Goal: Task Accomplishment & Management: Manage account settings

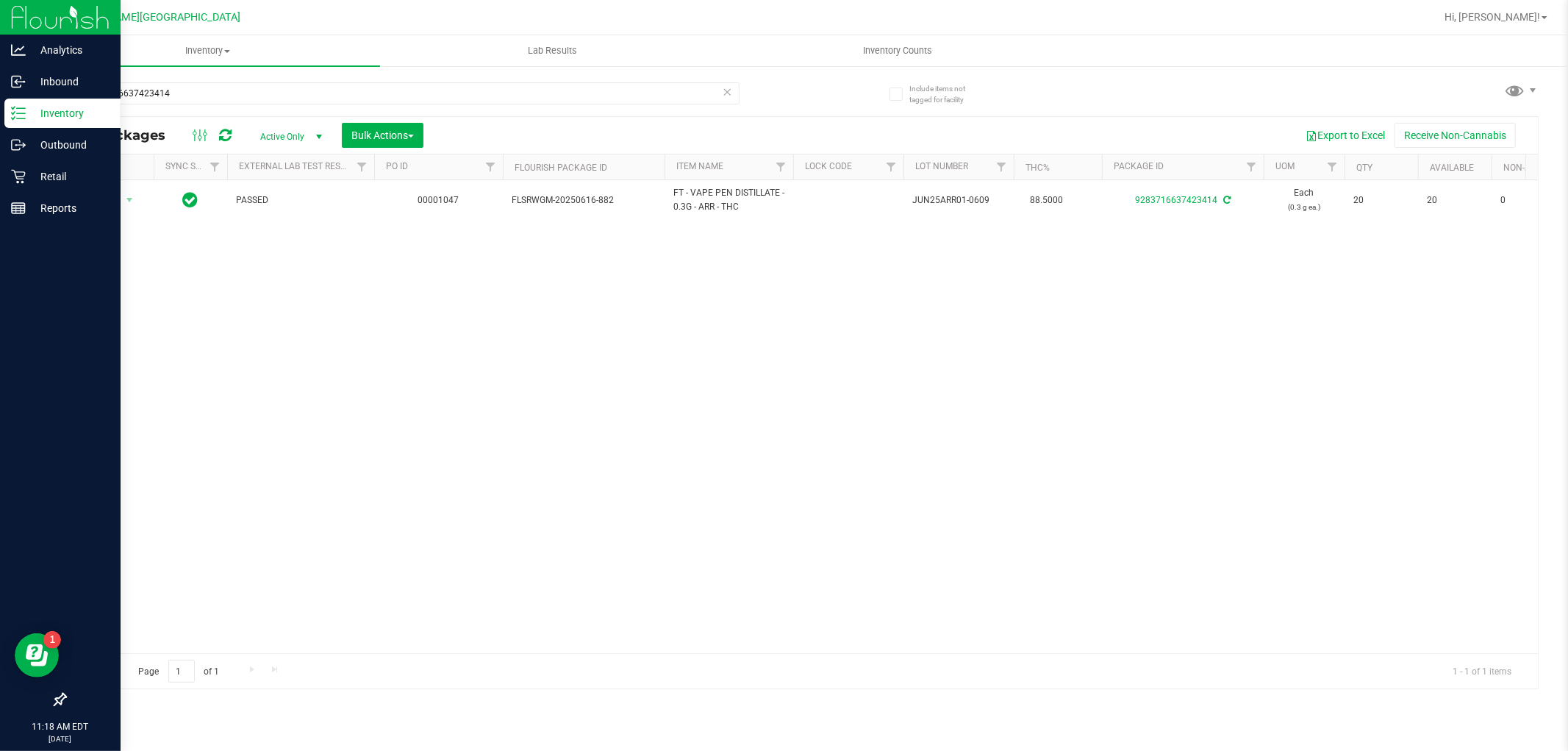
click at [0, 124] on div "Analytics Inbound Inventory Outbound Retail Reports 11:18 AM EDT 08/21/2025 08/…" at bounding box center [784, 376] width 1568 height 751
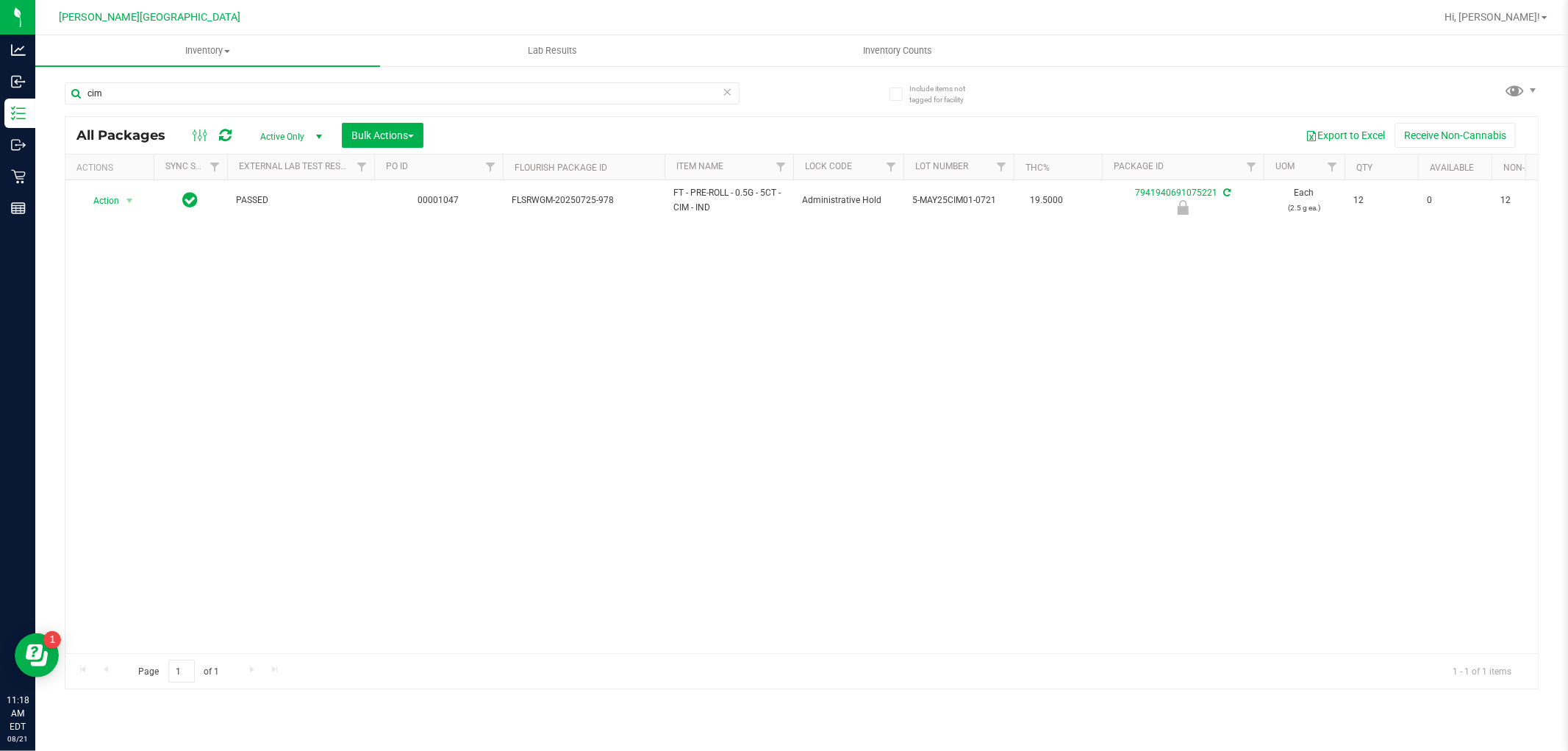
click at [606, 388] on div "Action Action Edit attributes Global inventory Locate package Package audit log…" at bounding box center [802, 416] width 1472 height 472
drag, startPoint x: 106, startPoint y: 98, endPoint x: 72, endPoint y: 107, distance: 35.2
click at [75, 106] on div "cim" at bounding box center [402, 99] width 675 height 34
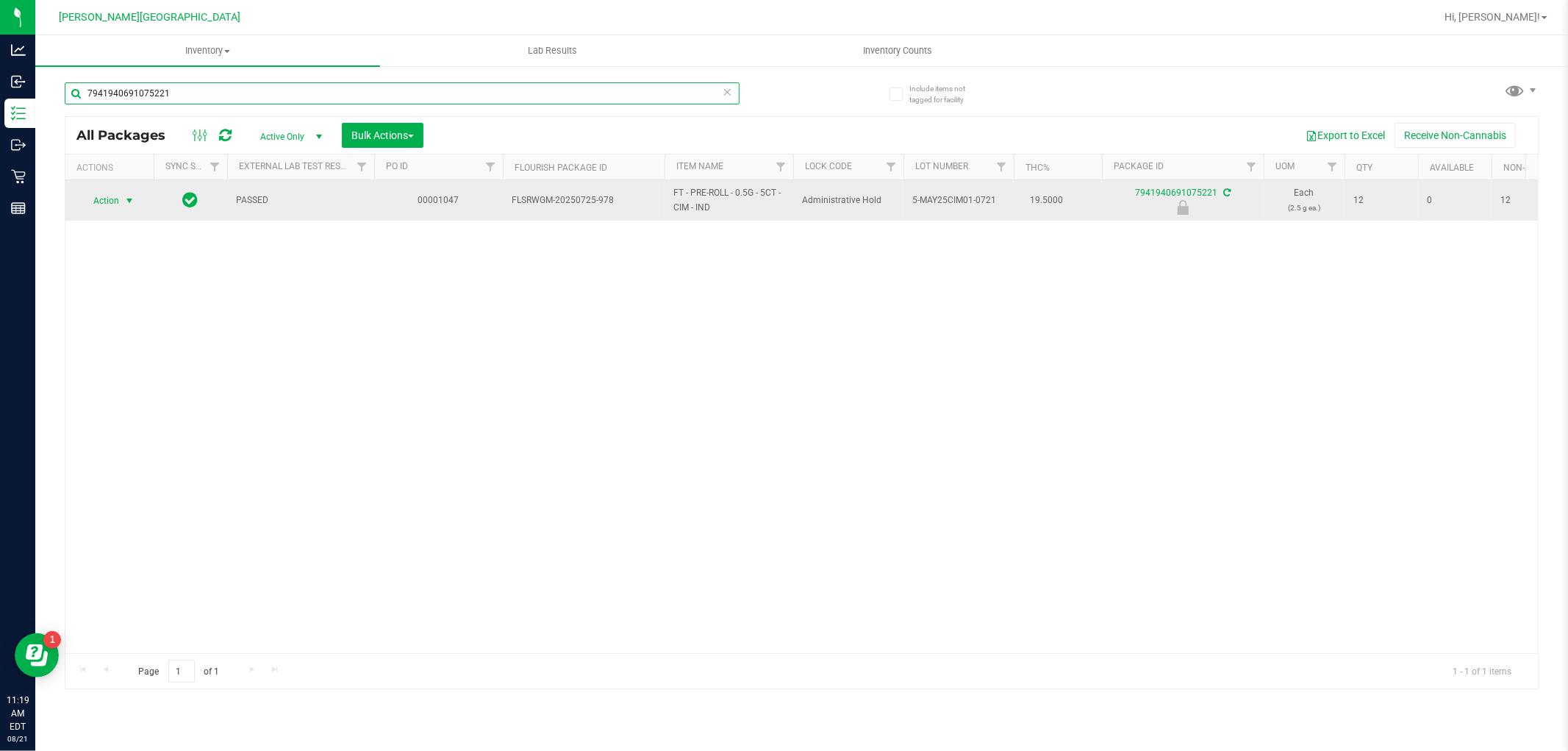
type input "7941940691075221"
click at [114, 203] on span "Action" at bounding box center [100, 201] width 40 height 21
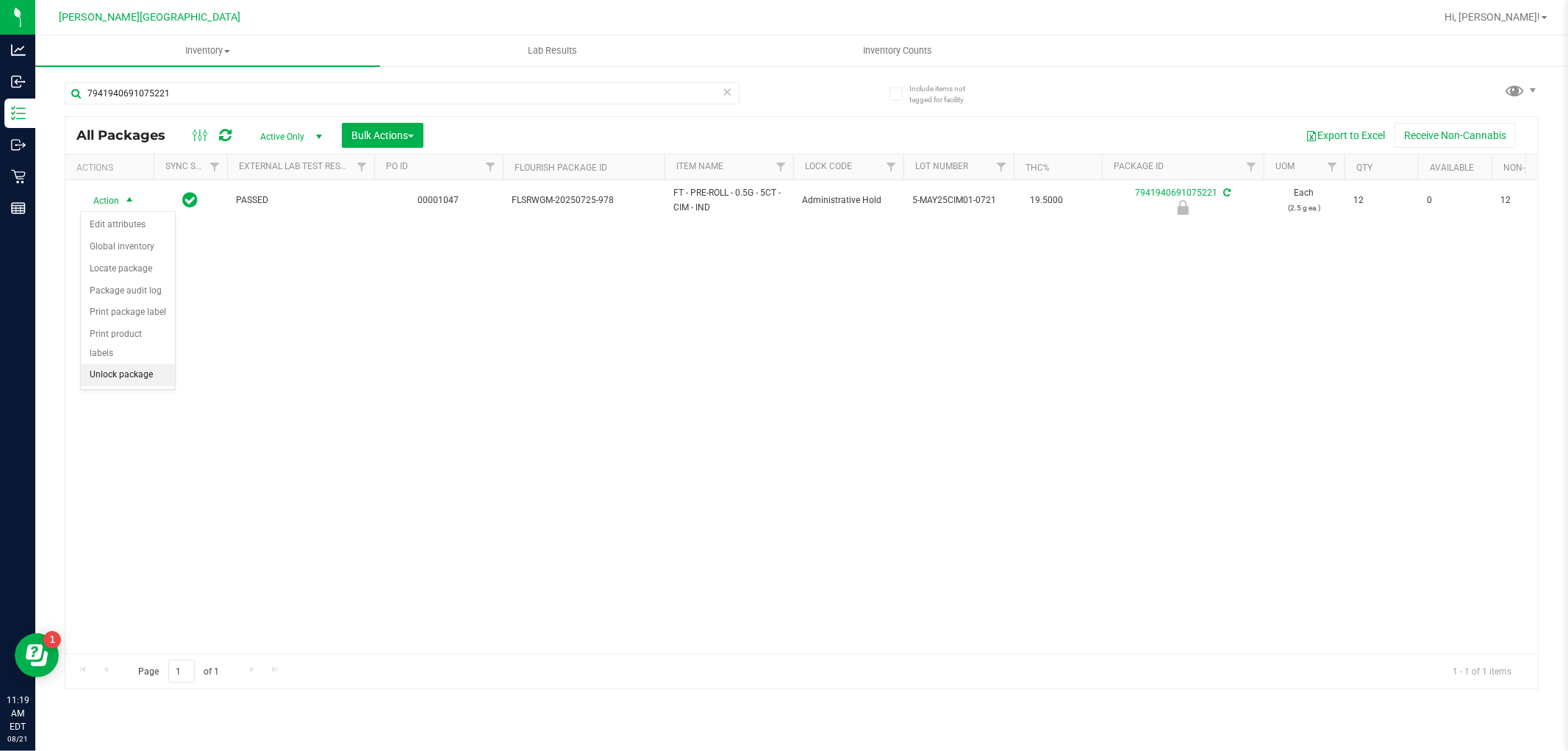
click at [144, 372] on li "Unlock package" at bounding box center [127, 375] width 94 height 22
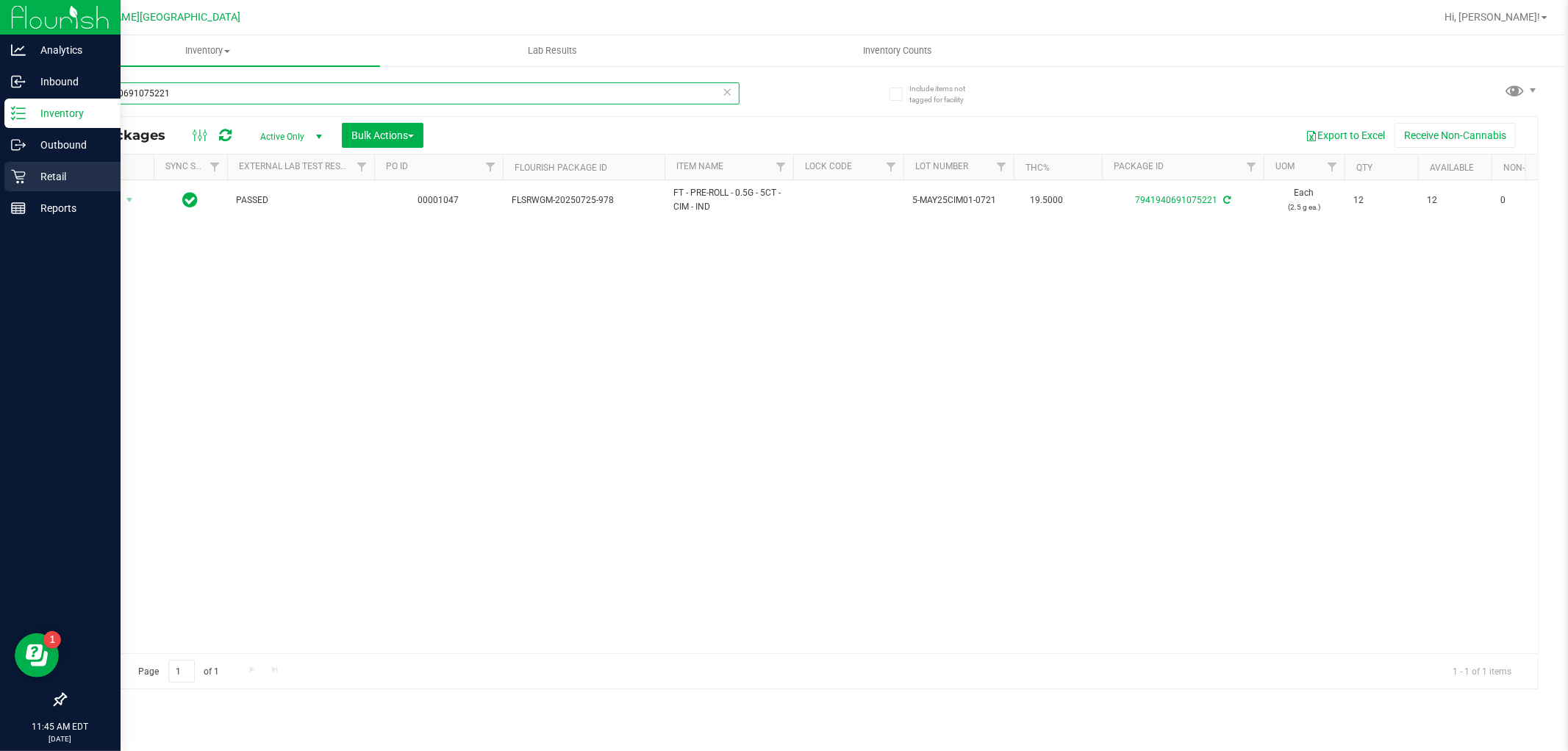
drag, startPoint x: 177, startPoint y: 91, endPoint x: 17, endPoint y: 164, distance: 175.9
click at [17, 164] on div "Analytics Inbound Inventory Outbound Retail Reports 11:45 AM EDT 08/21/2025 08/…" at bounding box center [784, 376] width 1568 height 751
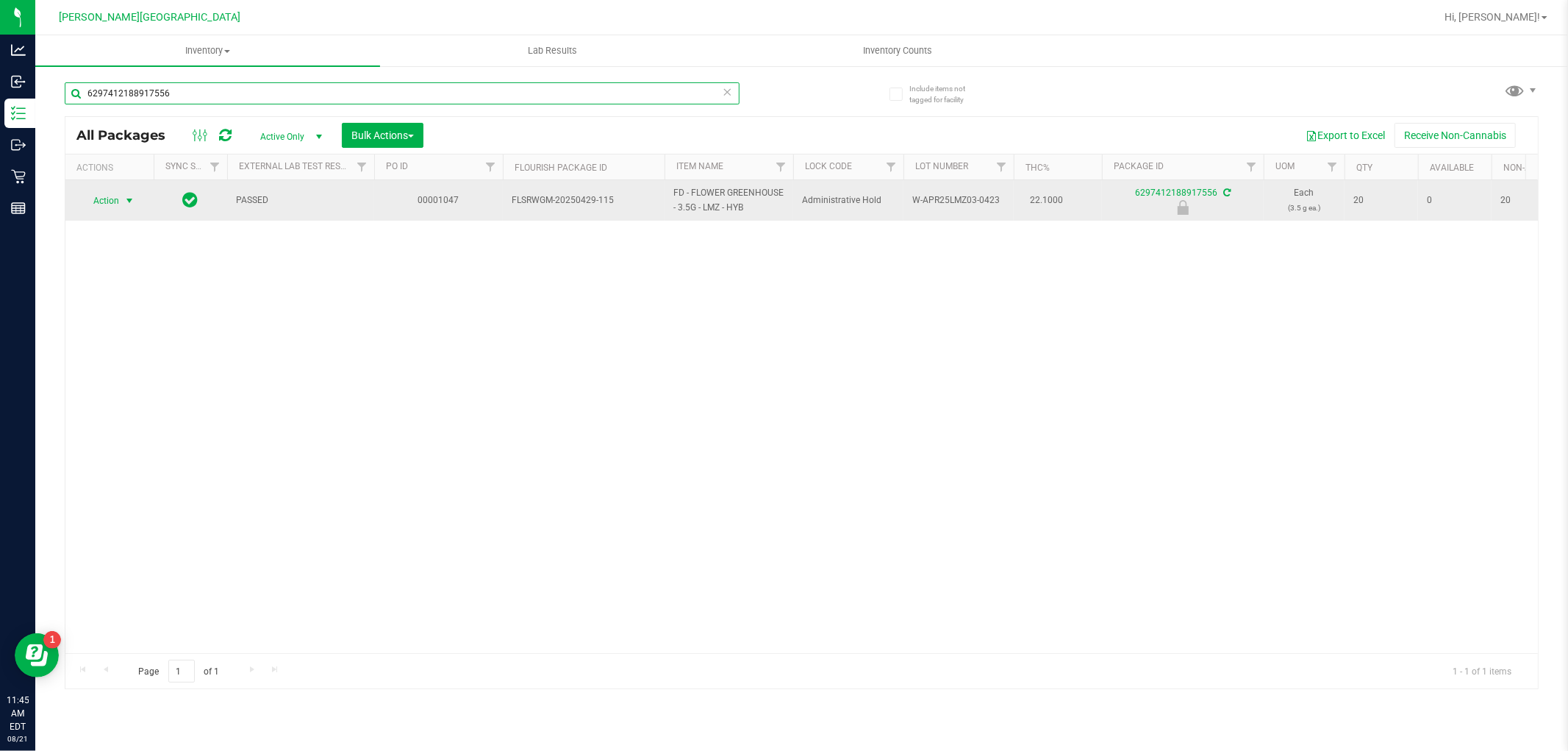
type input "6297412188917556"
click at [127, 196] on span "select" at bounding box center [130, 201] width 12 height 12
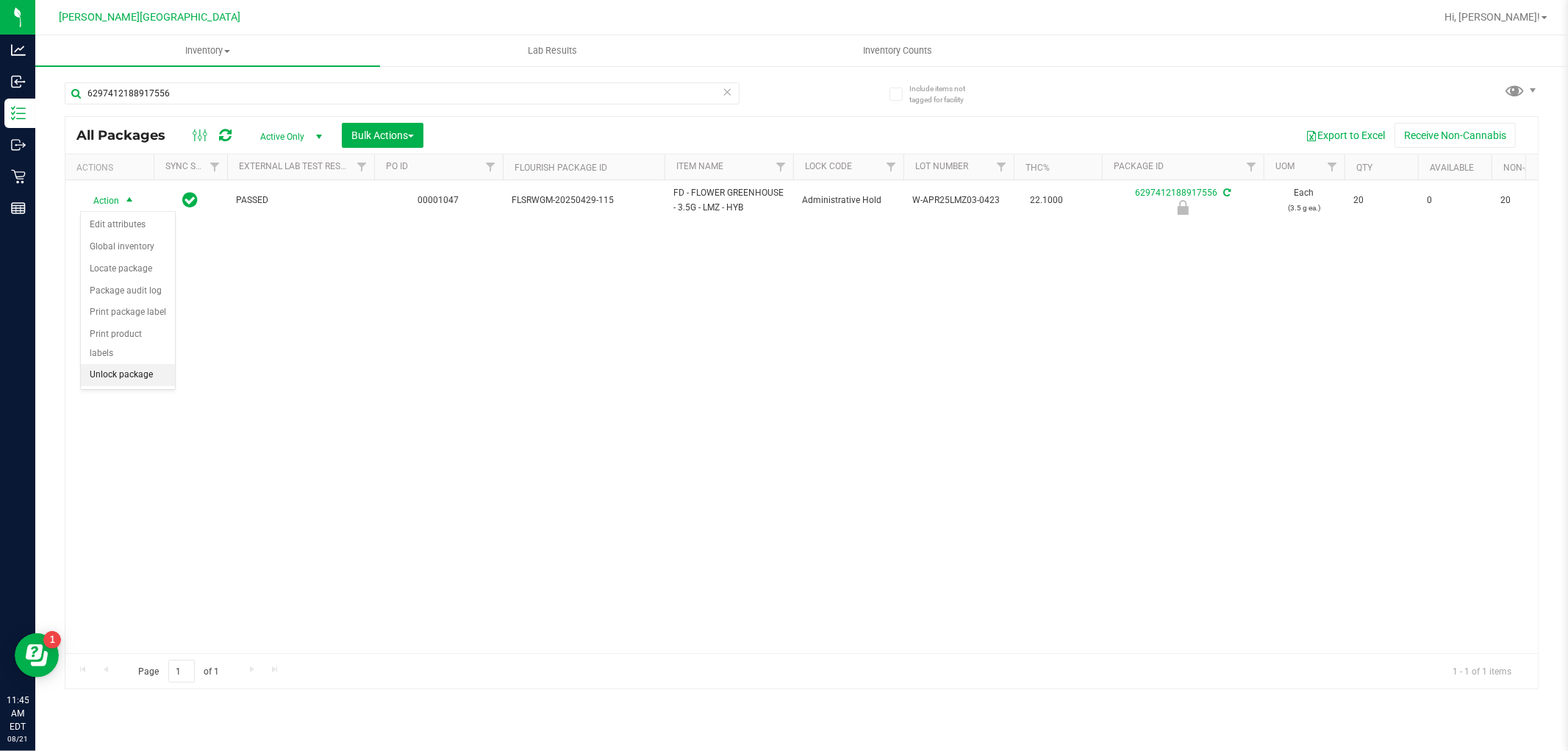
click at [133, 385] on li "Unlock package" at bounding box center [127, 375] width 94 height 22
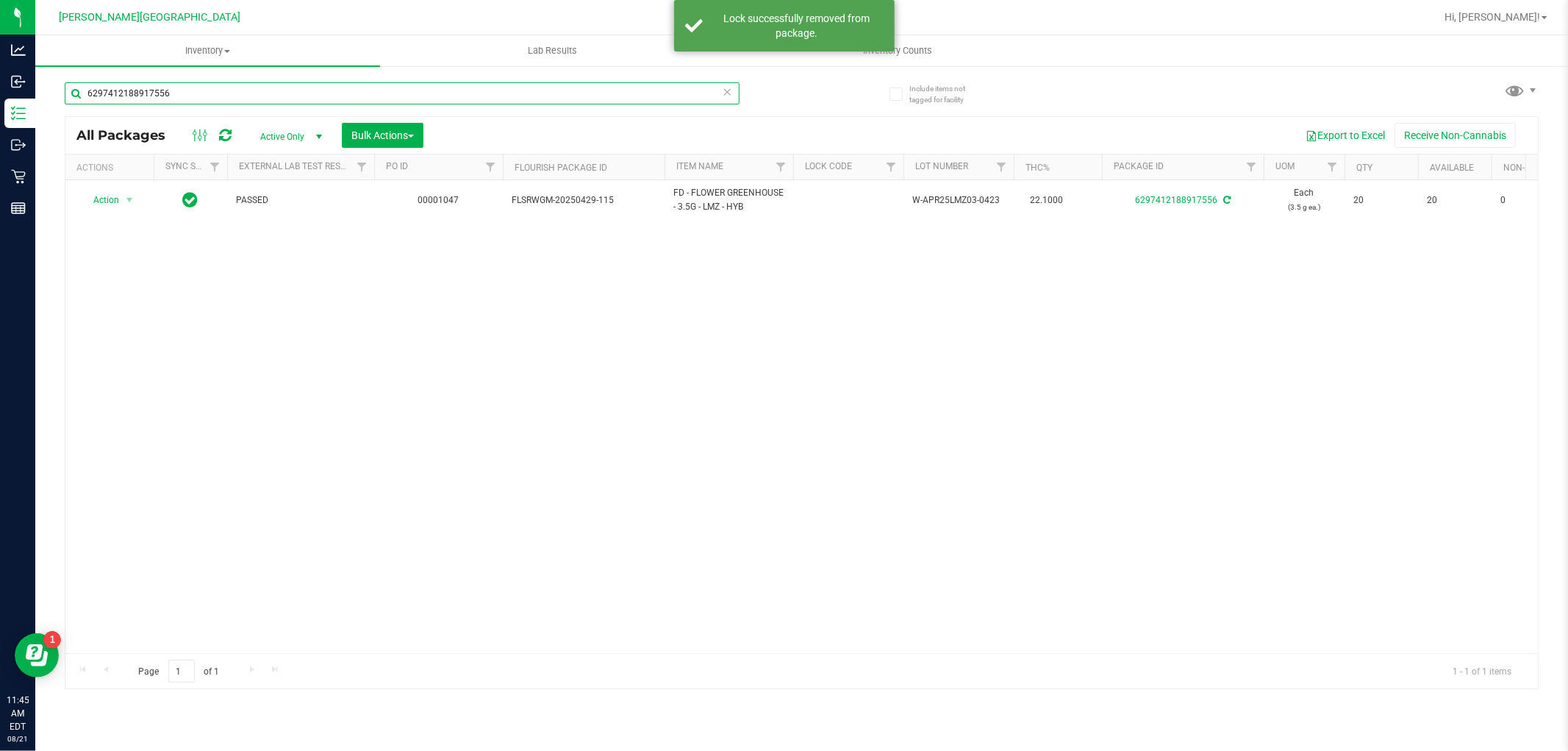
drag, startPoint x: 181, startPoint y: 93, endPoint x: 46, endPoint y: 141, distance: 143.3
click at [48, 139] on div "Include items not tagged for facility 6297412188917556 All Packages Active Only…" at bounding box center [802, 289] width 1533 height 448
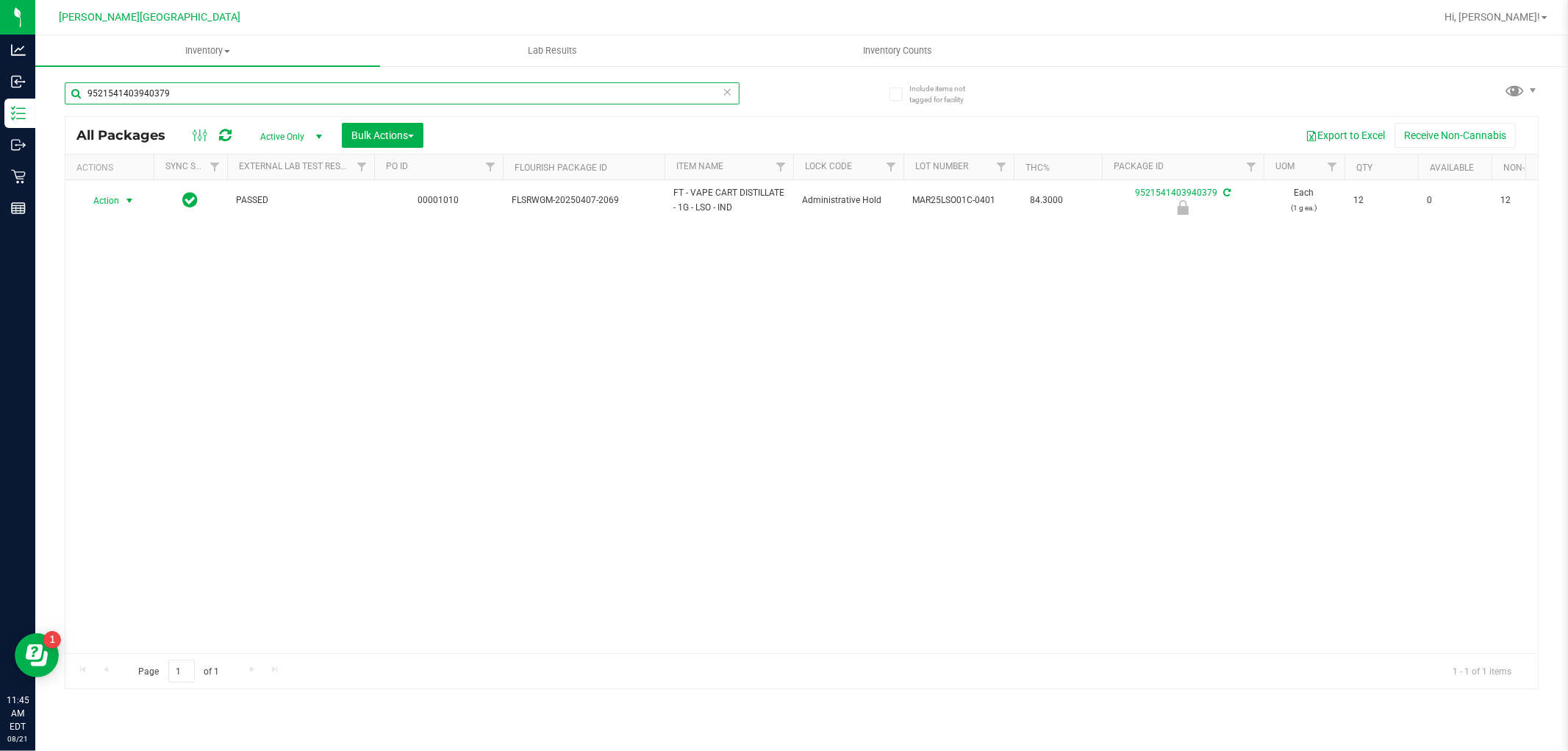
type input "9521541403940379"
click at [124, 201] on span "select" at bounding box center [130, 201] width 12 height 12
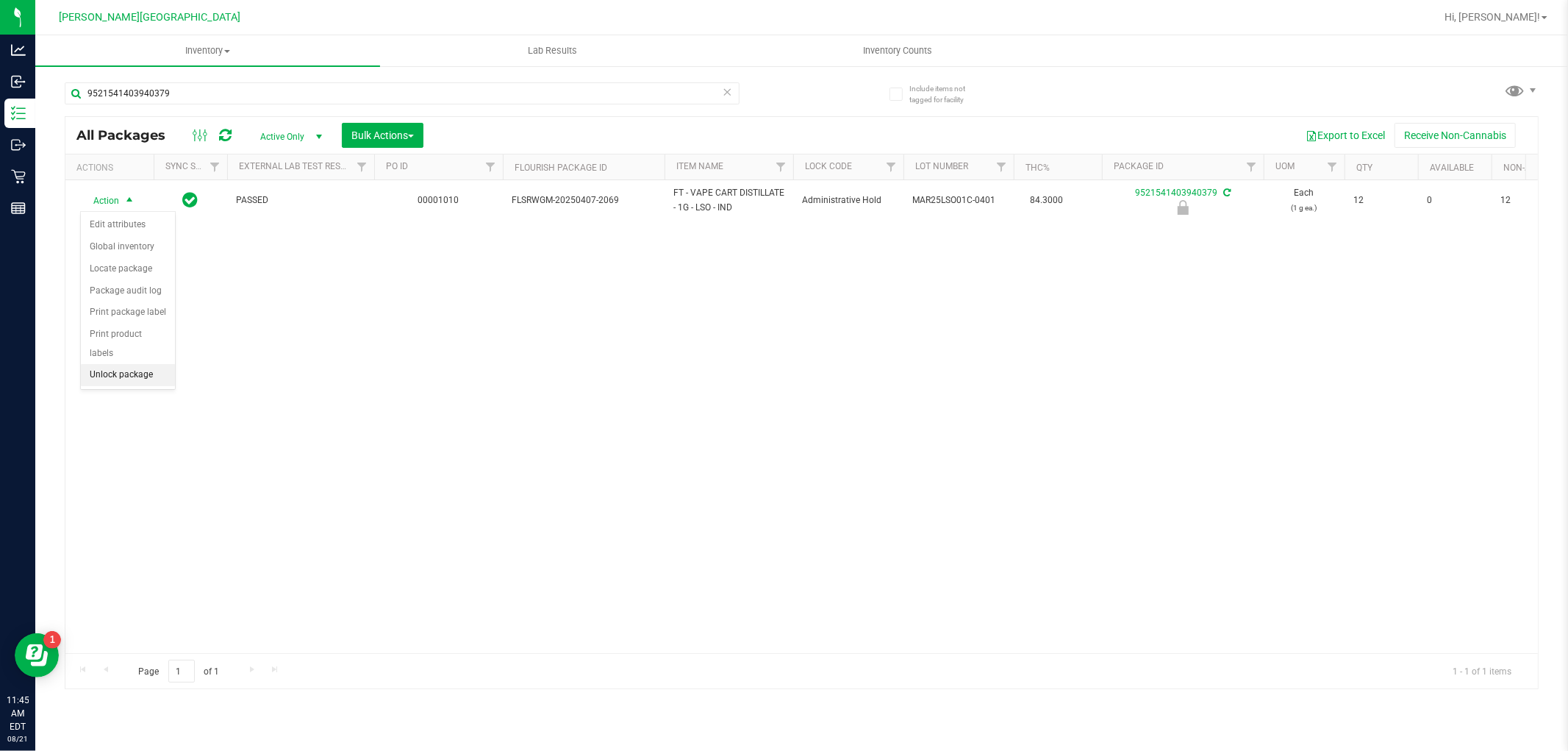
click at [123, 385] on li "Unlock package" at bounding box center [127, 375] width 94 height 22
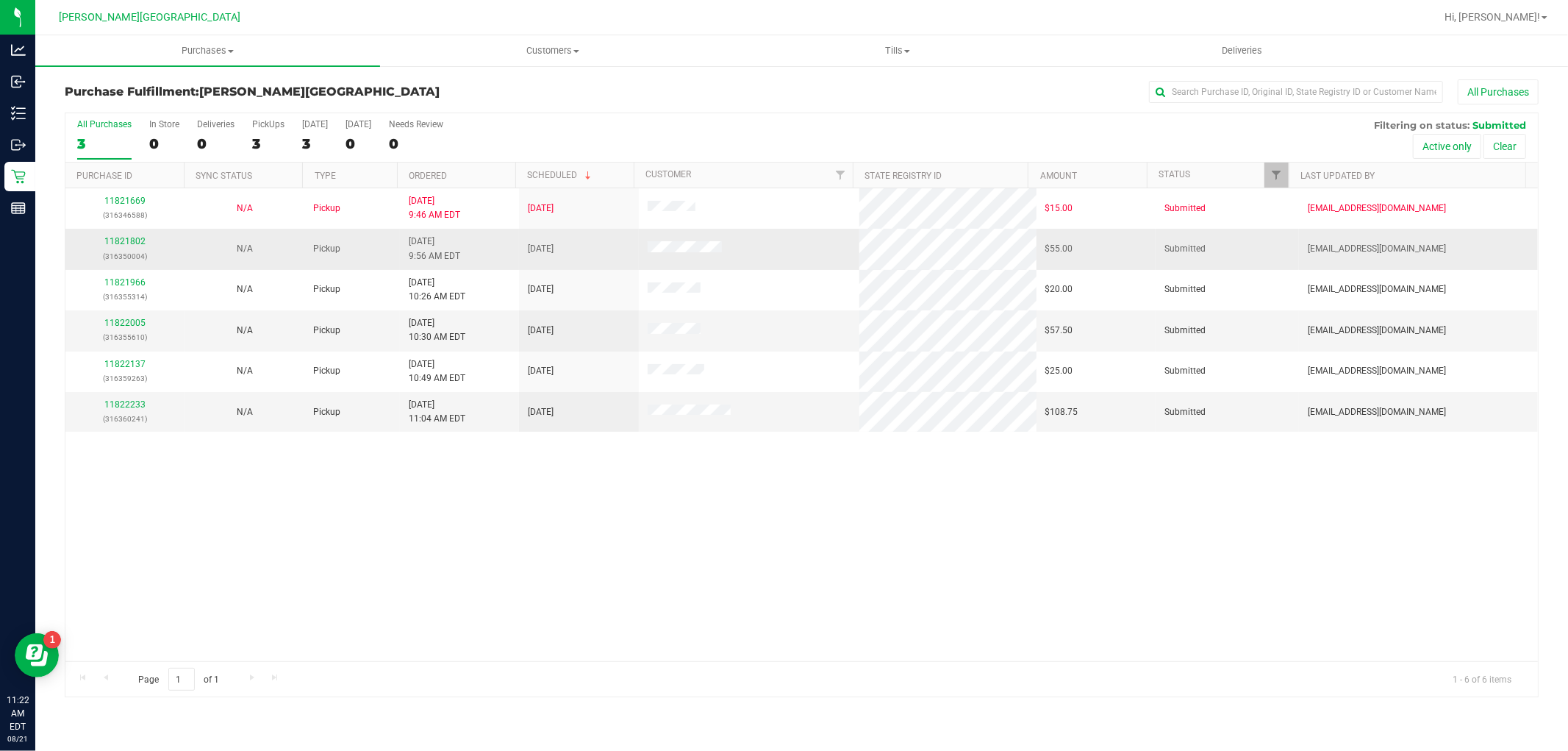
click at [124, 247] on div "11821802 (316350004)" at bounding box center [125, 248] width 101 height 28
click at [123, 247] on div "11821802 (316350004)" at bounding box center [125, 248] width 101 height 28
click at [116, 234] on div "11821802 (316350004)" at bounding box center [125, 248] width 101 height 28
click at [119, 241] on link "11821802" at bounding box center [125, 241] width 42 height 10
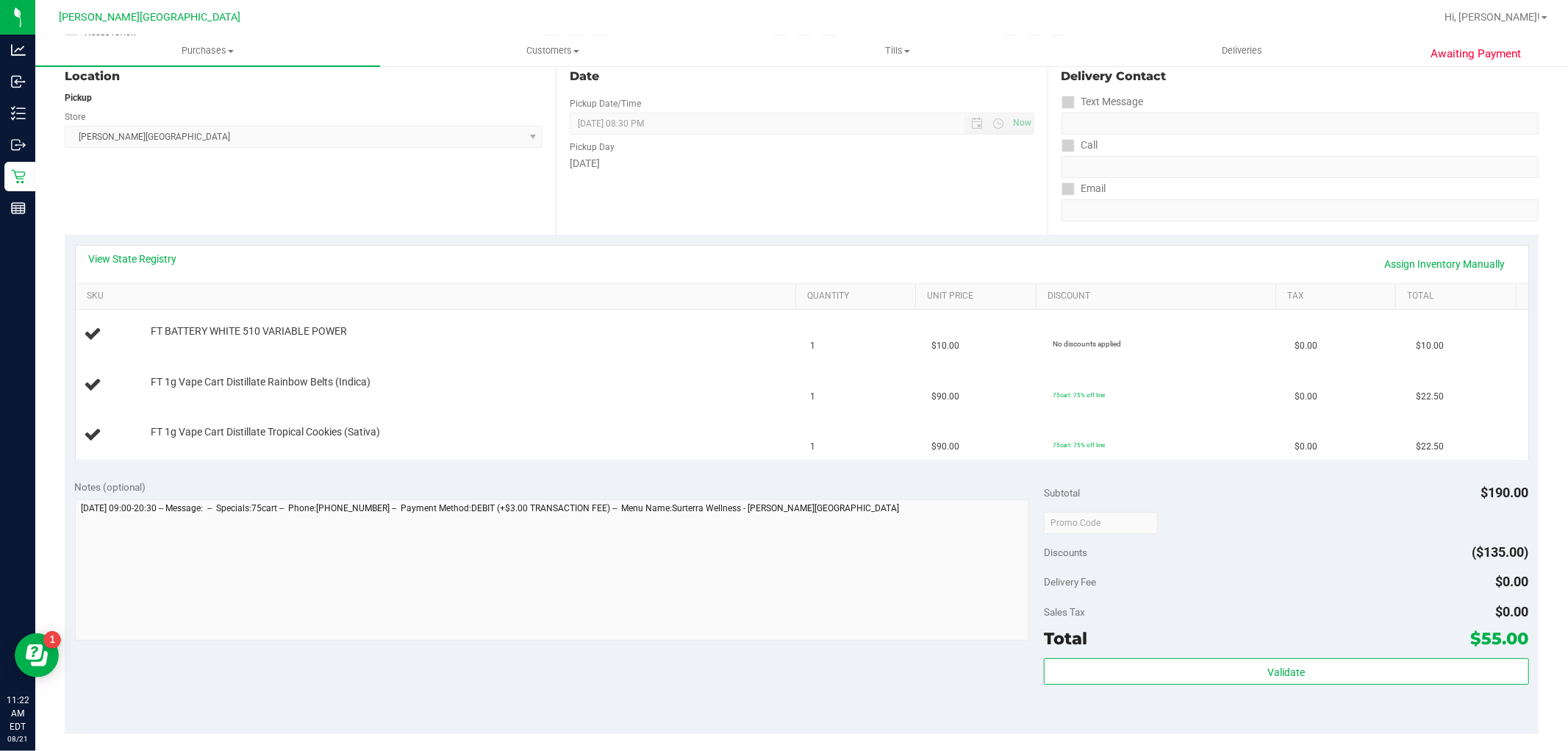
scroll to position [245, 0]
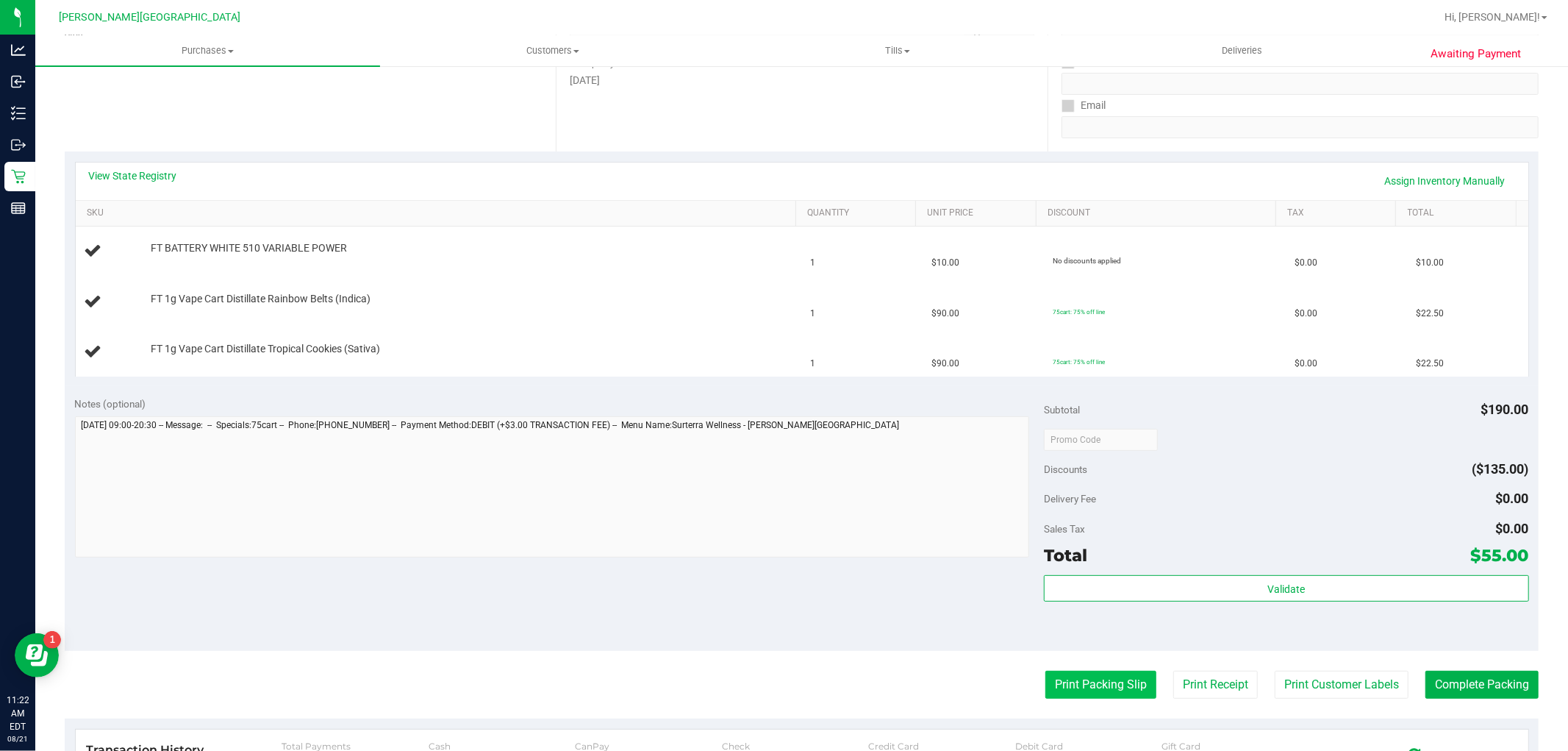
click at [1053, 684] on button "Print Packing Slip" at bounding box center [1101, 684] width 111 height 28
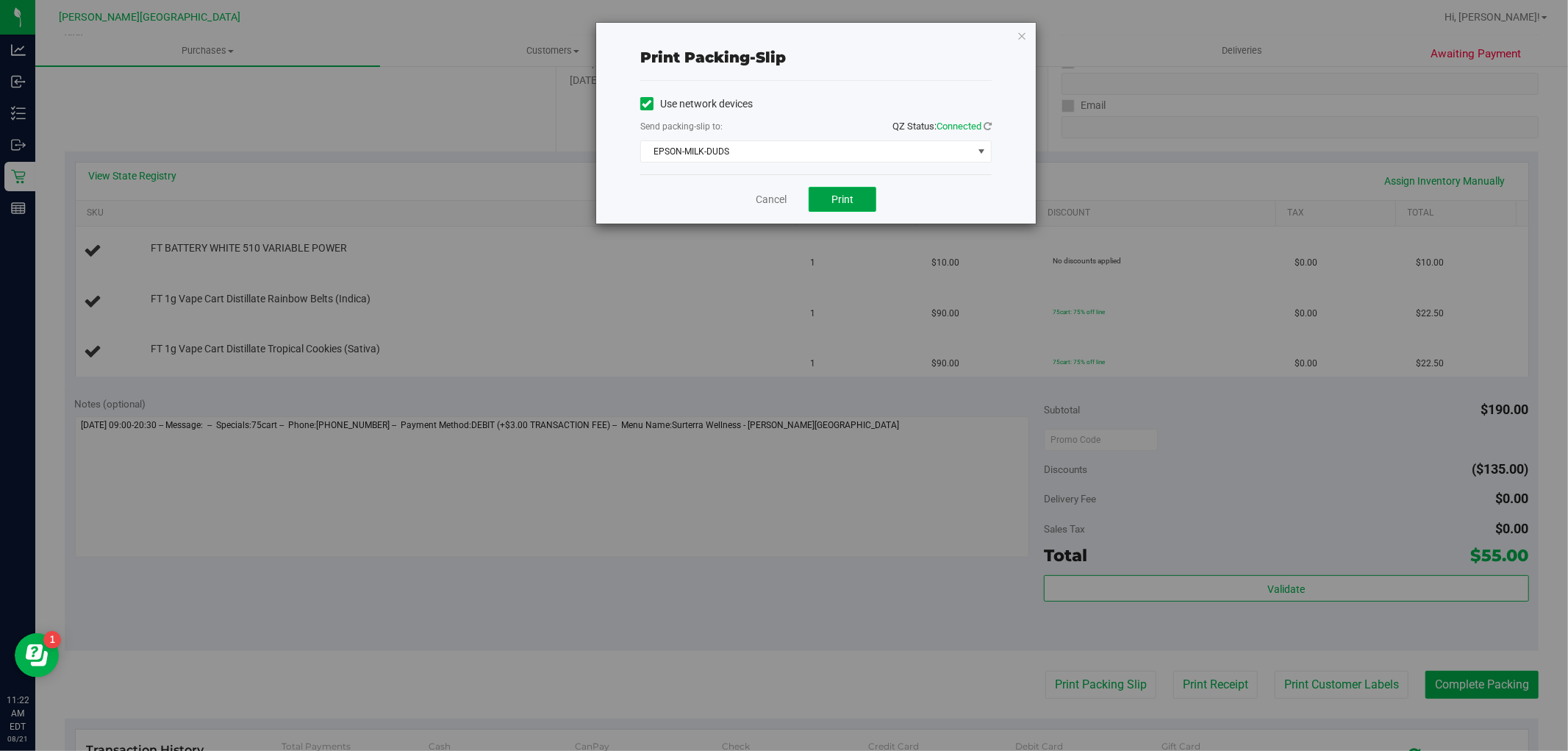
click at [849, 203] on span "Print" at bounding box center [842, 200] width 22 height 12
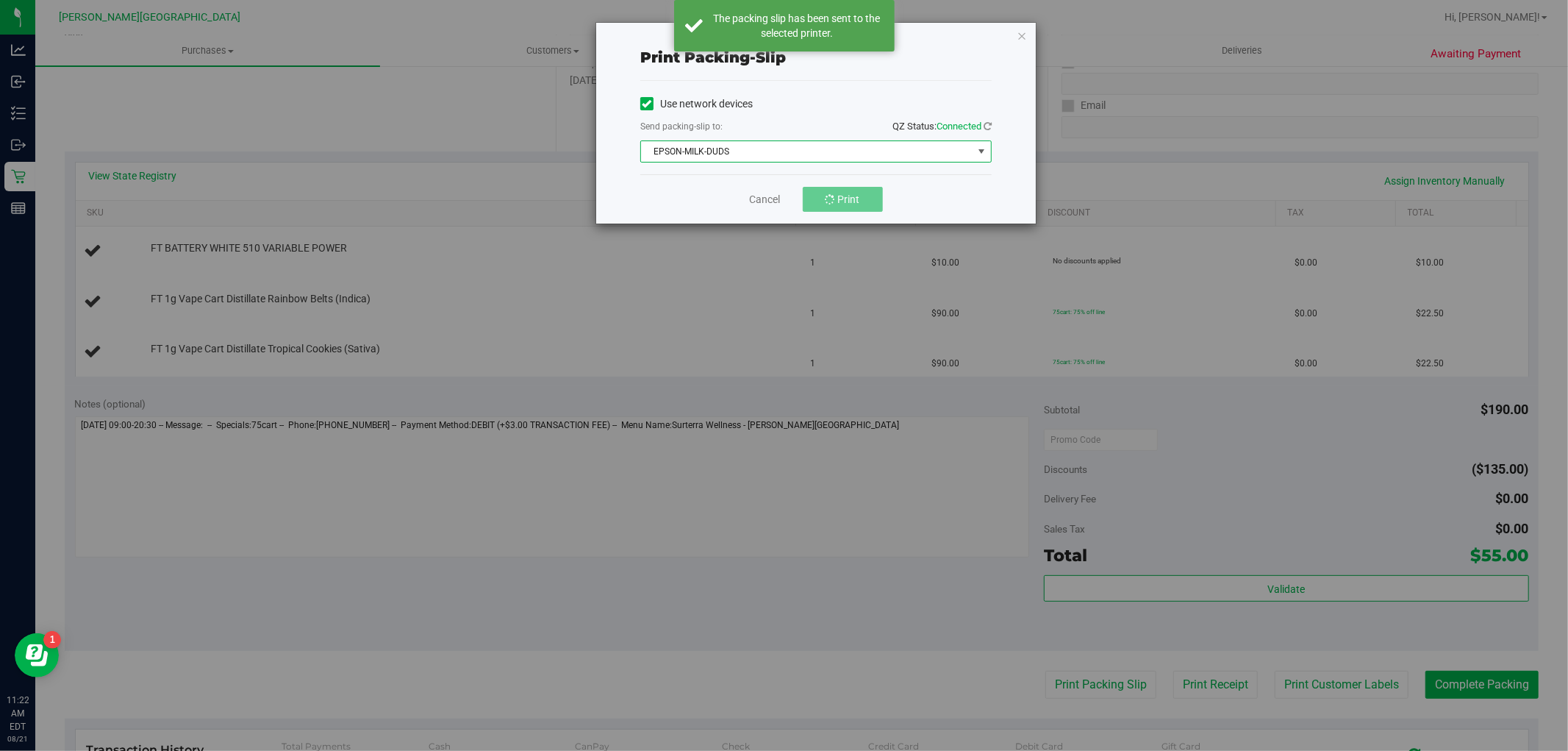
click at [801, 151] on span "EPSON-MILK-DUDS" at bounding box center [806, 151] width 331 height 21
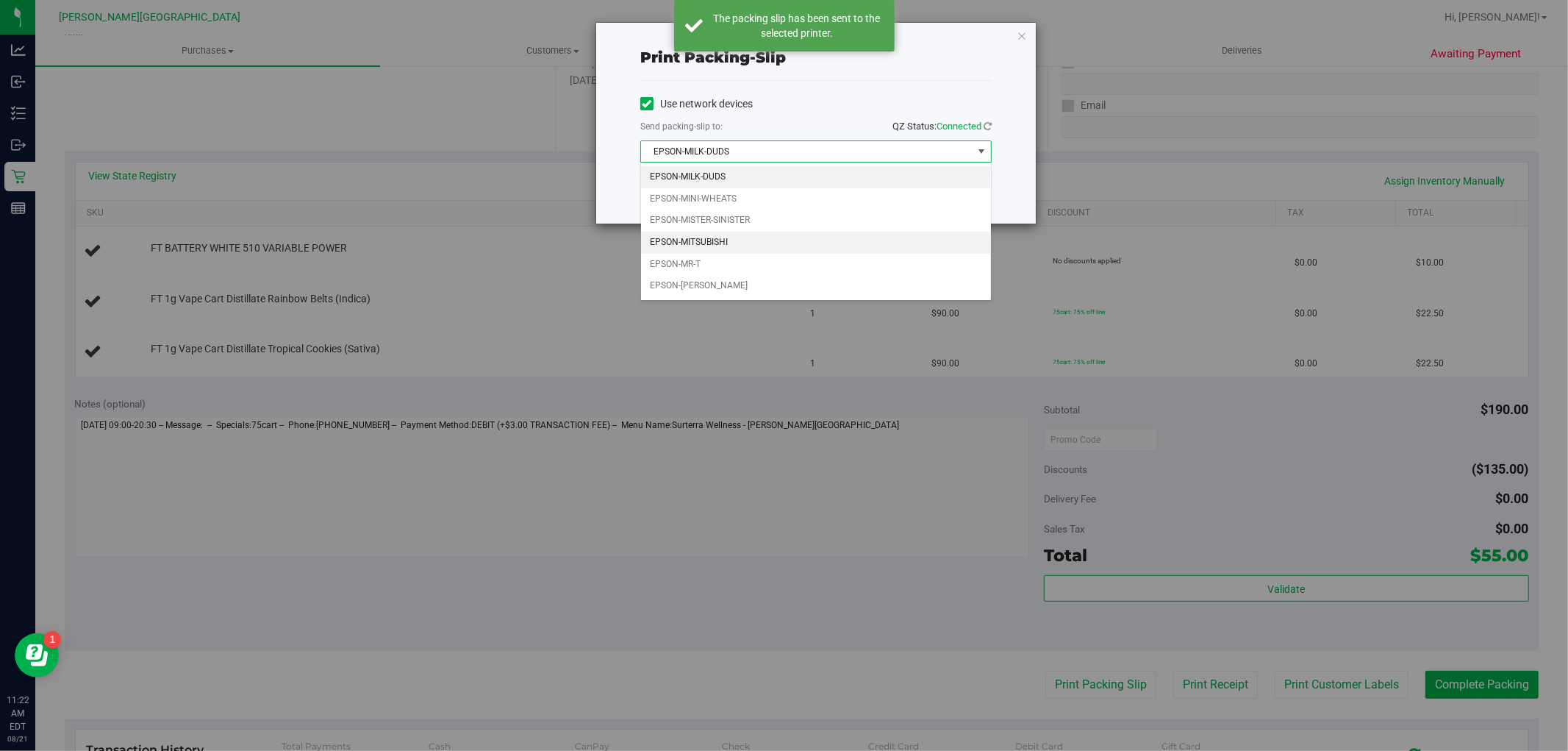
click at [746, 243] on li "EPSON-MITSUBISHI" at bounding box center [816, 242] width 350 height 22
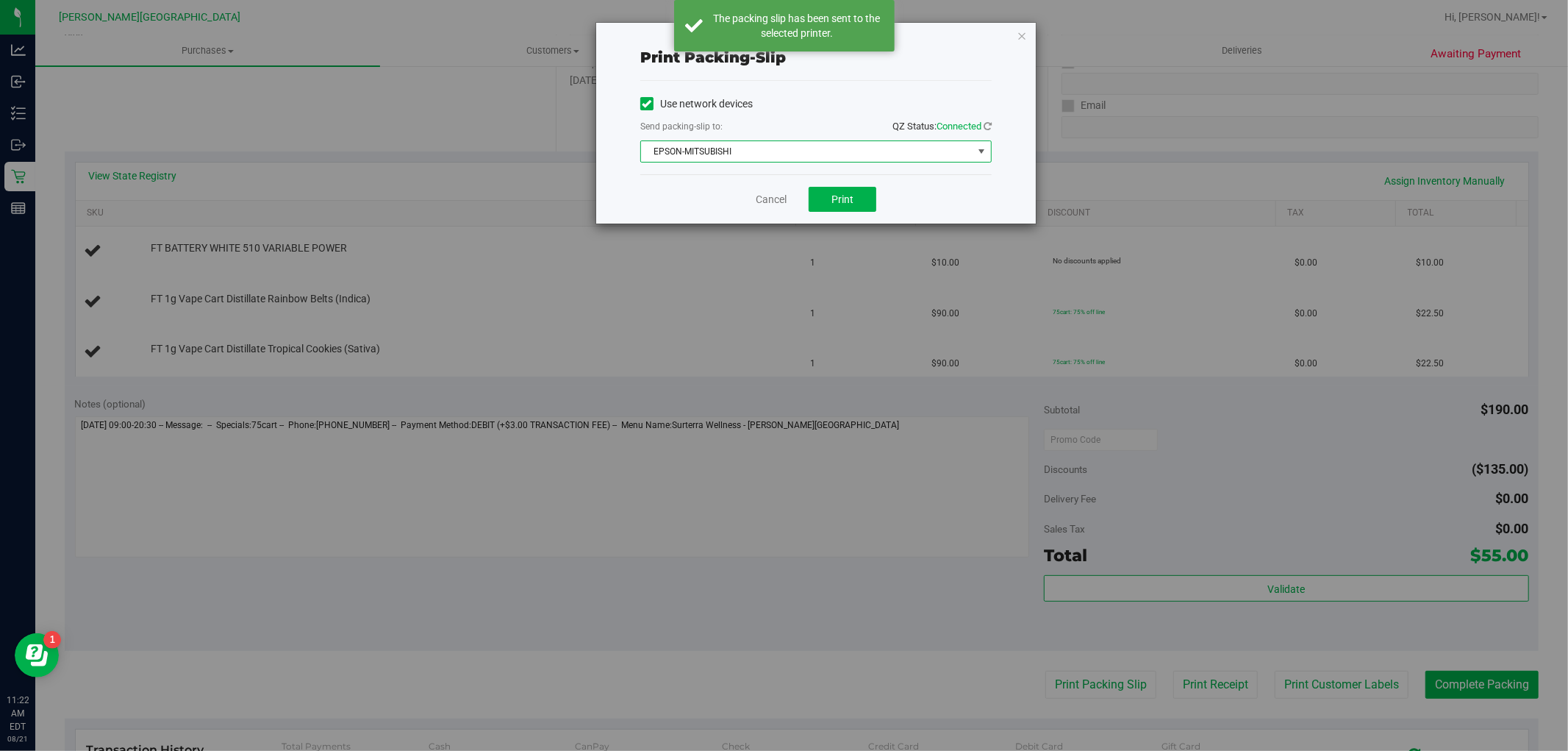
click at [777, 143] on span "EPSON-MITSUBISHI" at bounding box center [806, 151] width 331 height 21
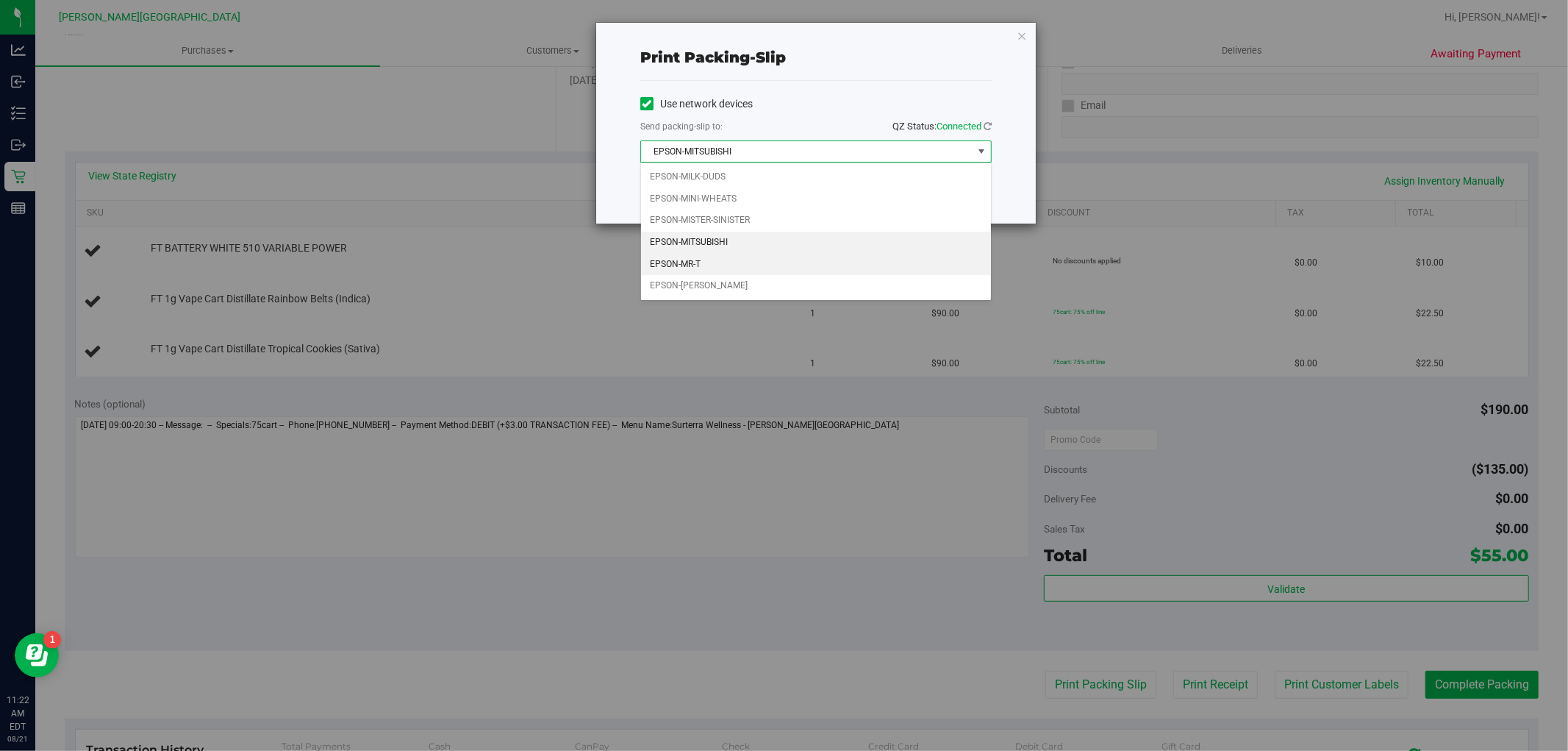
click at [746, 265] on li "EPSON-MR-T" at bounding box center [816, 264] width 350 height 22
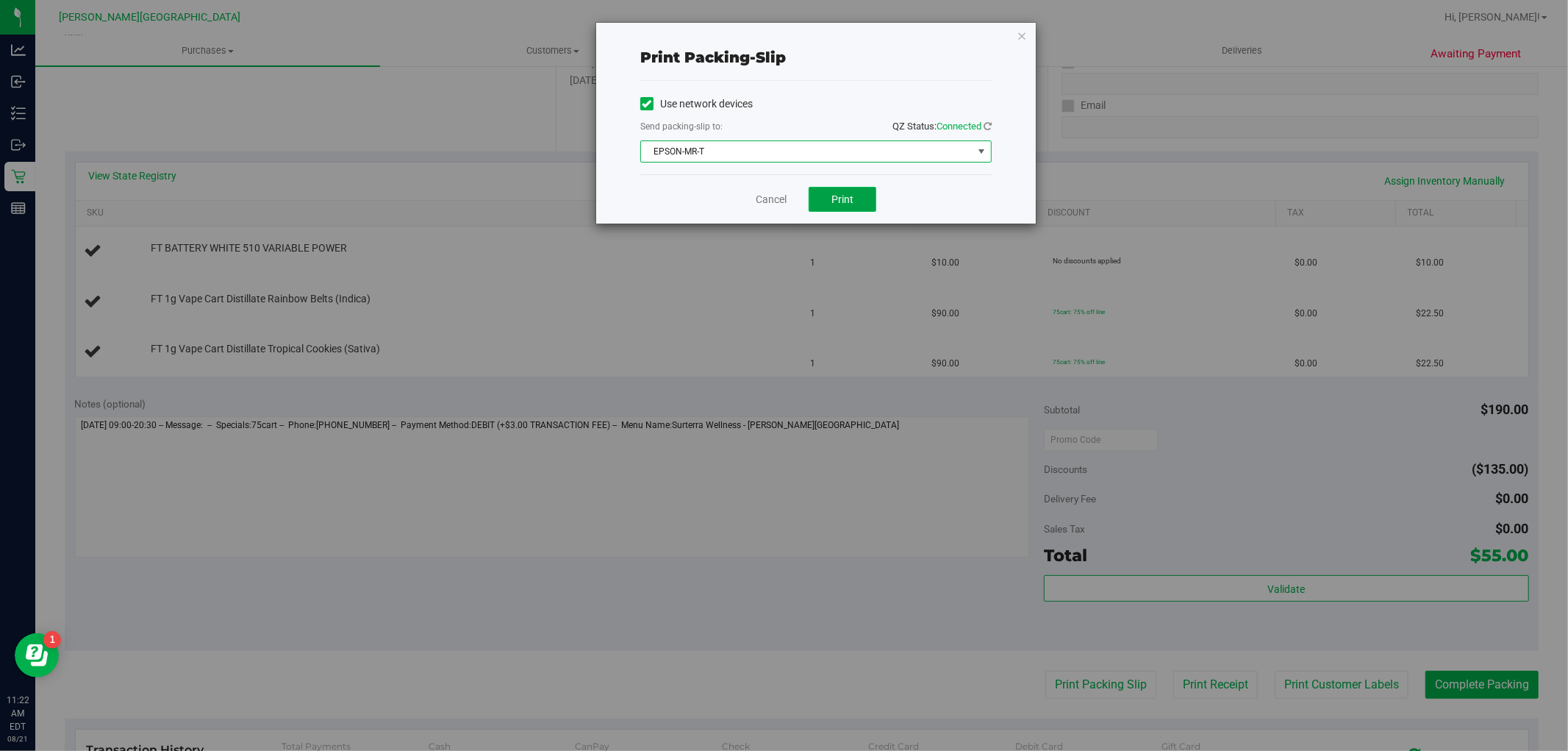
click at [839, 209] on button "Print" at bounding box center [842, 199] width 67 height 25
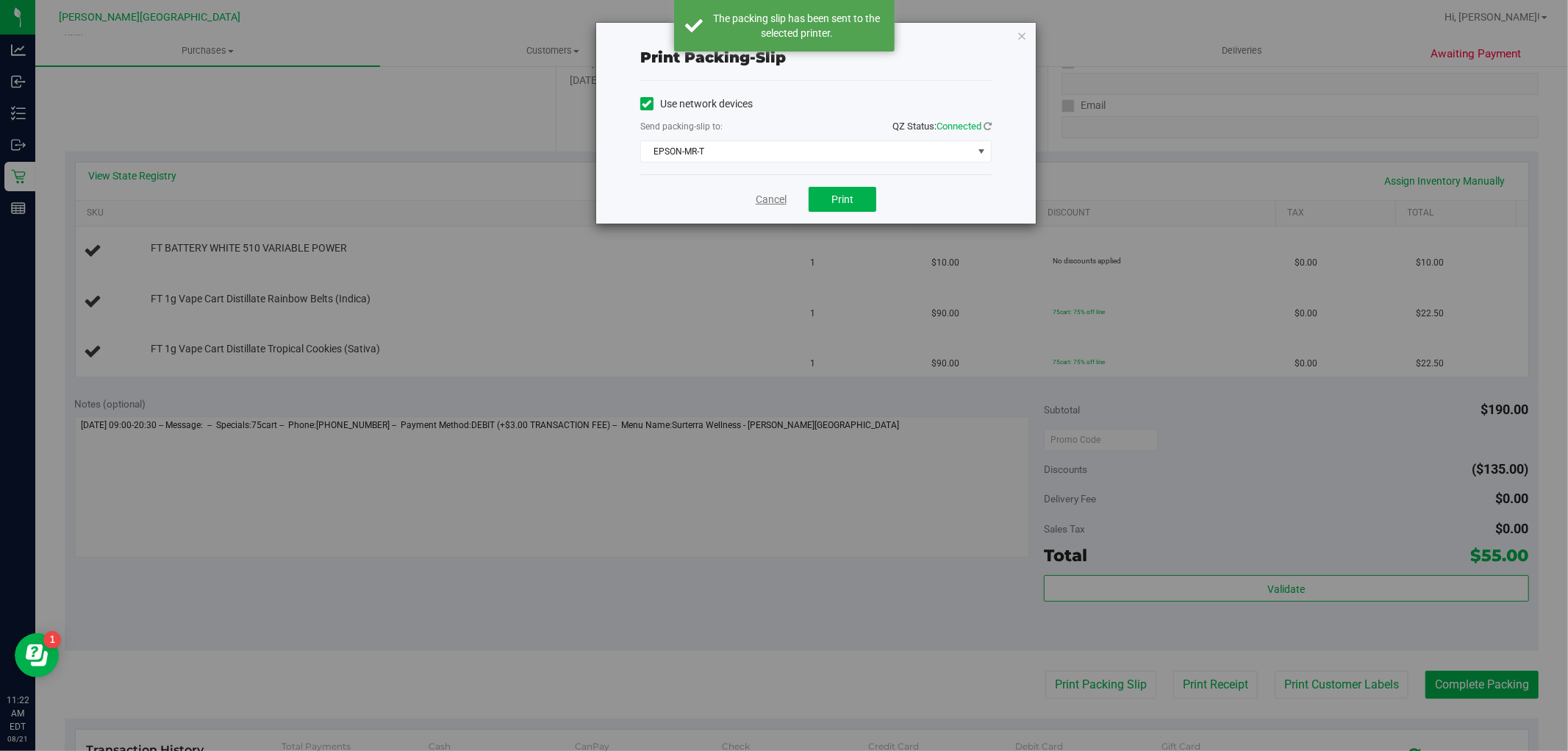
click at [774, 198] on link "Cancel" at bounding box center [771, 200] width 31 height 16
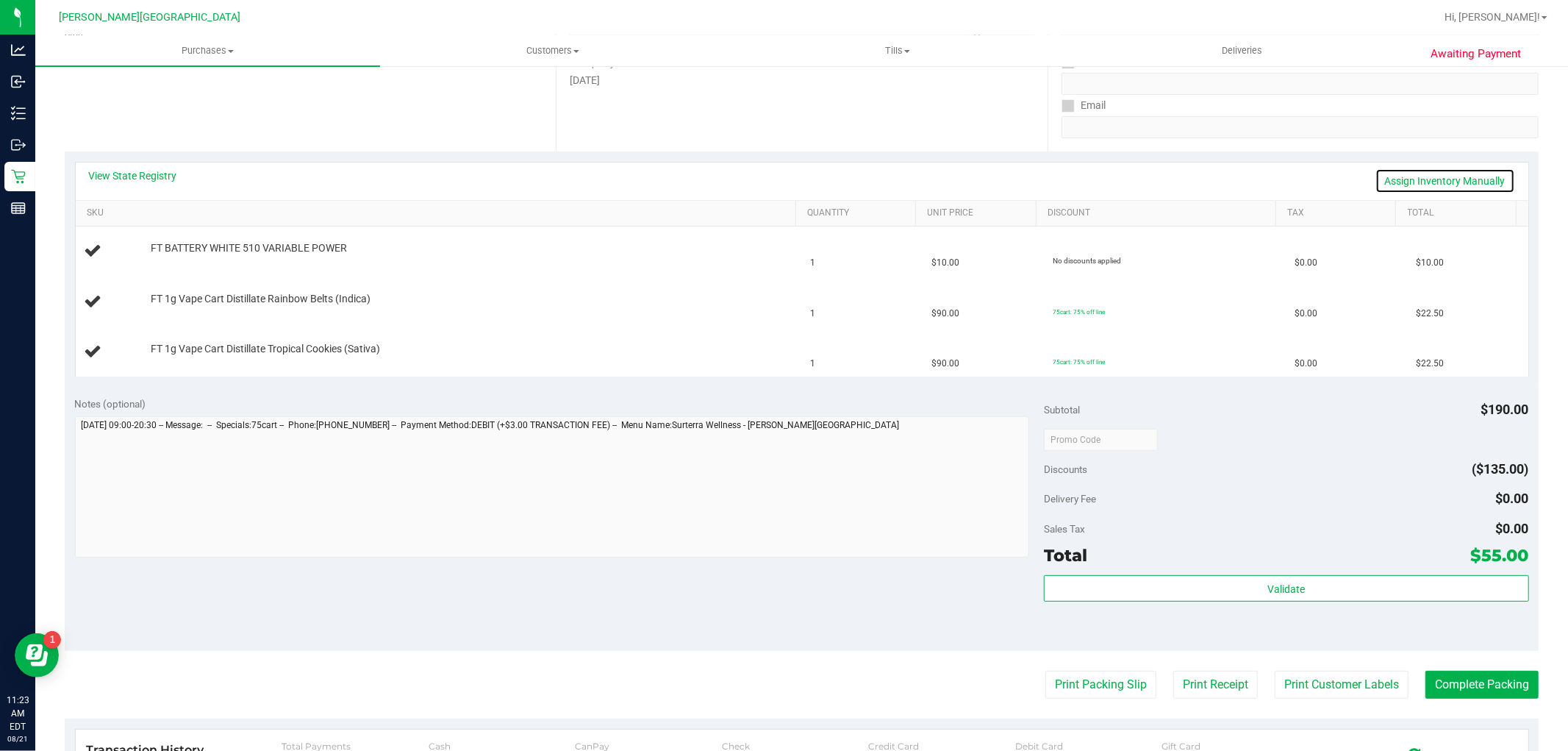
click at [1450, 187] on link "Assign Inventory Manually" at bounding box center [1444, 181] width 139 height 25
click at [178, 262] on link "Add Package" at bounding box center [176, 258] width 53 height 10
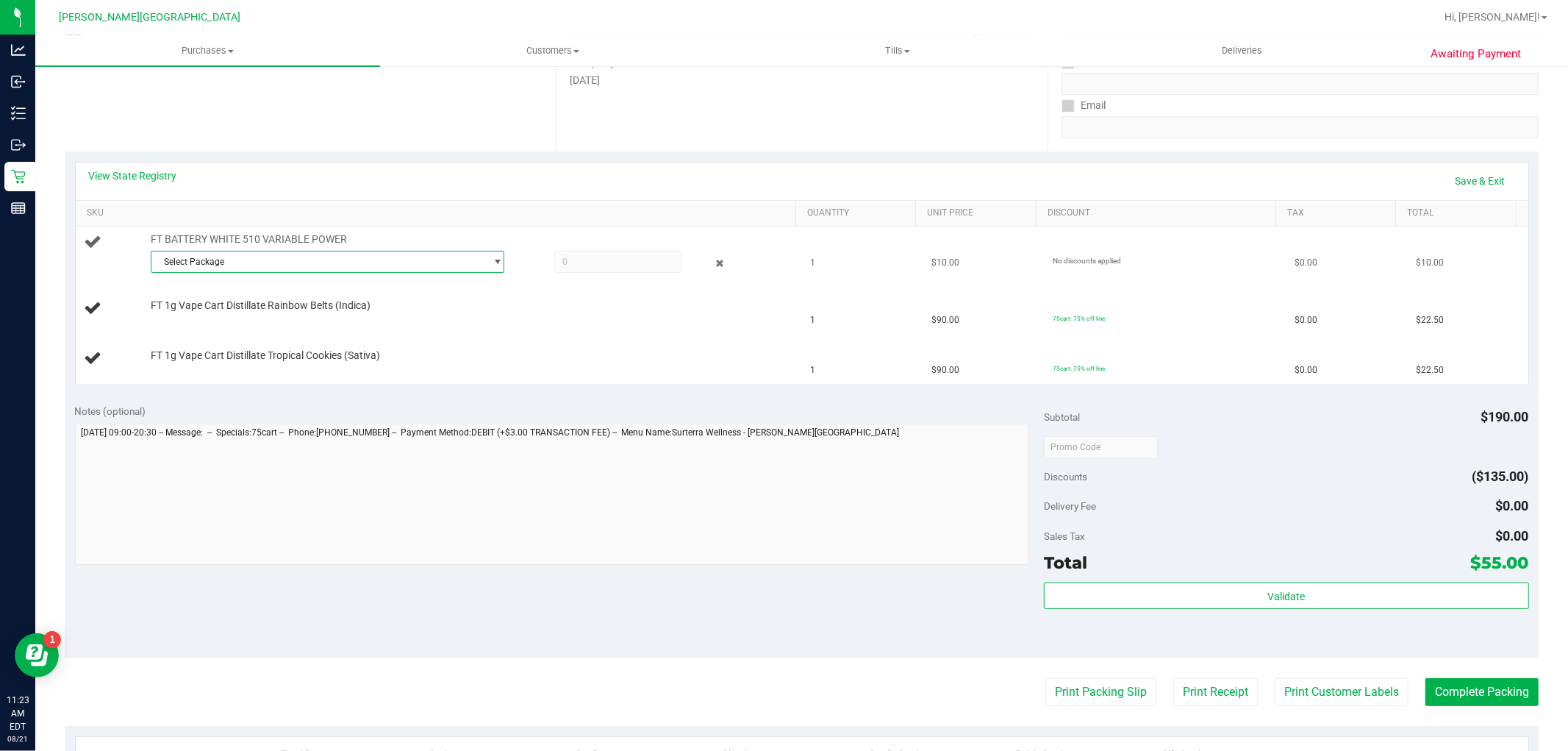
click at [237, 269] on span "Select Package" at bounding box center [318, 262] width 334 height 21
click at [272, 331] on li "6178005617122540 ( 1992285-072025 | orig: FLSRWJR-20250813-004 )" at bounding box center [323, 322] width 346 height 21
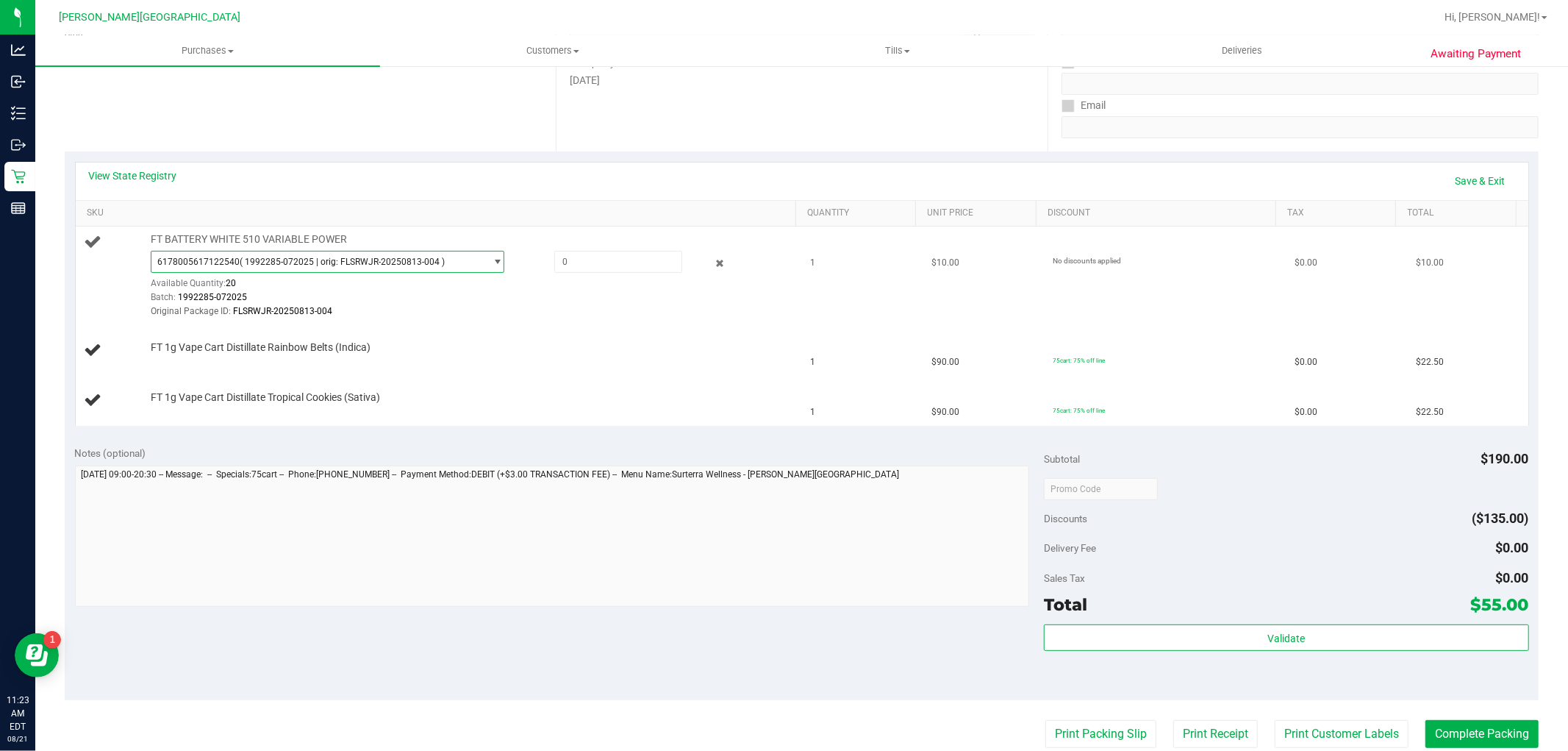
click at [292, 238] on span "FT BATTERY WHITE 510 VARIABLE POWER" at bounding box center [248, 240] width 196 height 14
click at [277, 272] on span "6178005617122540 ( 1992285-072025 | orig: FLSRWJR-20250813-004 )" at bounding box center [327, 261] width 354 height 22
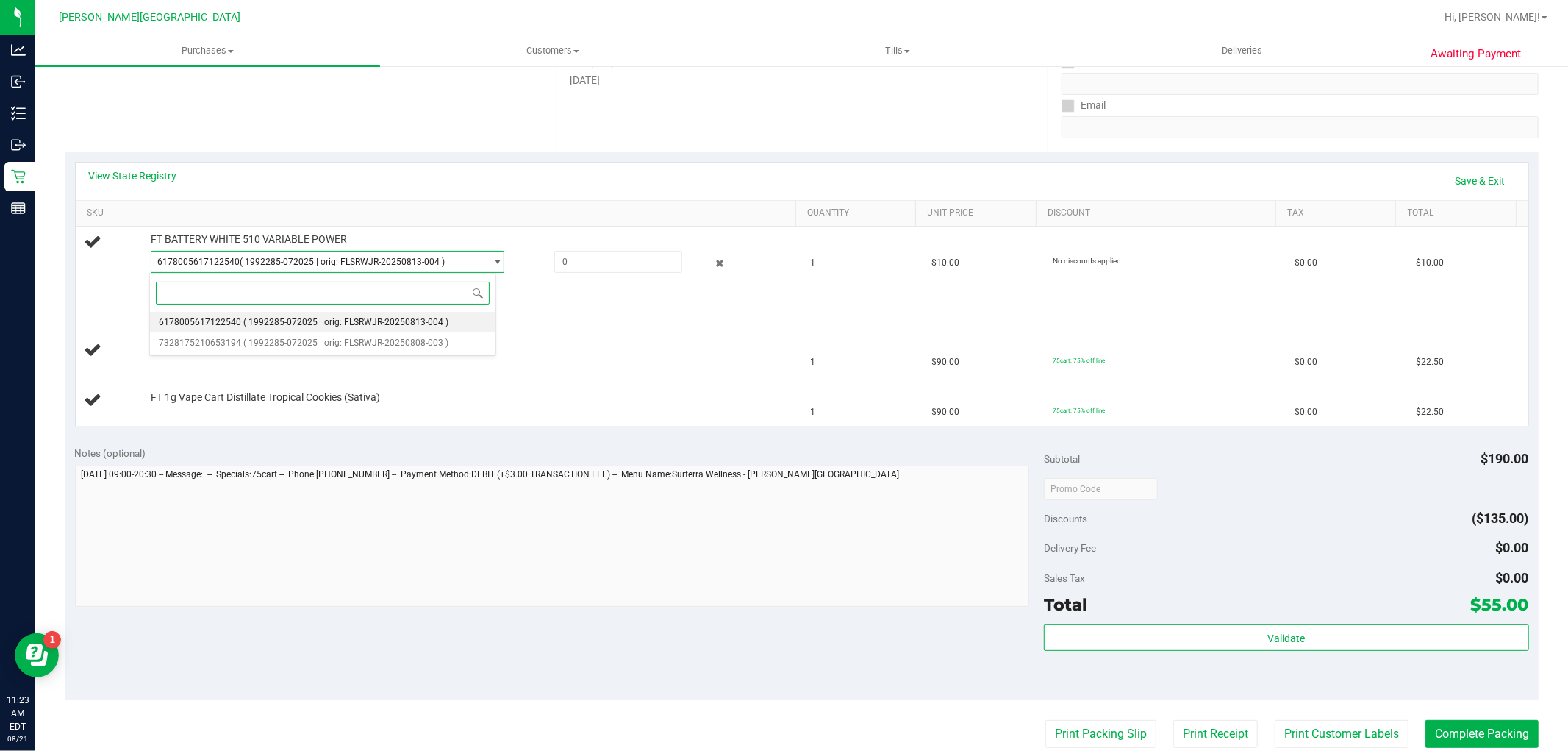
click at [279, 331] on li "6178005617122540 ( 1992285-072025 | orig: FLSRWJR-20250813-004 )" at bounding box center [323, 322] width 346 height 21
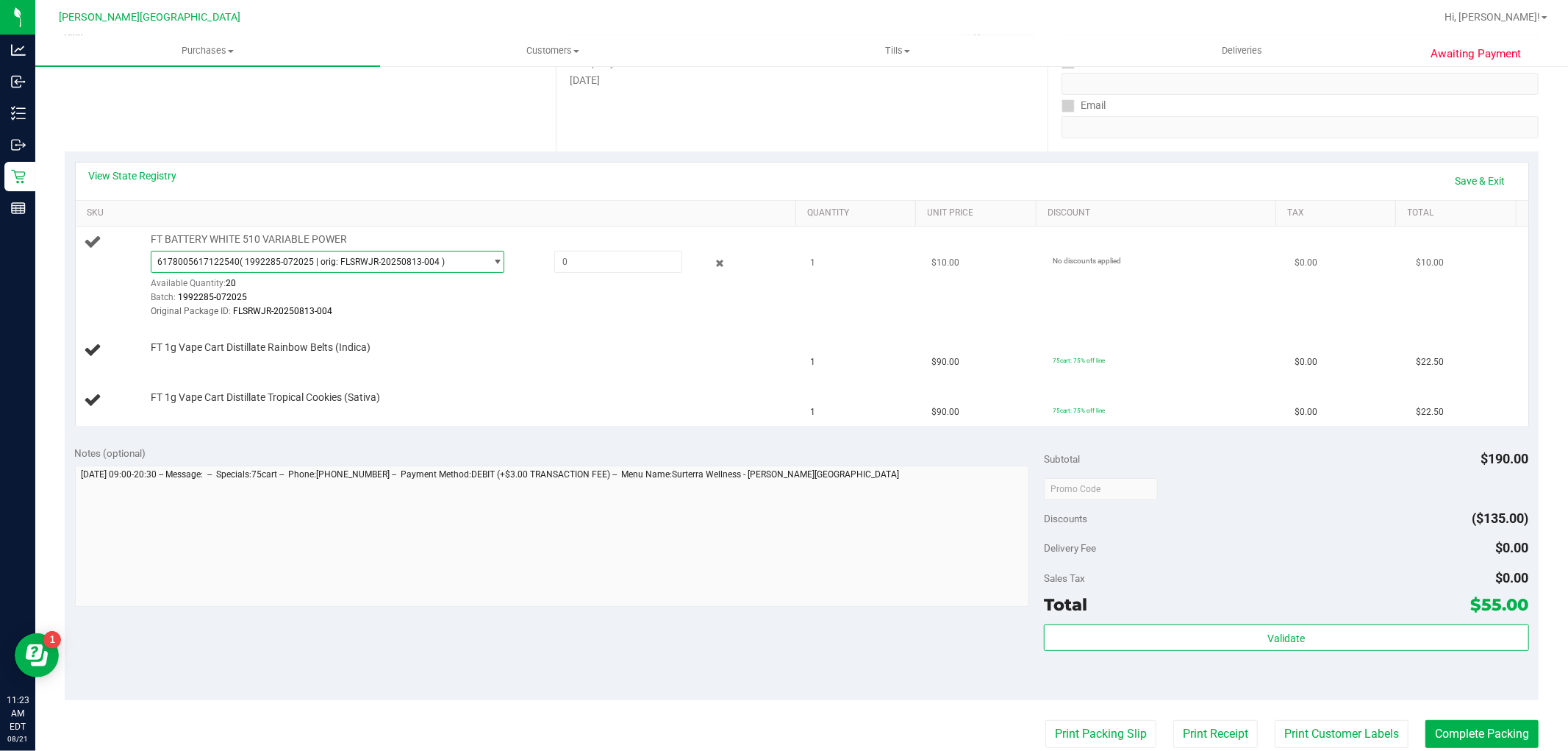
click at [266, 265] on span "( 1992285-072025 | orig: FLSRWJR-20250813-004 )" at bounding box center [342, 262] width 205 height 10
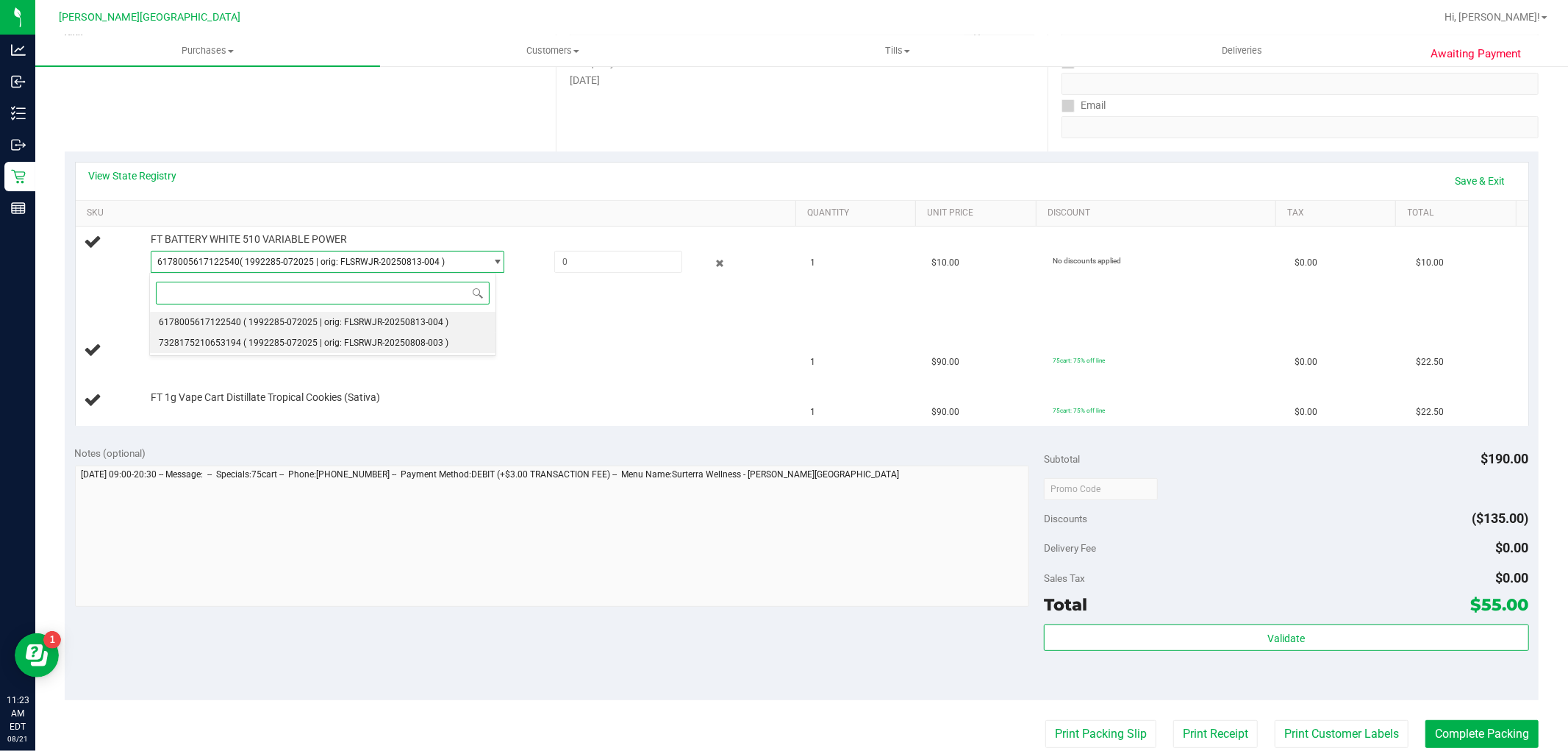
click at [233, 340] on span "7328175210653194" at bounding box center [200, 343] width 82 height 10
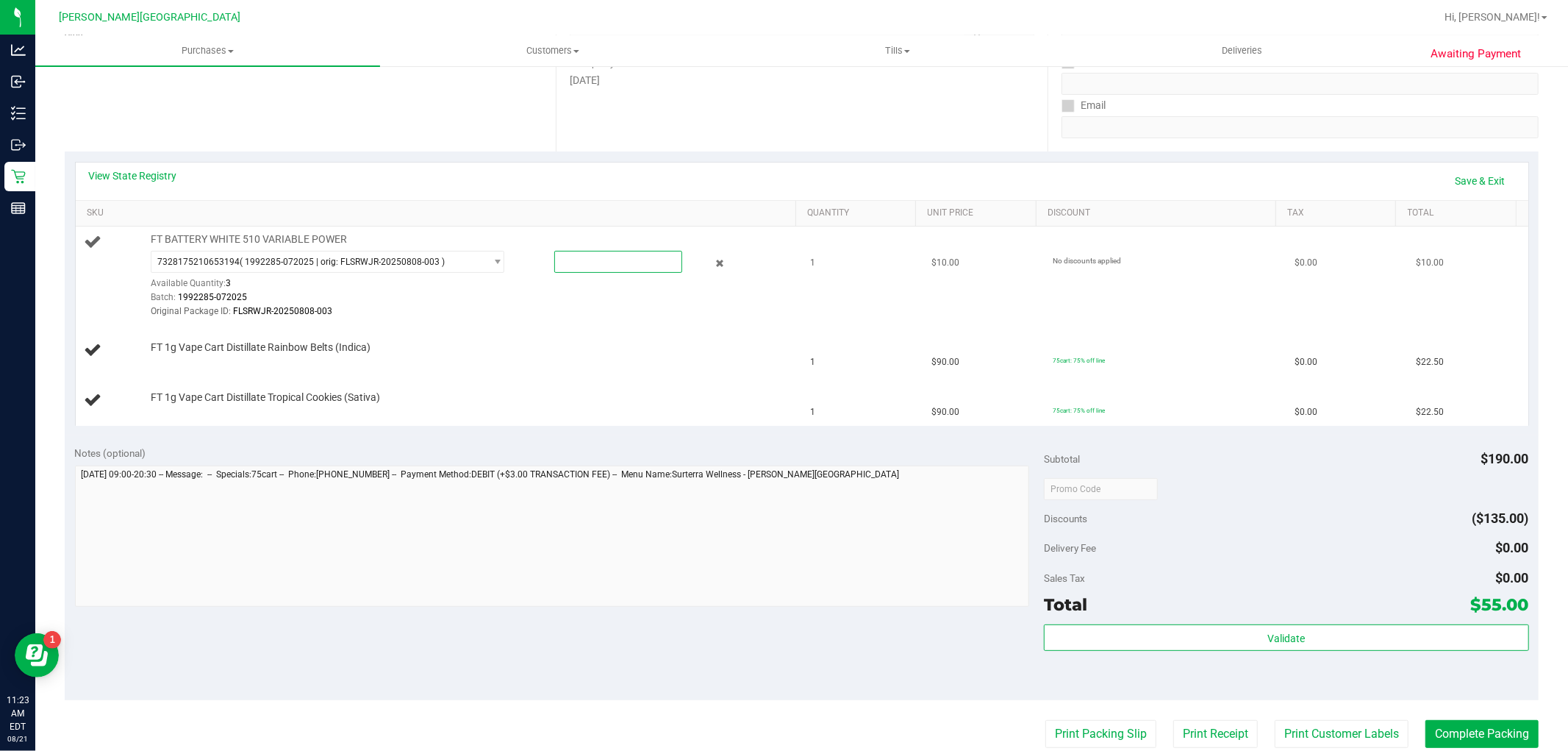
click at [574, 265] on span at bounding box center [618, 261] width 128 height 22
type input "1"
type input "1.0000"
click at [511, 305] on div "Original Package ID: FLSRWJR-20250808-003" at bounding box center [470, 311] width 638 height 14
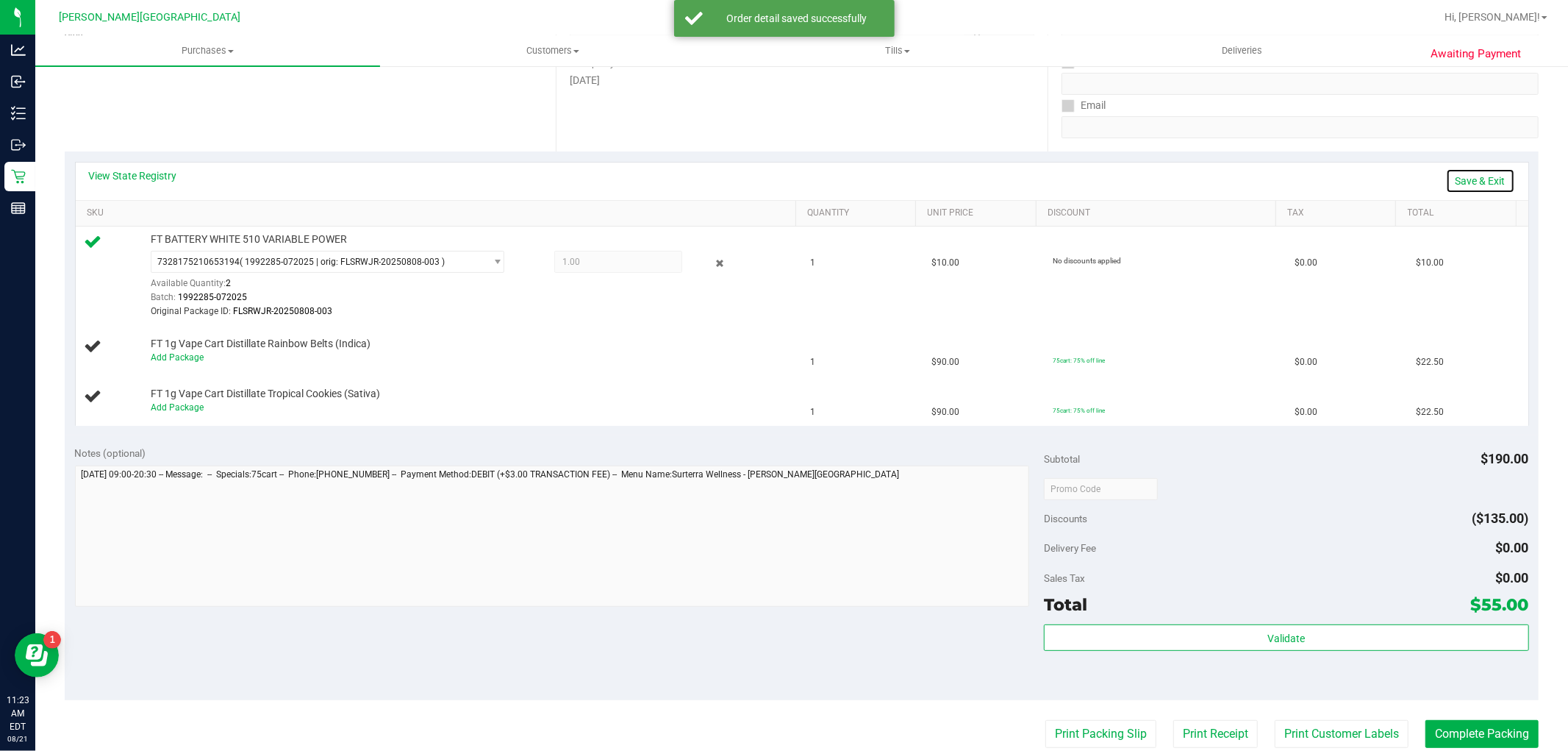
click at [1453, 177] on link "Save & Exit" at bounding box center [1481, 181] width 69 height 25
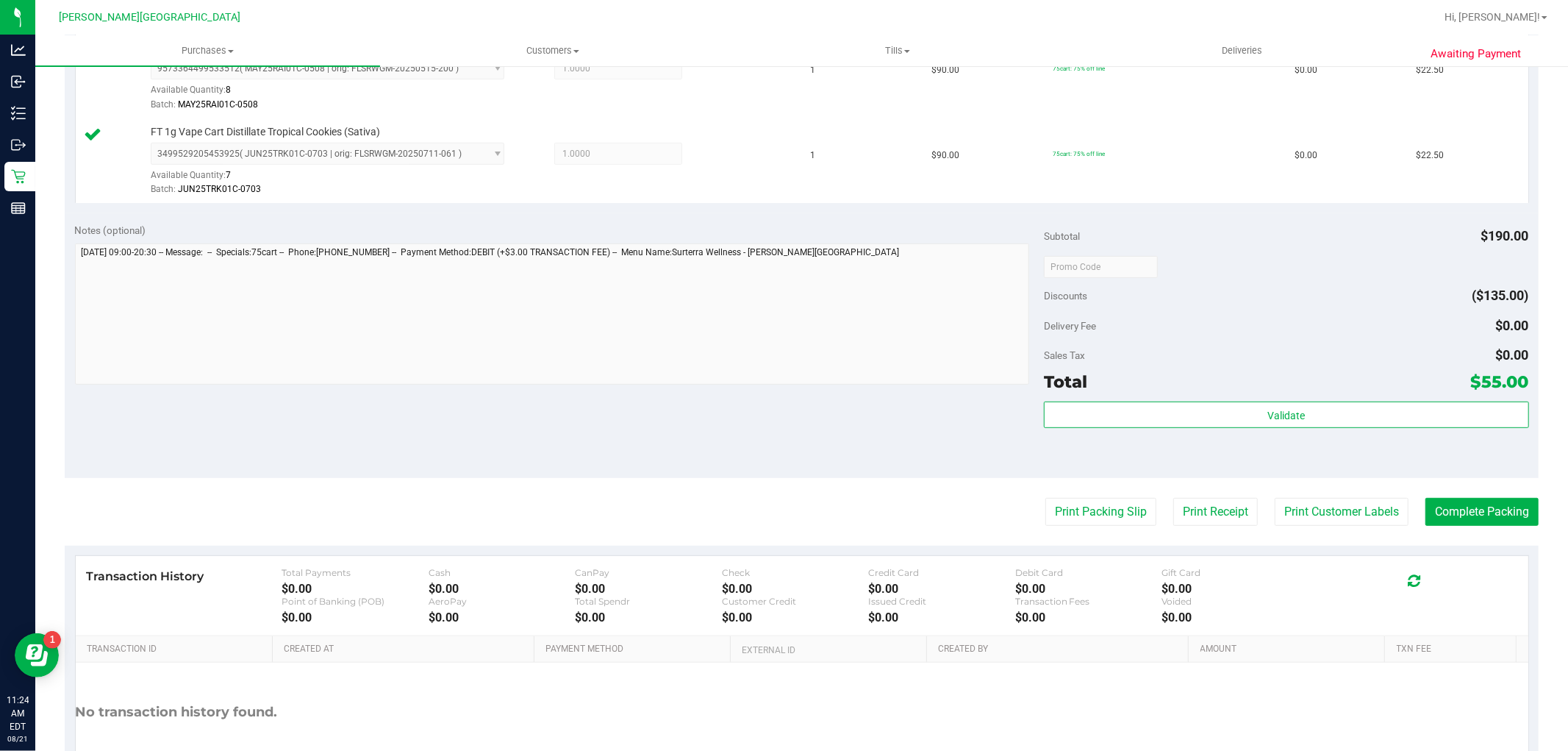
scroll to position [637, 0]
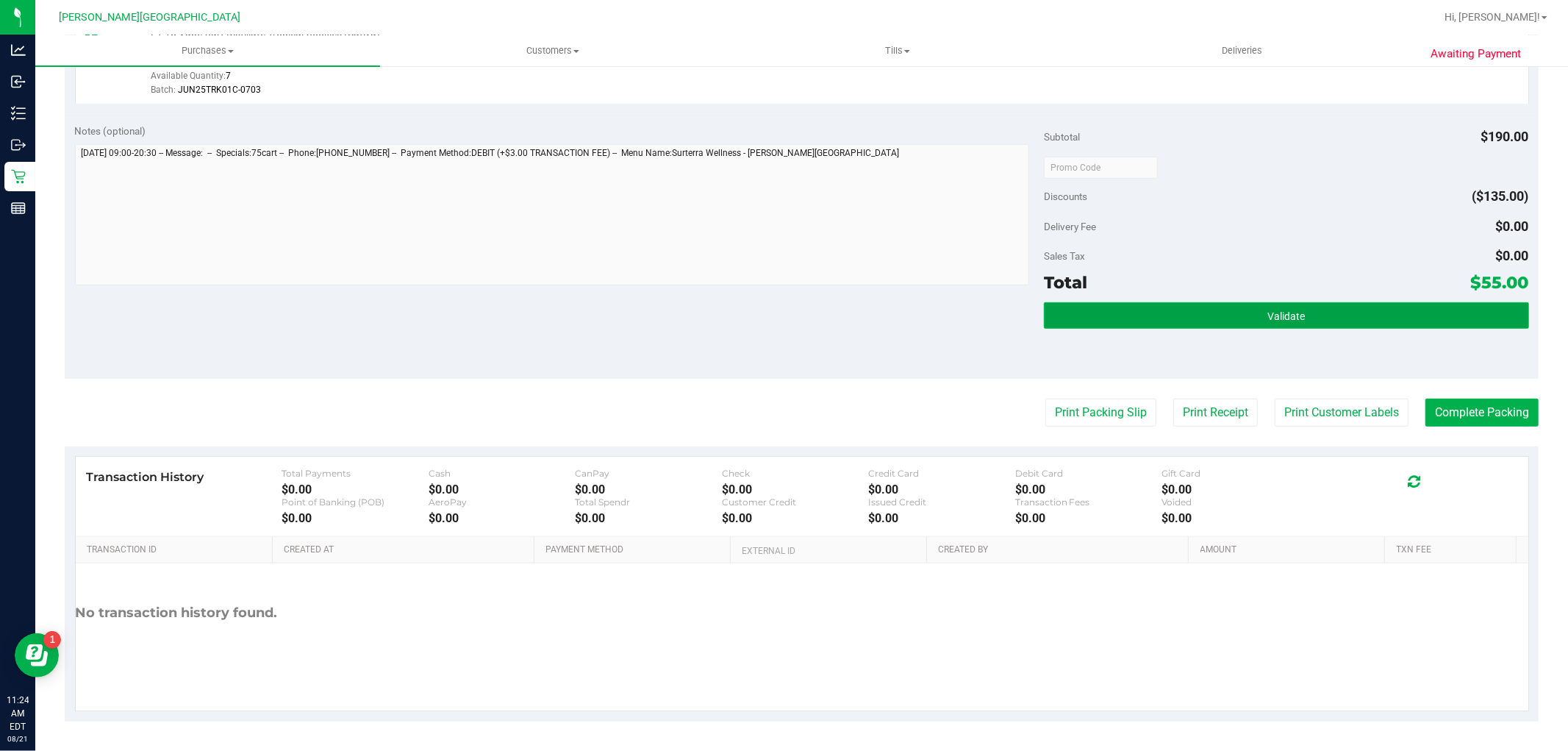
click at [1162, 315] on button "Validate" at bounding box center [1286, 315] width 484 height 27
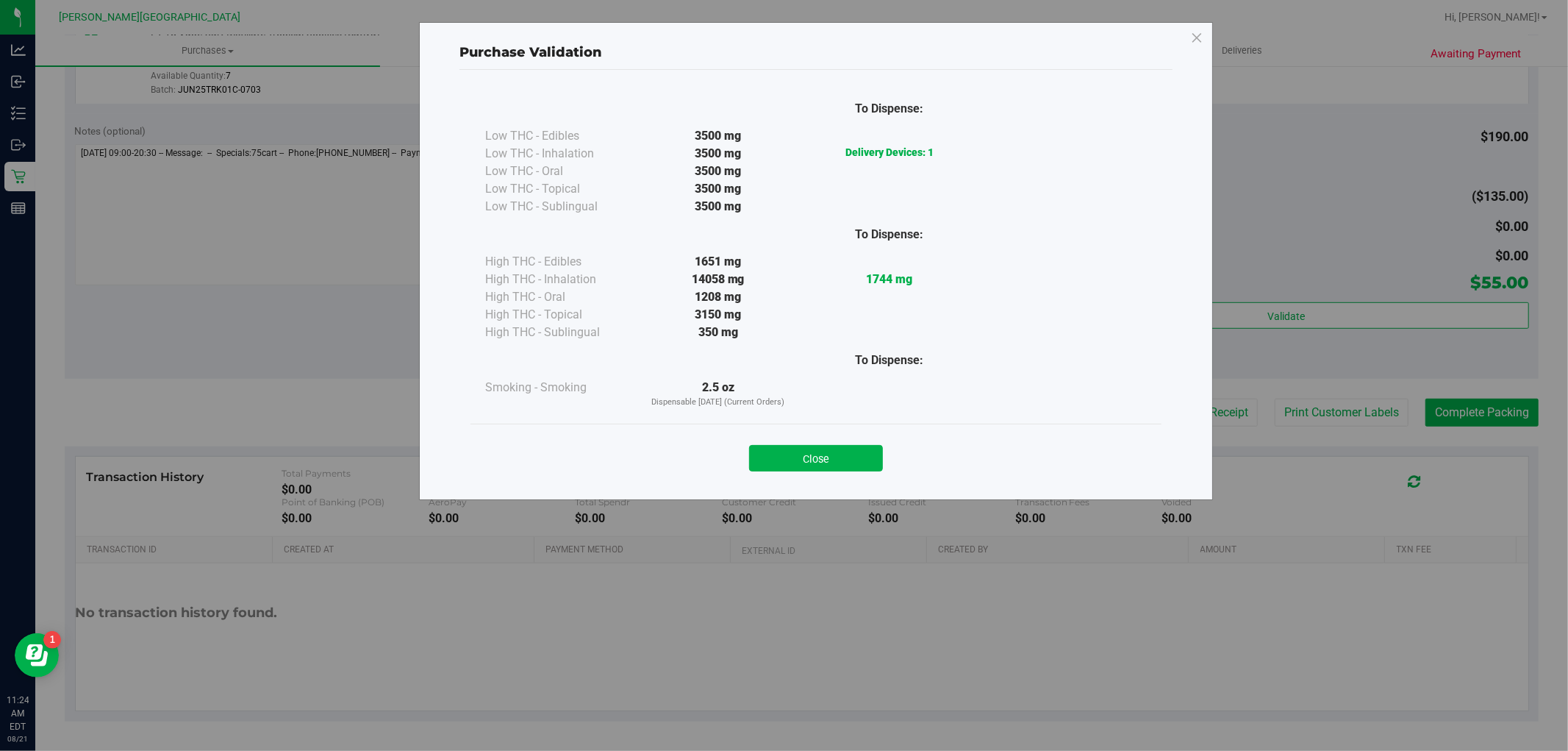
click at [841, 472] on div "Close" at bounding box center [816, 453] width 691 height 60
click at [866, 463] on button "Close" at bounding box center [816, 458] width 134 height 27
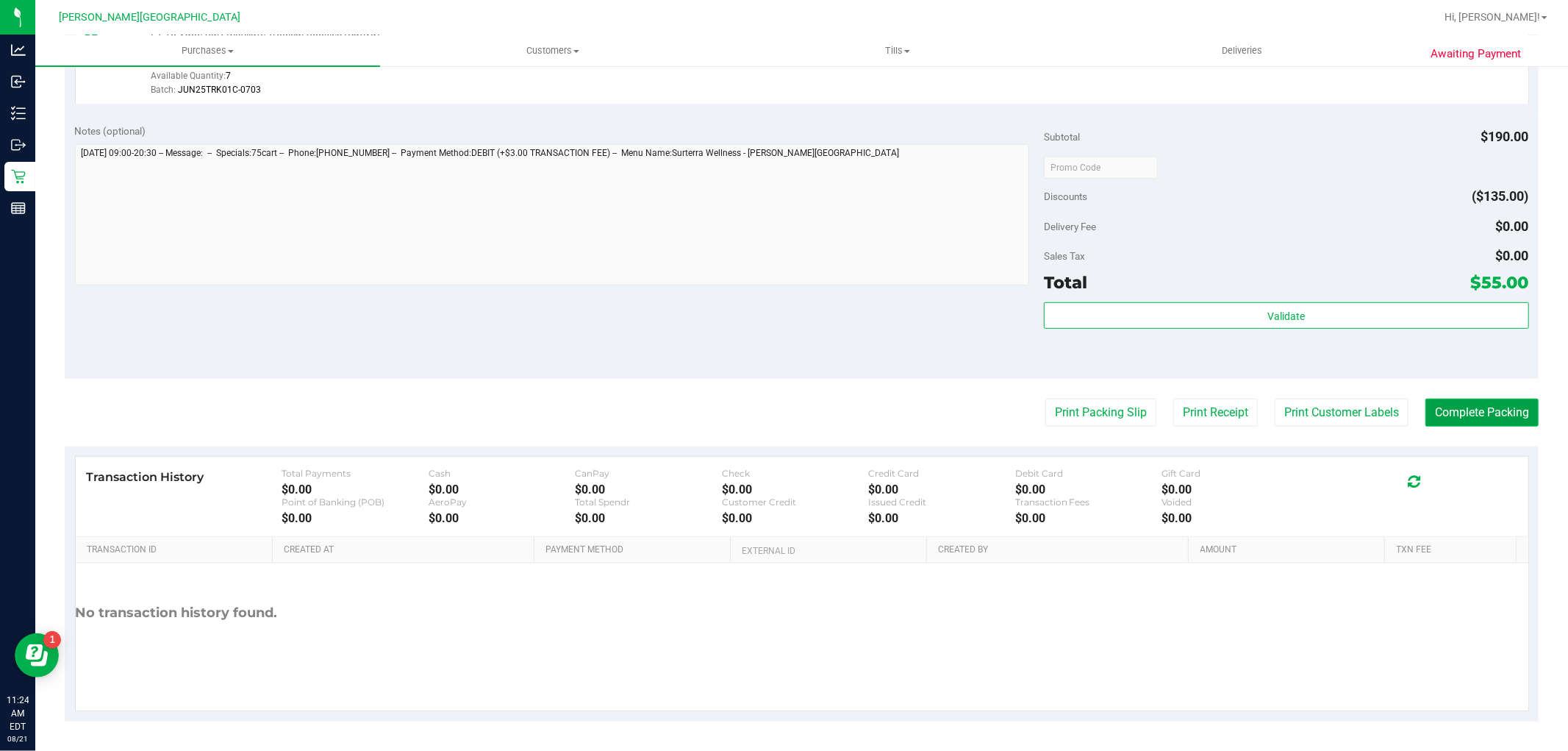
click at [1498, 419] on button "Complete Packing" at bounding box center [1482, 413] width 113 height 28
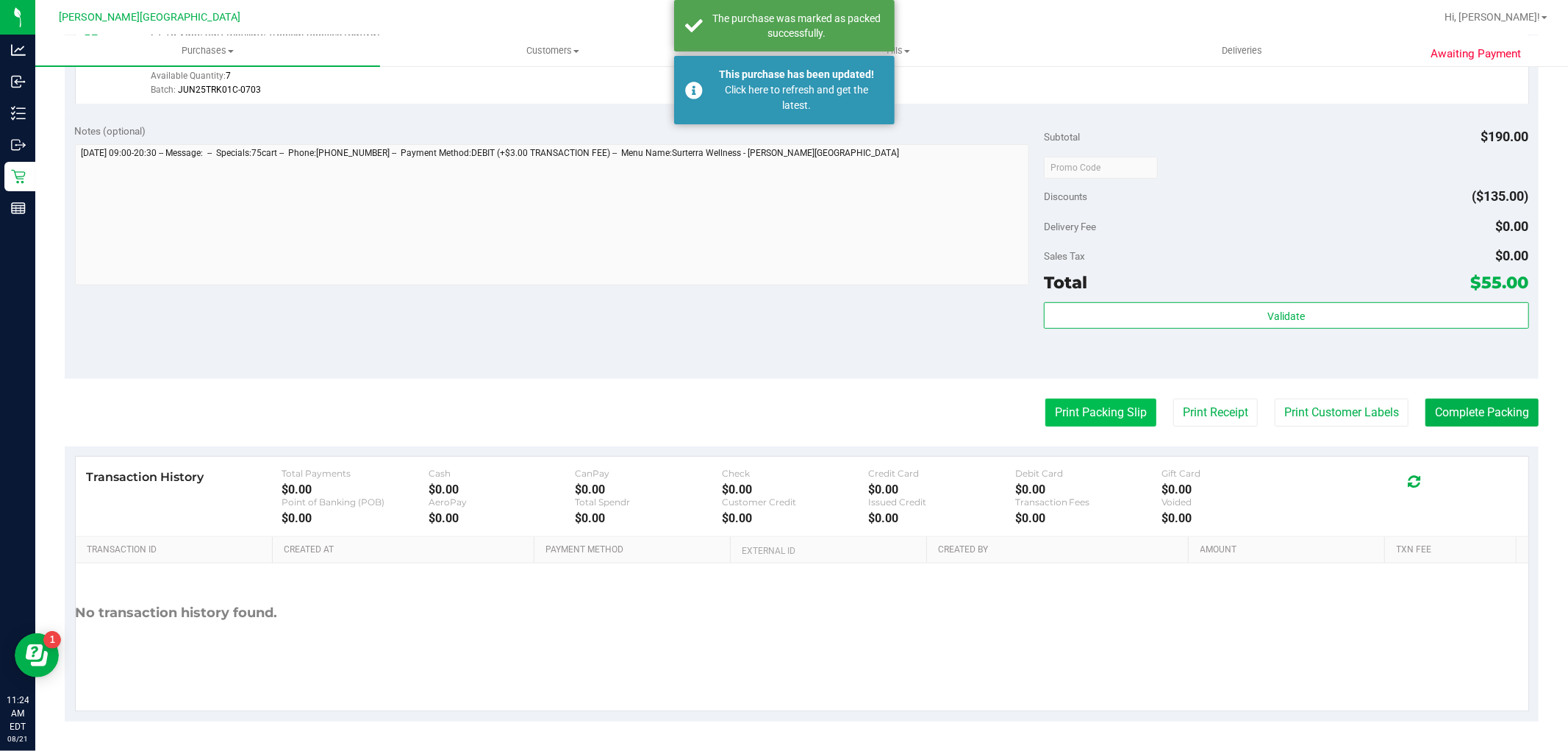
click at [1046, 414] on button "Print Packing Slip" at bounding box center [1101, 413] width 111 height 28
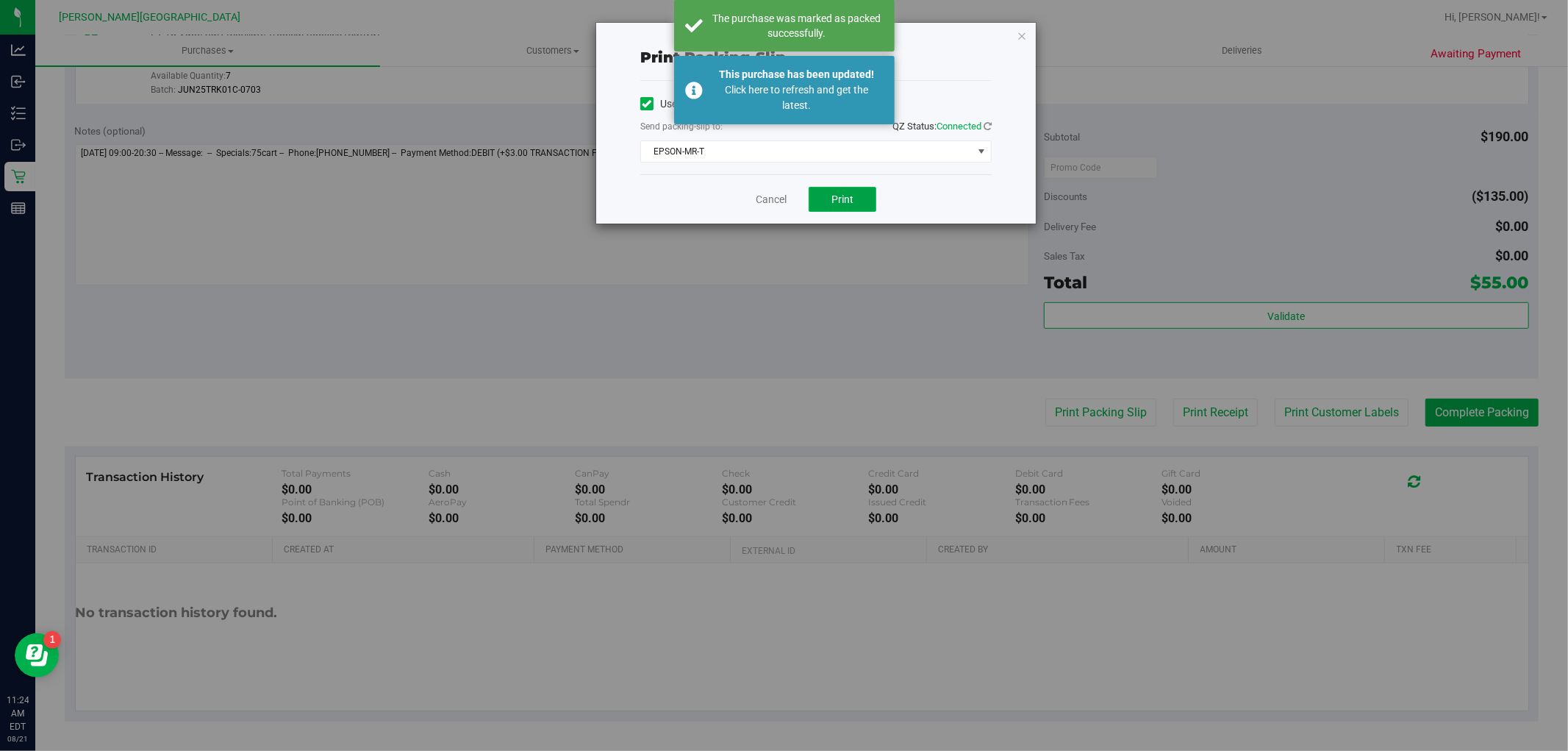
click at [867, 211] on button "Print" at bounding box center [842, 199] width 67 height 25
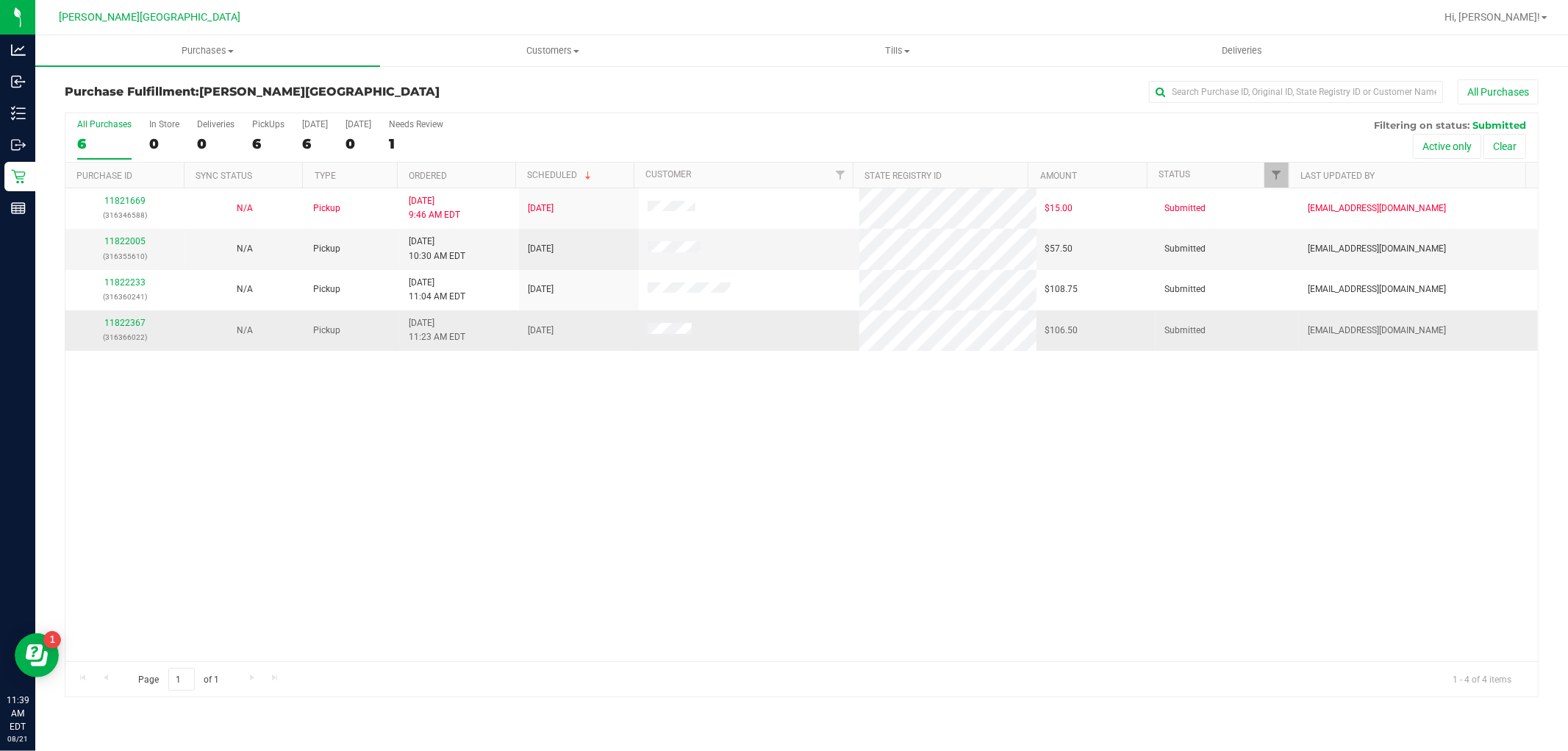
click at [147, 322] on div "11822367 (316366022)" at bounding box center [125, 330] width 101 height 28
click at [131, 320] on link "11822367" at bounding box center [125, 323] width 42 height 10
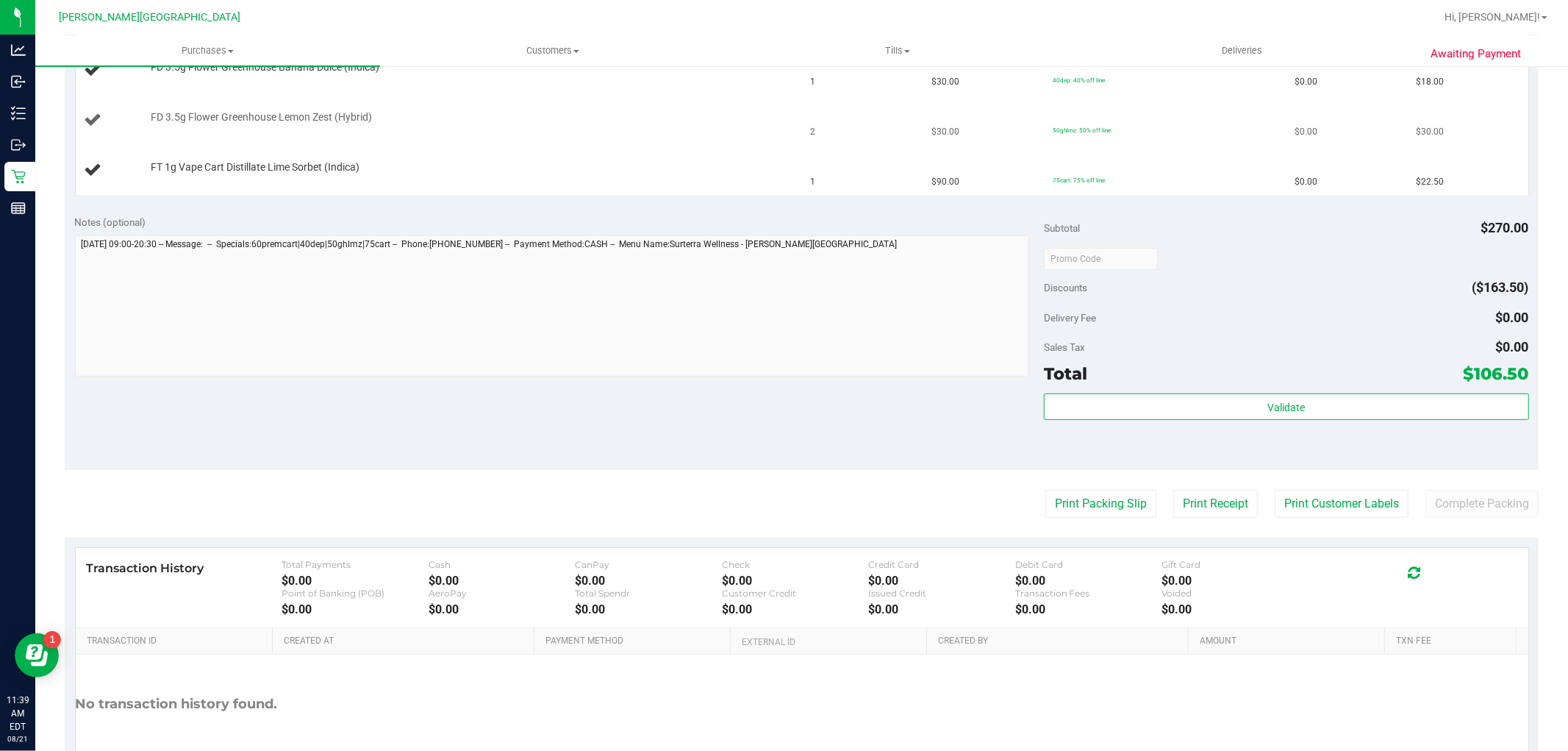
scroll to position [490, 0]
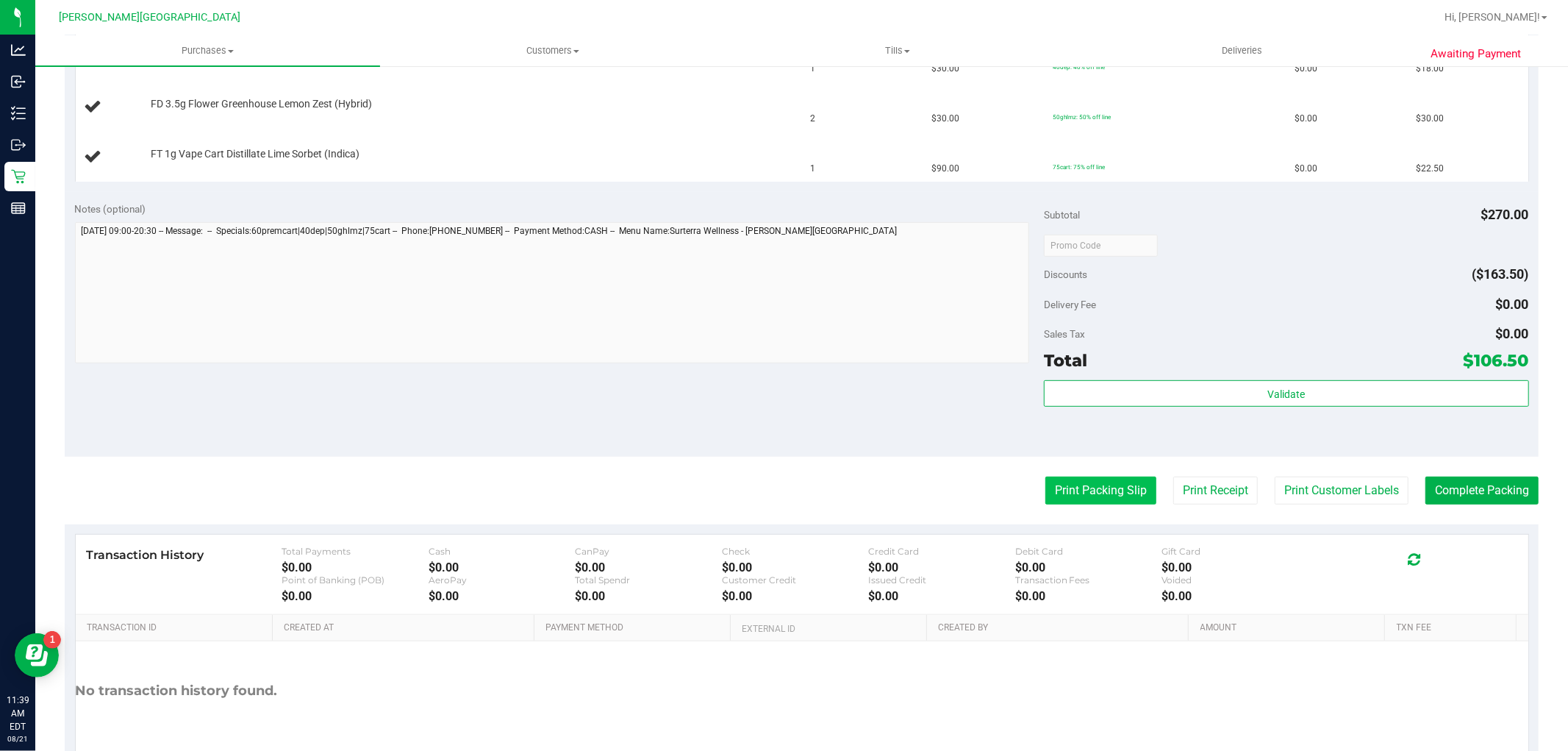
click at [1082, 494] on button "Print Packing Slip" at bounding box center [1101, 491] width 111 height 28
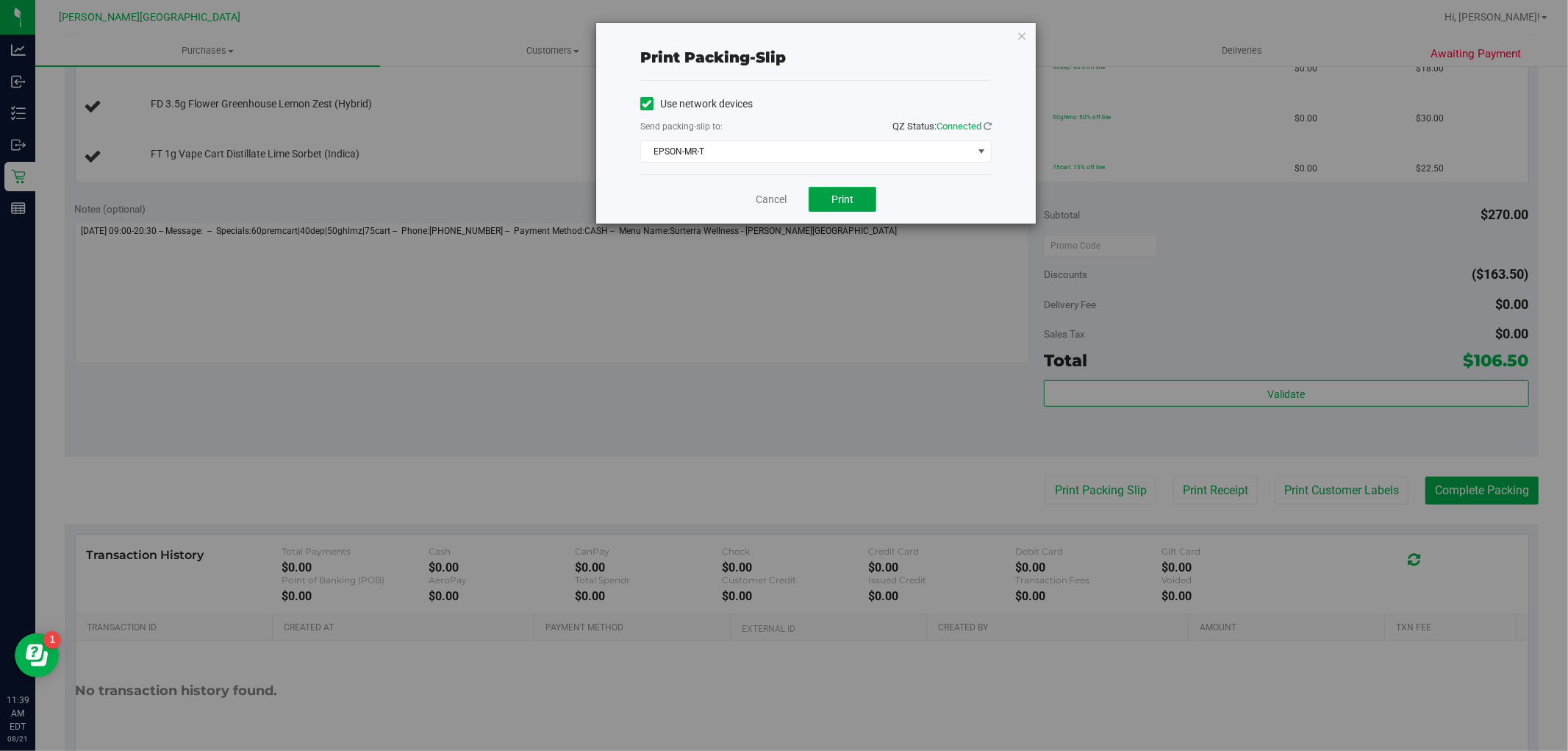
click at [856, 197] on button "Print" at bounding box center [842, 199] width 67 height 25
click at [771, 203] on link "Cancel" at bounding box center [771, 200] width 31 height 16
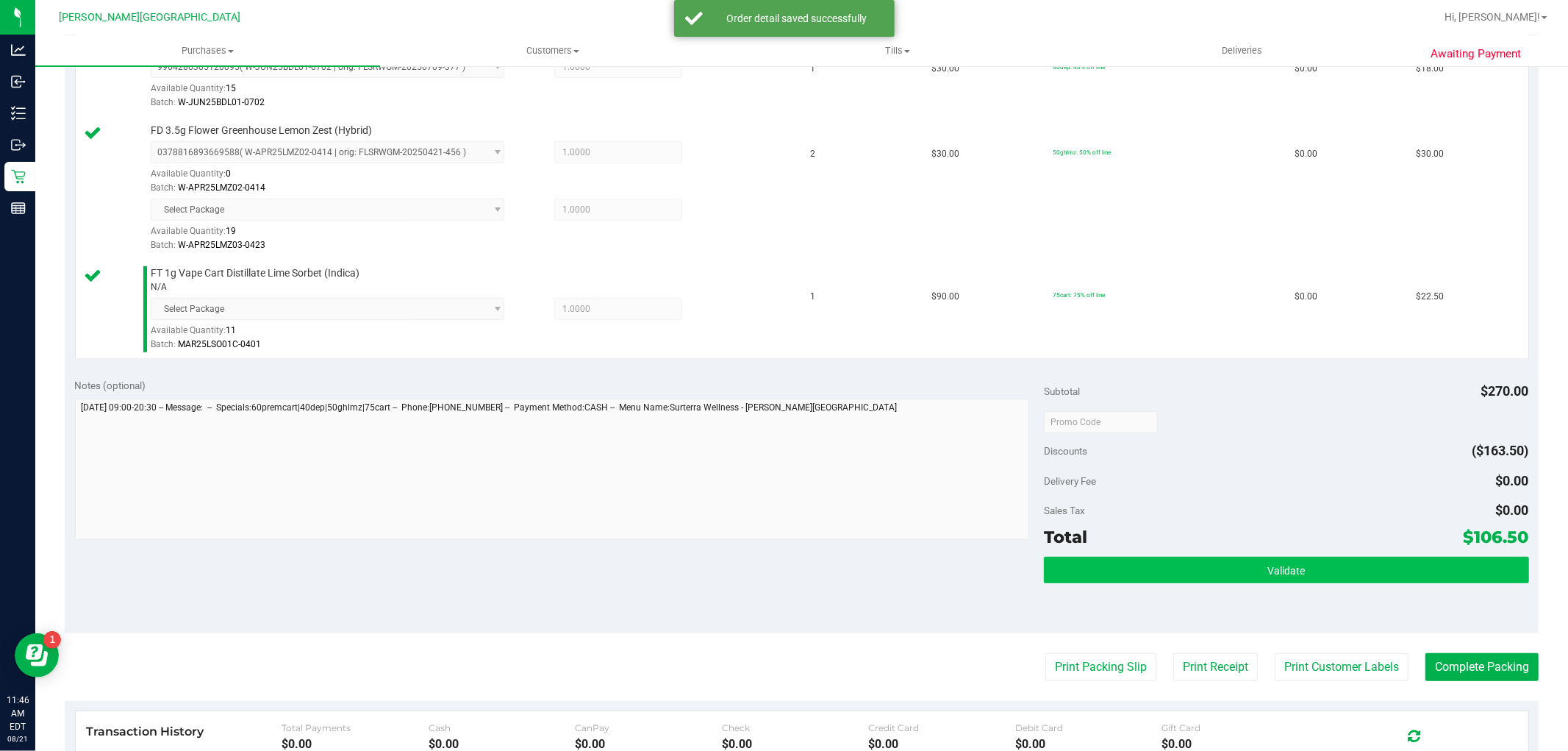
scroll to position [571, 0]
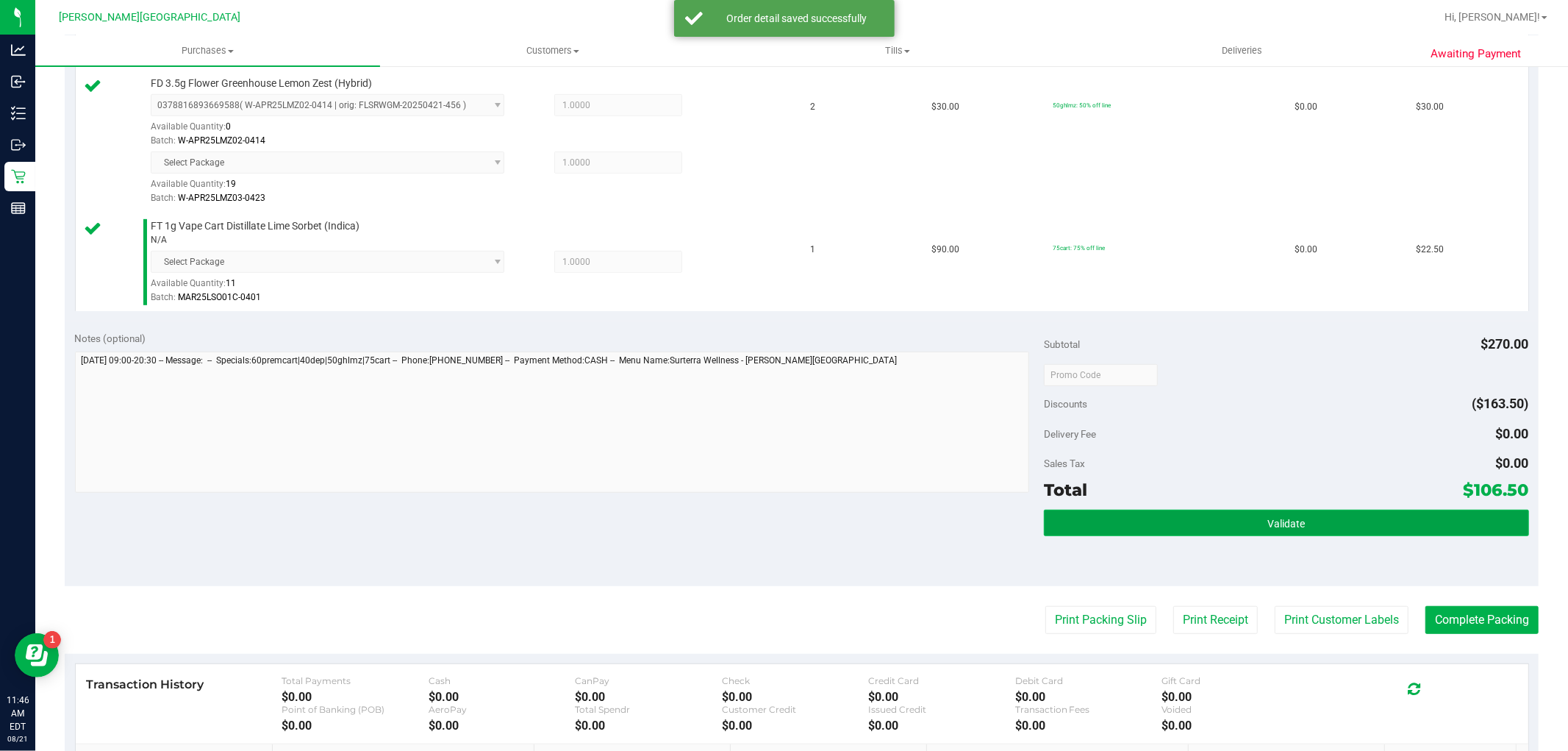
click at [1112, 534] on button "Validate" at bounding box center [1286, 523] width 484 height 27
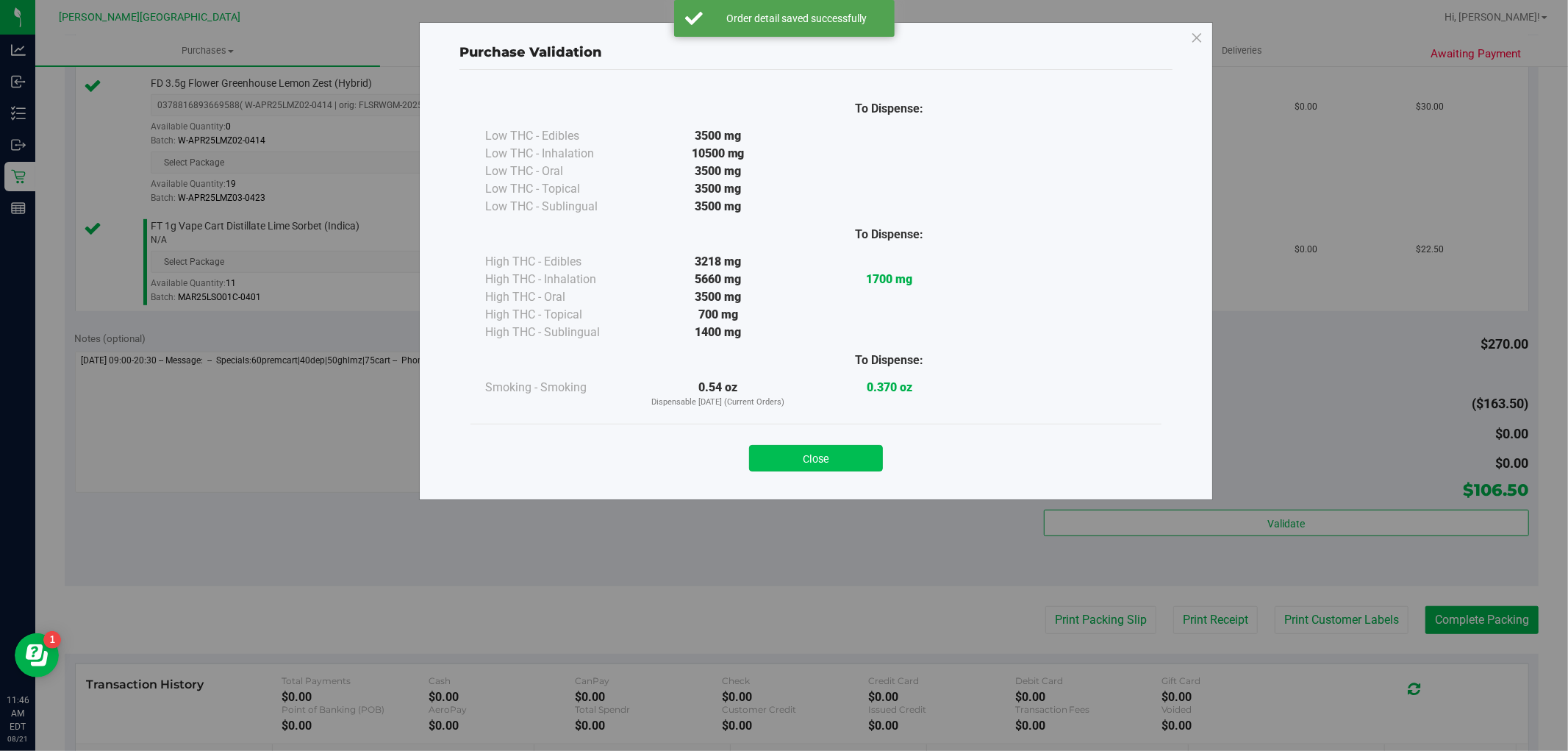
click at [873, 467] on button "Close" at bounding box center [816, 458] width 134 height 27
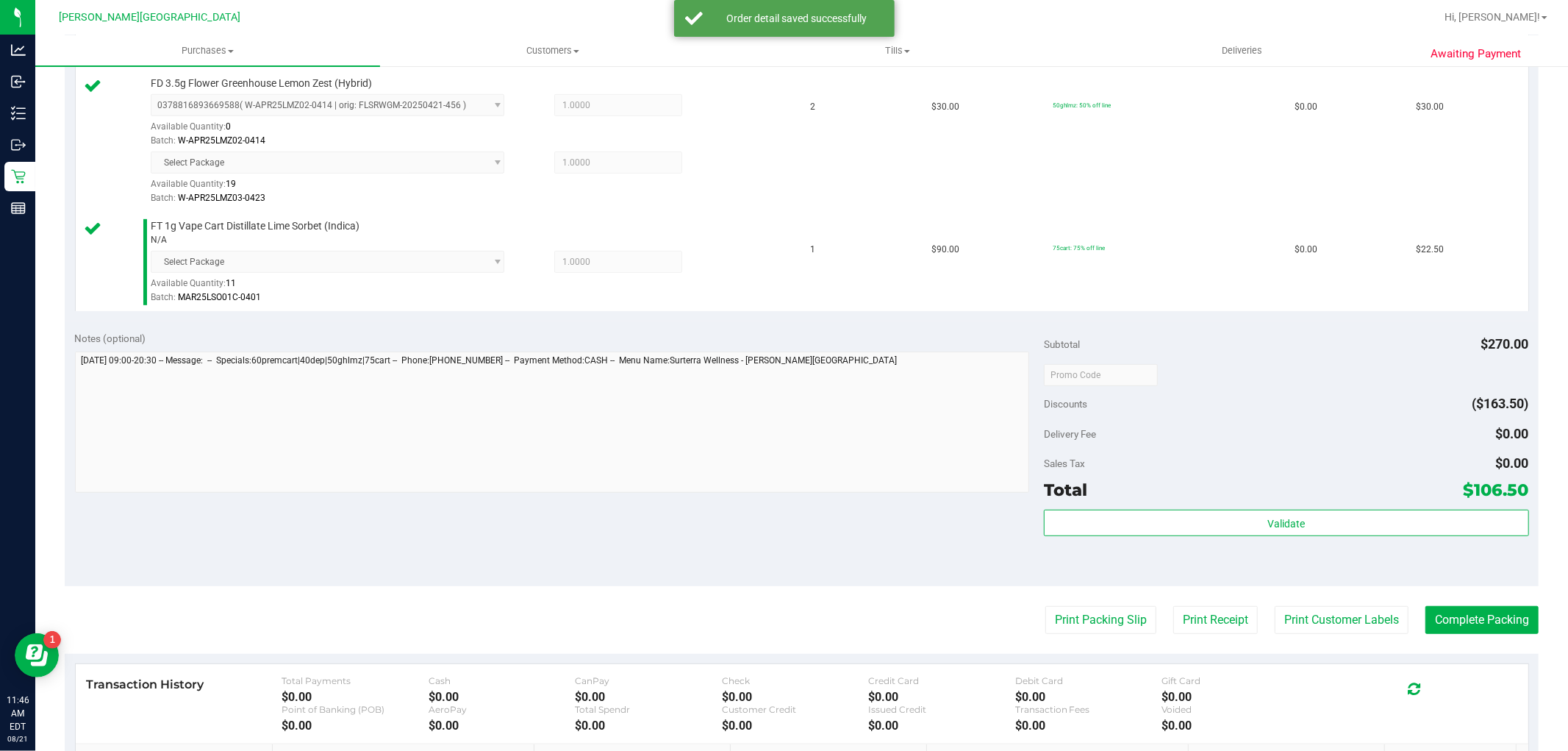
click at [1456, 605] on purchase-details "Back Edit Purchase Cancel Purchase View Profile # 11822367 BioTrack ID: - Submi…" at bounding box center [802, 218] width 1474 height 1421
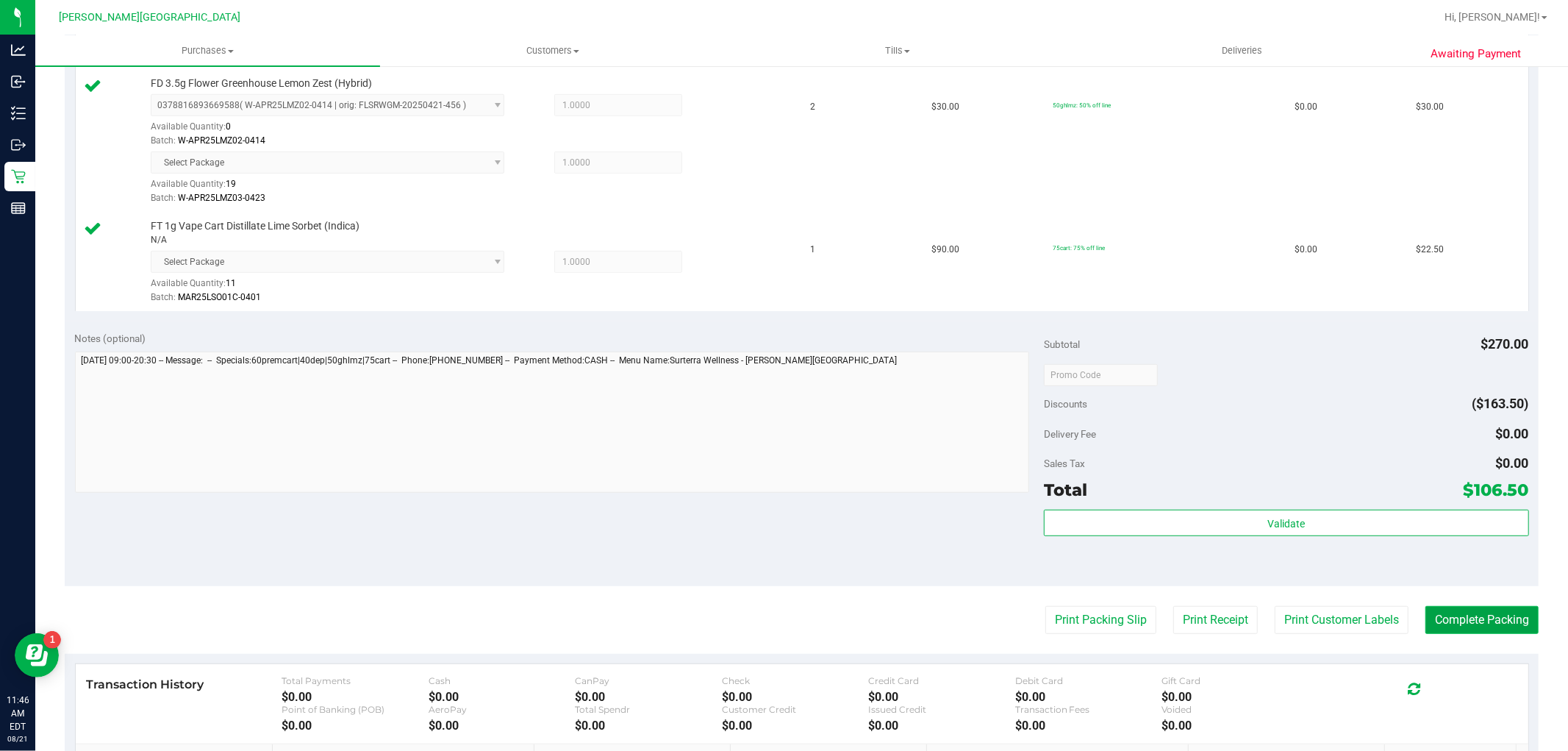
click at [1457, 614] on button "Complete Packing" at bounding box center [1482, 619] width 113 height 28
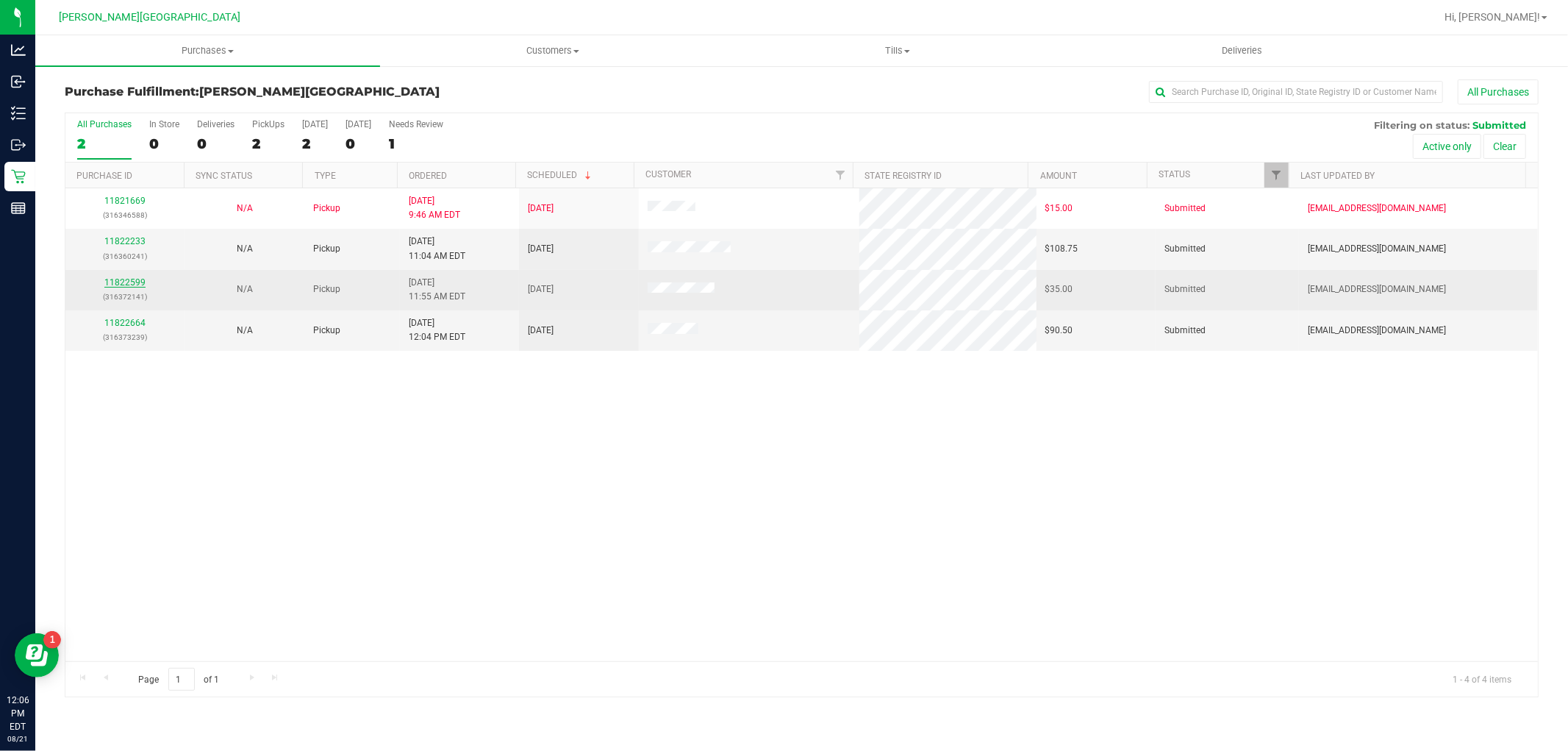
click at [119, 286] on link "11822599" at bounding box center [125, 282] width 42 height 10
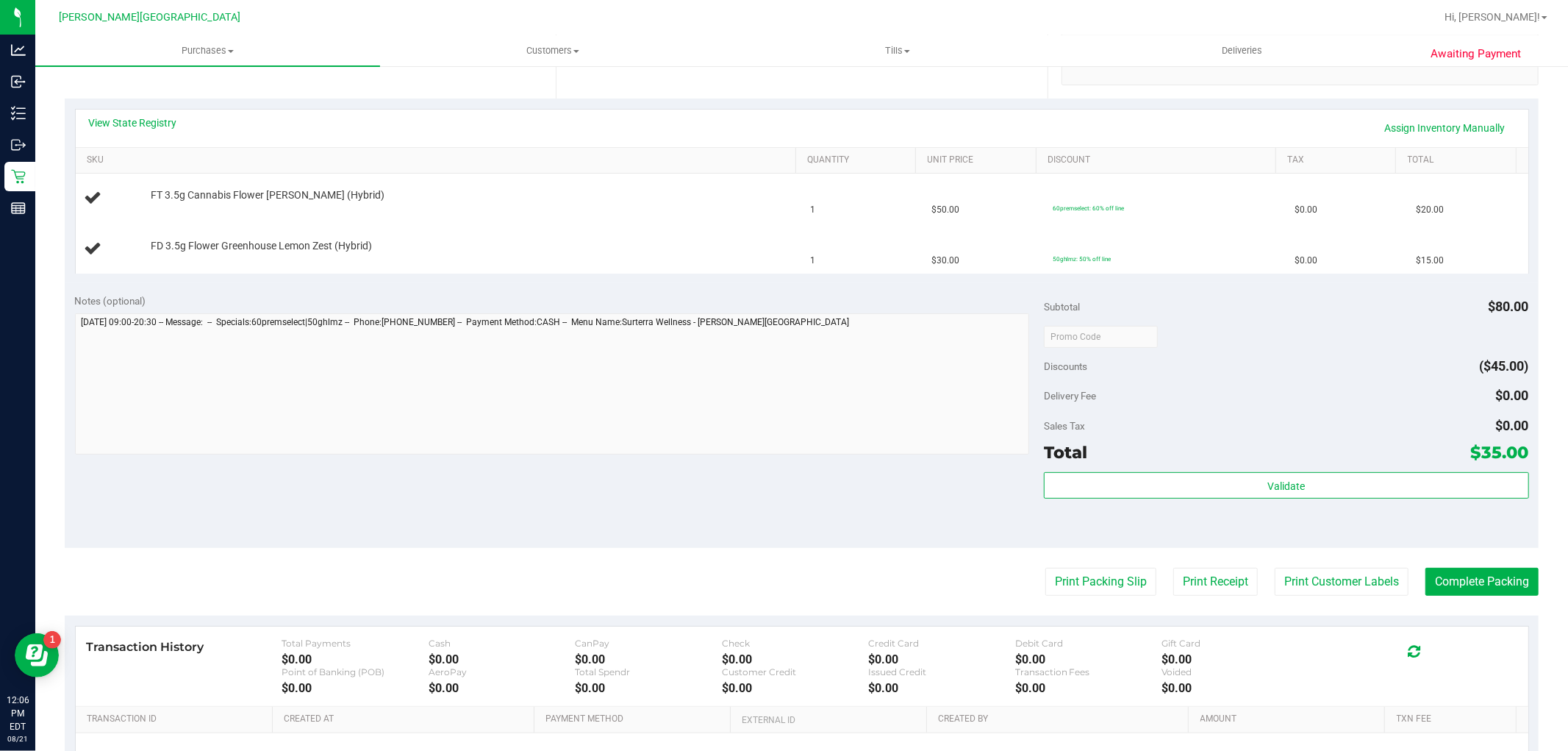
scroll to position [326, 0]
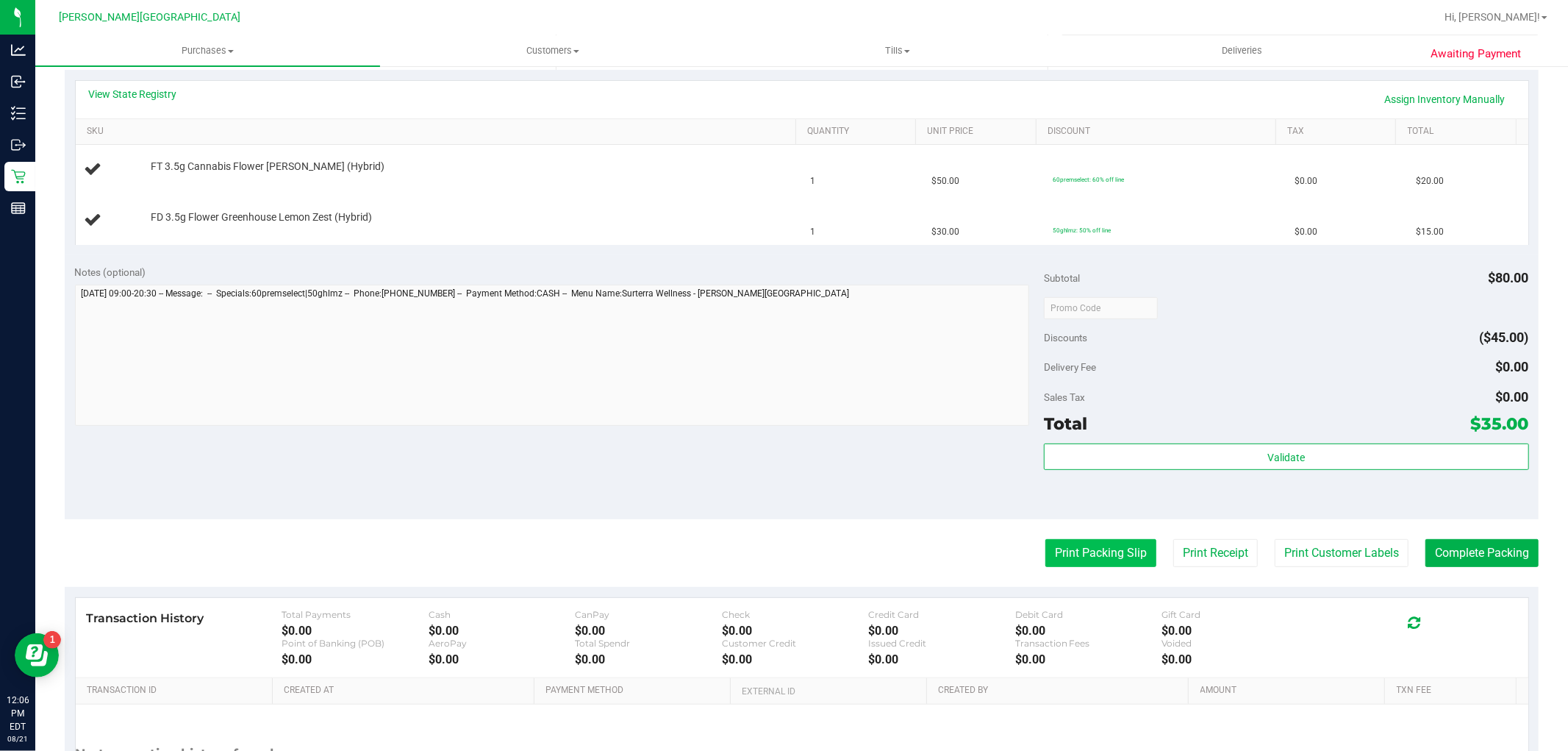
click at [1130, 561] on button "Print Packing Slip" at bounding box center [1101, 553] width 111 height 28
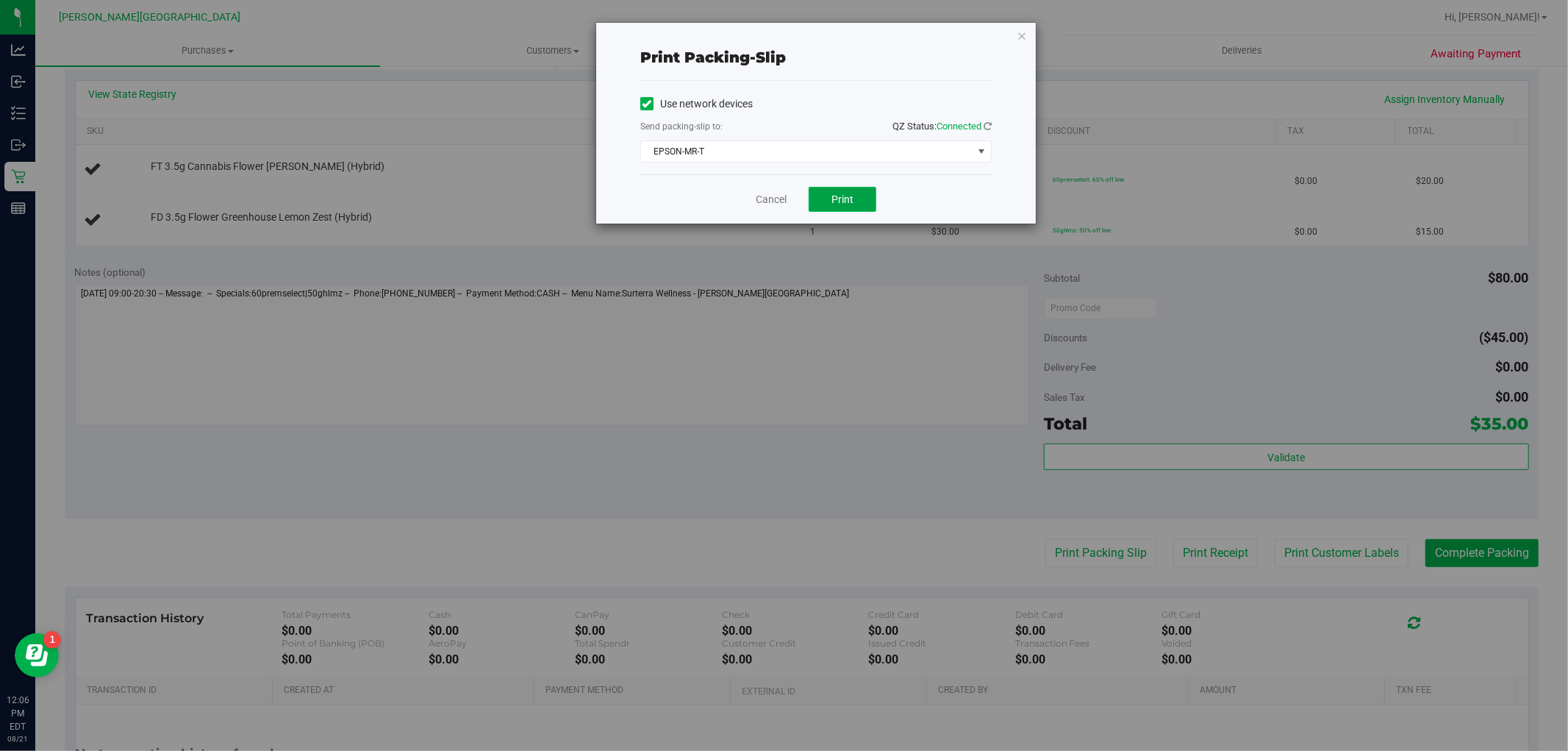
click at [835, 202] on span "Print" at bounding box center [842, 200] width 22 height 12
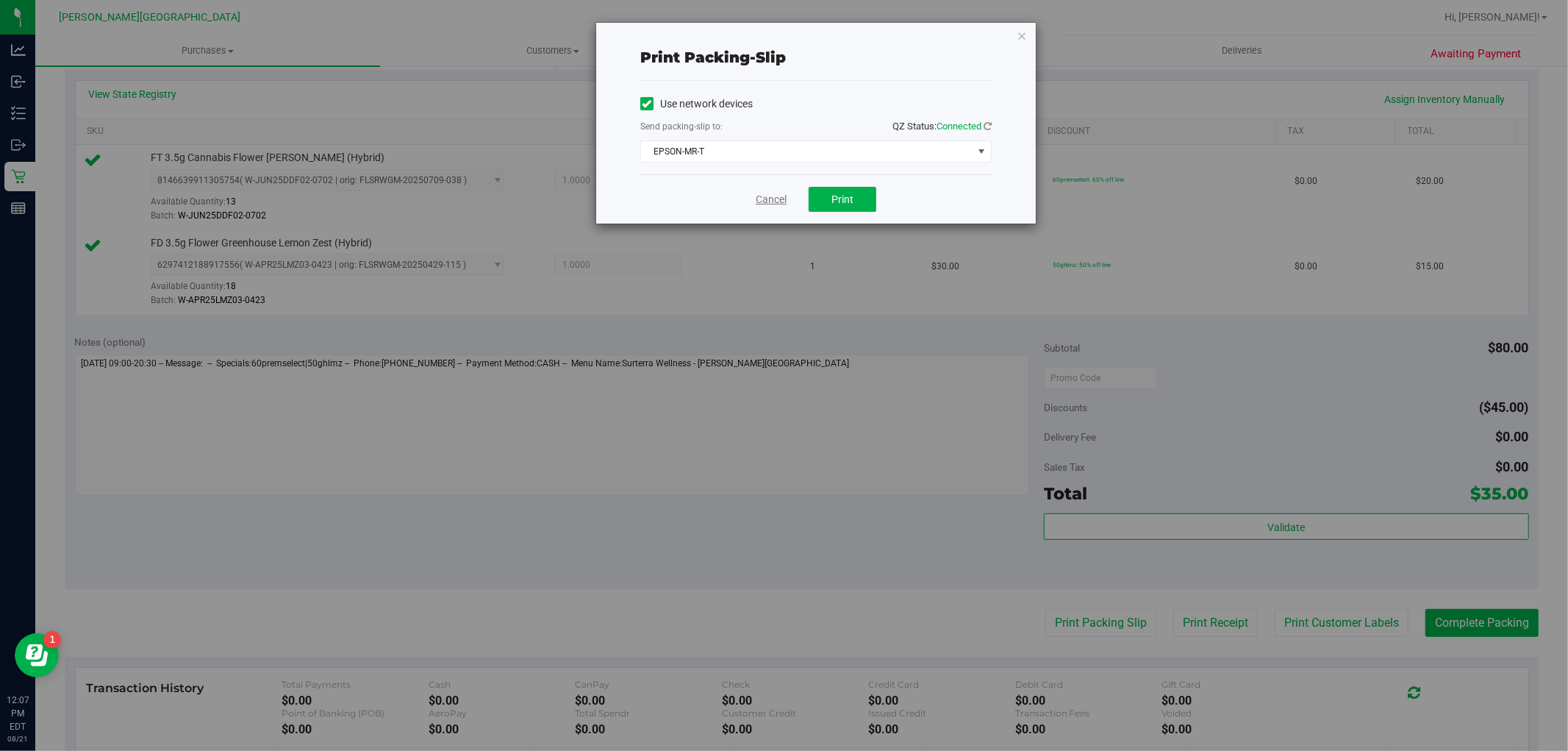
click at [763, 200] on link "Cancel" at bounding box center [771, 200] width 31 height 16
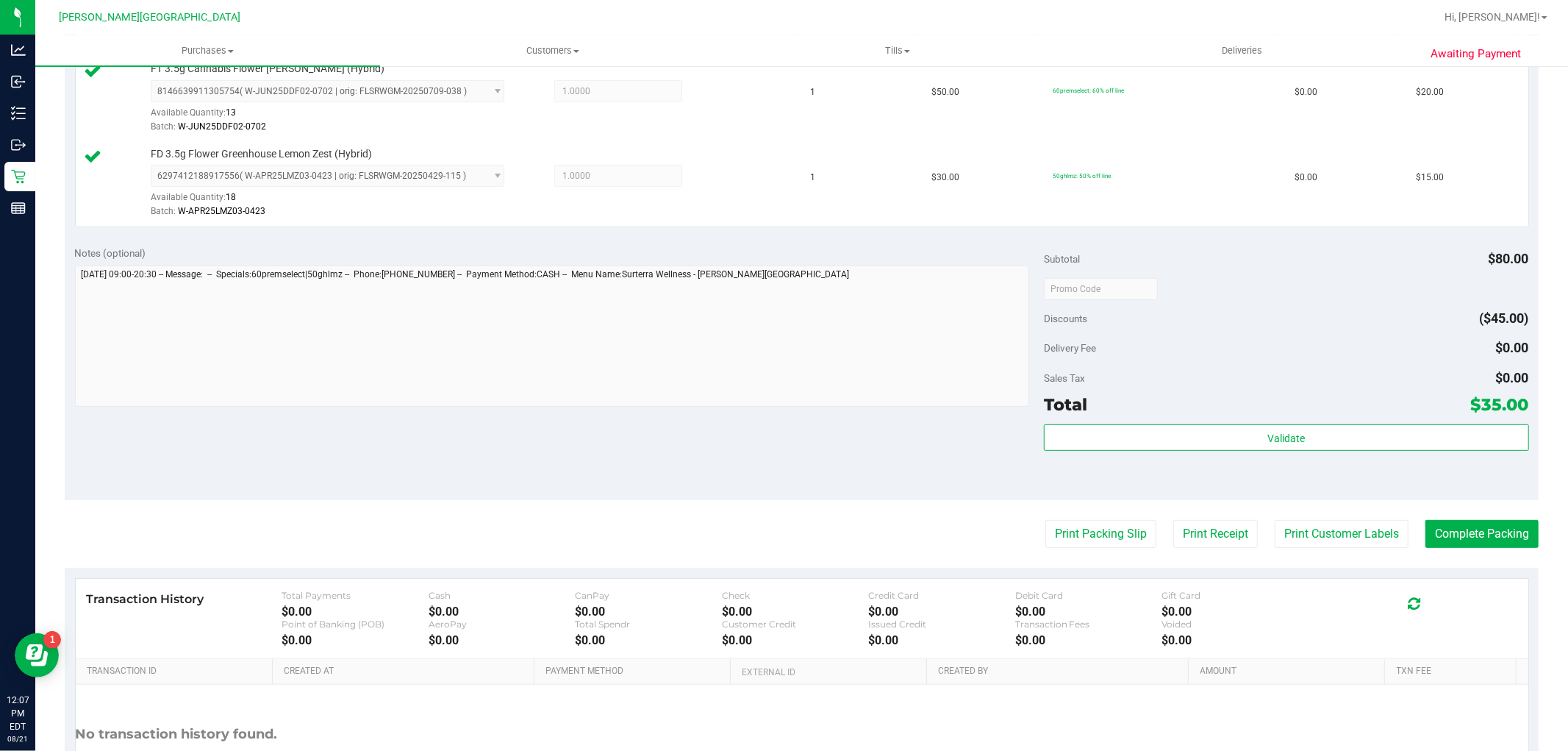
scroll to position [538, 0]
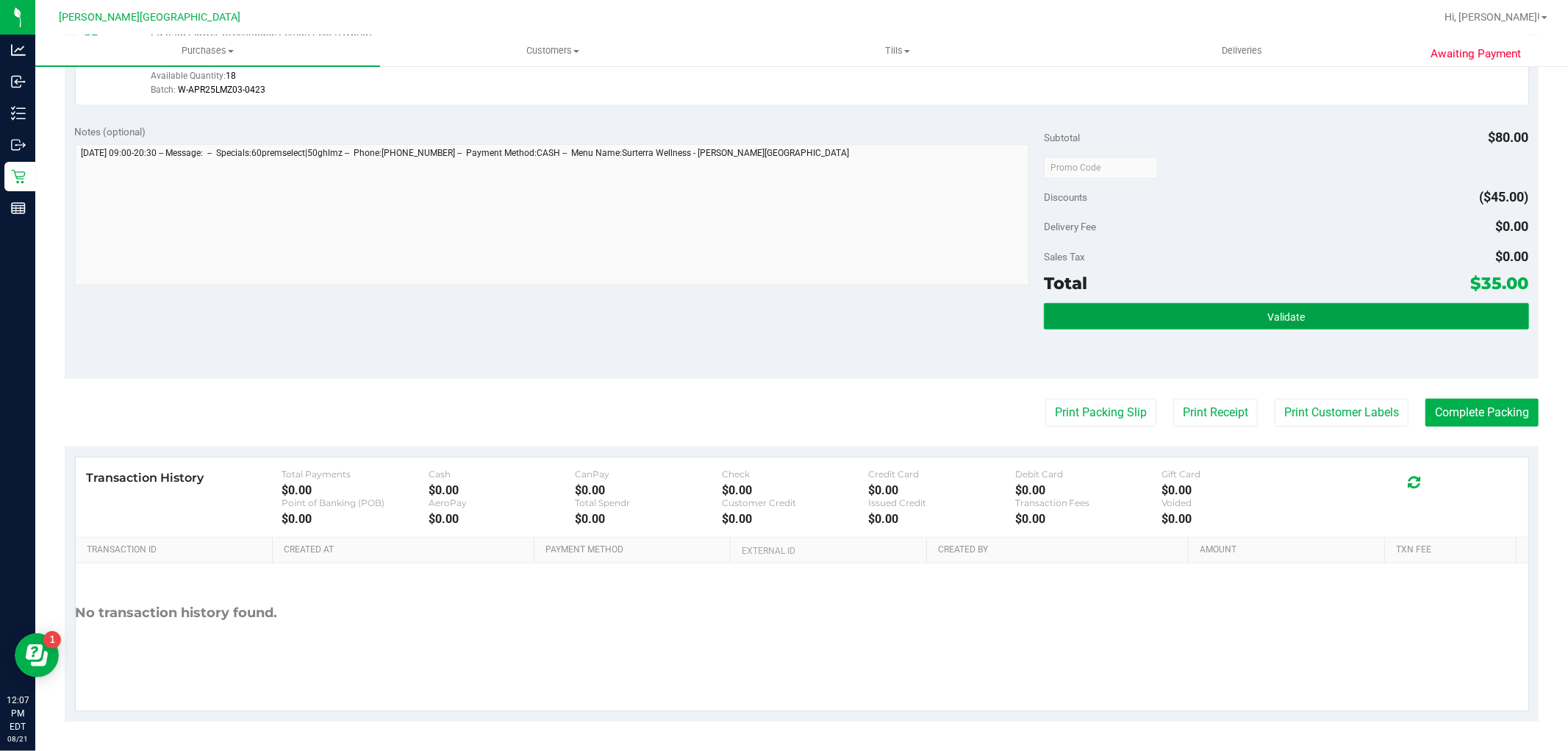
click at [1317, 322] on button "Validate" at bounding box center [1286, 316] width 484 height 27
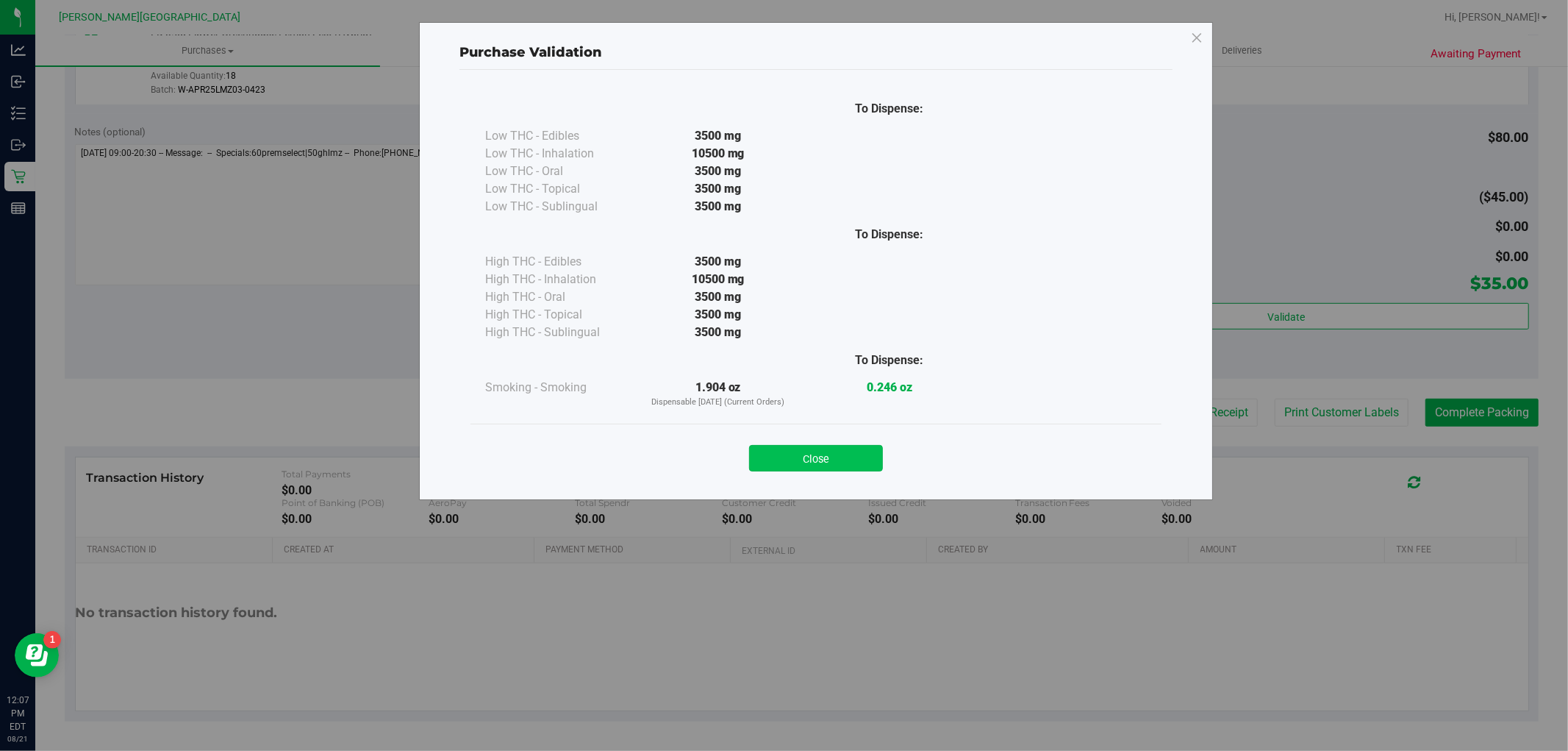
click at [760, 453] on button "Close" at bounding box center [816, 458] width 134 height 27
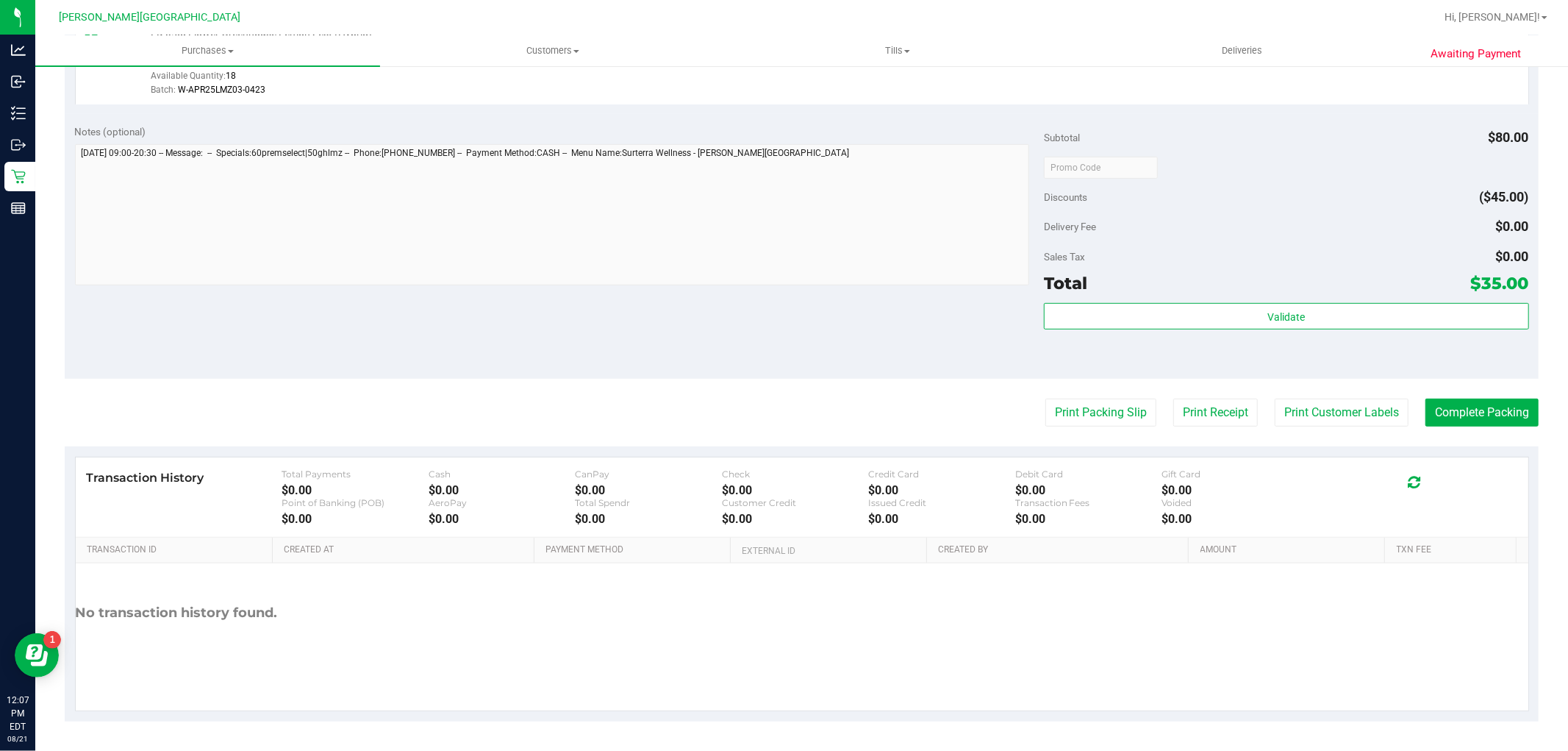
click at [1407, 420] on div "Print Packing Slip Print Receipt Print Customer Labels Complete Packing" at bounding box center [802, 413] width 1474 height 28
drag, startPoint x: 1461, startPoint y: 424, endPoint x: 1443, endPoint y: 424, distance: 18.0
click at [1457, 425] on purchase-details "Back Edit Purchase Cancel Purchase View Profile # 11822599 BioTrack ID: - Submi…" at bounding box center [802, 132] width 1474 height 1178
click at [1487, 413] on button "Complete Packing" at bounding box center [1482, 413] width 113 height 28
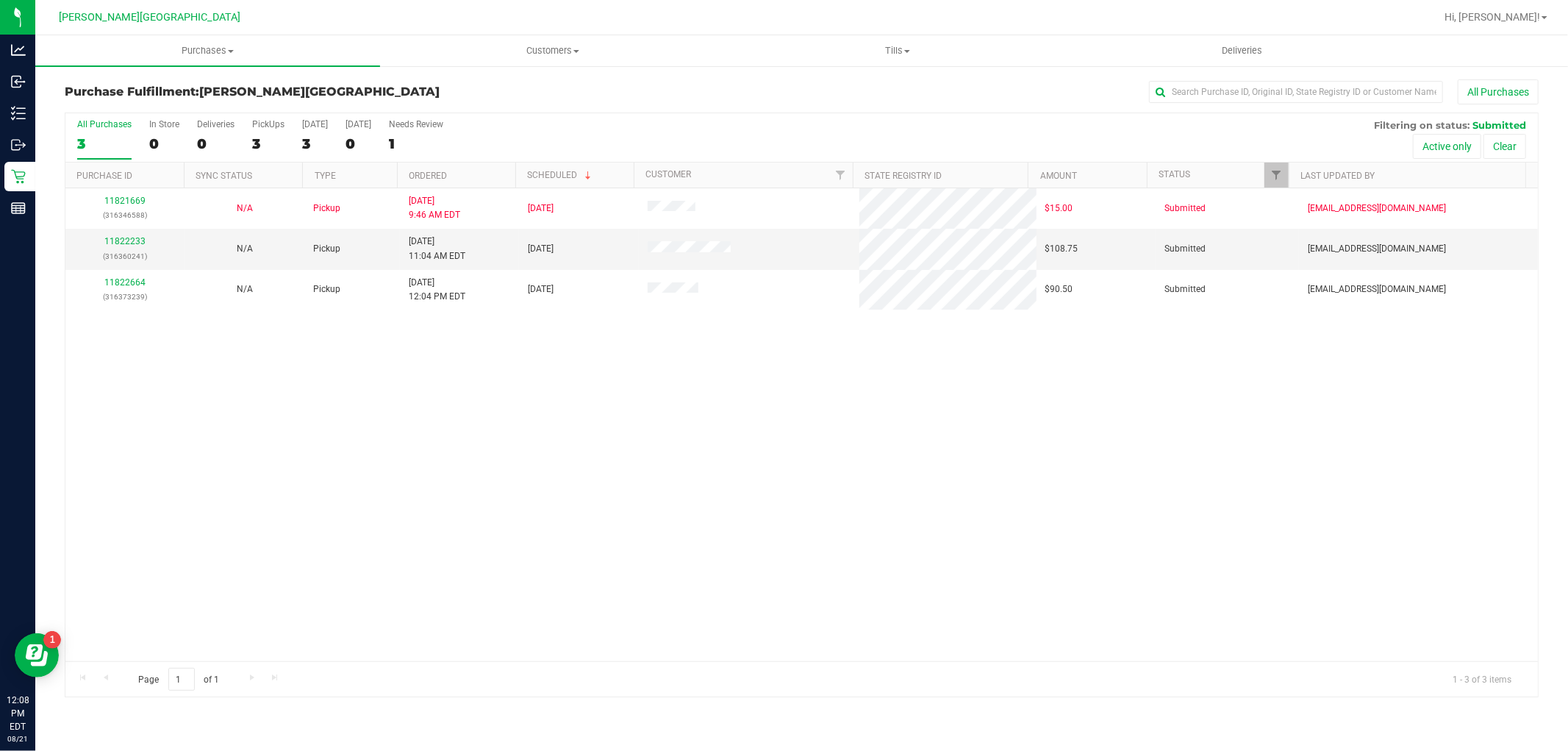
click at [246, 359] on div "11821669 (316346588) N/A Pickup 8/21/2025 9:46 AM EDT 8/21/2025 $15.00 Submitte…" at bounding box center [802, 425] width 1472 height 472
click at [137, 233] on td "11822233 (316360241)" at bounding box center [125, 248] width 119 height 41
click at [136, 239] on link "11822233" at bounding box center [125, 241] width 42 height 10
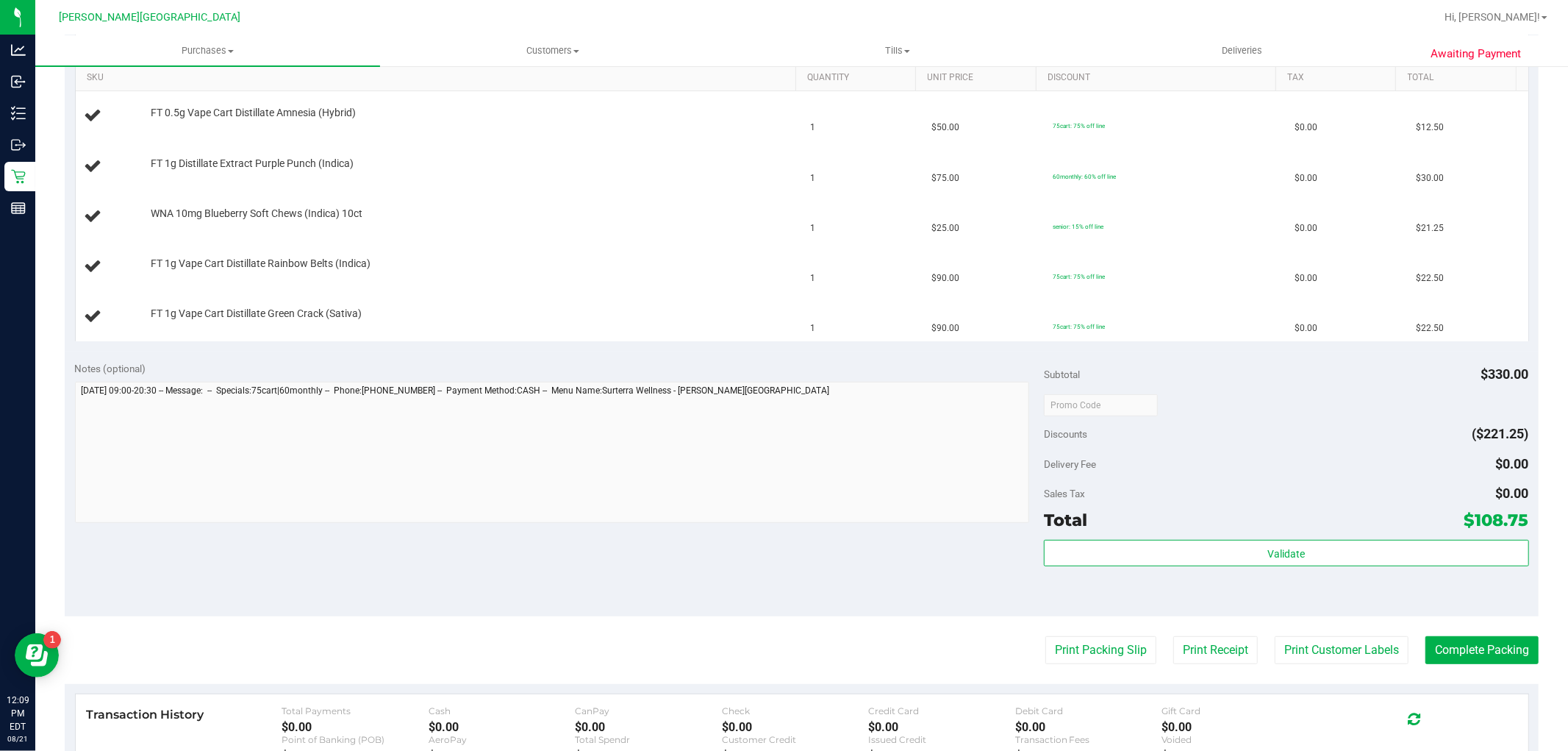
scroll to position [571, 0]
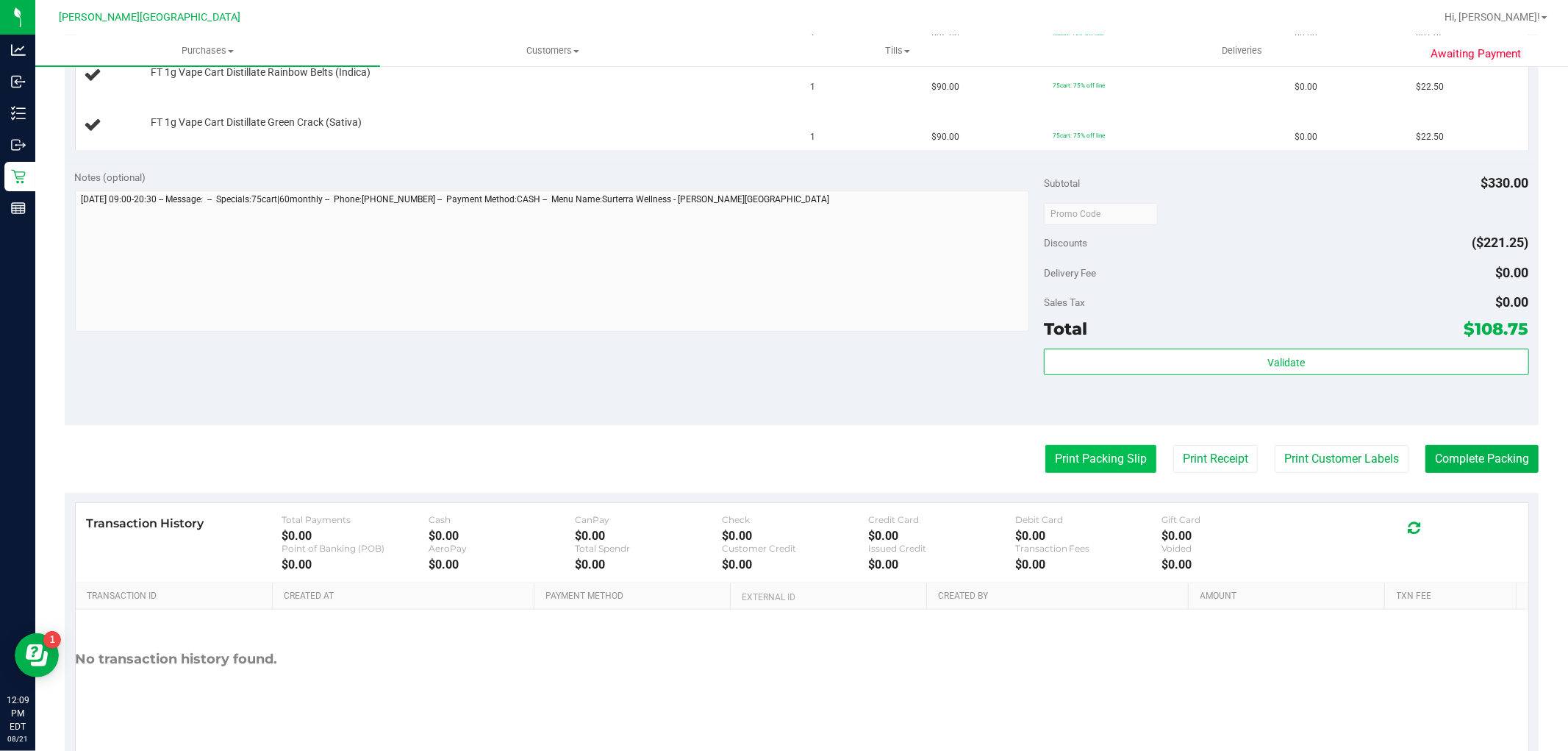
click at [1070, 458] on button "Print Packing Slip" at bounding box center [1101, 459] width 111 height 28
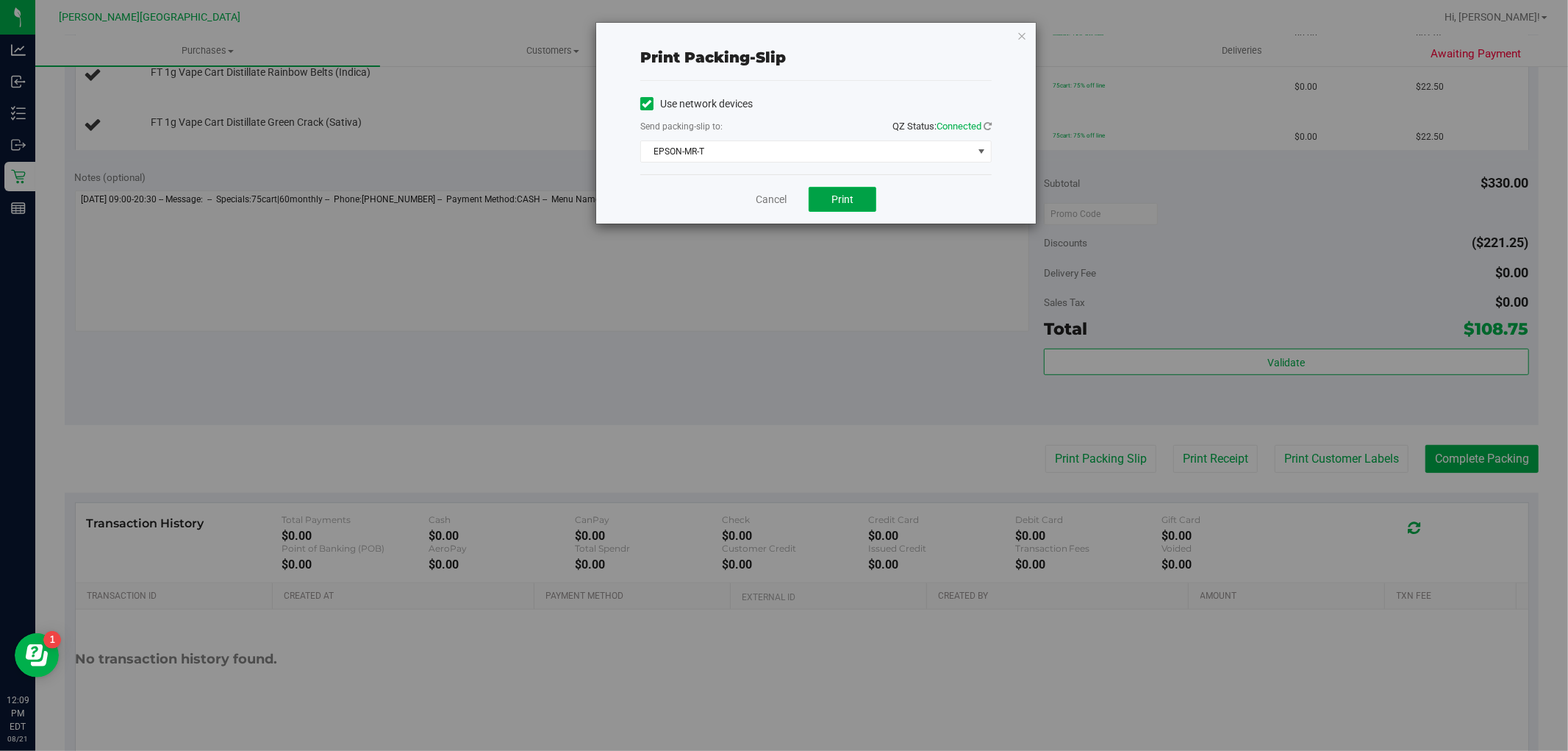
click at [841, 195] on span "Print" at bounding box center [842, 200] width 22 height 12
click at [747, 206] on div "Cancel Print" at bounding box center [816, 198] width 351 height 49
drag, startPoint x: 775, startPoint y: 203, endPoint x: 758, endPoint y: 195, distance: 18.8
click at [774, 203] on link "Cancel" at bounding box center [771, 200] width 31 height 16
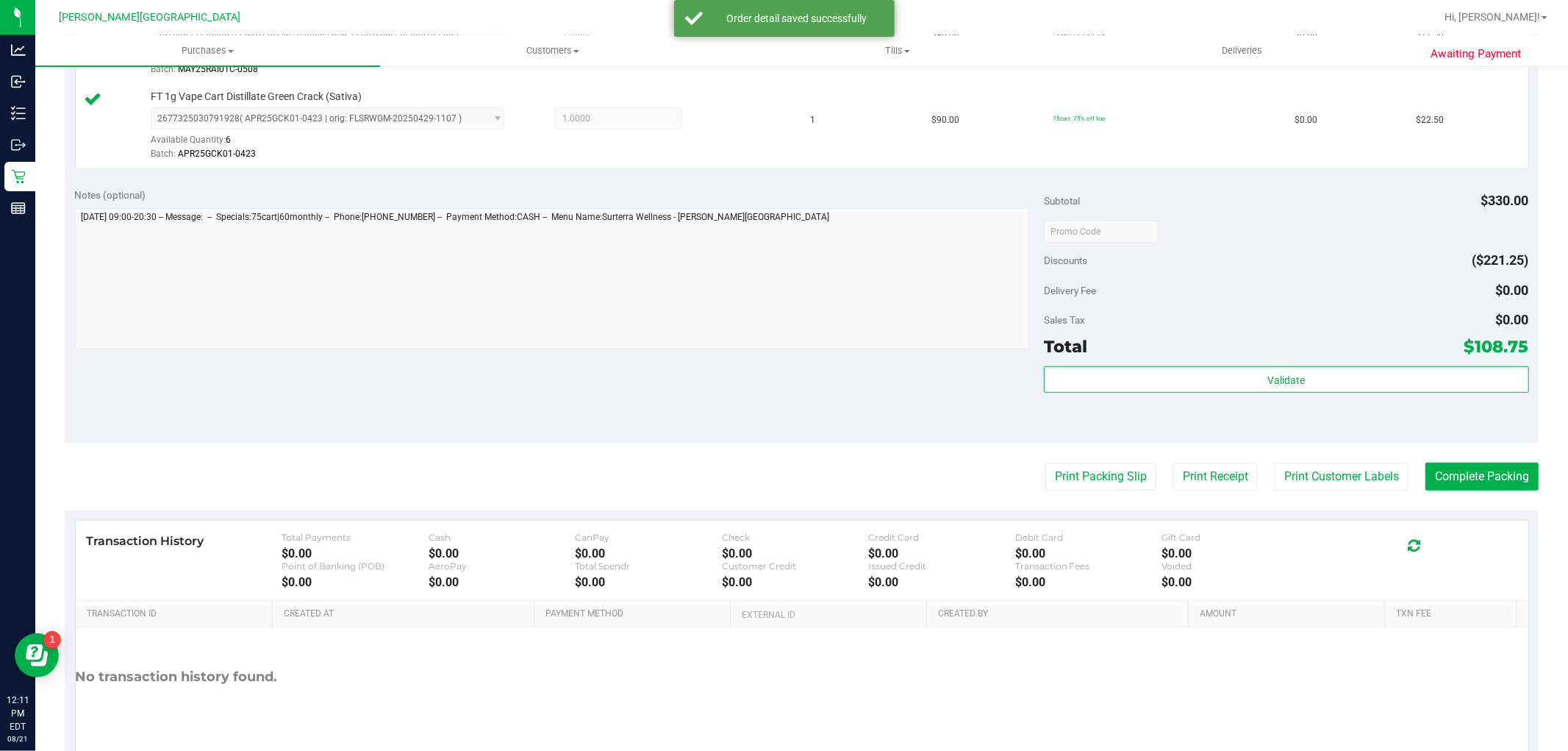
scroll to position [735, 0]
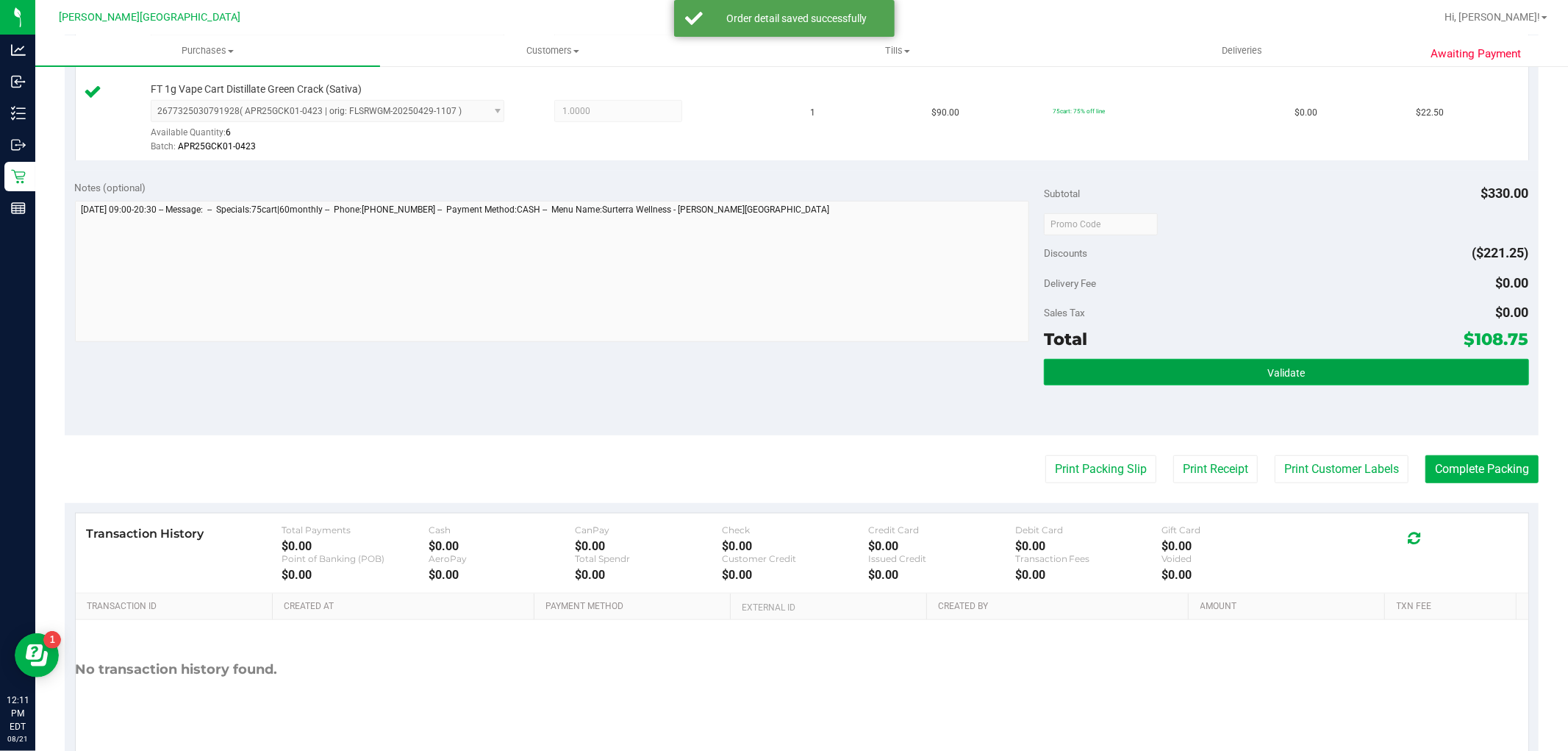
click at [1169, 376] on button "Validate" at bounding box center [1286, 372] width 484 height 27
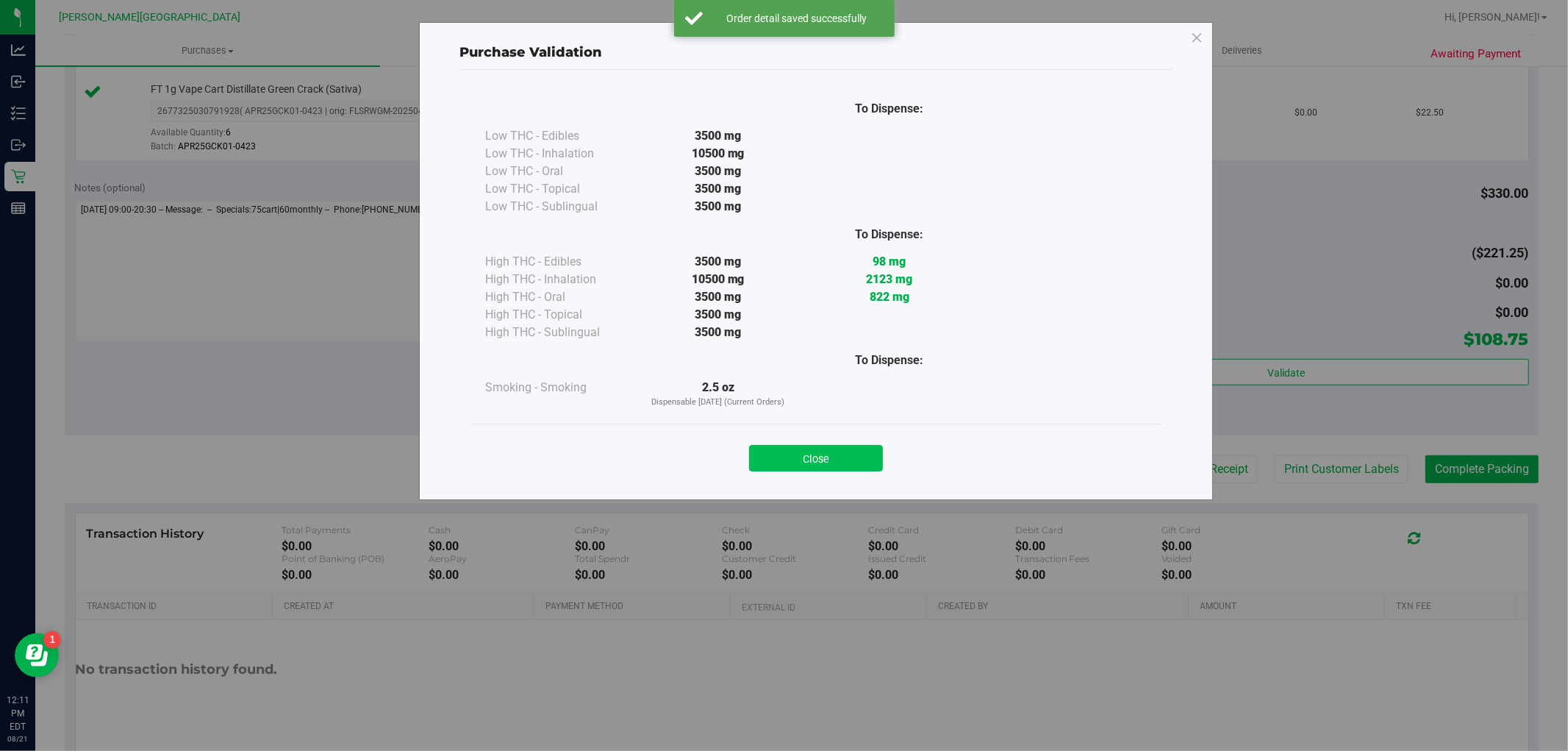
click at [816, 464] on button "Close" at bounding box center [816, 458] width 134 height 27
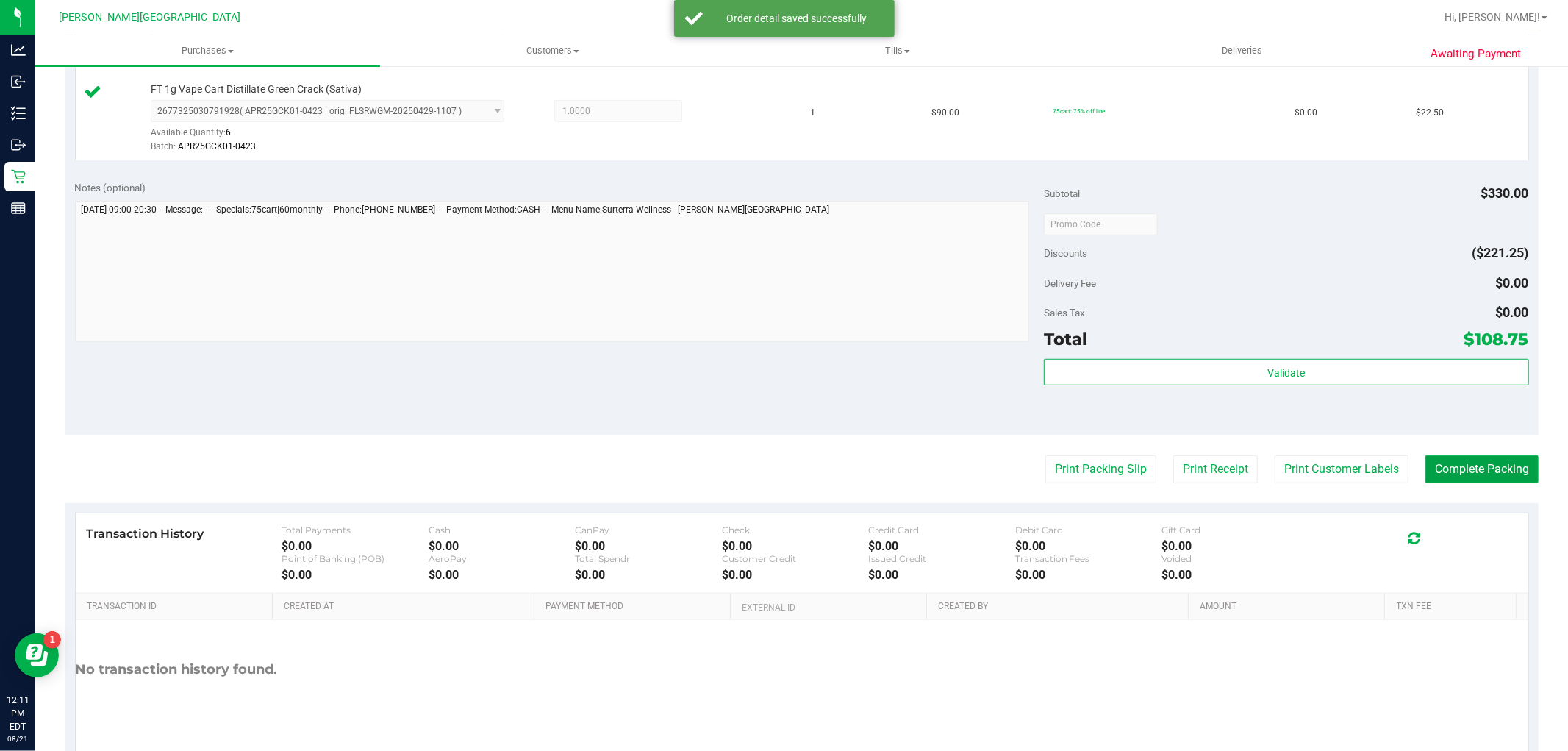
click at [1487, 465] on button "Complete Packing" at bounding box center [1482, 469] width 113 height 28
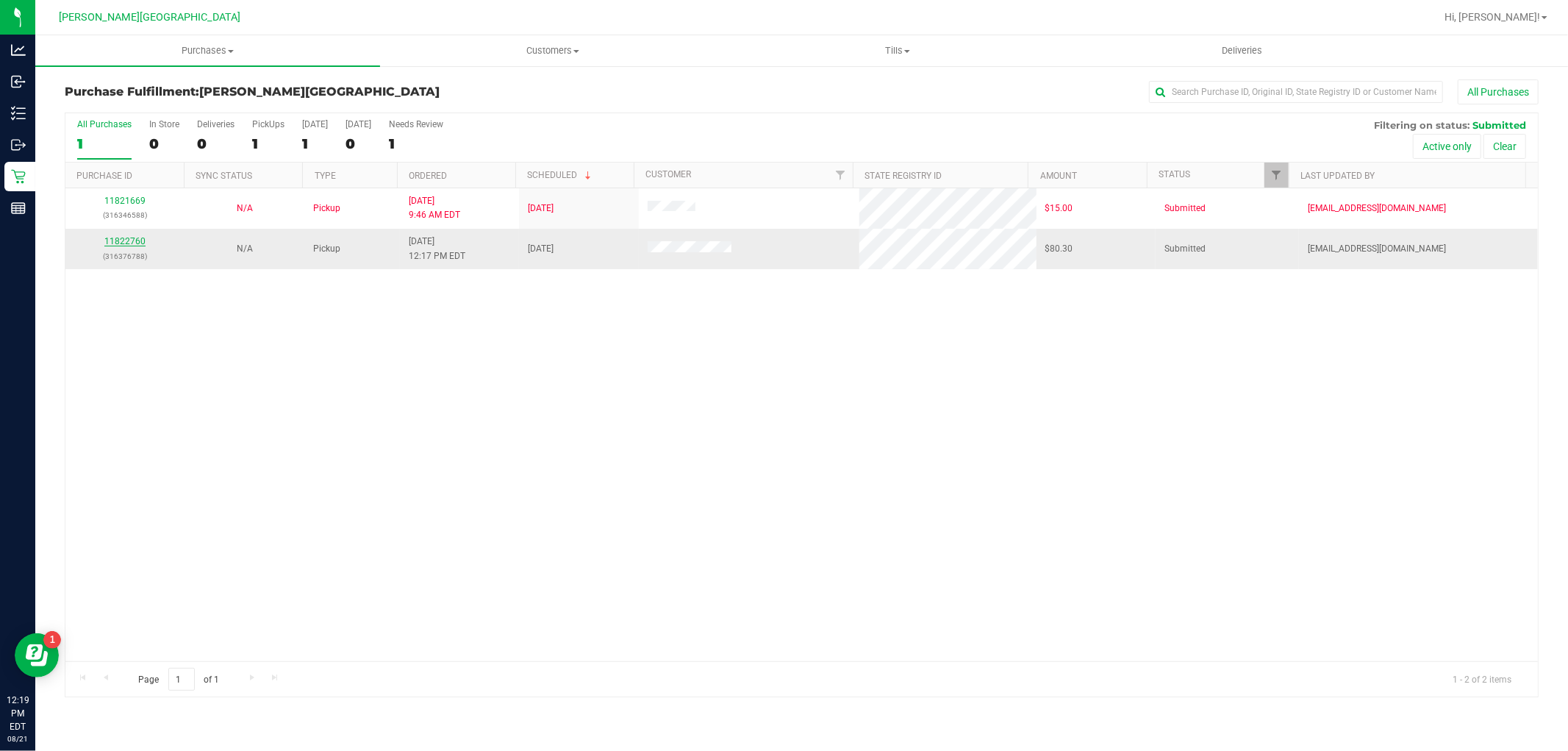
click at [120, 241] on link "11822760" at bounding box center [125, 241] width 42 height 10
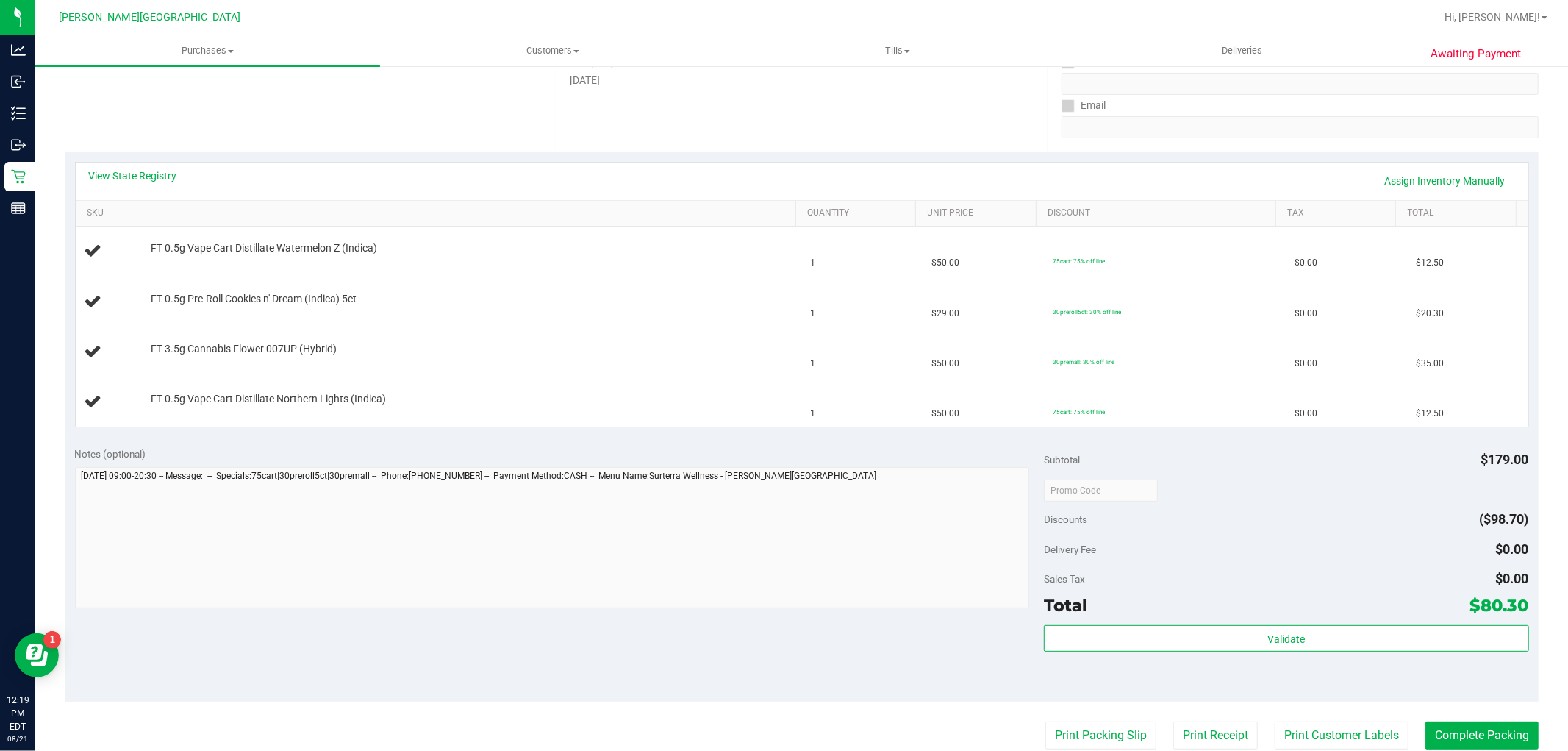
scroll to position [326, 0]
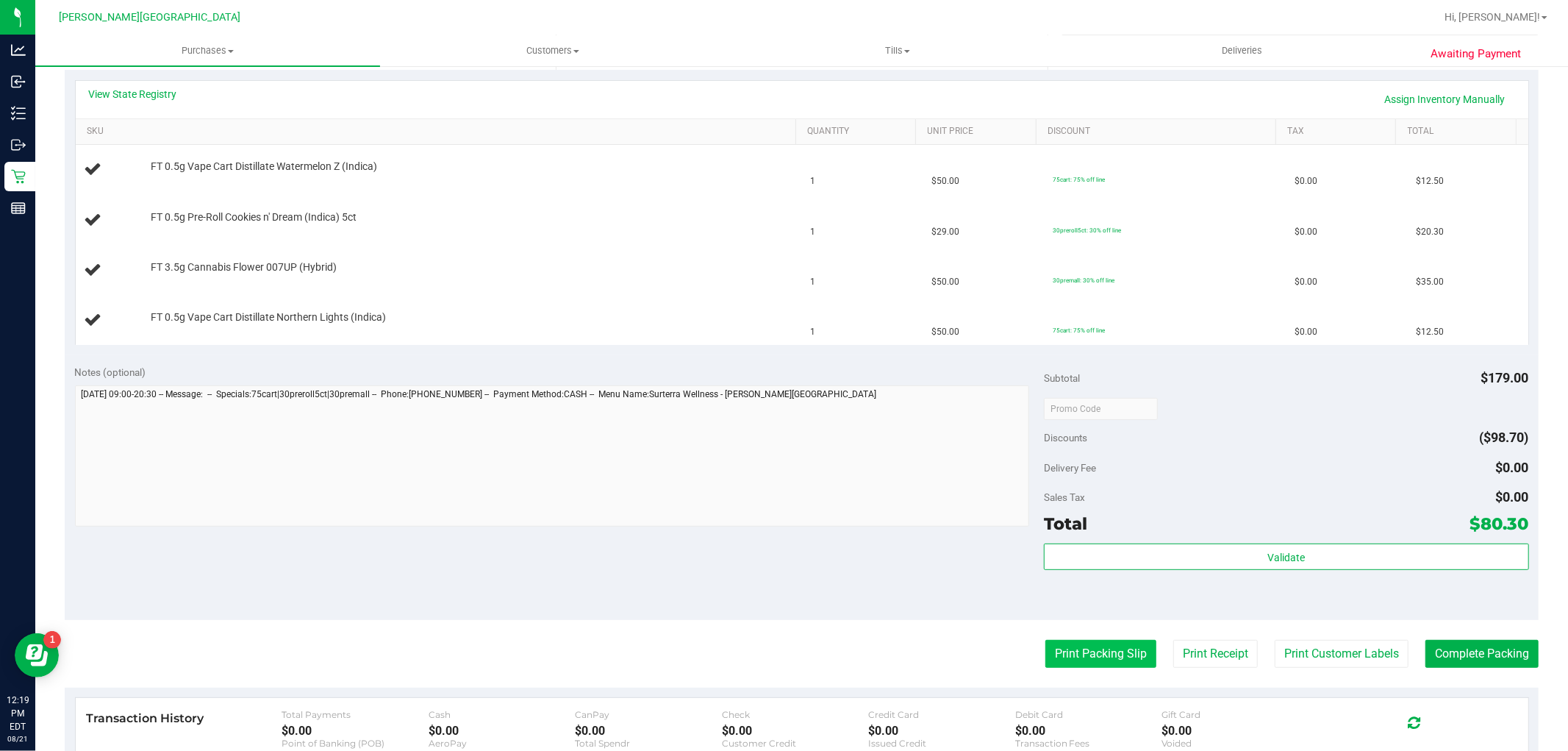
click at [1110, 662] on button "Print Packing Slip" at bounding box center [1101, 653] width 111 height 28
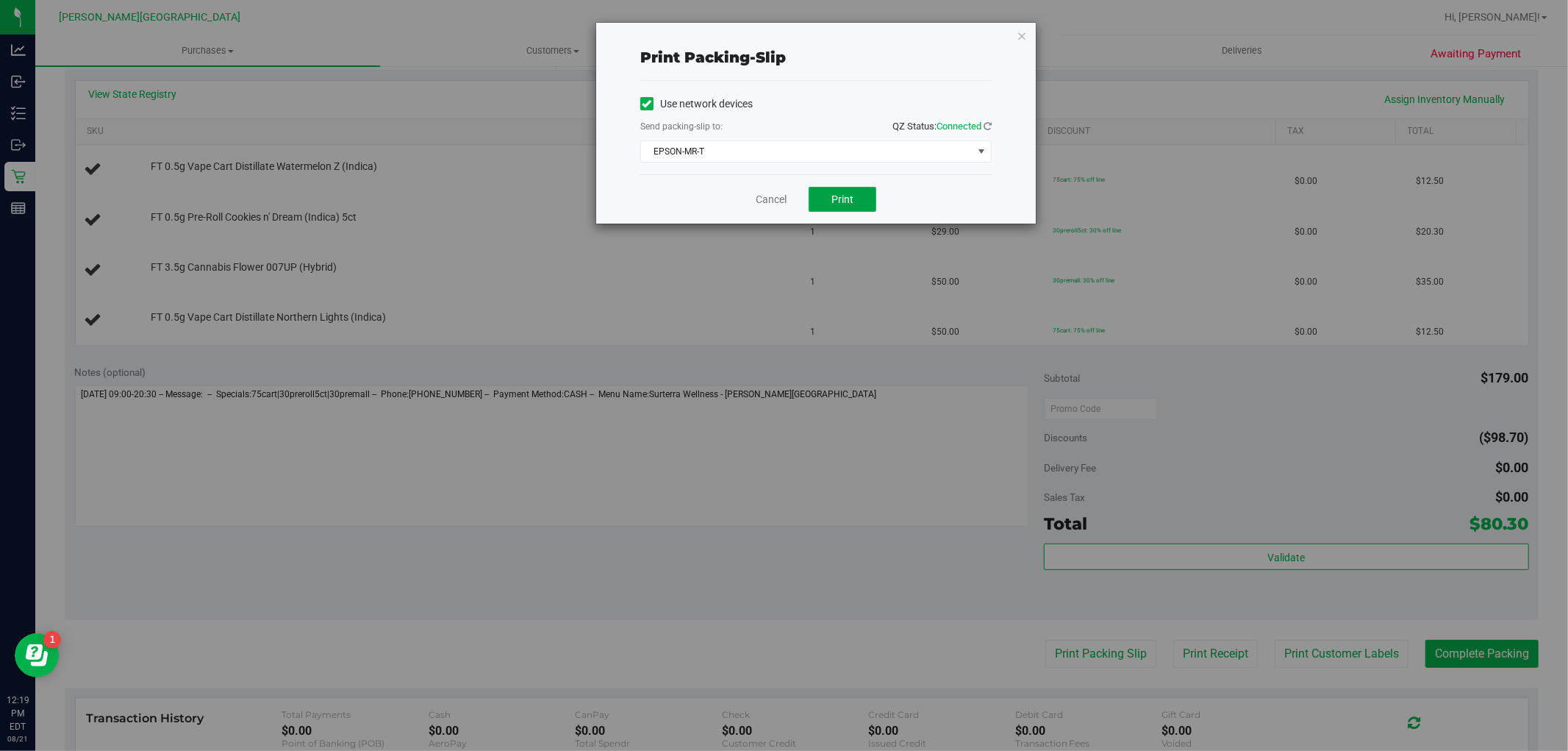
click at [838, 206] on button "Print" at bounding box center [842, 199] width 67 height 25
click at [768, 192] on link "Cancel" at bounding box center [771, 200] width 31 height 16
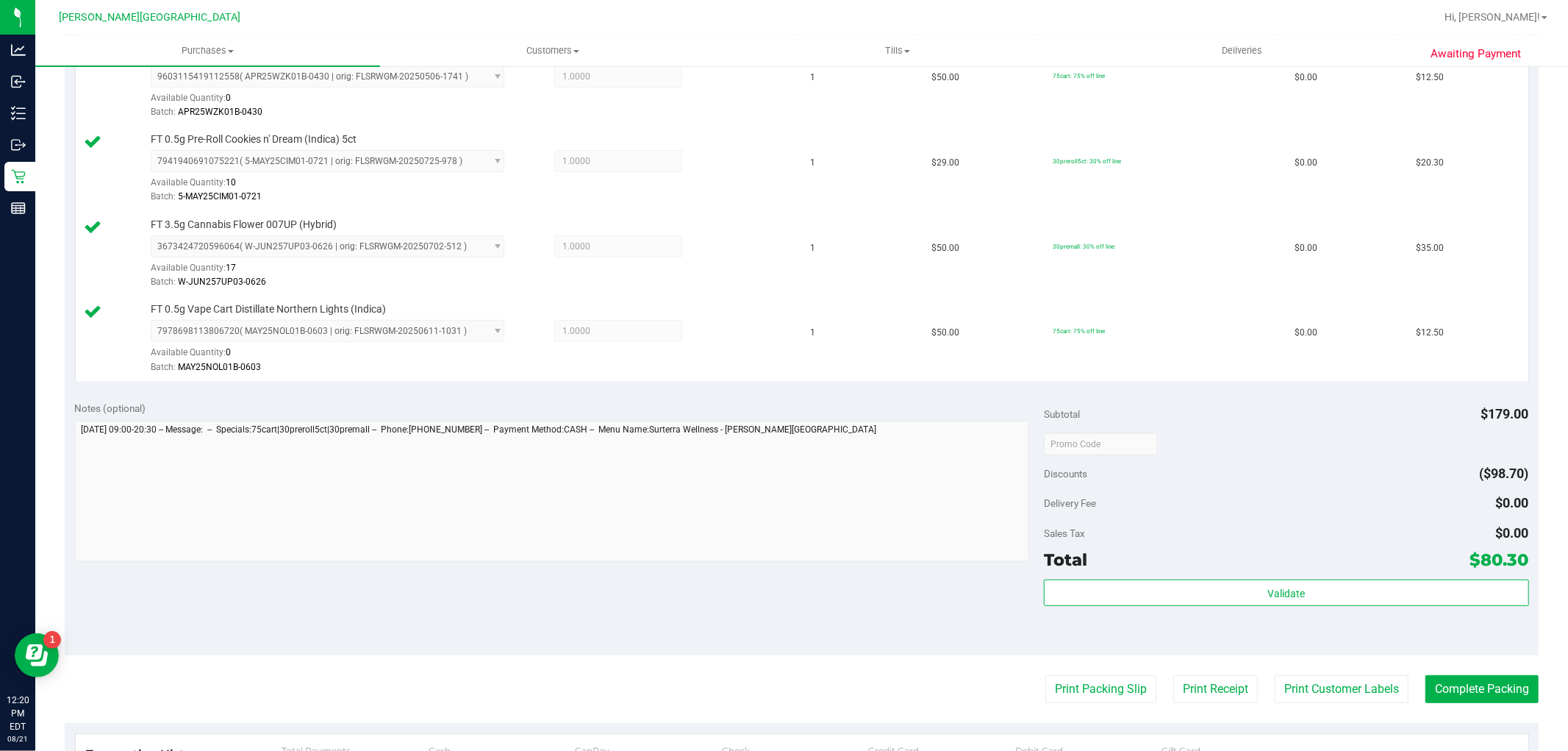
scroll to position [571, 0]
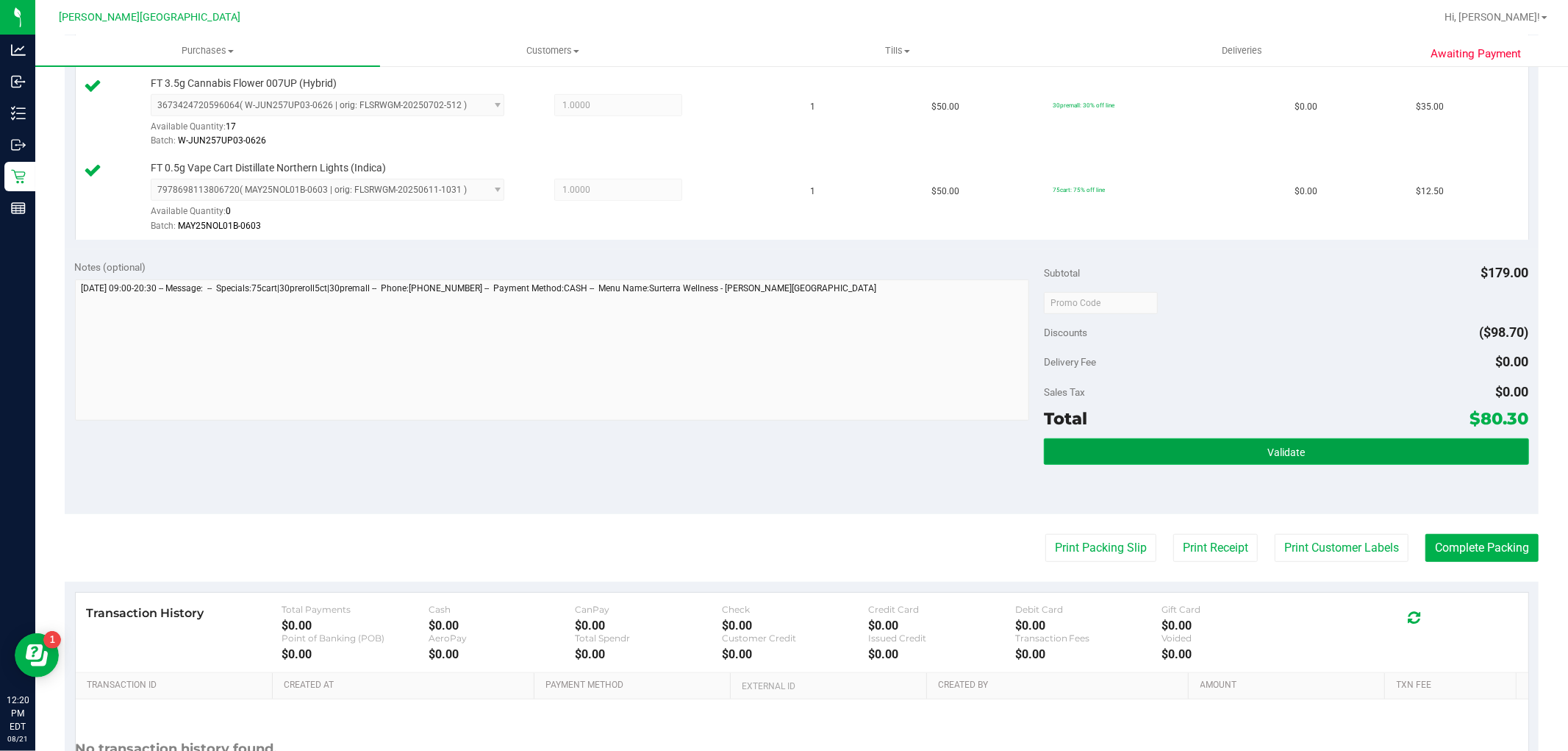
click at [1207, 442] on button "Validate" at bounding box center [1286, 452] width 484 height 27
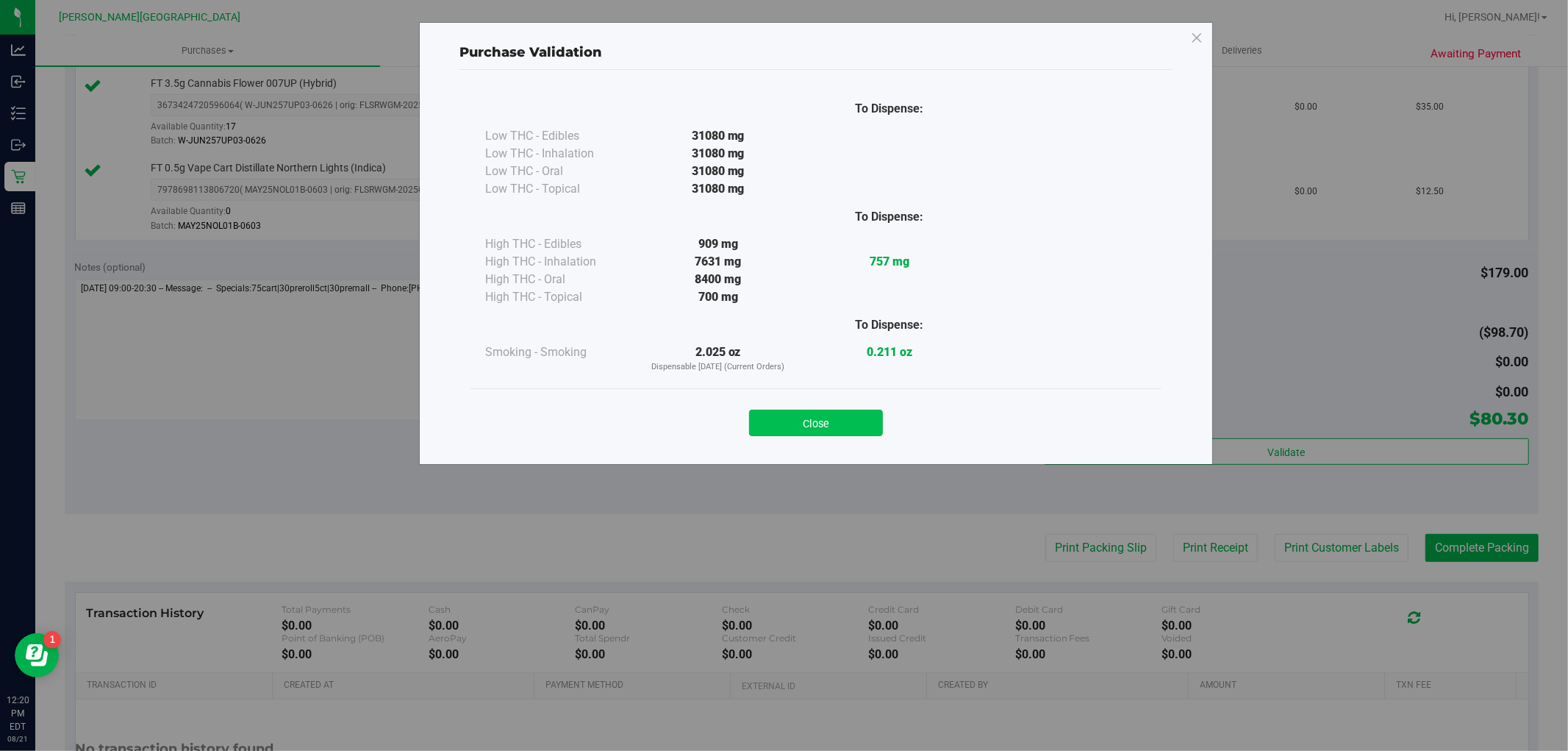
click at [799, 433] on button "Close" at bounding box center [816, 422] width 134 height 27
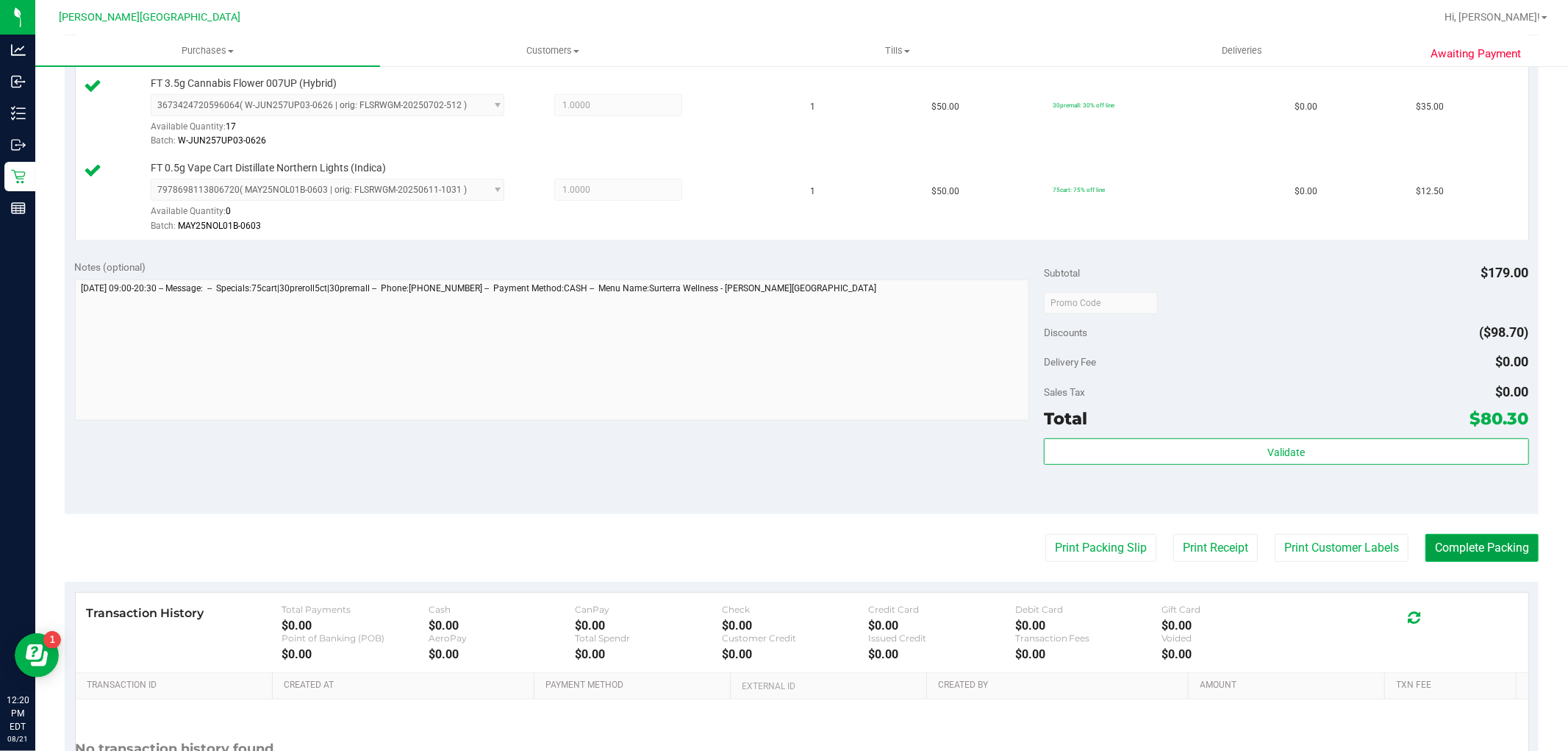
click at [1500, 550] on button "Complete Packing" at bounding box center [1482, 548] width 113 height 28
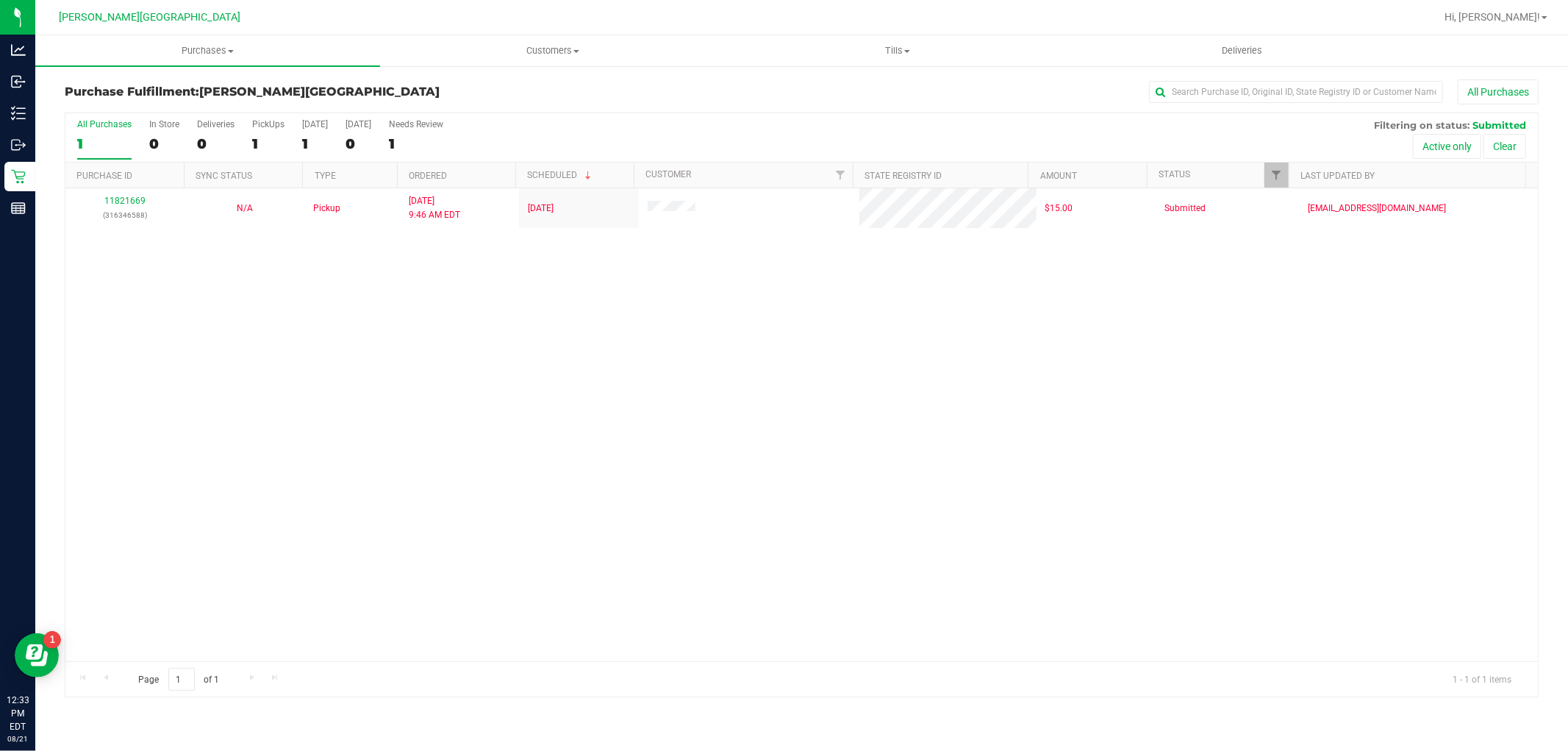
click at [336, 494] on div "11821669 (316346588) N/A Pickup 8/21/2025 9:46 AM EDT 8/21/2025 $15.00 Submitte…" at bounding box center [802, 425] width 1472 height 472
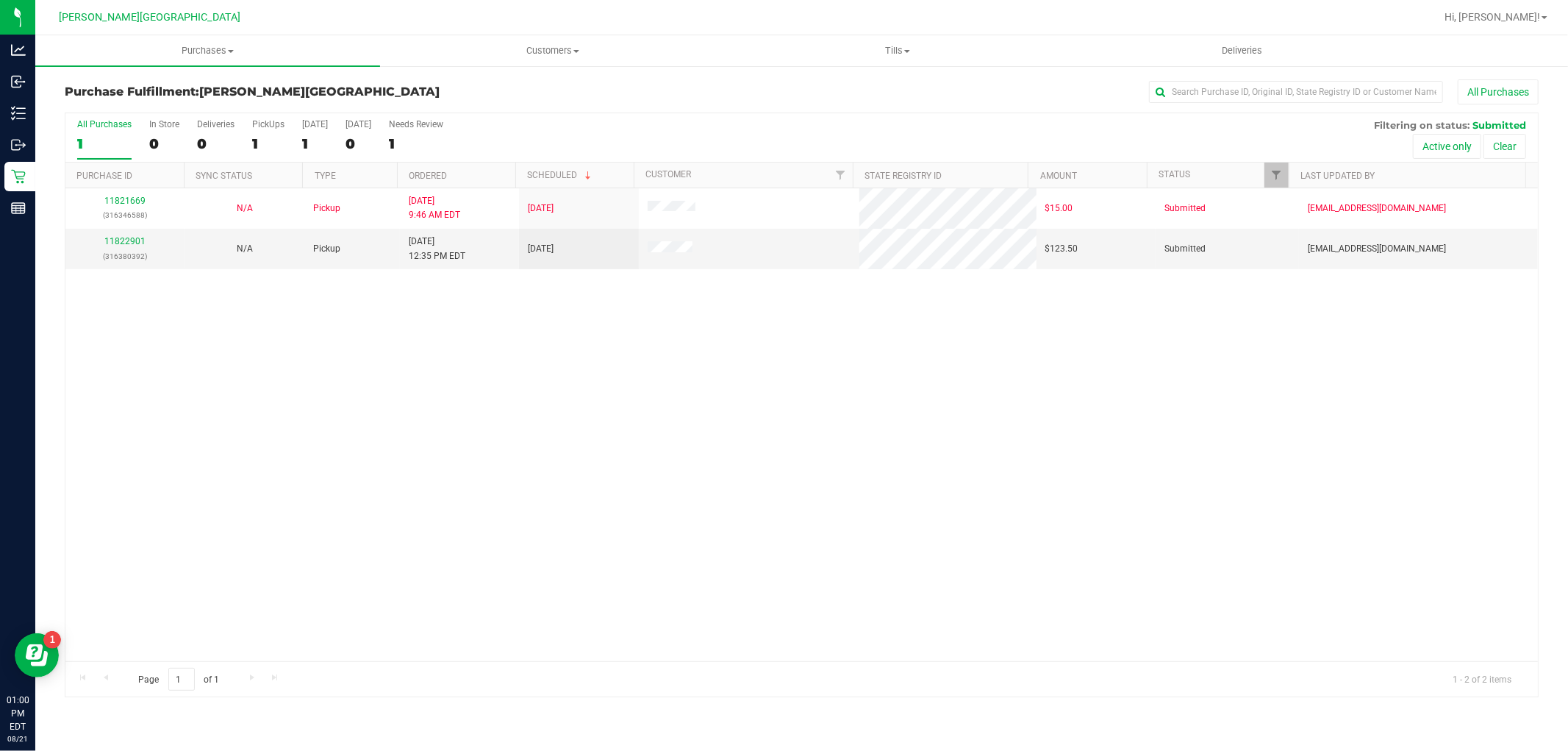
click at [416, 457] on div "11821669 (316346588) N/A Pickup 8/21/2025 9:46 AM EDT 8/21/2025 $15.00 Submitte…" at bounding box center [802, 425] width 1472 height 472
click at [125, 240] on link "11822901" at bounding box center [125, 241] width 42 height 10
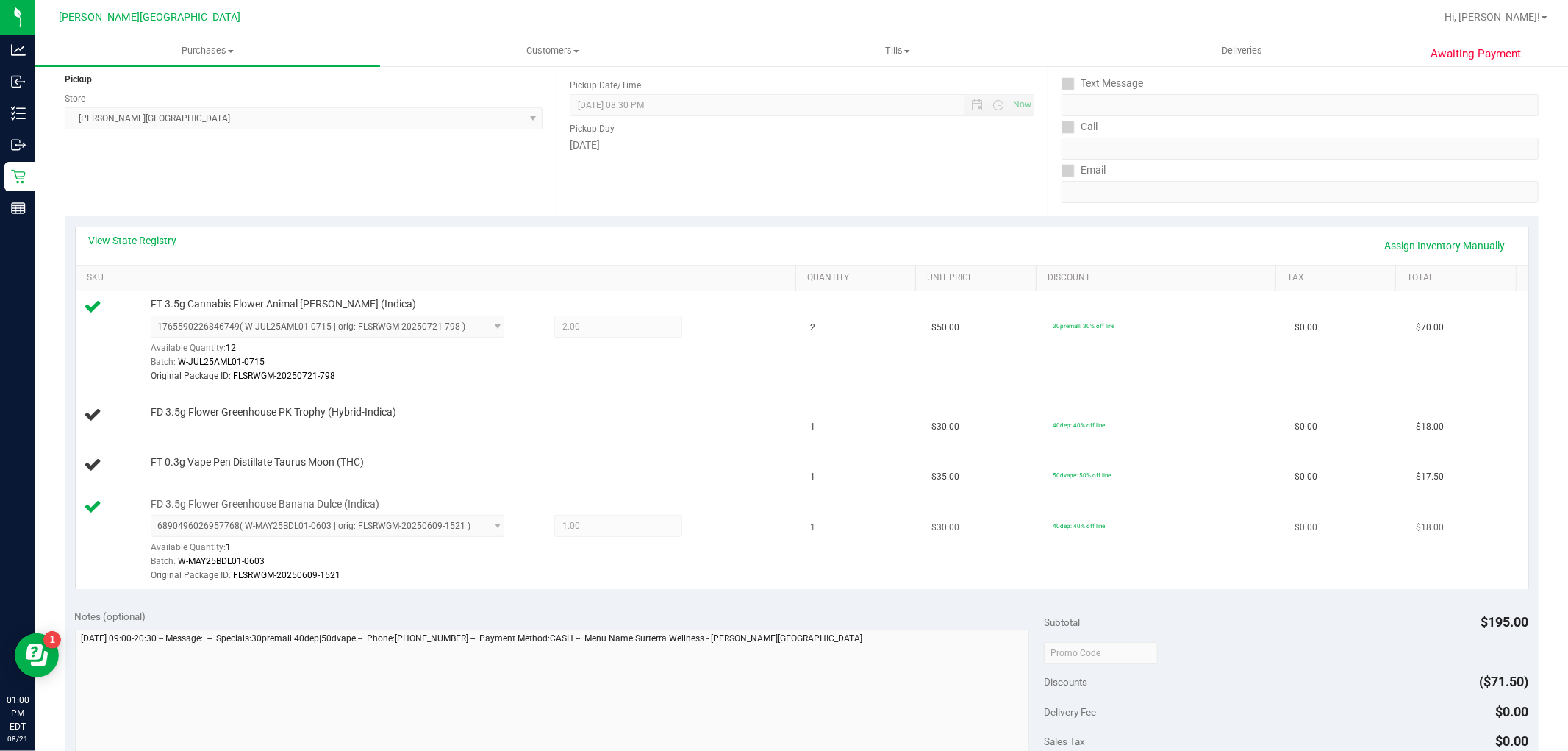
scroll to position [164, 0]
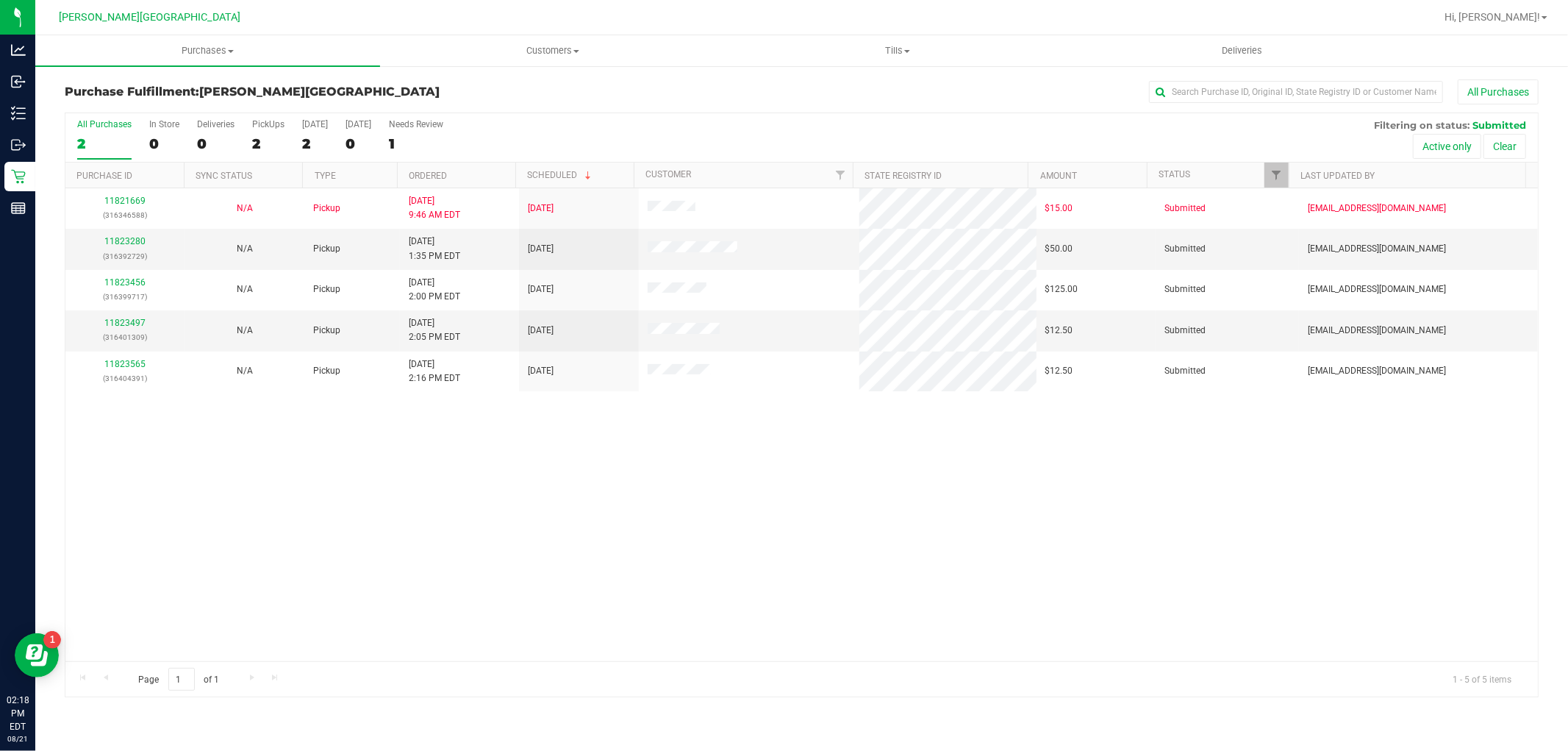
click at [493, 560] on div "11821669 (316346588) N/A Pickup 8/21/2025 9:46 AM EDT 8/21/2025 $15.00 Submitte…" at bounding box center [802, 425] width 1472 height 472
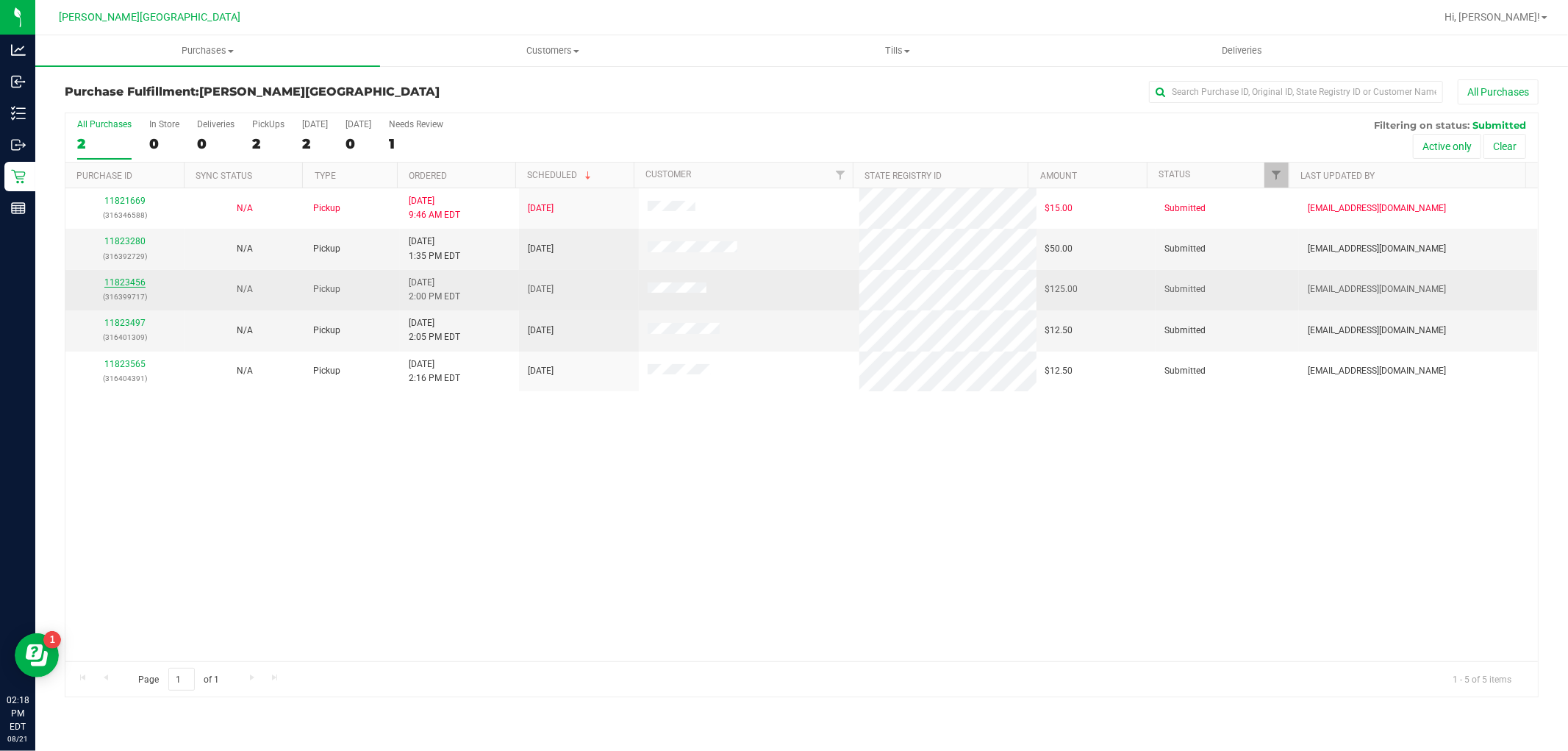
click at [118, 283] on link "11823456" at bounding box center [125, 282] width 42 height 10
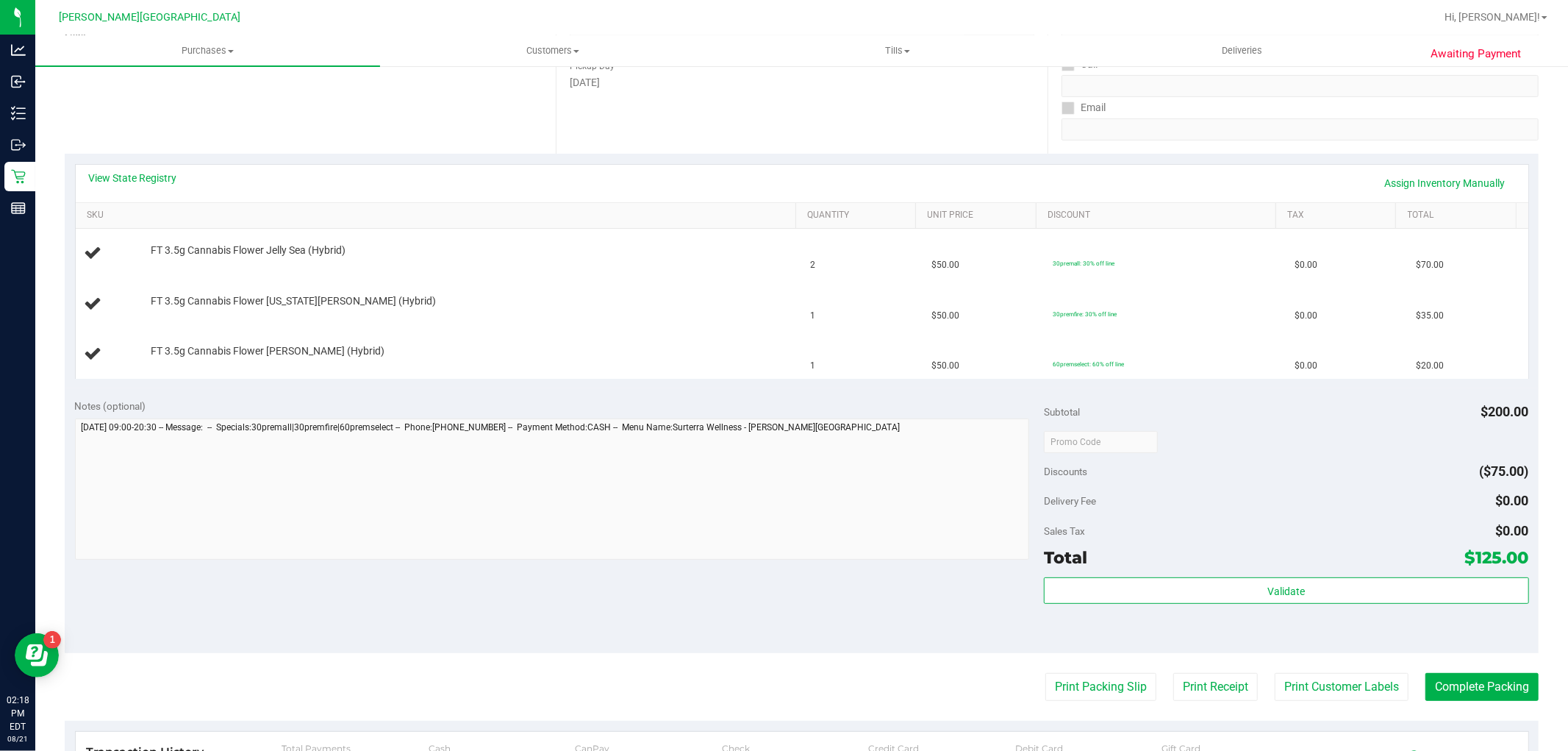
scroll to position [245, 0]
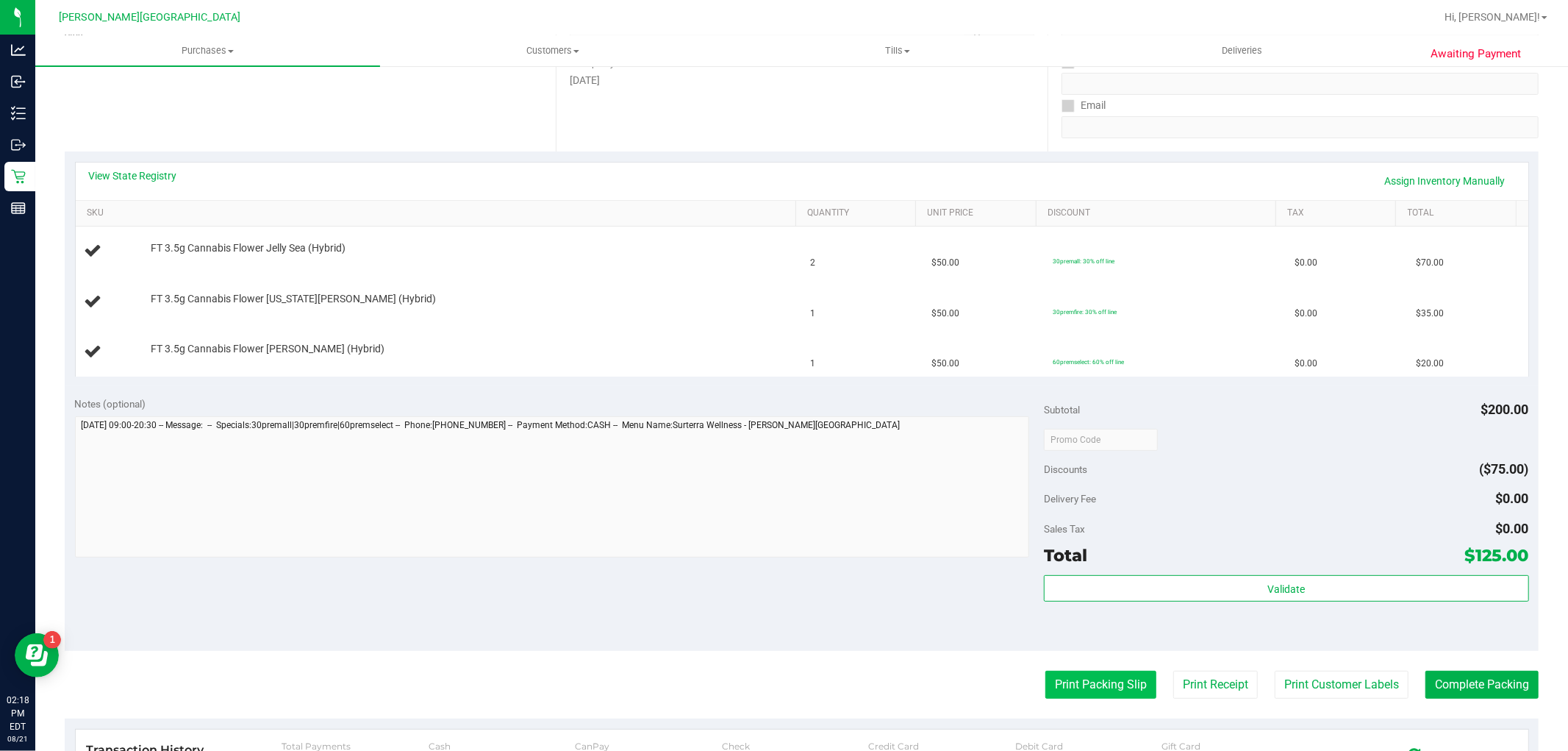
click at [1104, 674] on button "Print Packing Slip" at bounding box center [1101, 684] width 111 height 28
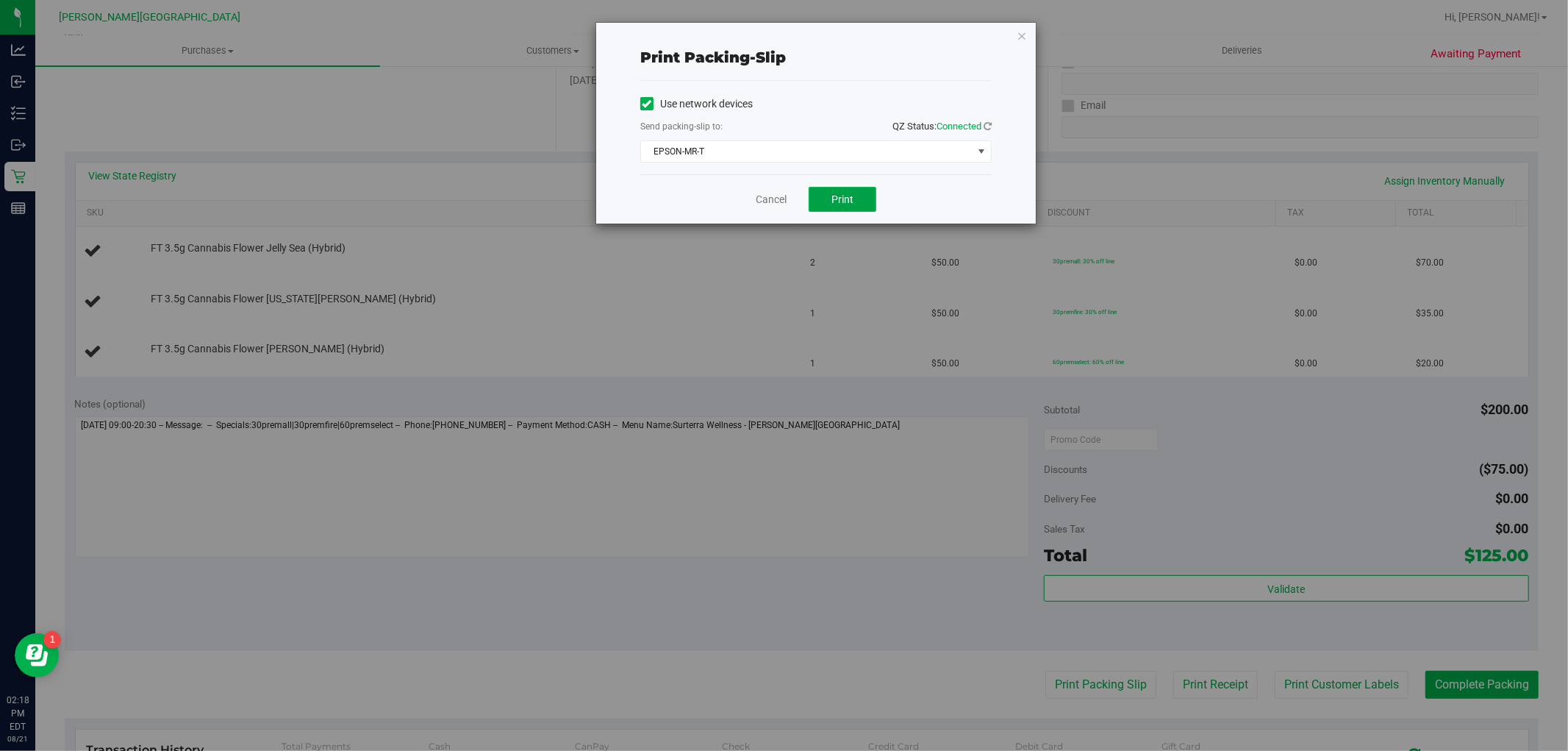
click at [870, 189] on button "Print" at bounding box center [842, 199] width 67 height 25
click at [773, 203] on link "Cancel" at bounding box center [771, 200] width 31 height 16
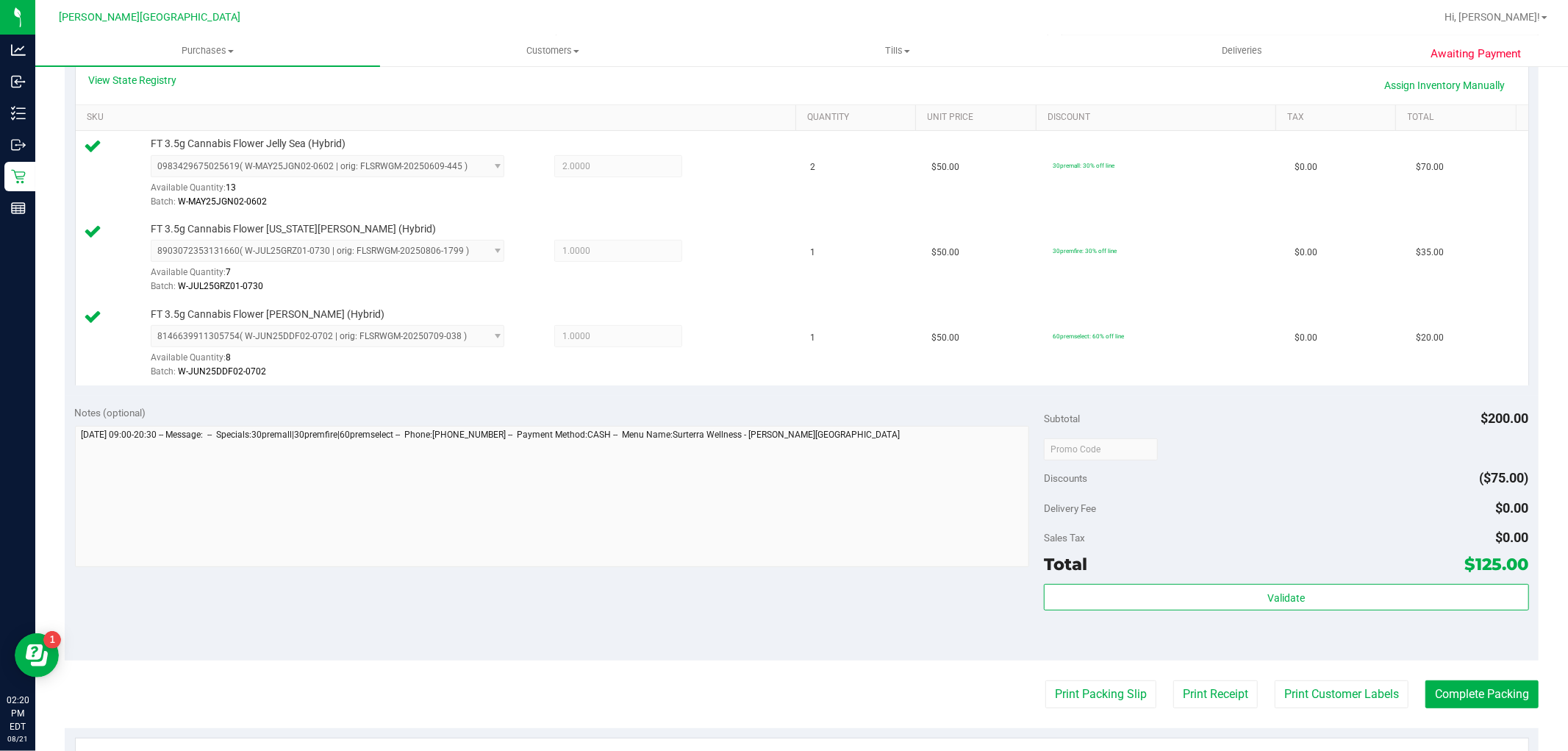
scroll to position [490, 0]
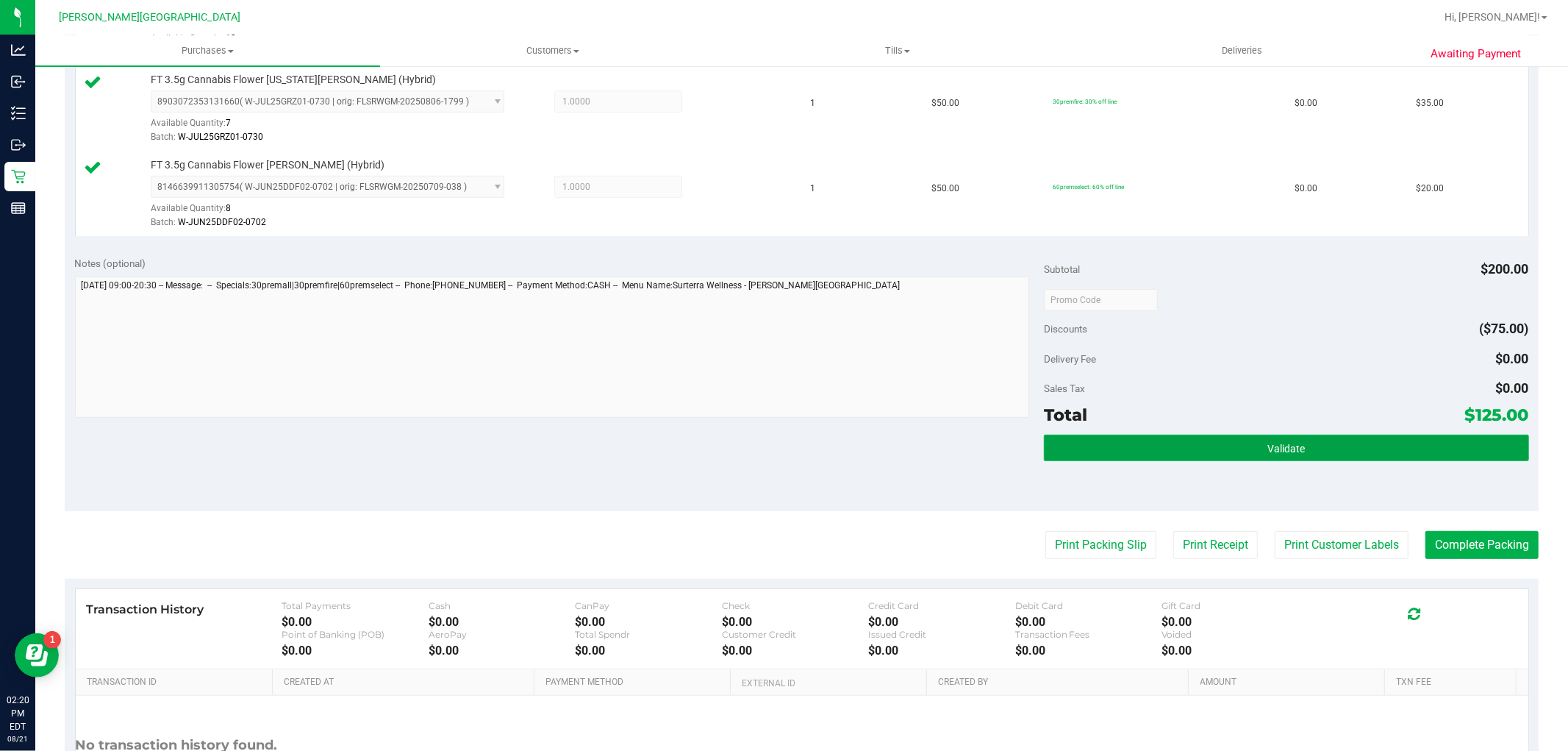
click at [1153, 450] on button "Validate" at bounding box center [1286, 447] width 484 height 27
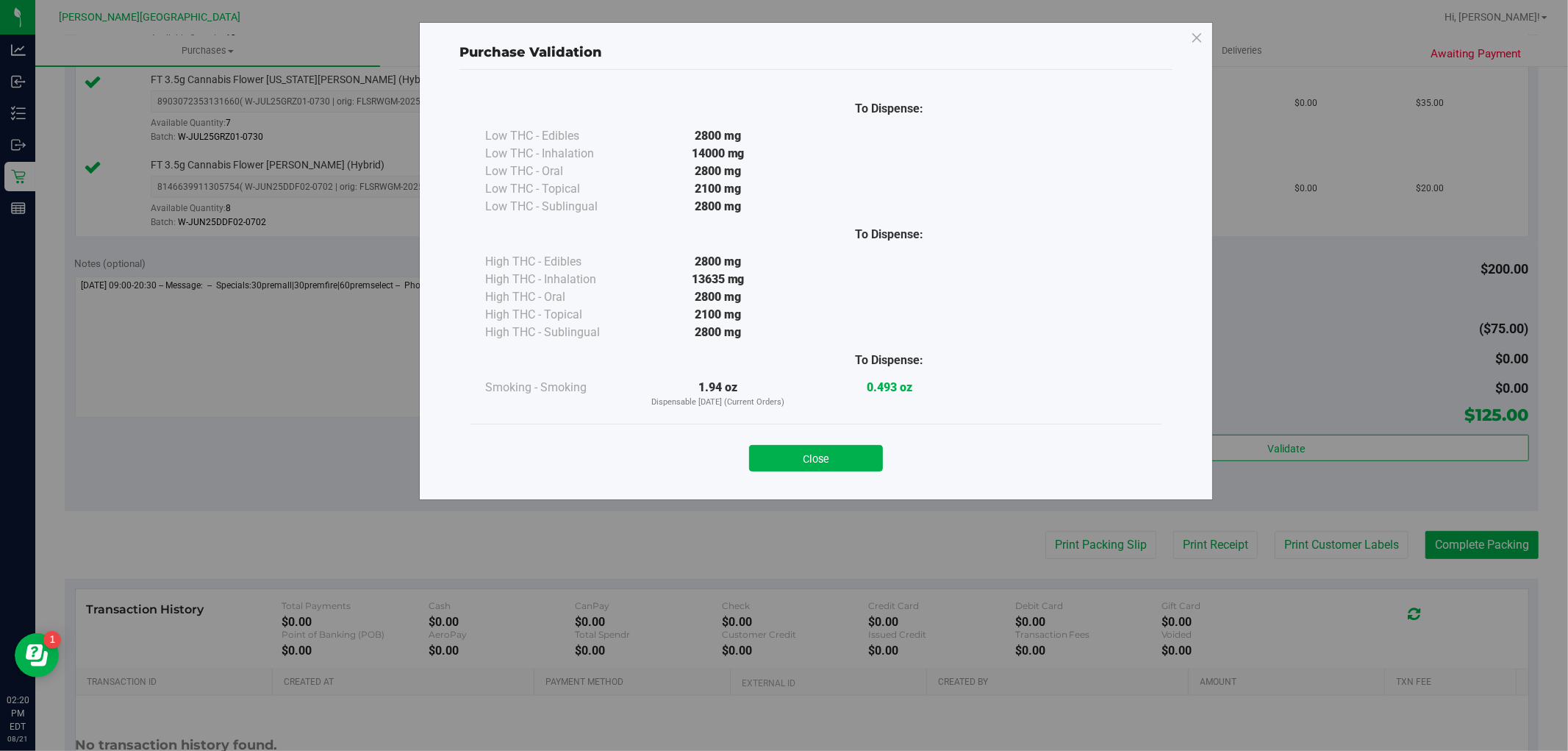
click at [863, 465] on button "Close" at bounding box center [816, 458] width 134 height 27
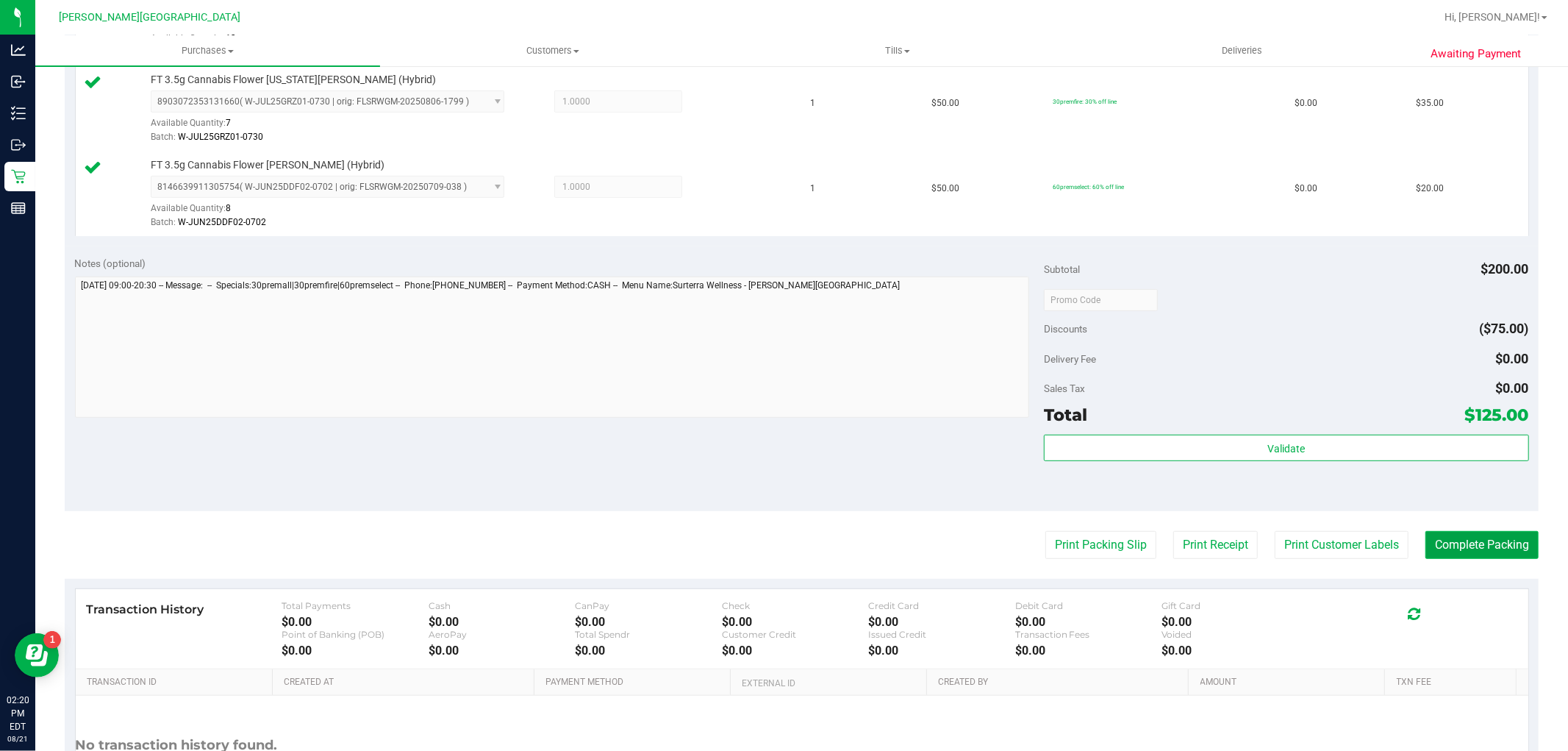
click at [1483, 547] on button "Complete Packing" at bounding box center [1482, 545] width 113 height 28
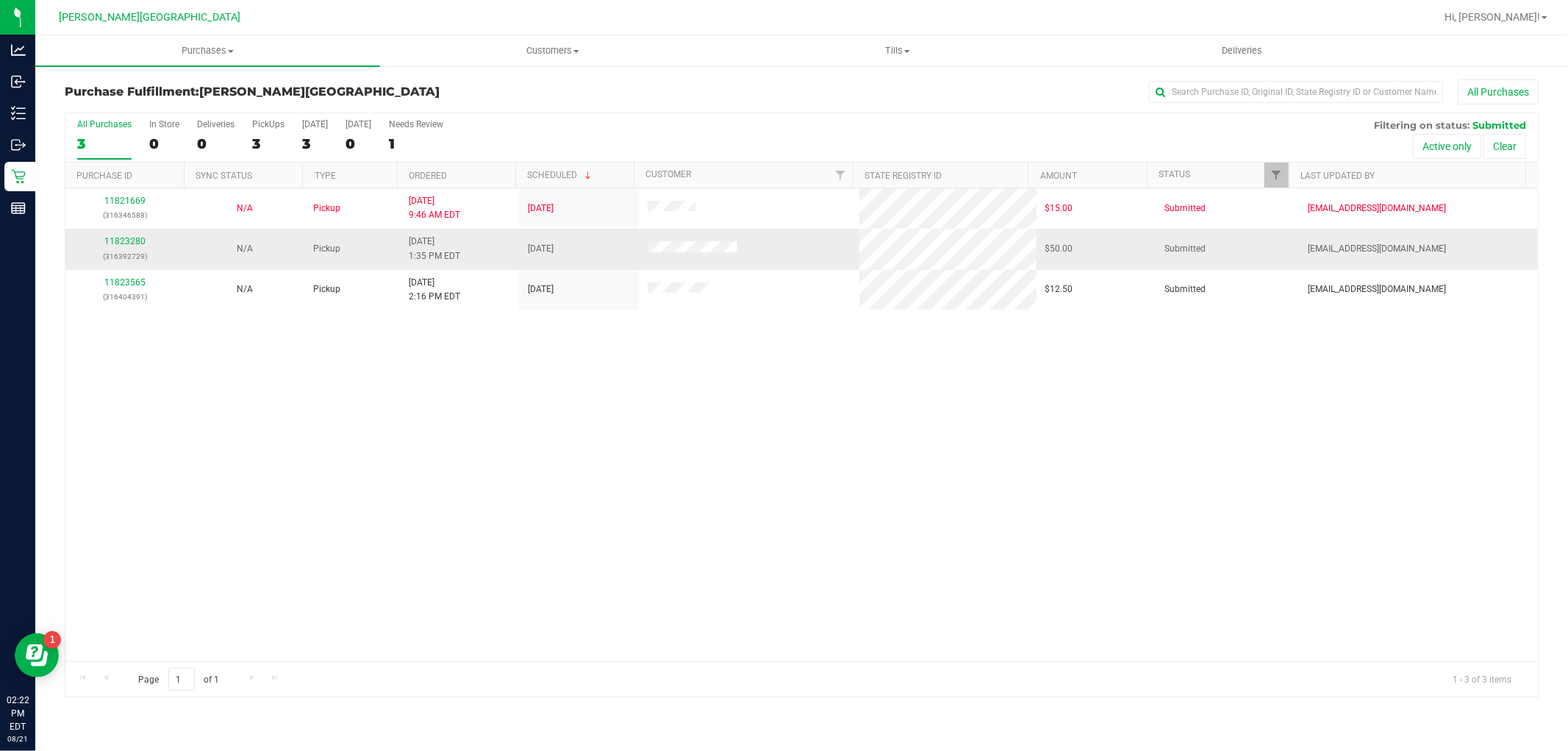
click at [115, 253] on p "(316392729)" at bounding box center [125, 256] width 101 height 14
click at [118, 244] on link "11823280" at bounding box center [125, 241] width 42 height 10
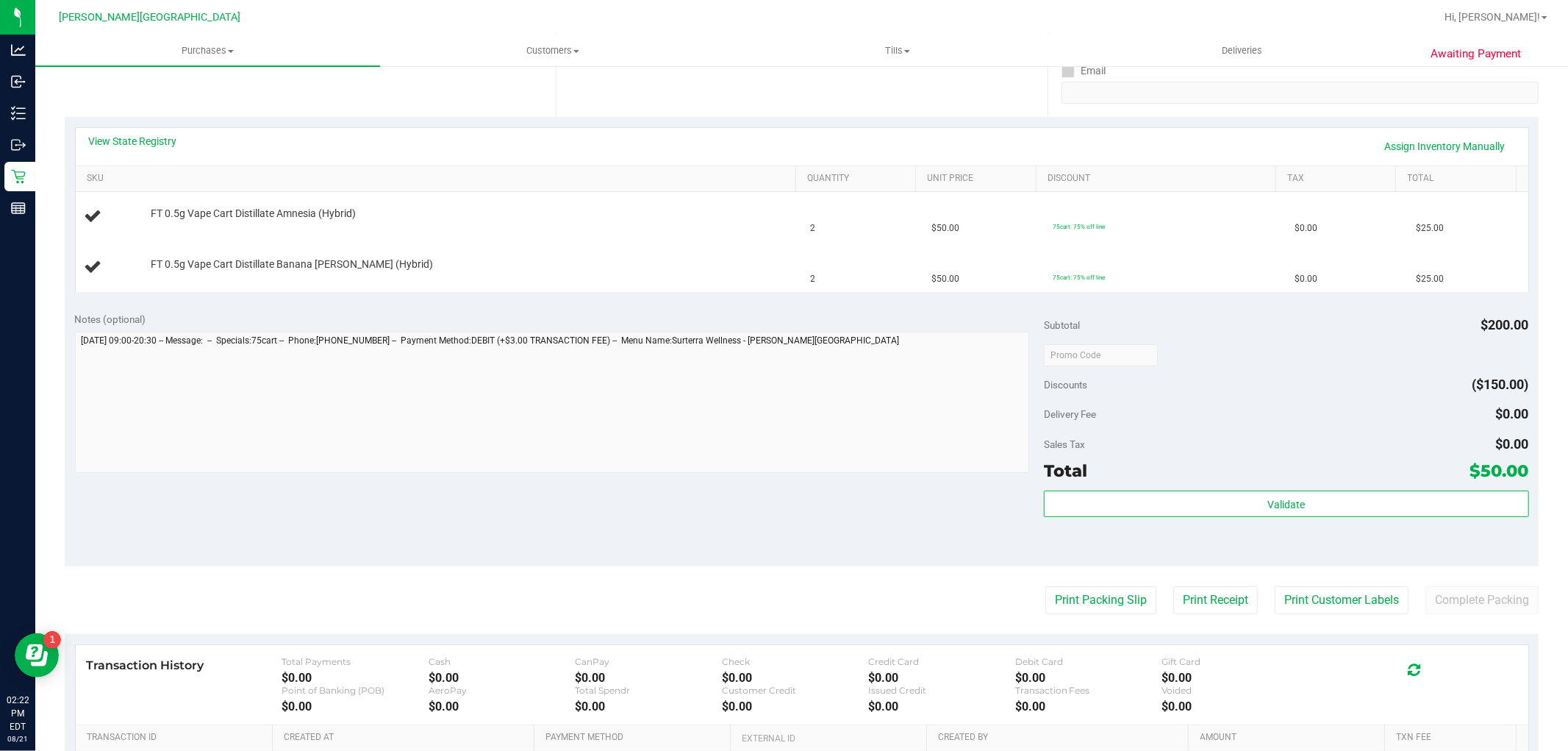
scroll to position [326, 0]
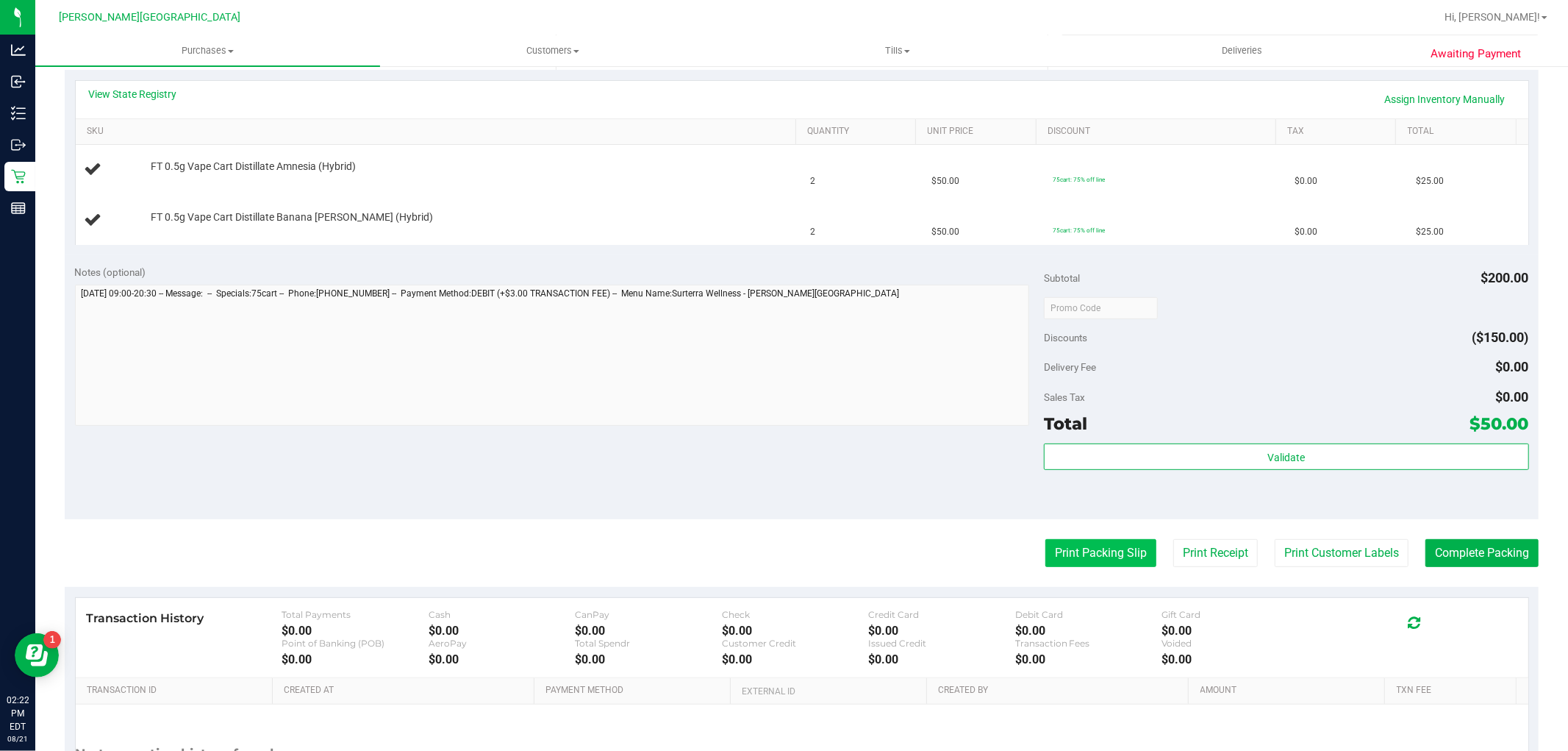
click at [1078, 542] on button "Print Packing Slip" at bounding box center [1101, 553] width 111 height 28
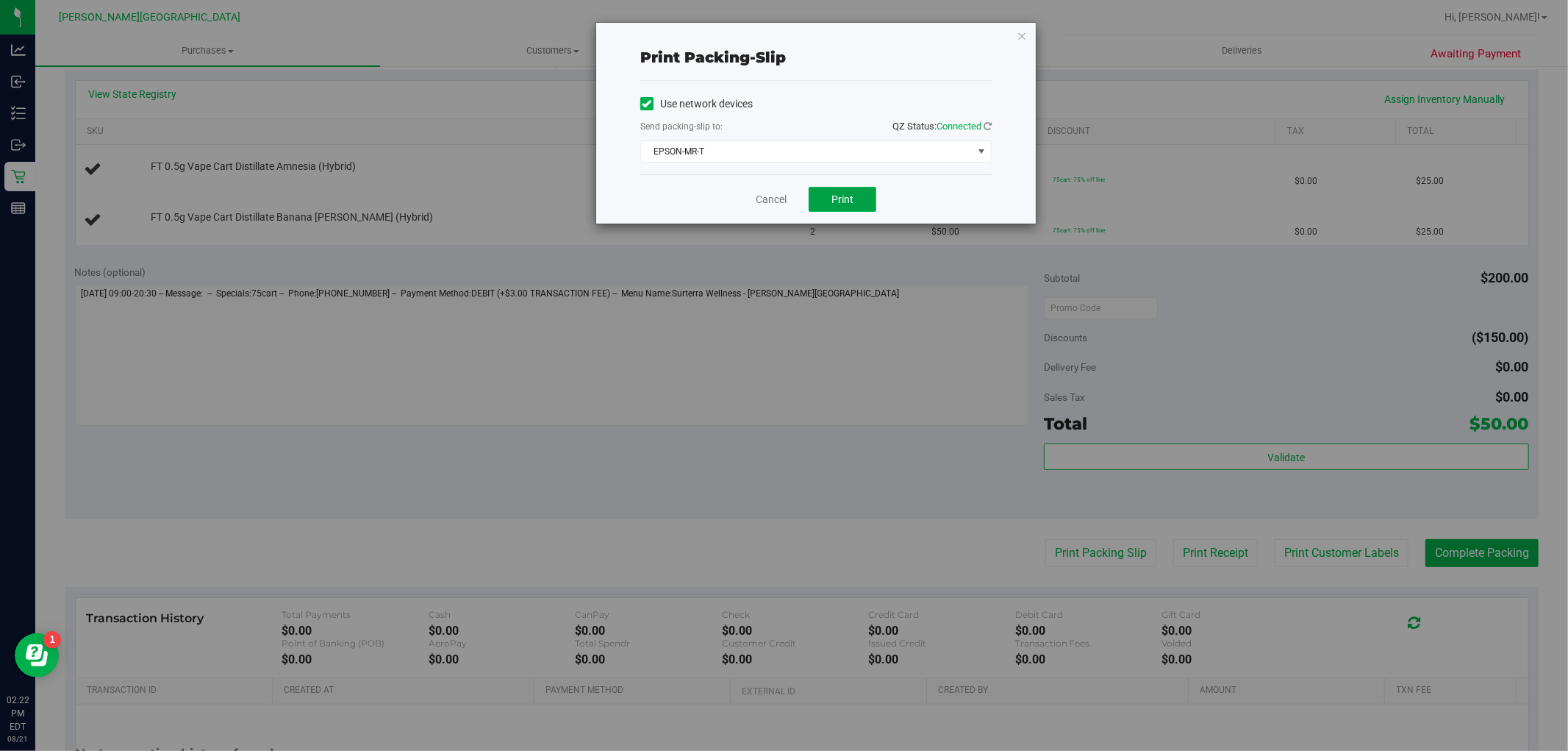
click at [817, 202] on button "Print" at bounding box center [842, 199] width 67 height 25
click at [758, 195] on link "Cancel" at bounding box center [771, 200] width 31 height 16
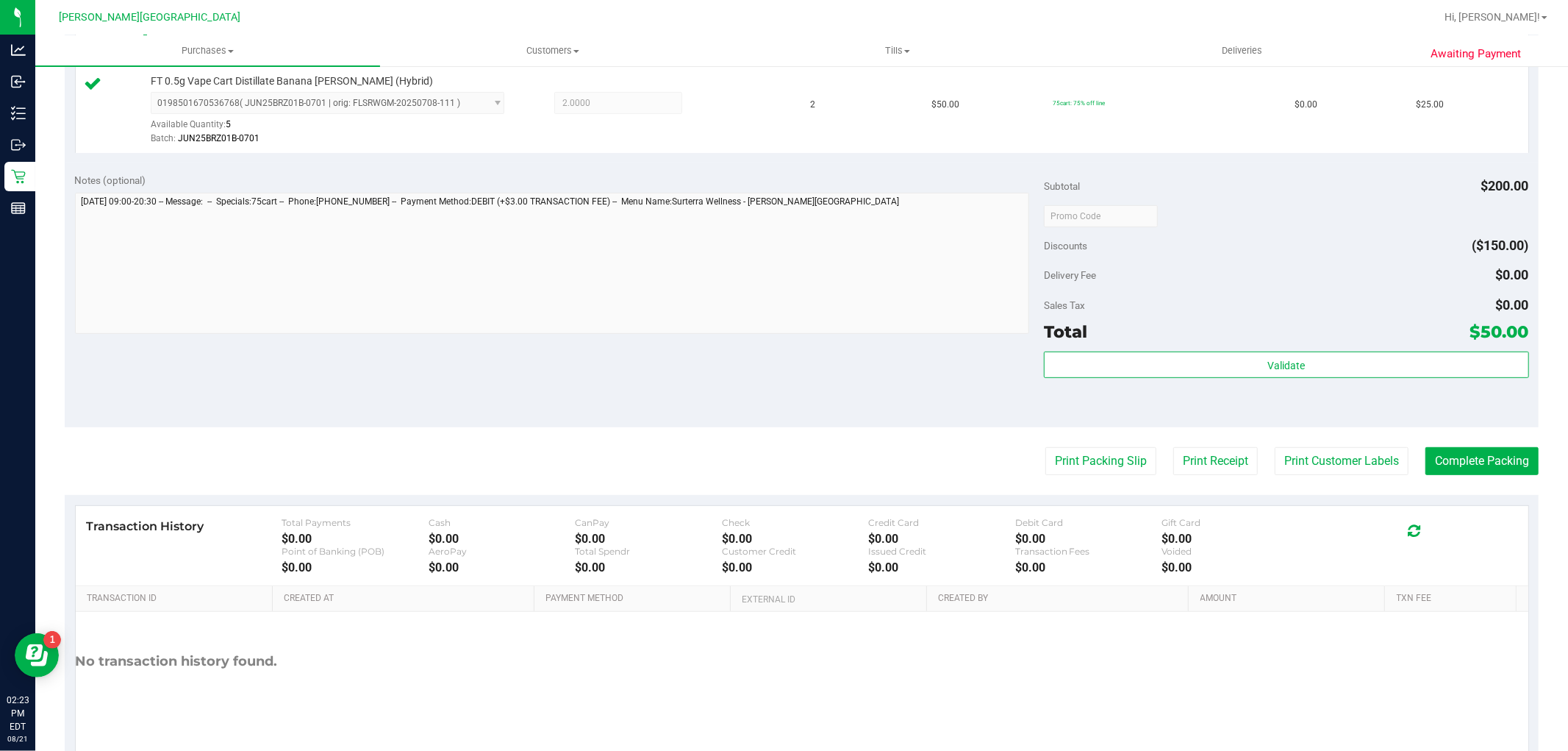
scroll to position [490, 0]
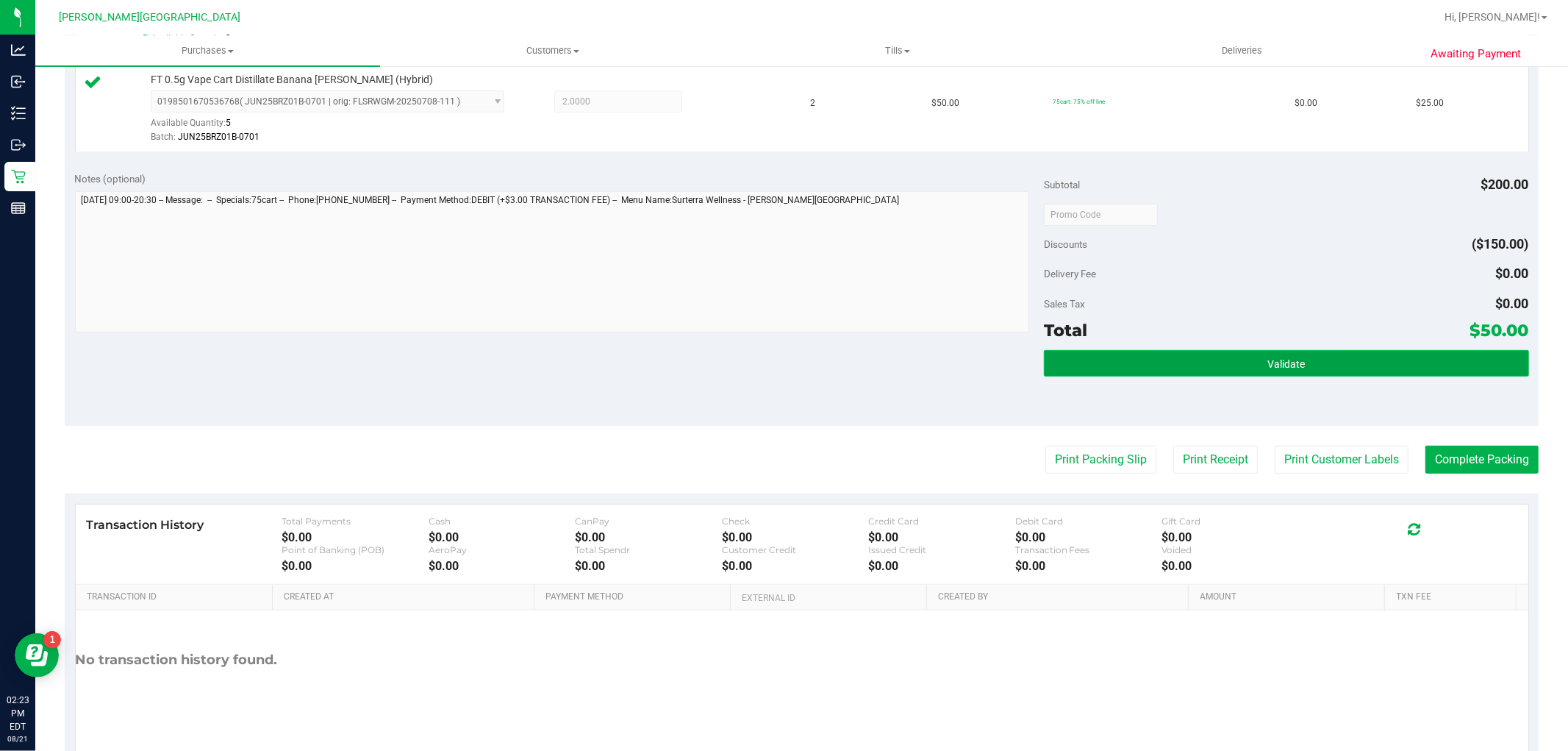
click at [1213, 357] on button "Validate" at bounding box center [1286, 363] width 484 height 27
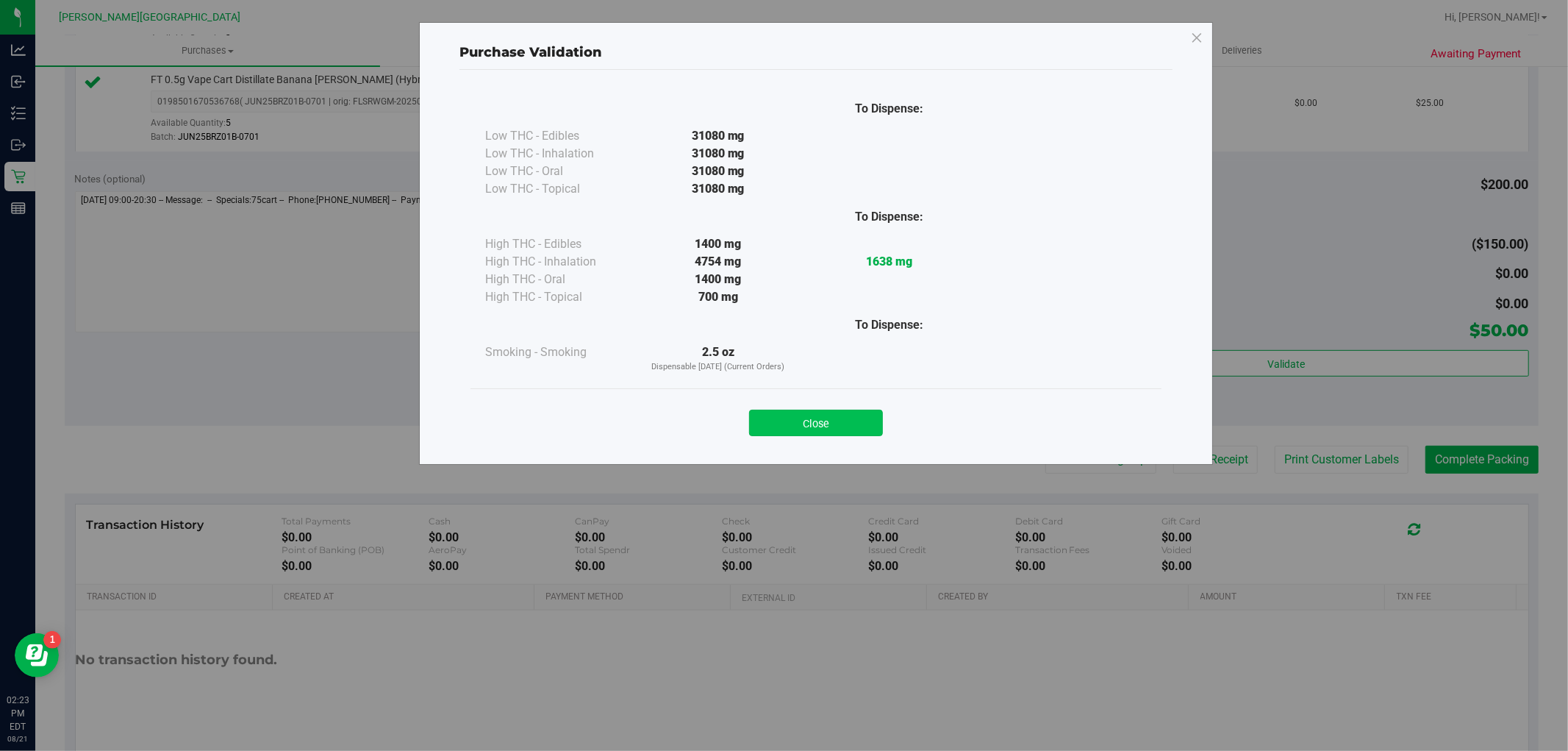
click at [806, 414] on button "Close" at bounding box center [816, 422] width 134 height 27
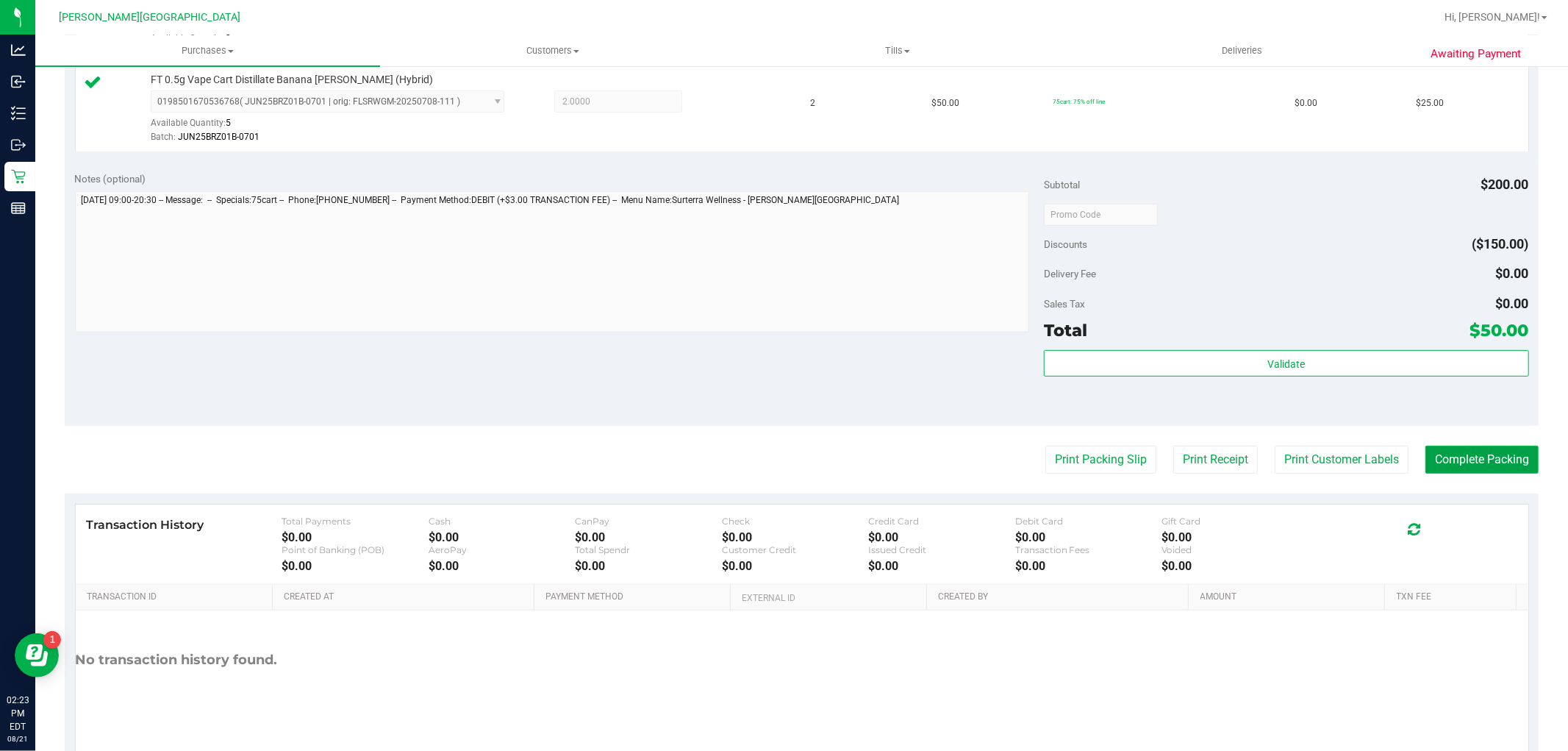
click at [1469, 467] on button "Complete Packing" at bounding box center [1482, 459] width 113 height 28
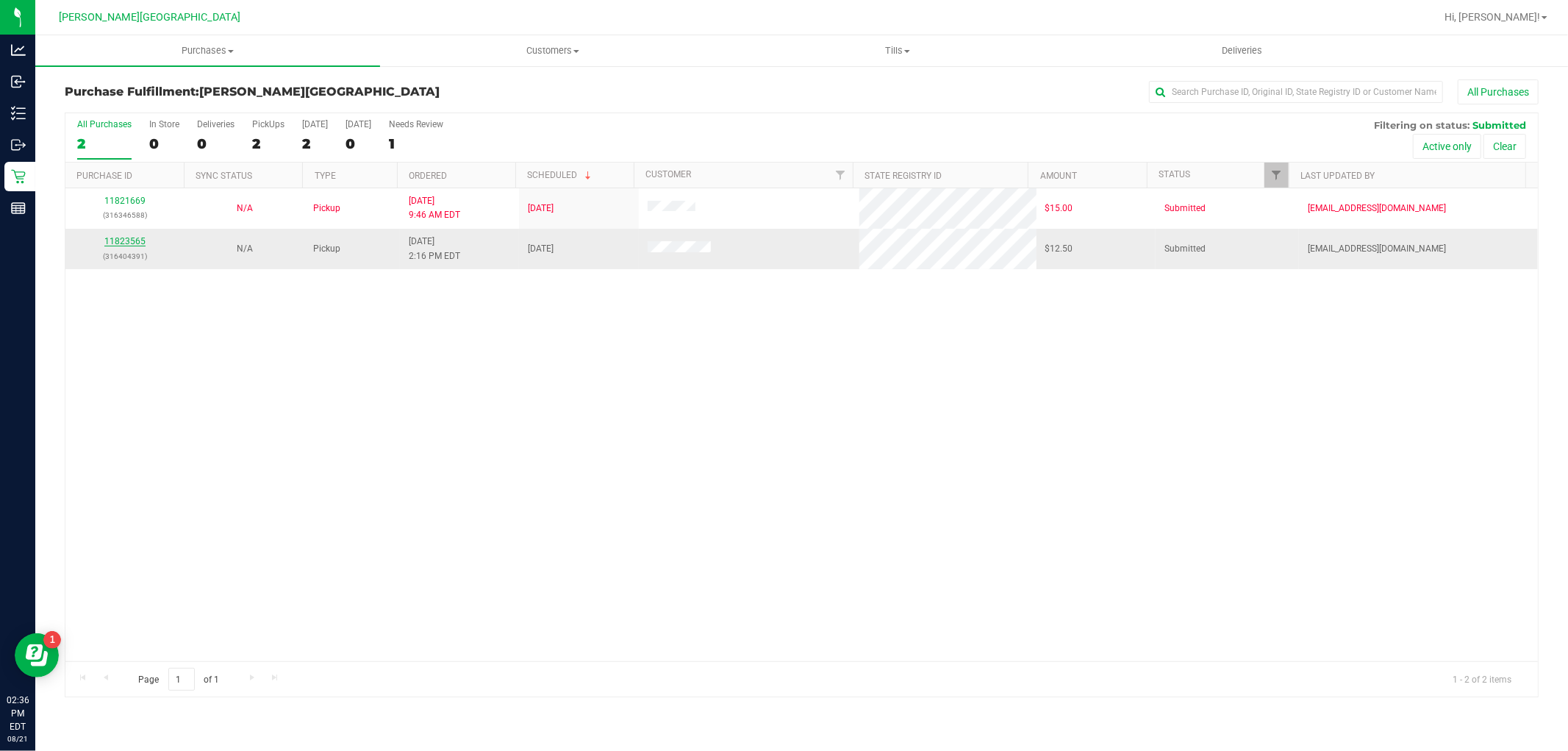
click at [115, 244] on link "11823565" at bounding box center [125, 241] width 42 height 10
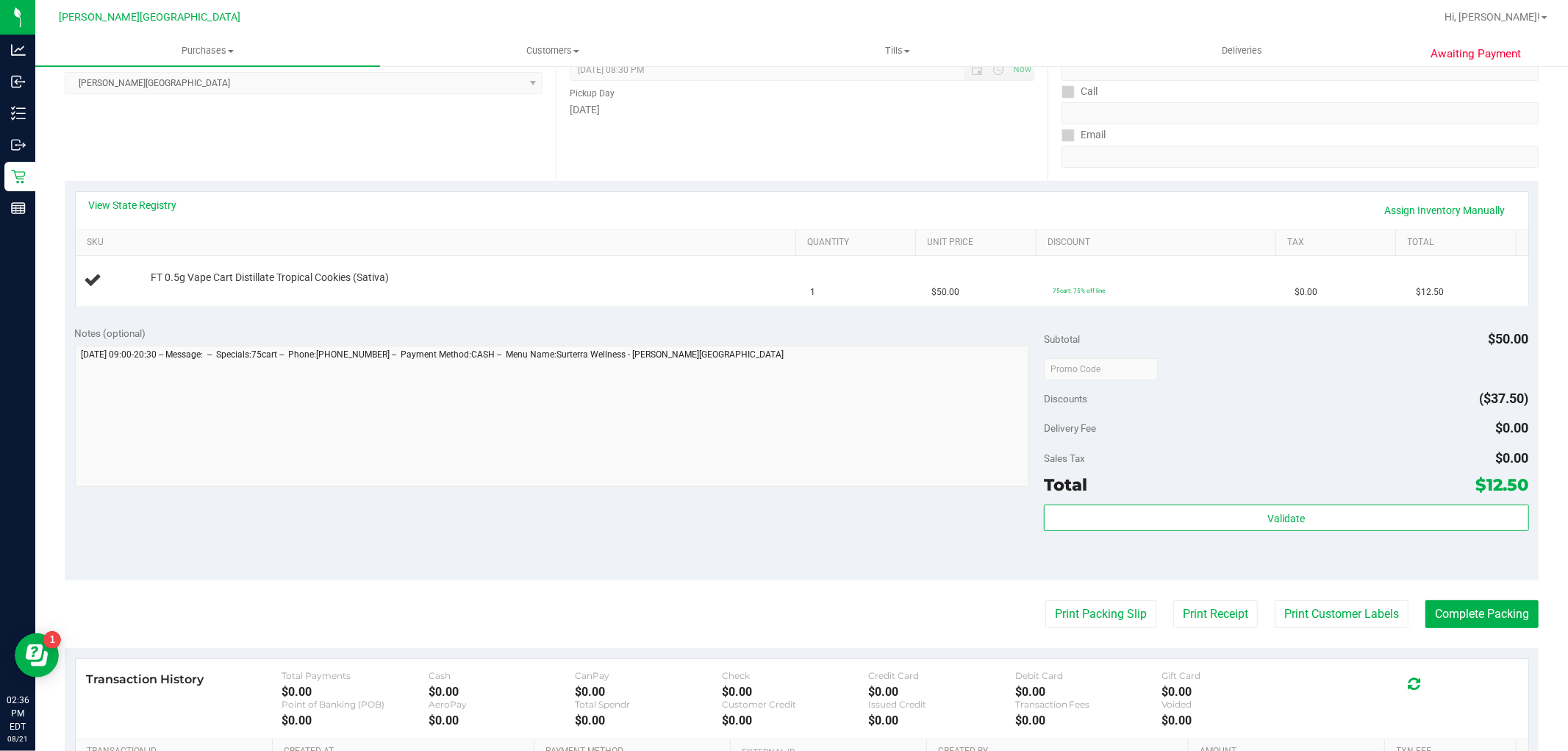
scroll to position [245, 0]
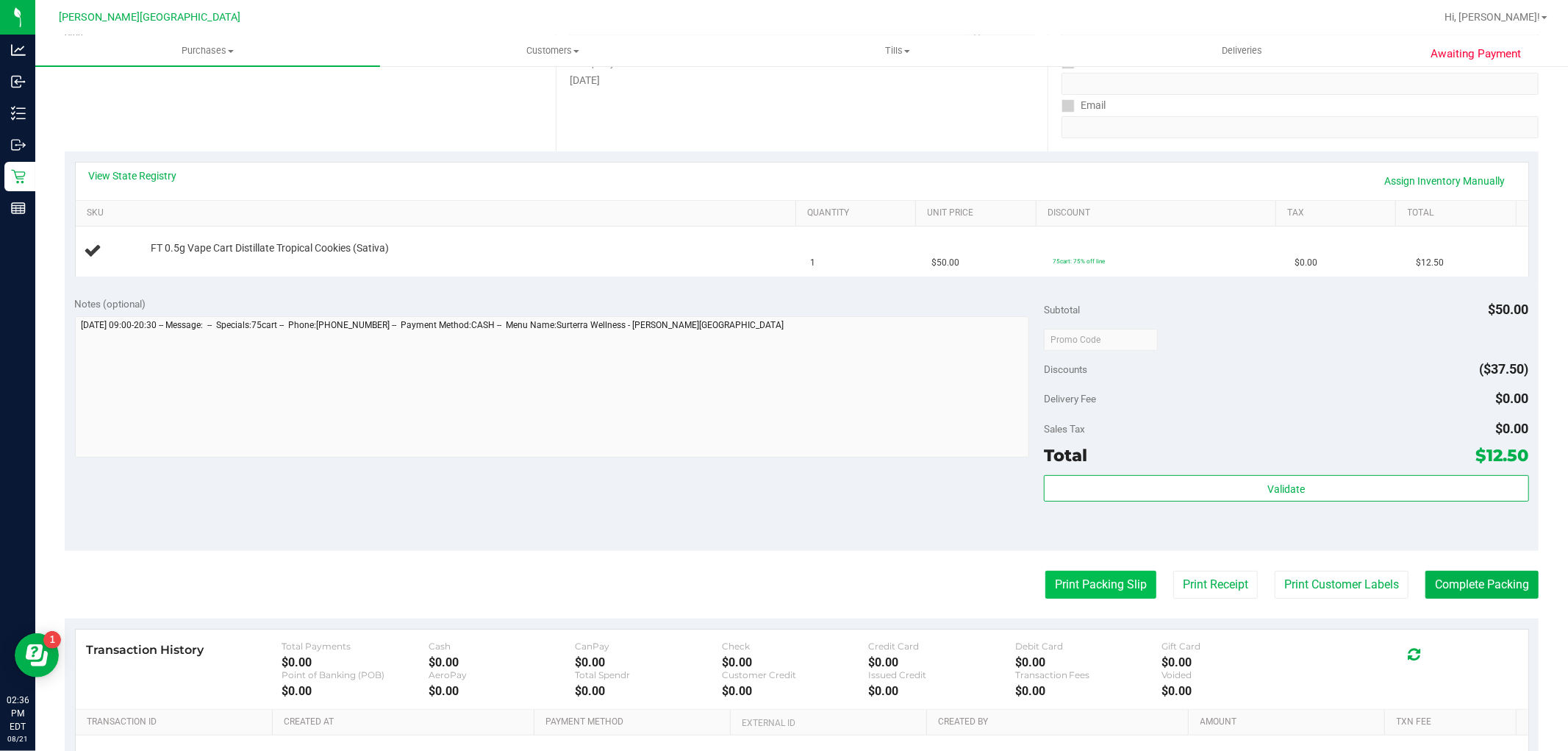
click at [1063, 591] on button "Print Packing Slip" at bounding box center [1101, 585] width 111 height 28
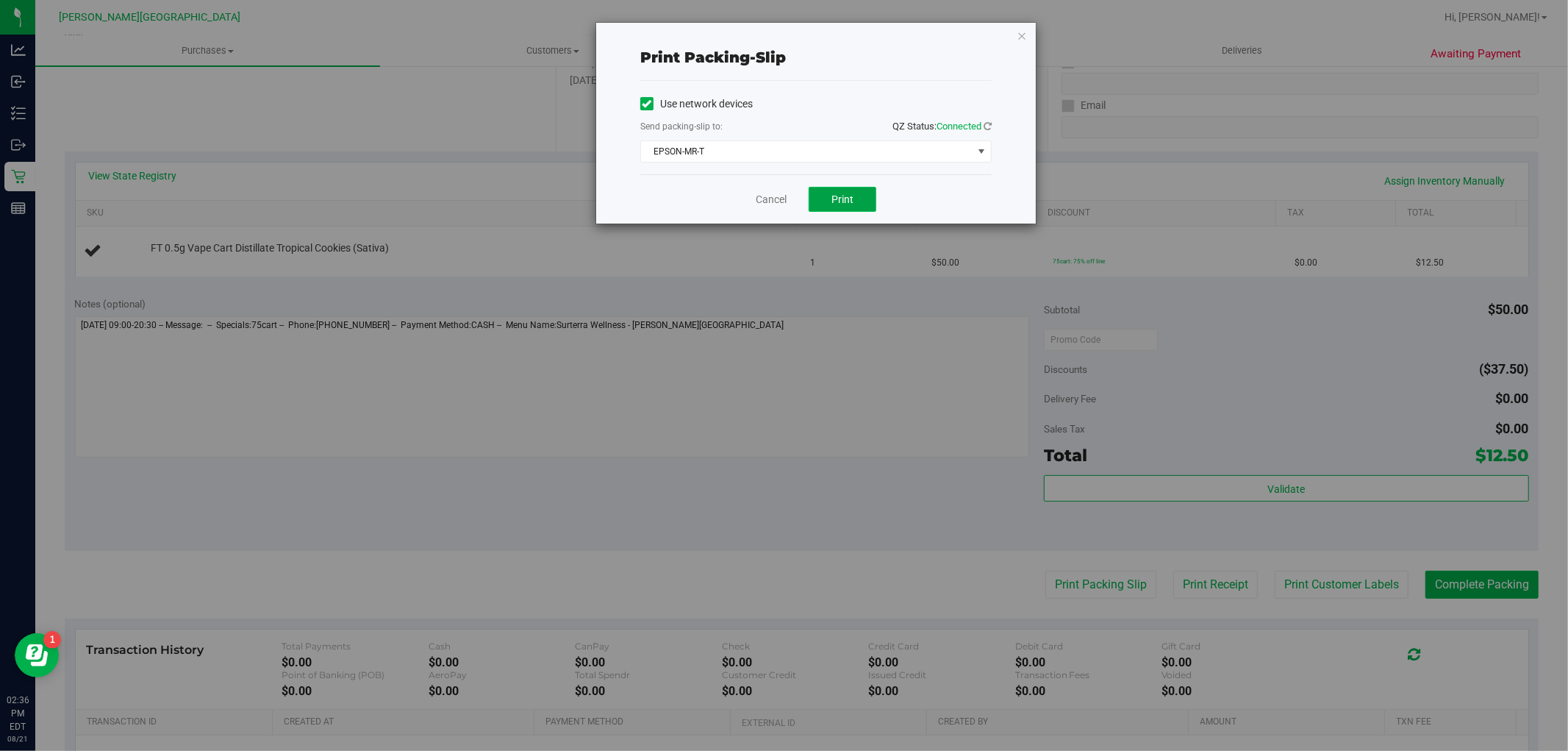
click at [873, 206] on button "Print" at bounding box center [842, 199] width 67 height 25
click at [772, 209] on div "Cancel Print" at bounding box center [816, 198] width 351 height 49
click at [777, 196] on link "Cancel" at bounding box center [771, 200] width 31 height 16
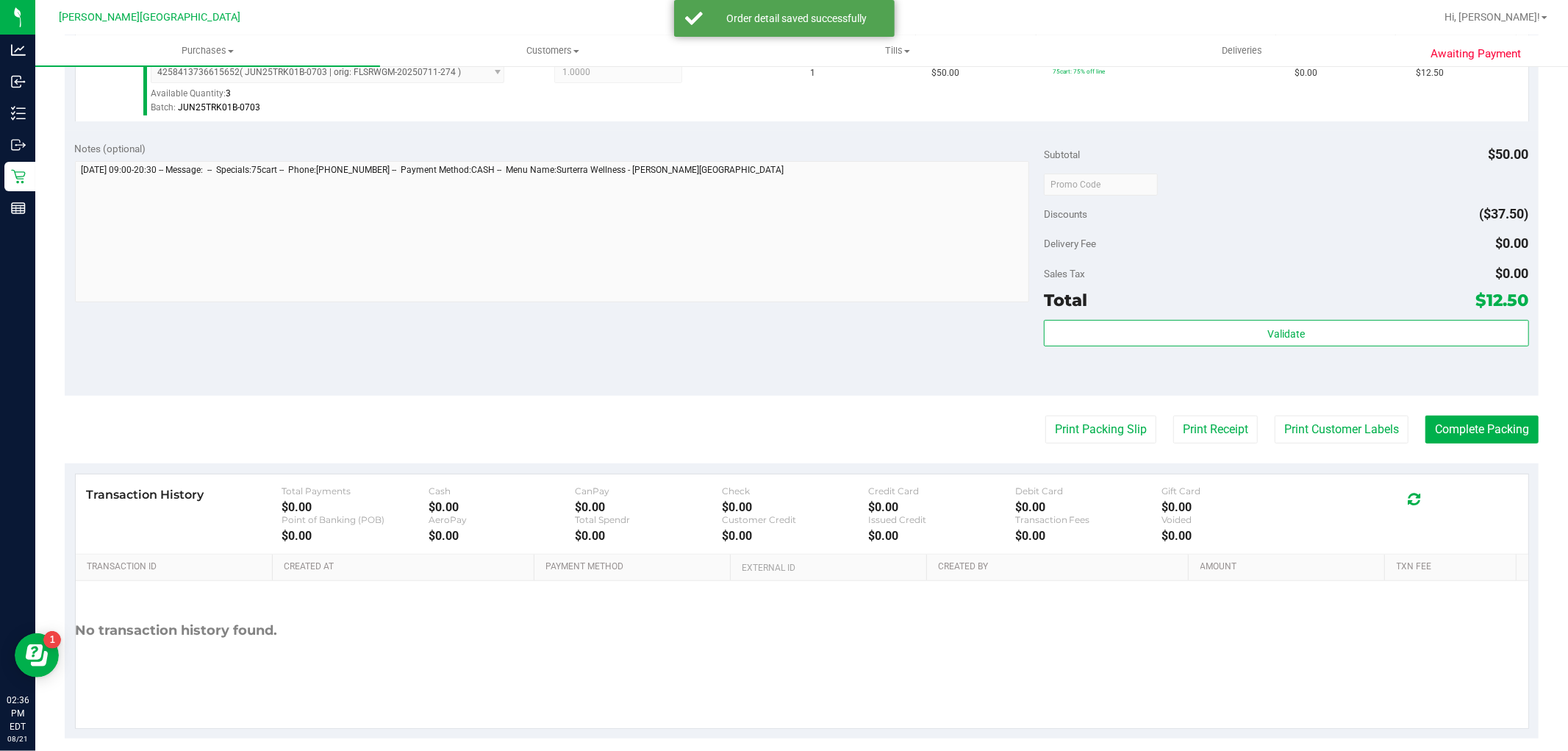
scroll to position [453, 0]
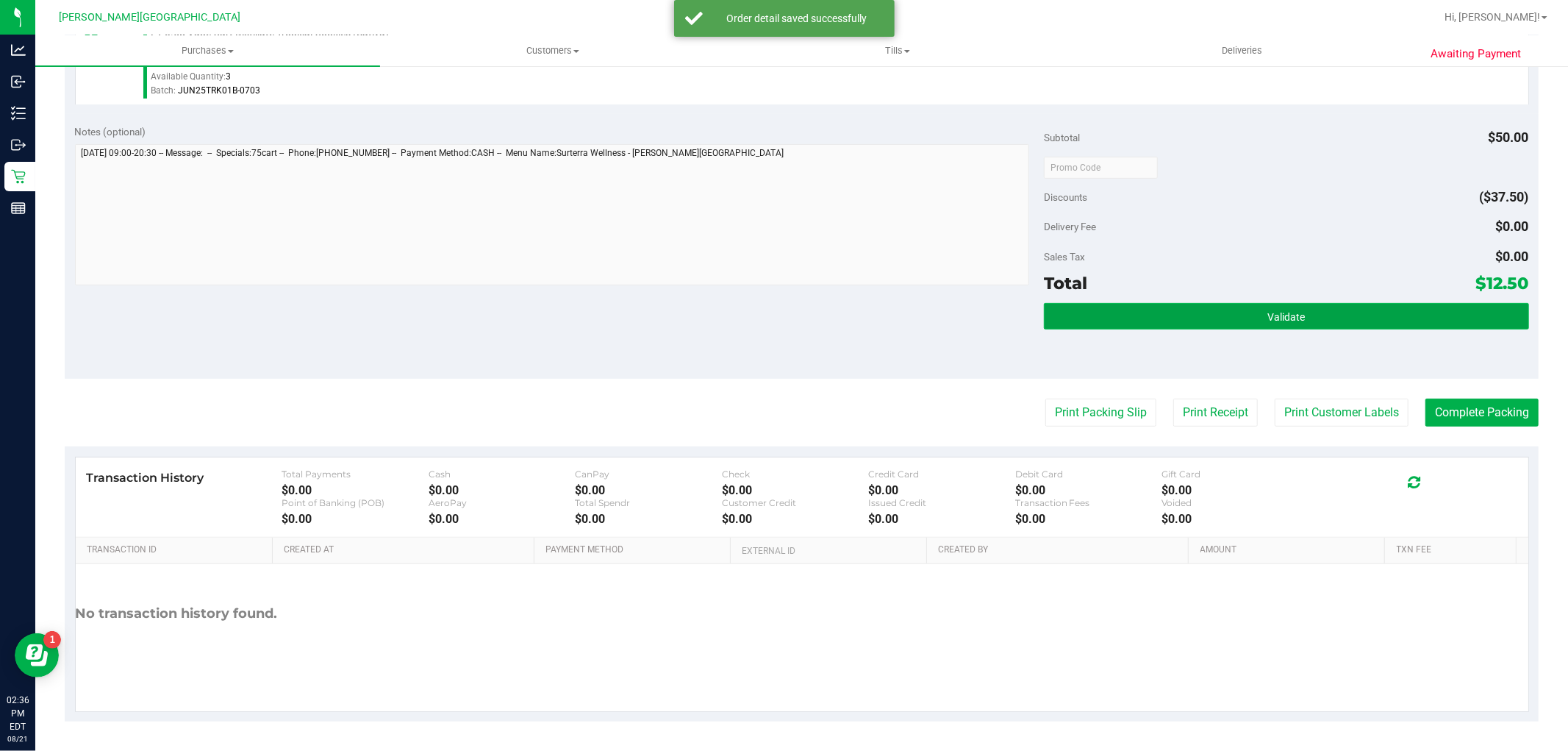
click at [1176, 316] on button "Validate" at bounding box center [1286, 316] width 484 height 27
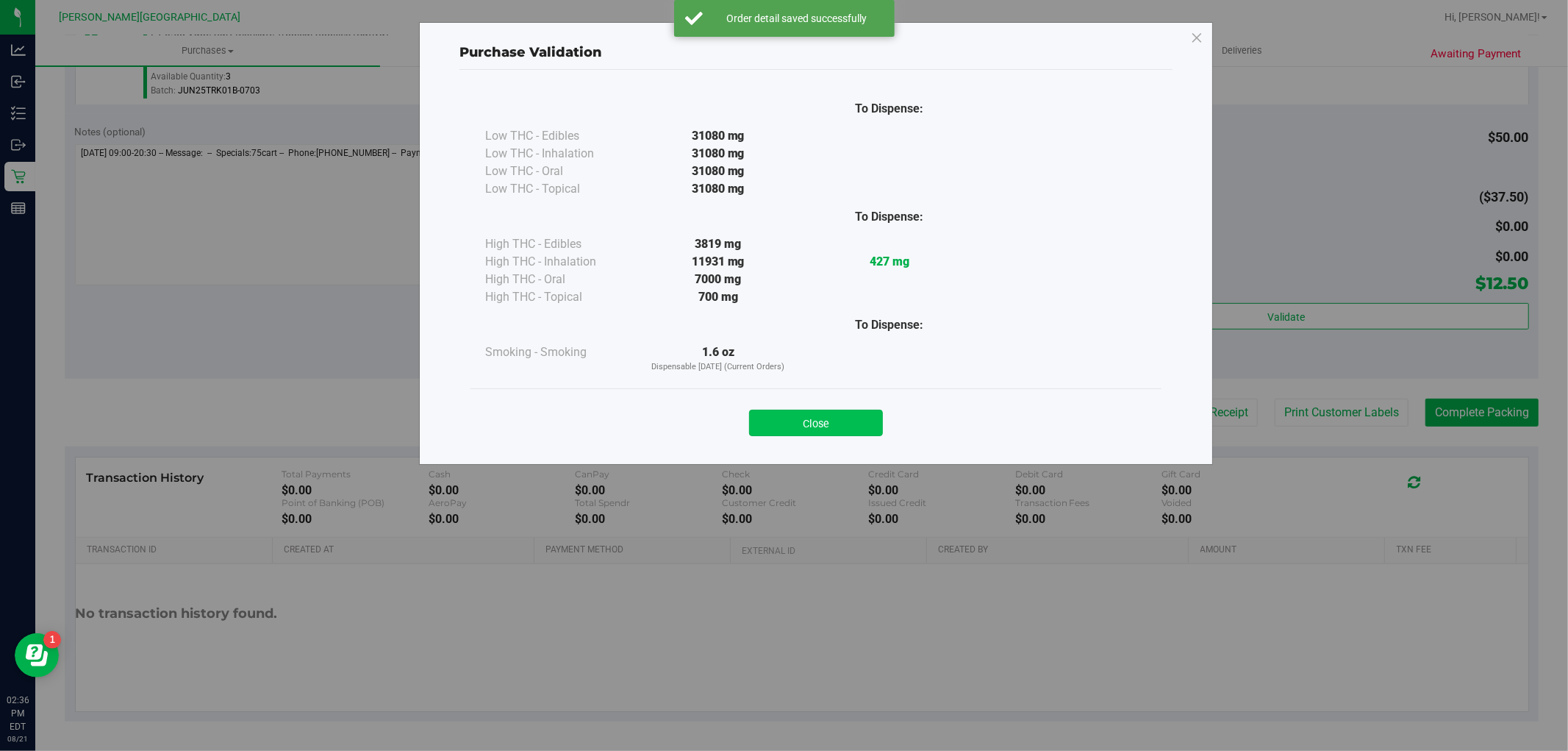
click at [784, 422] on button "Close" at bounding box center [816, 422] width 134 height 27
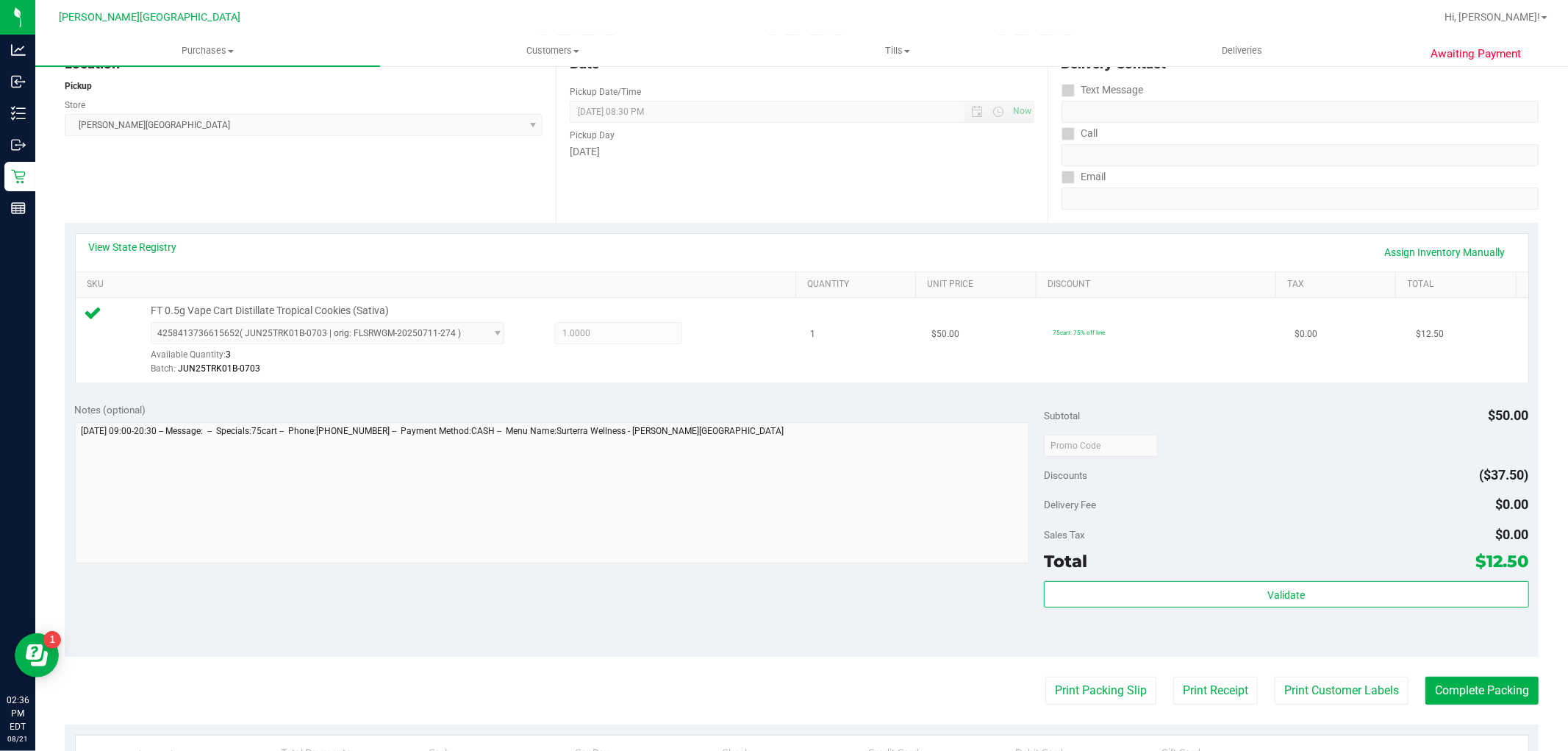
scroll to position [326, 0]
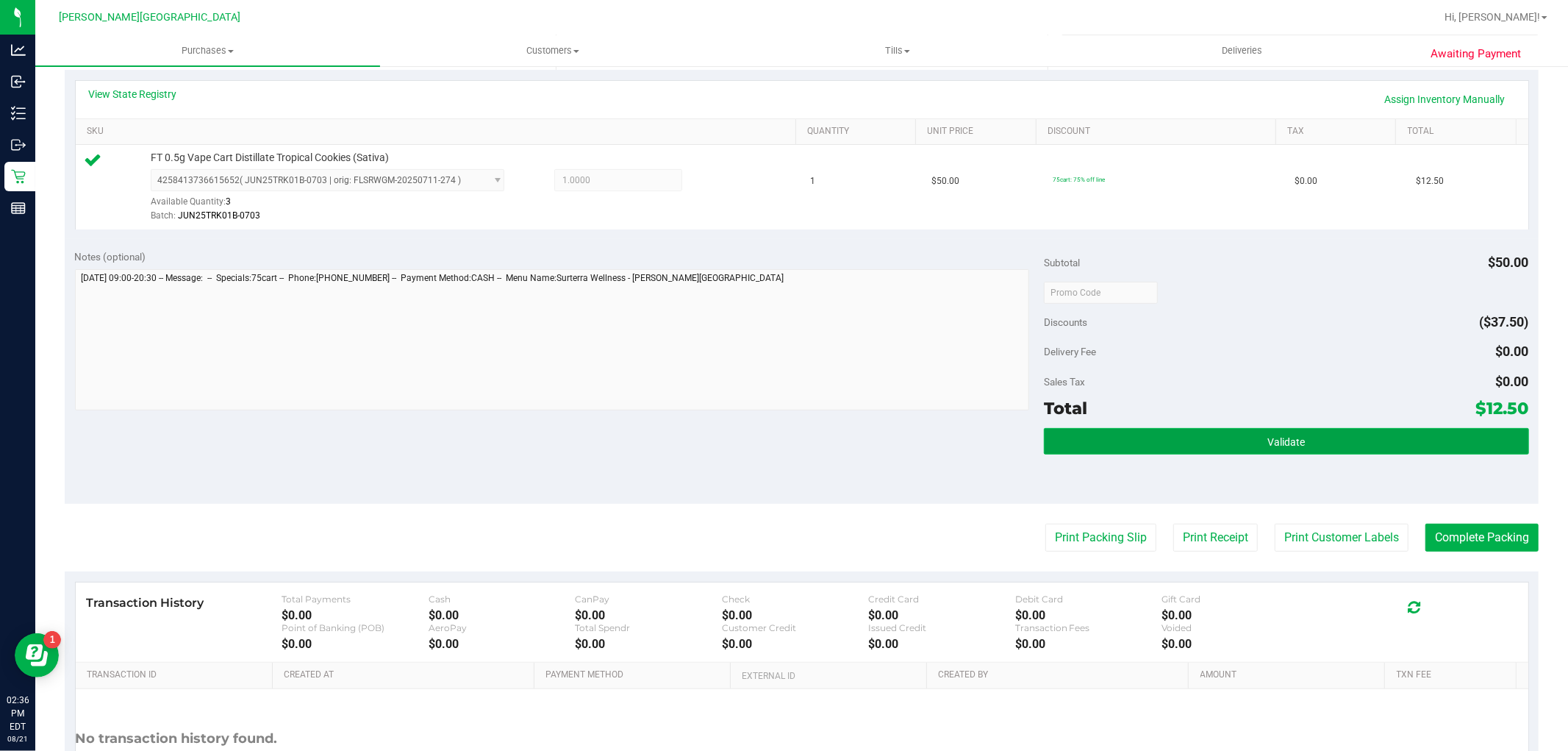
click at [1287, 437] on span "Validate" at bounding box center [1285, 442] width 37 height 12
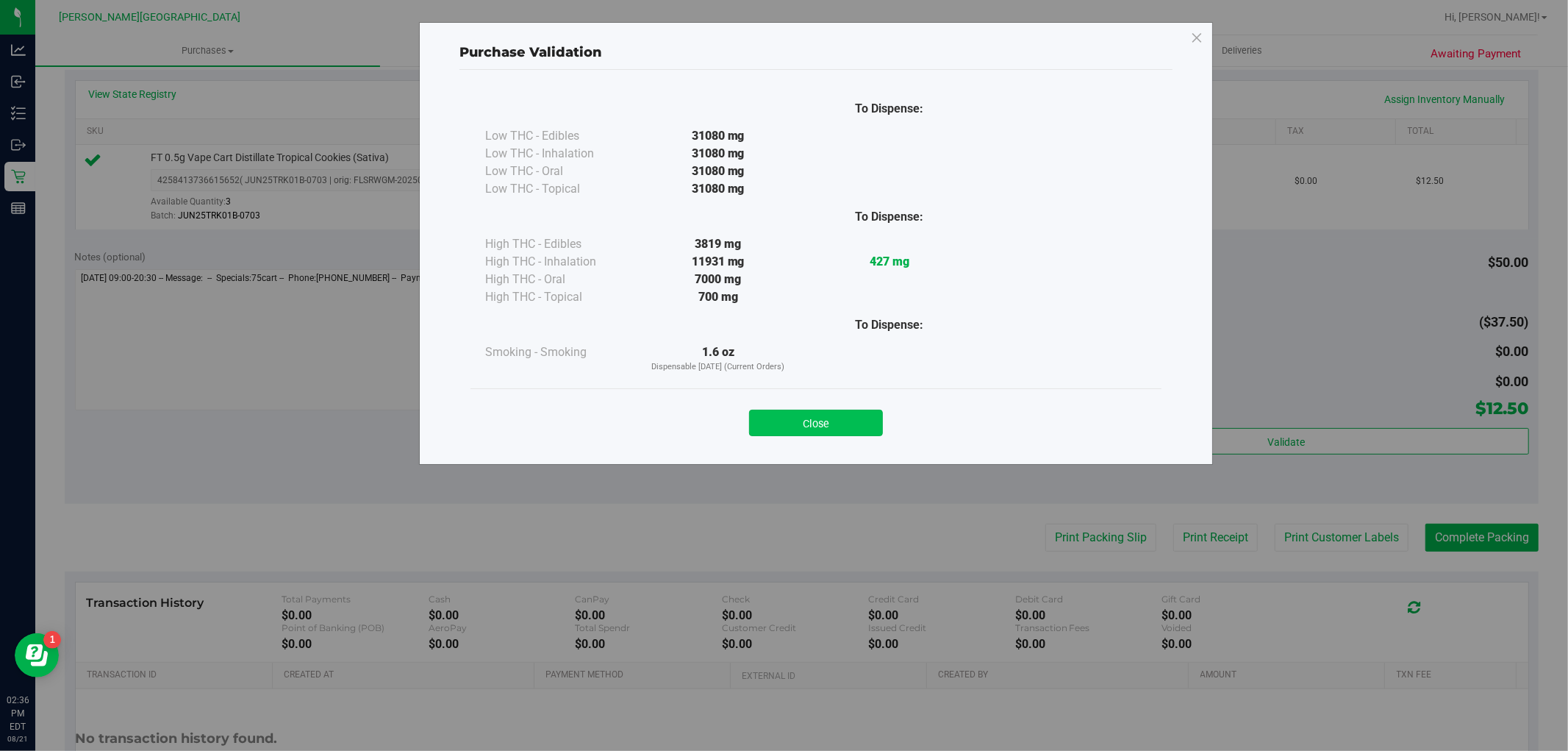
click at [810, 428] on button "Close" at bounding box center [816, 422] width 134 height 27
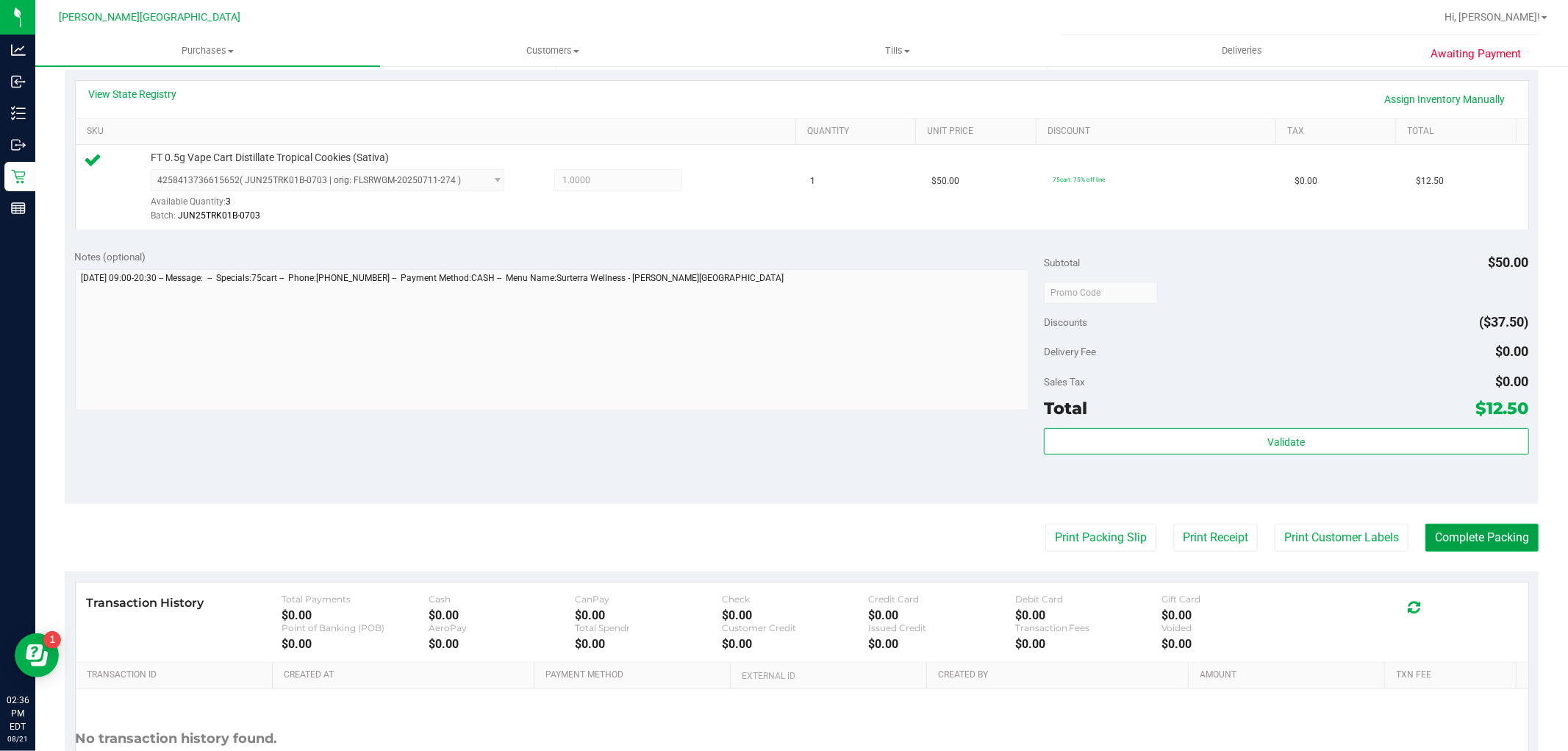
click at [1446, 545] on button "Complete Packing" at bounding box center [1482, 537] width 113 height 28
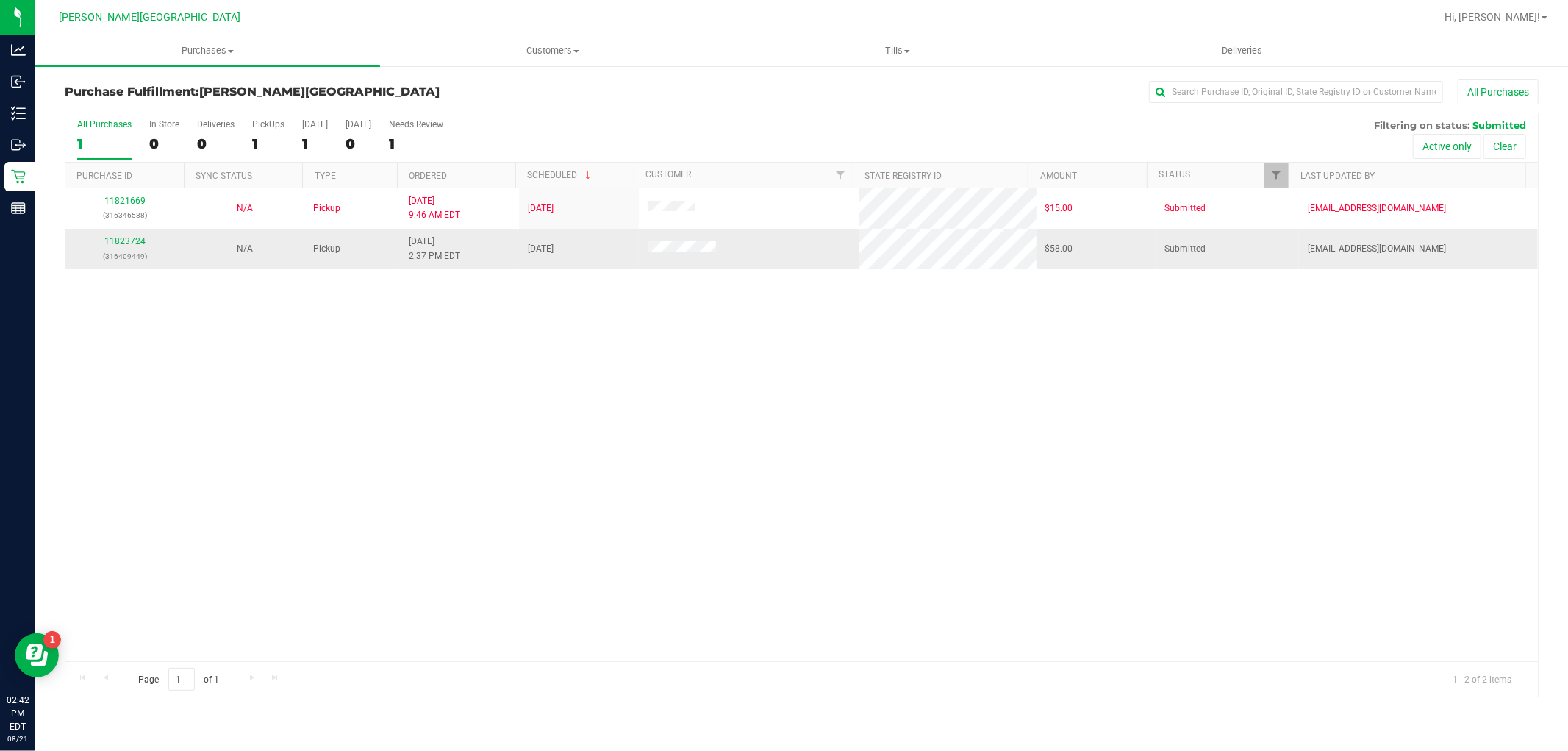
click at [123, 251] on p "(316409449)" at bounding box center [125, 256] width 101 height 14
click at [120, 246] on link "11823724" at bounding box center [125, 241] width 42 height 10
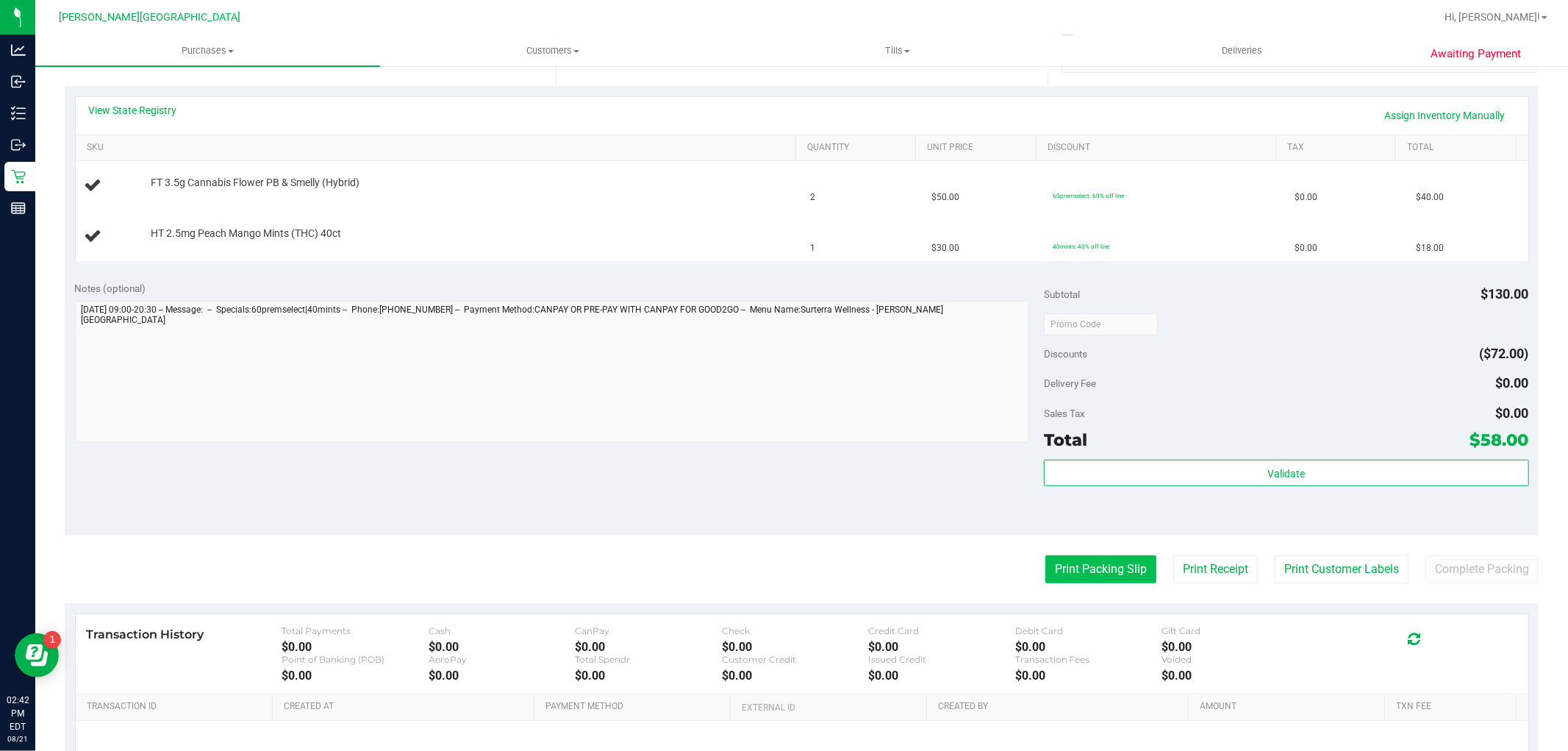
scroll to position [326, 0]
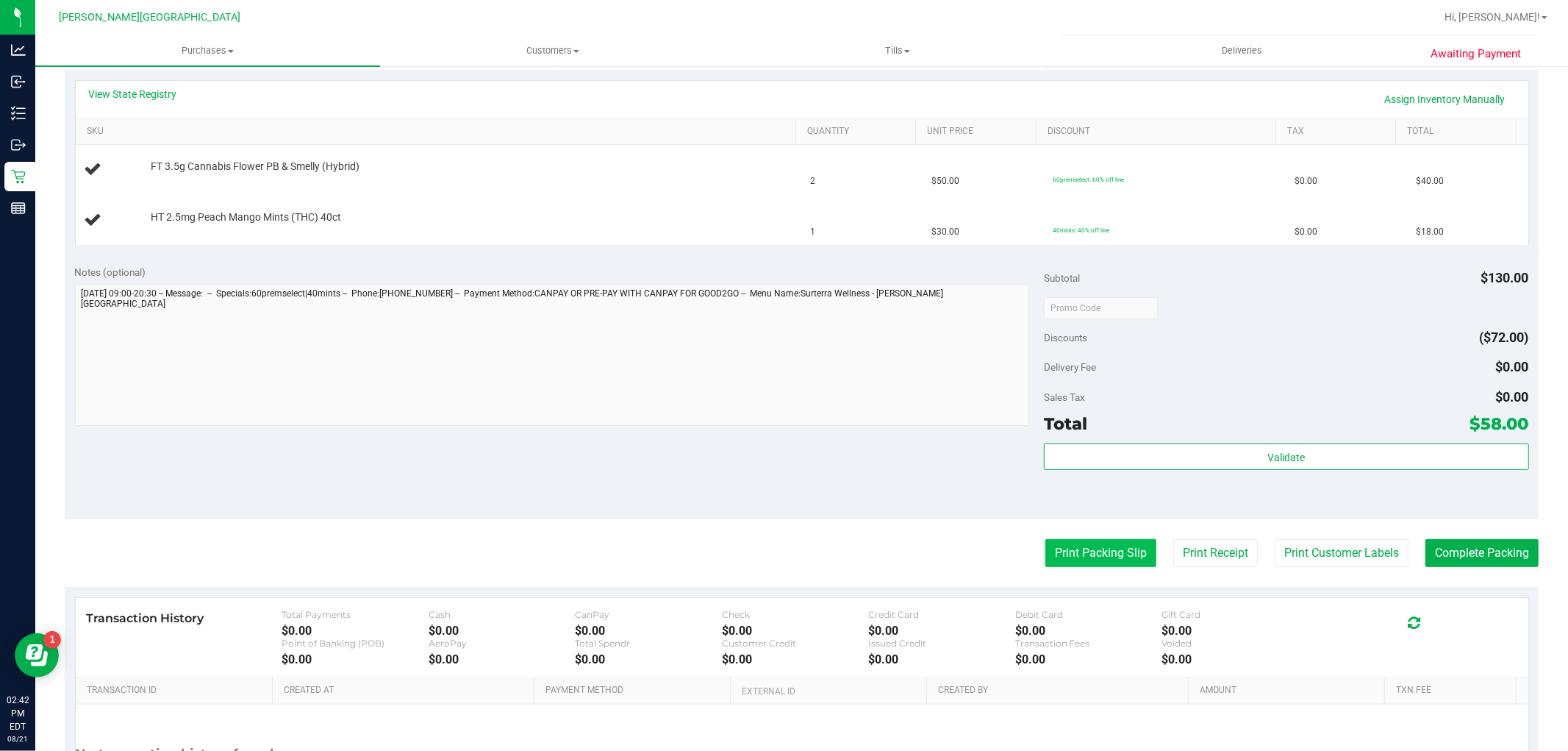
click at [1085, 560] on button "Print Packing Slip" at bounding box center [1101, 553] width 111 height 28
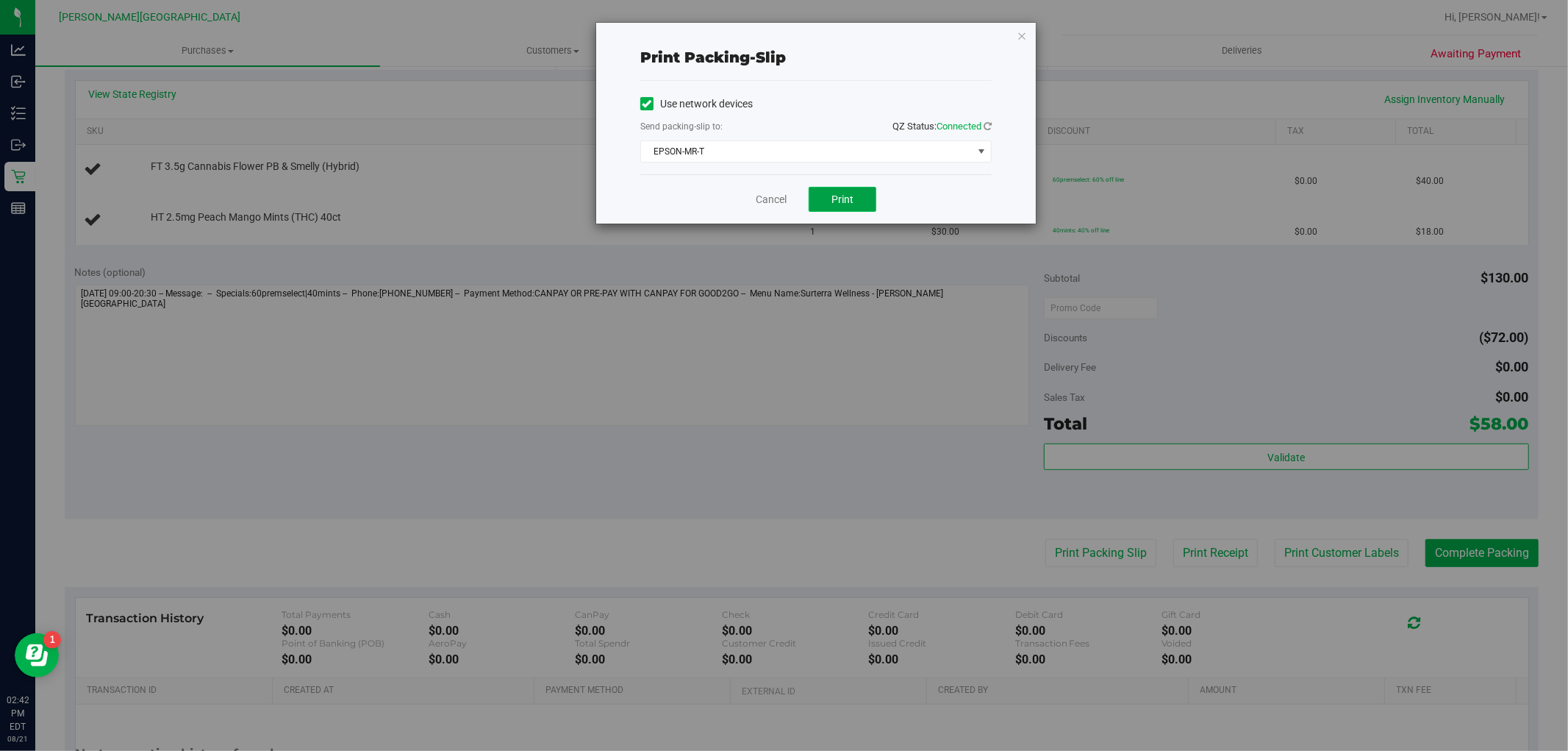
click at [864, 197] on button "Print" at bounding box center [842, 199] width 67 height 25
click at [758, 206] on link "Cancel" at bounding box center [771, 200] width 31 height 16
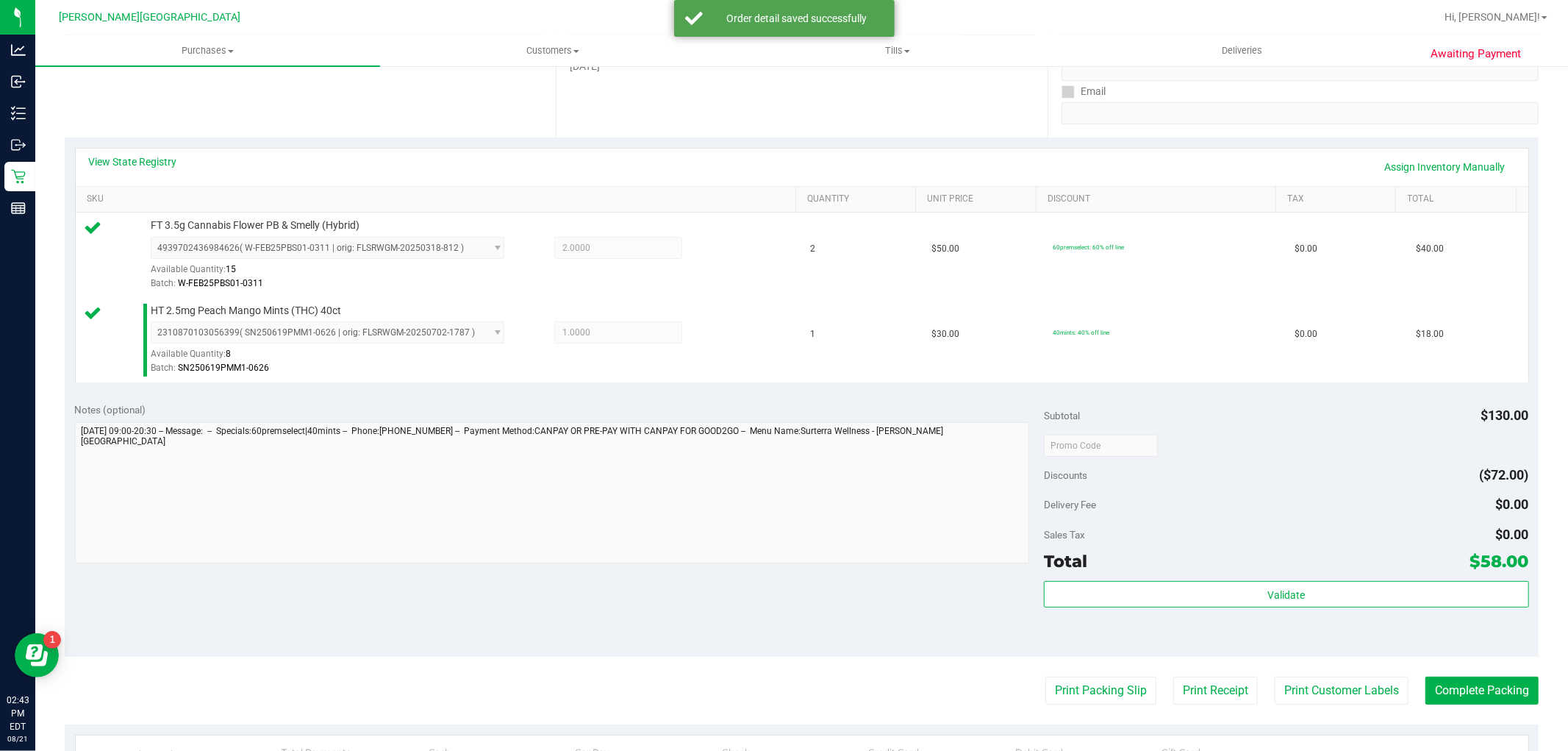
scroll to position [490, 0]
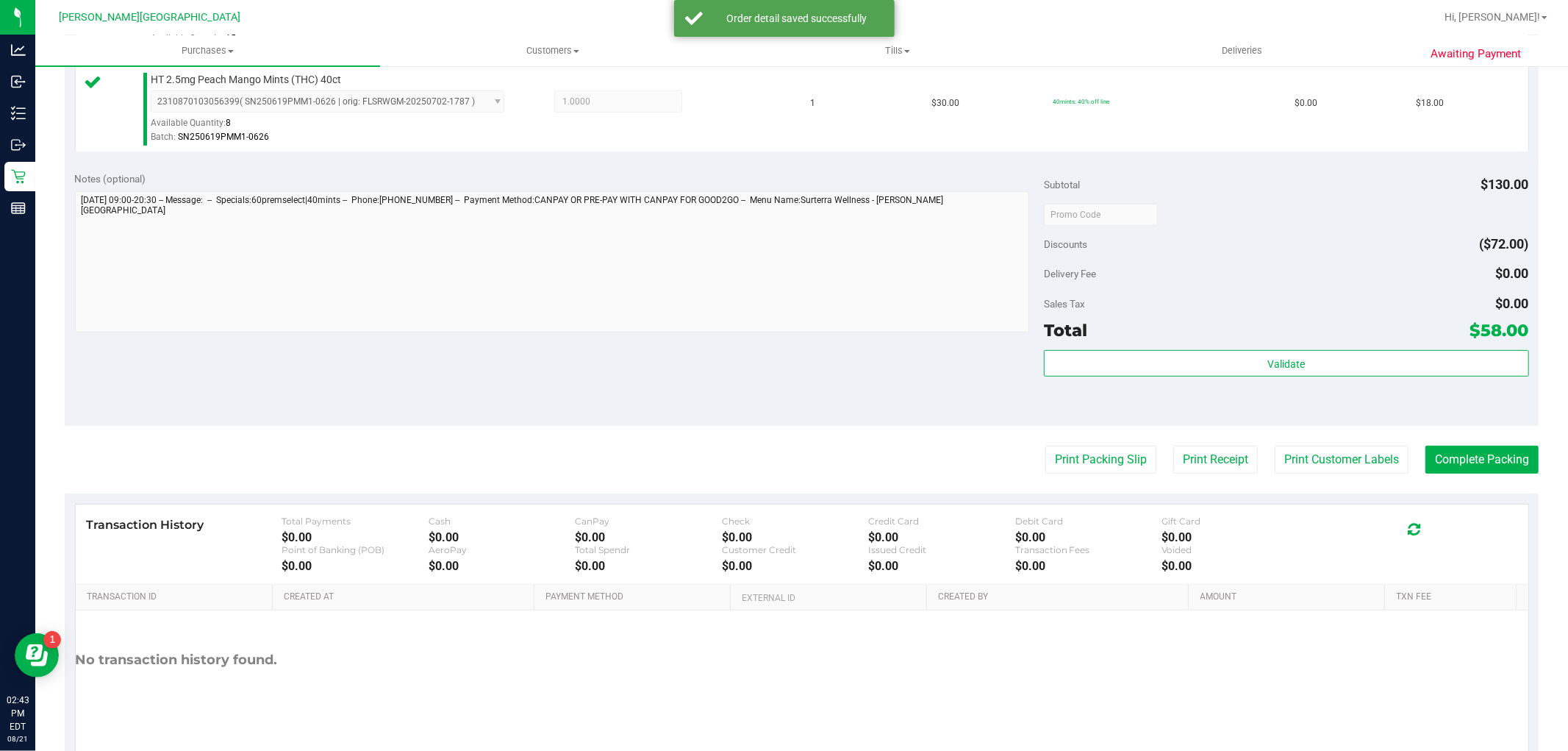
click at [1099, 338] on div "Total $58.00" at bounding box center [1286, 330] width 484 height 27
click at [1085, 382] on div "Validate" at bounding box center [1286, 383] width 484 height 66
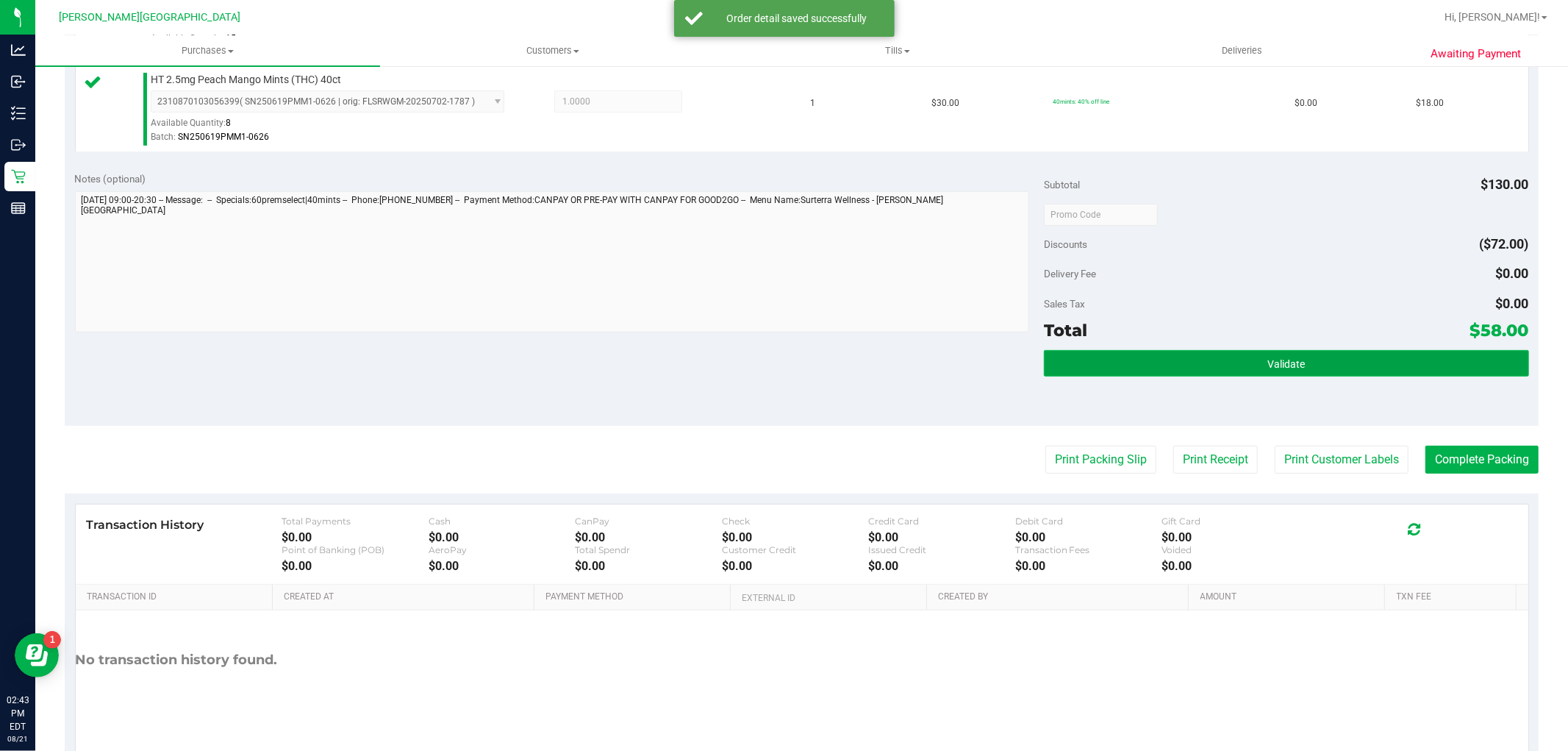
click at [1090, 364] on button "Validate" at bounding box center [1286, 363] width 484 height 27
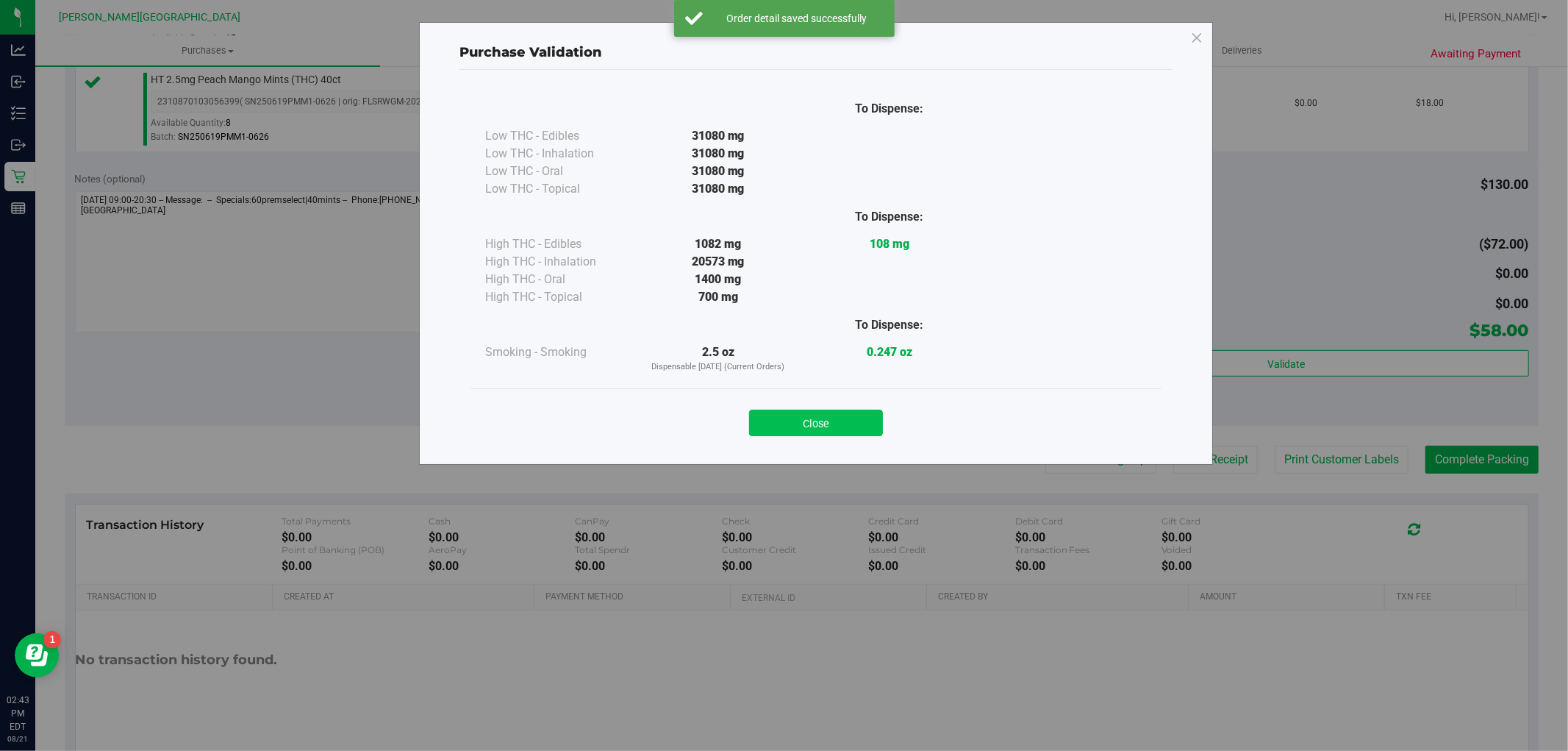
click at [803, 428] on button "Close" at bounding box center [816, 422] width 134 height 27
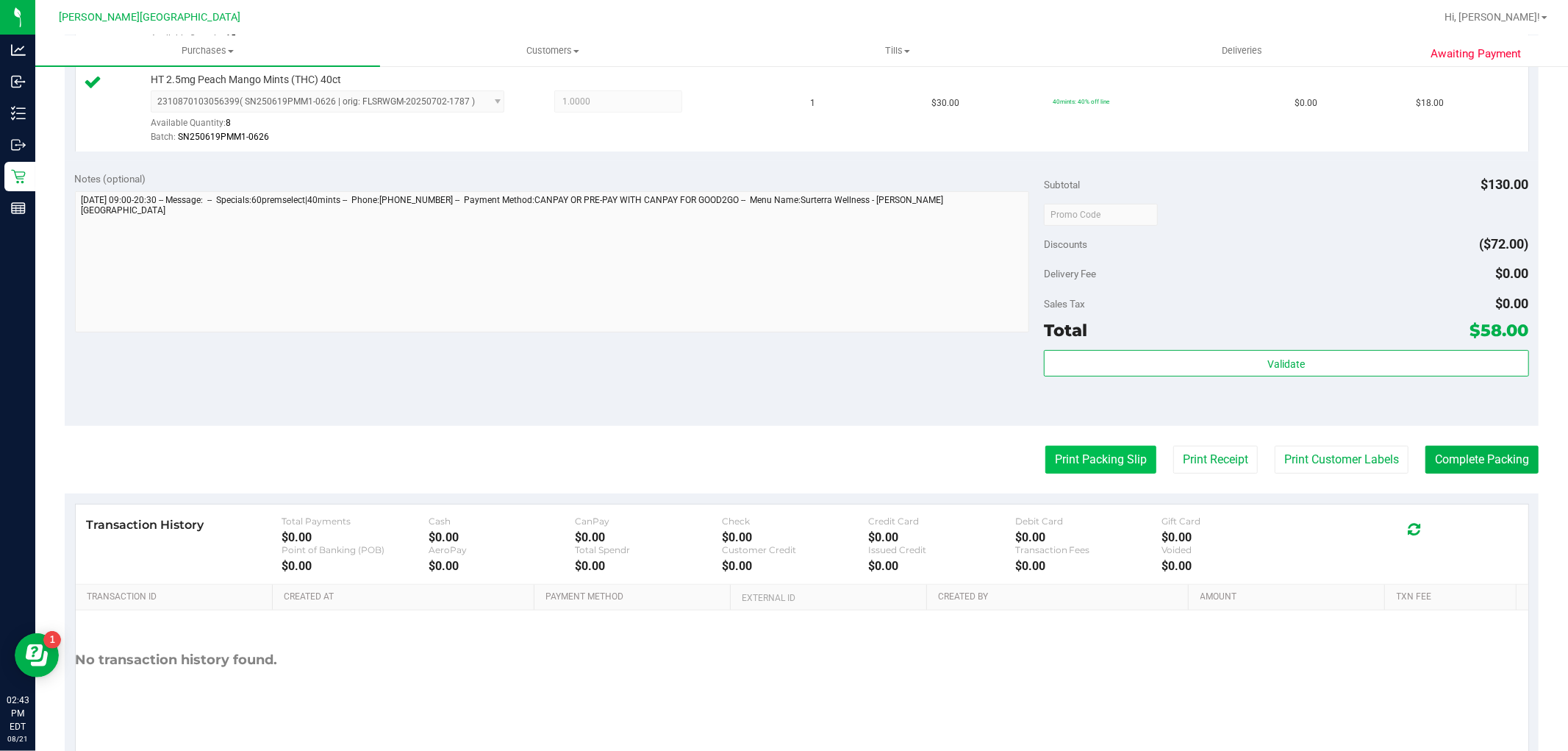
click at [1104, 460] on button "Print Packing Slip" at bounding box center [1101, 459] width 111 height 28
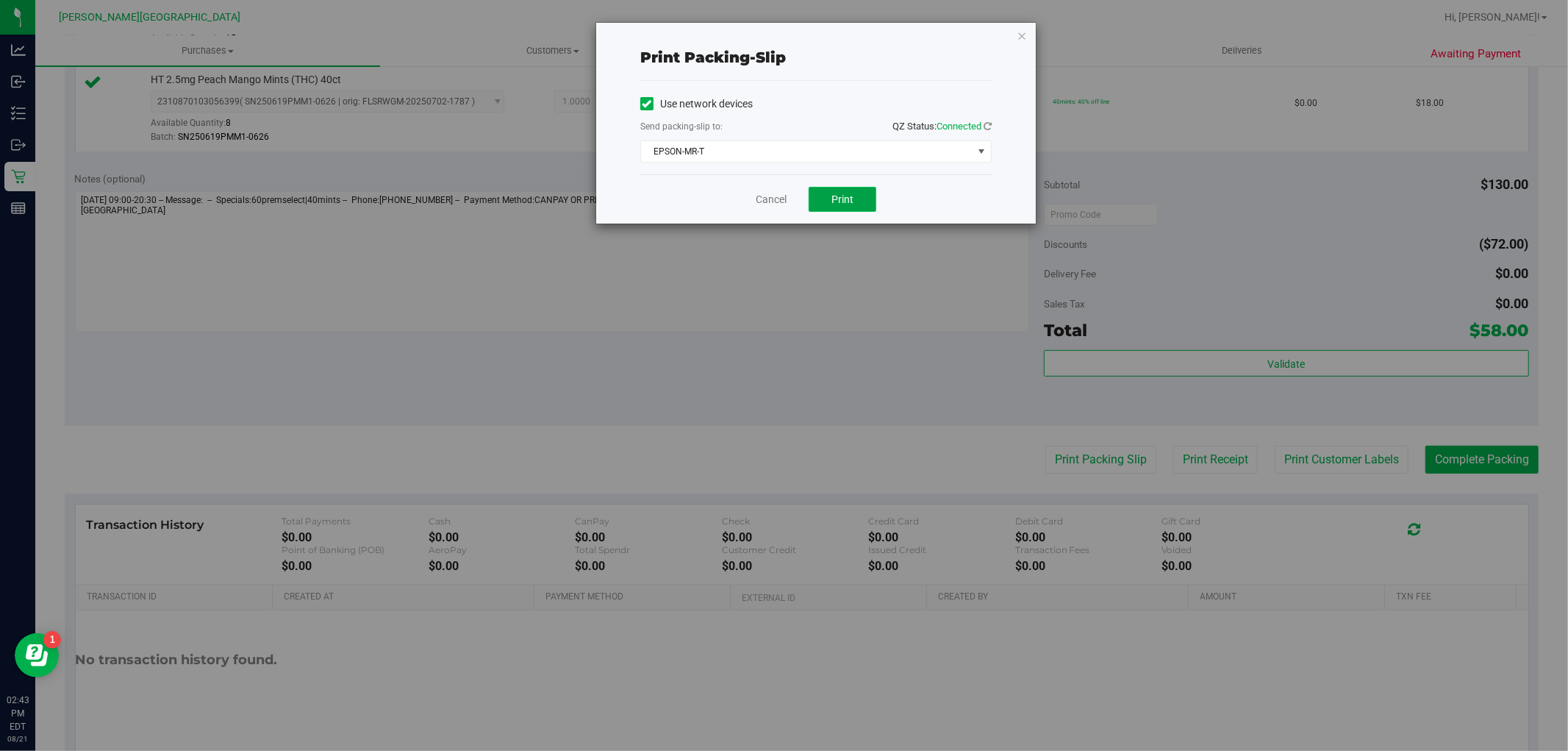
click at [849, 194] on span "Print" at bounding box center [842, 200] width 22 height 12
click at [777, 197] on link "Cancel" at bounding box center [771, 200] width 31 height 16
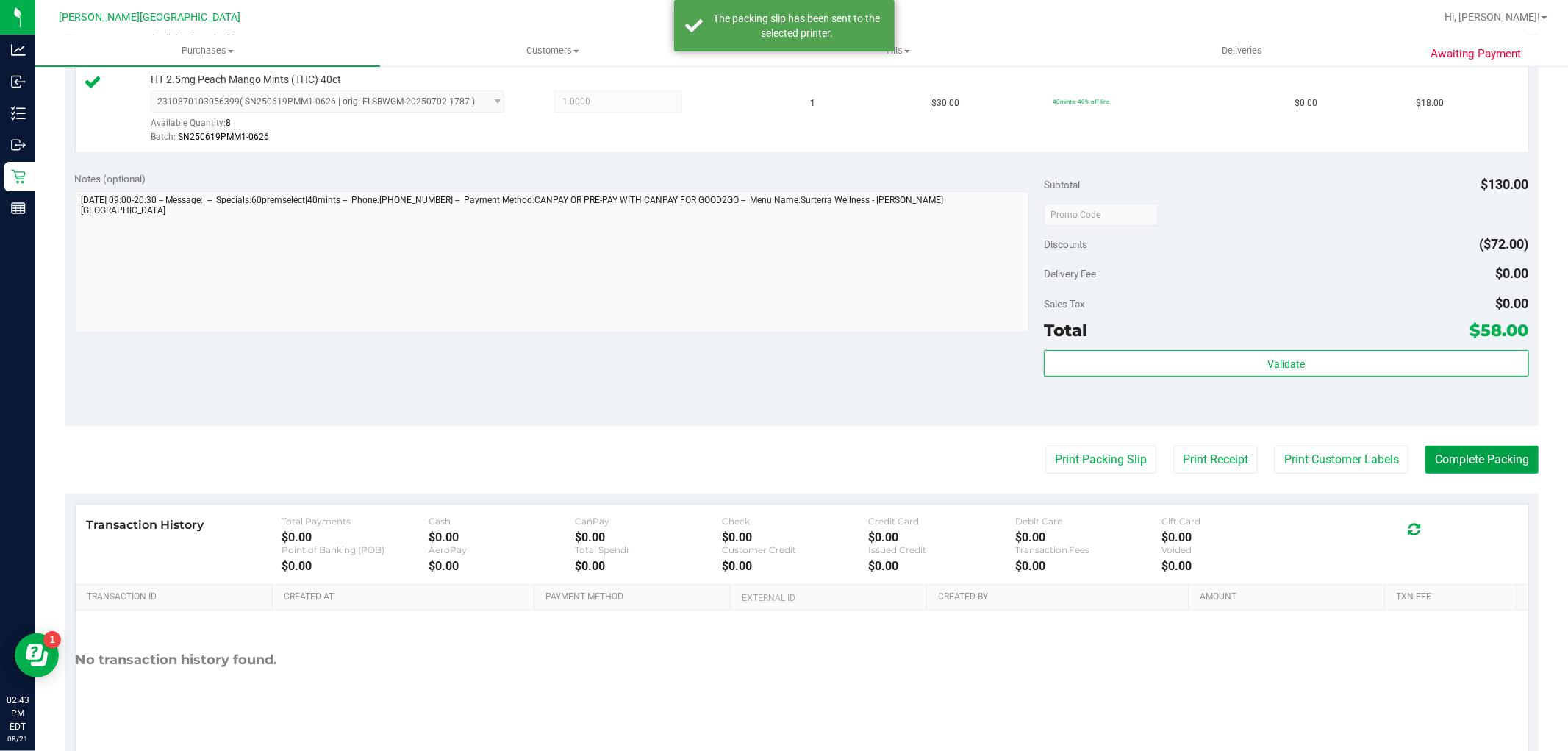
click at [1456, 454] on button "Complete Packing" at bounding box center [1482, 459] width 113 height 28
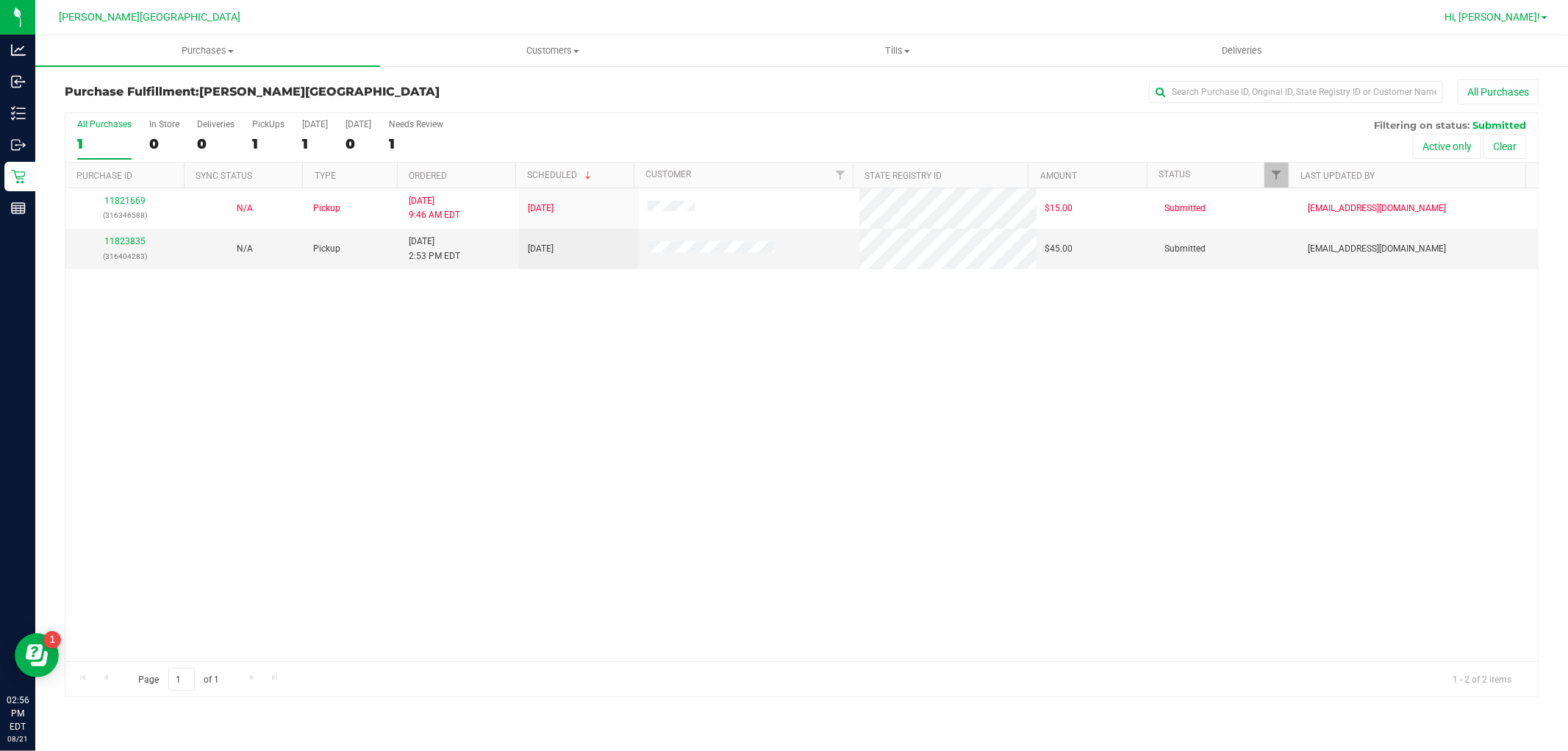
click at [1535, 11] on span "Hi, [PERSON_NAME]!" at bounding box center [1492, 17] width 95 height 12
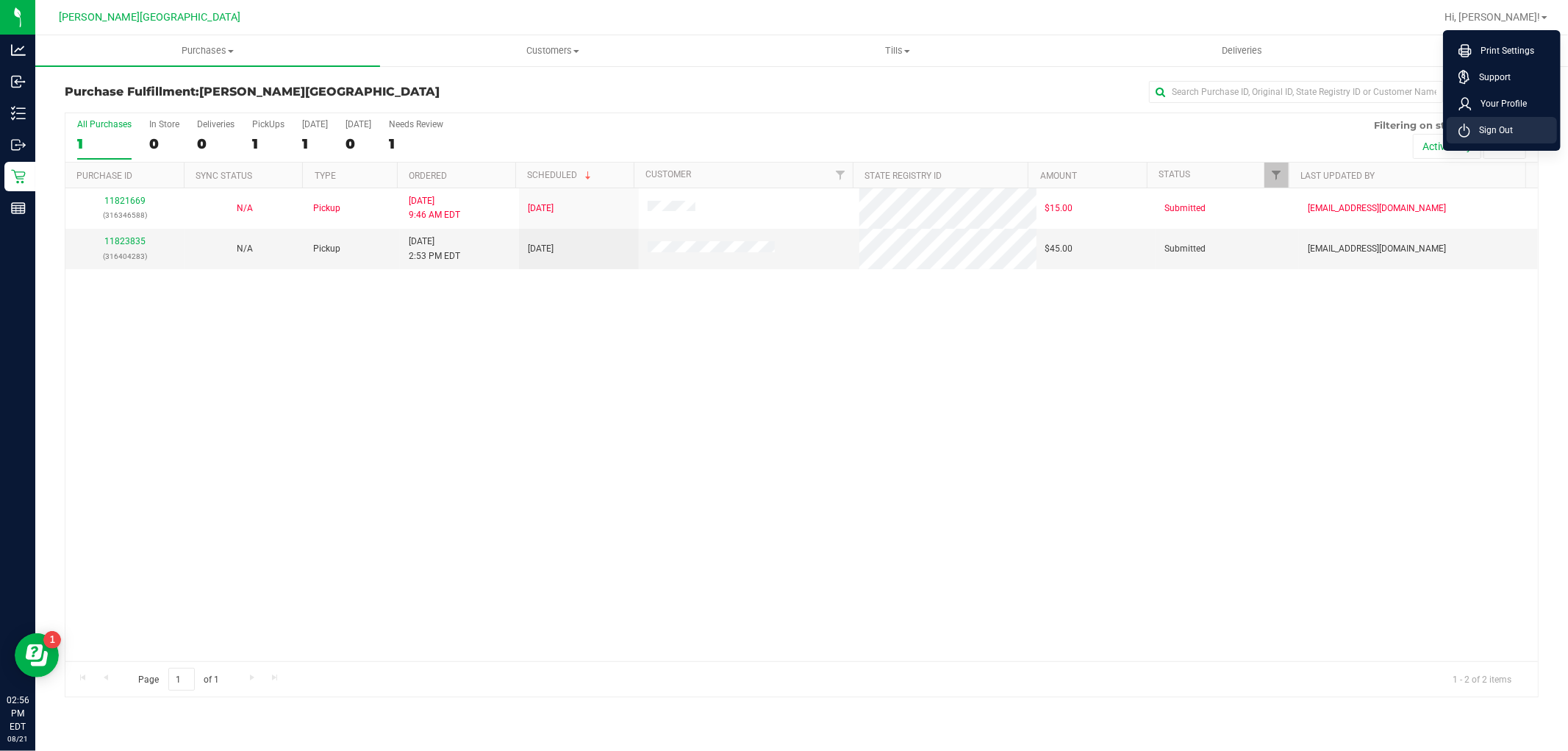
click at [1477, 120] on li "Sign Out" at bounding box center [1501, 130] width 110 height 27
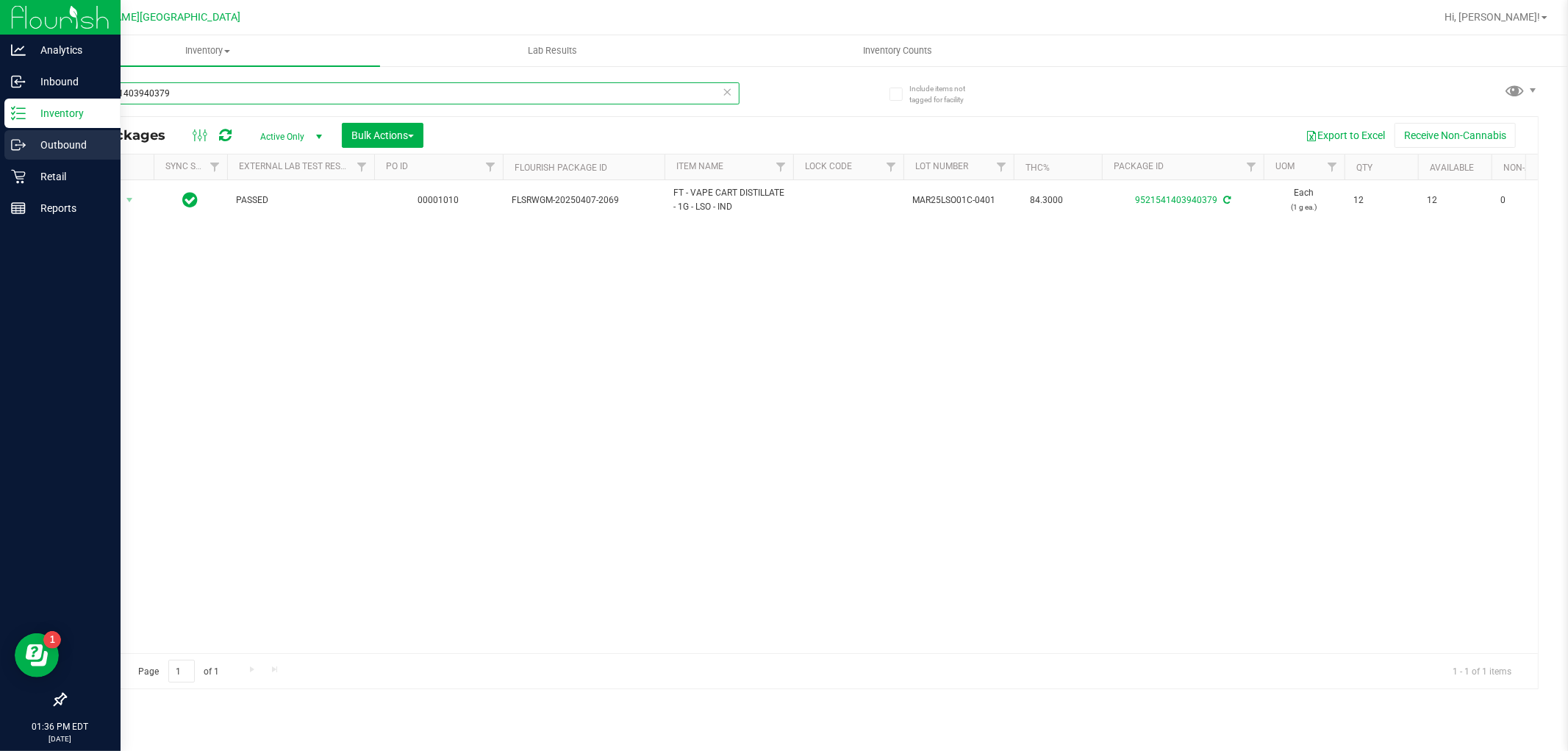
drag, startPoint x: 217, startPoint y: 94, endPoint x: 0, endPoint y: 141, distance: 222.0
click at [0, 141] on div "Analytics Inbound Inventory Outbound Retail Reports 01:36 PM EDT [DATE] 08/21 […" at bounding box center [784, 376] width 1568 height 751
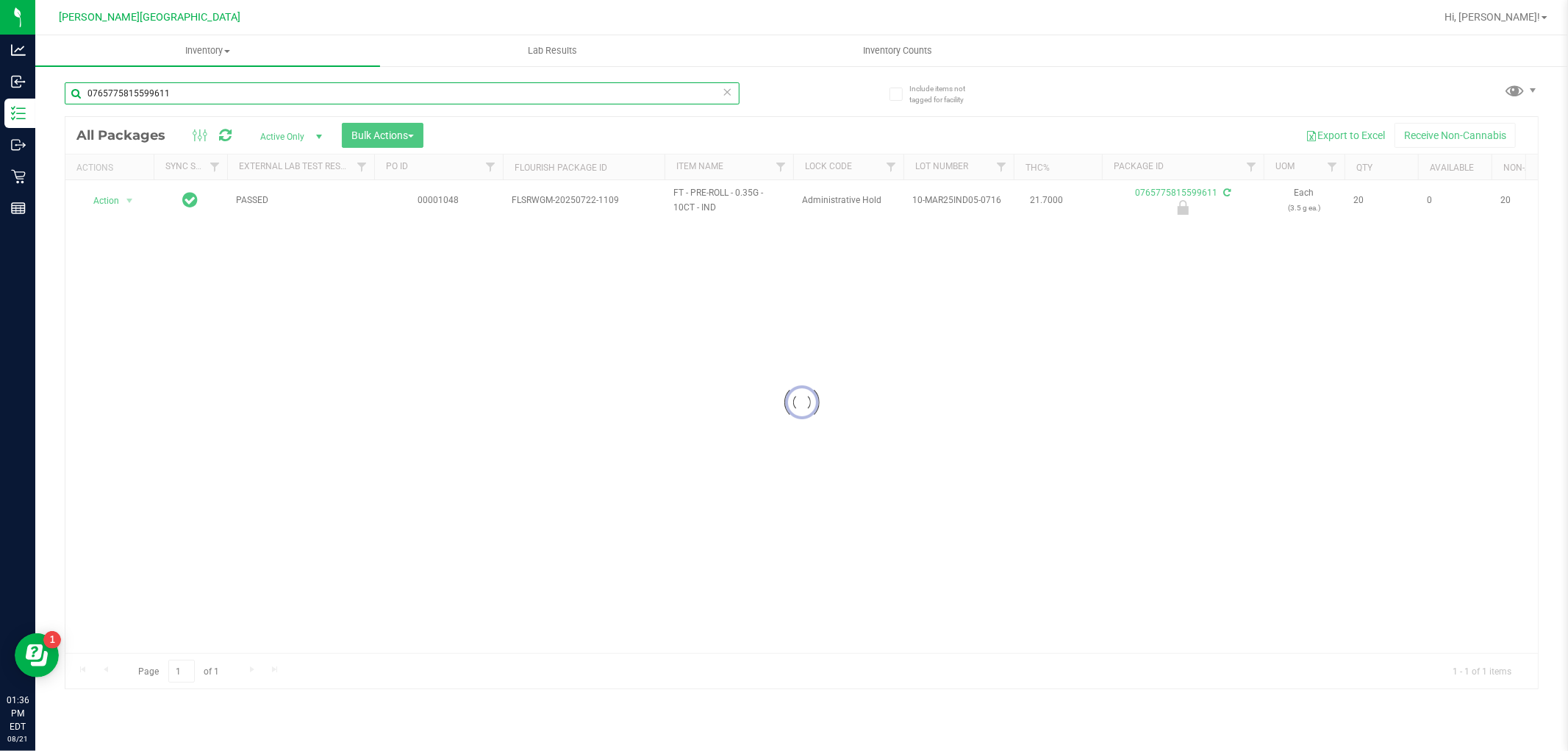
type input "0765775815599611"
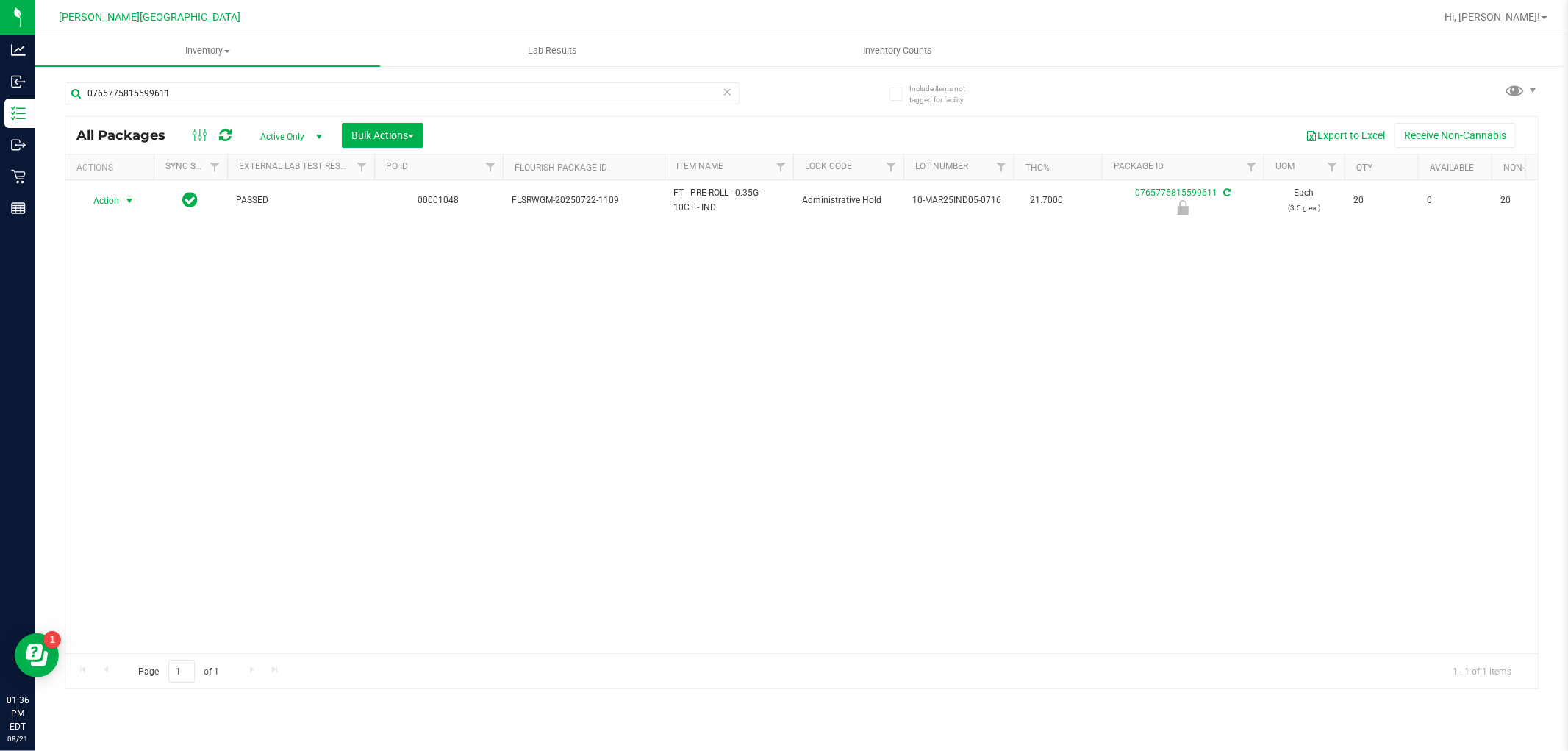
click at [105, 198] on span "Action" at bounding box center [100, 201] width 40 height 21
click at [101, 405] on li "Unlock package" at bounding box center [109, 410] width 57 height 41
drag, startPoint x: 203, startPoint y: 97, endPoint x: 59, endPoint y: 120, distance: 145.8
click at [60, 120] on div "Include items not tagged for facility 0765775815599611 All Packages Active Only…" at bounding box center [802, 289] width 1533 height 448
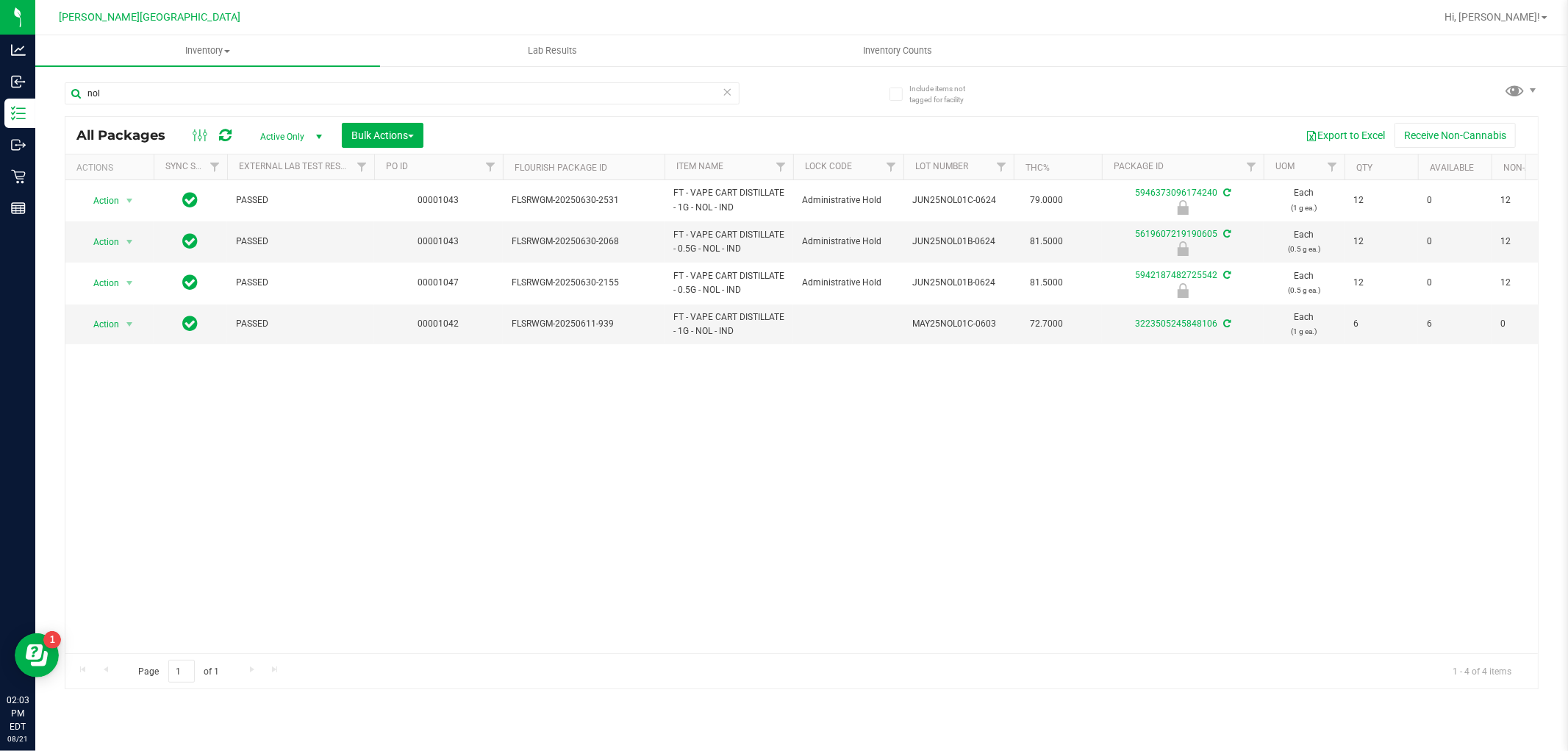
click at [770, 458] on div "Action Action Edit attributes Global inventory Locate package Package audit log…" at bounding box center [802, 416] width 1472 height 472
drag, startPoint x: 122, startPoint y: 88, endPoint x: 50, endPoint y: 114, distance: 76.6
click at [50, 114] on div "Include items not tagged for facility nol All Packages Active Only Active Only …" at bounding box center [802, 289] width 1533 height 448
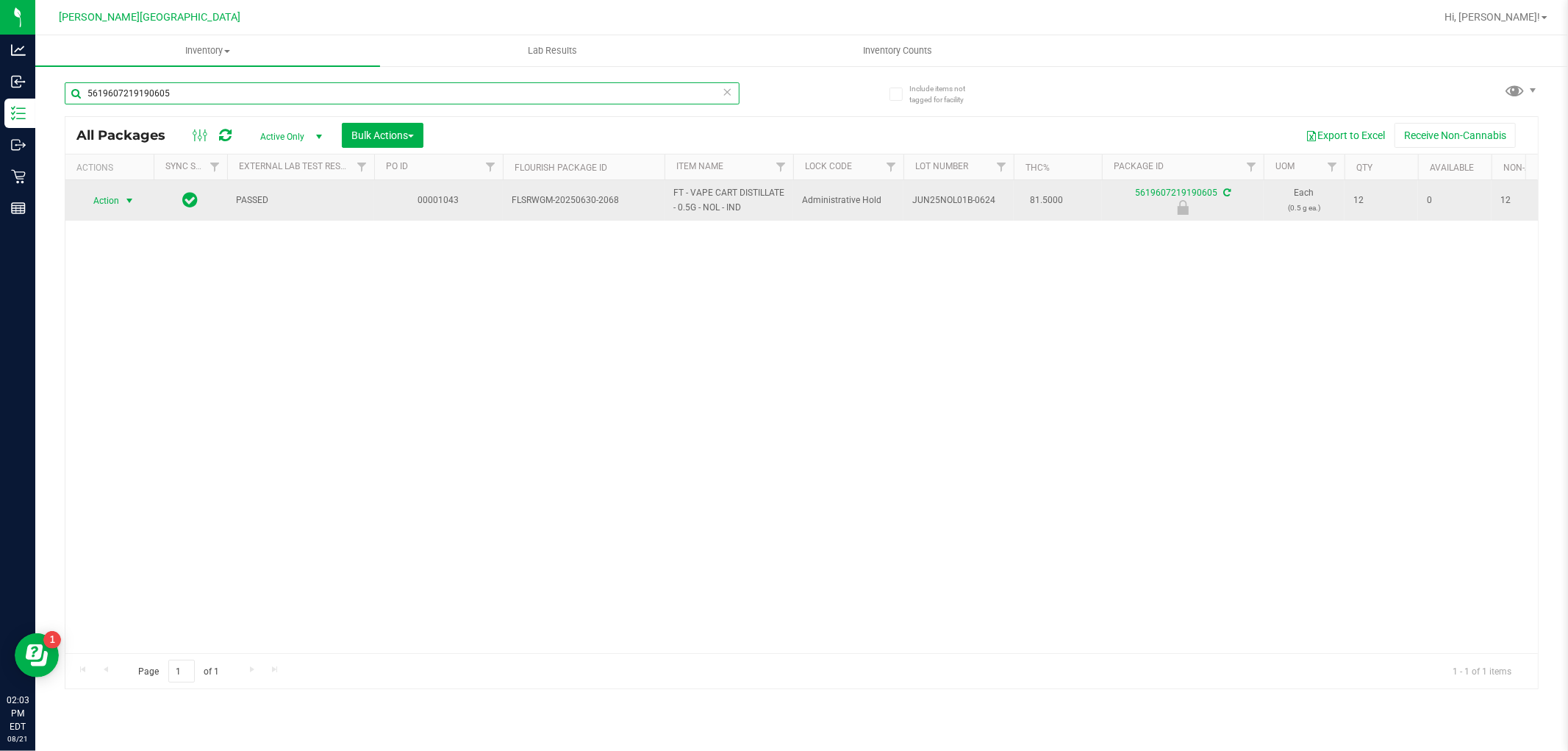
type input "5619607219190605"
click at [108, 196] on span "Action" at bounding box center [100, 201] width 40 height 21
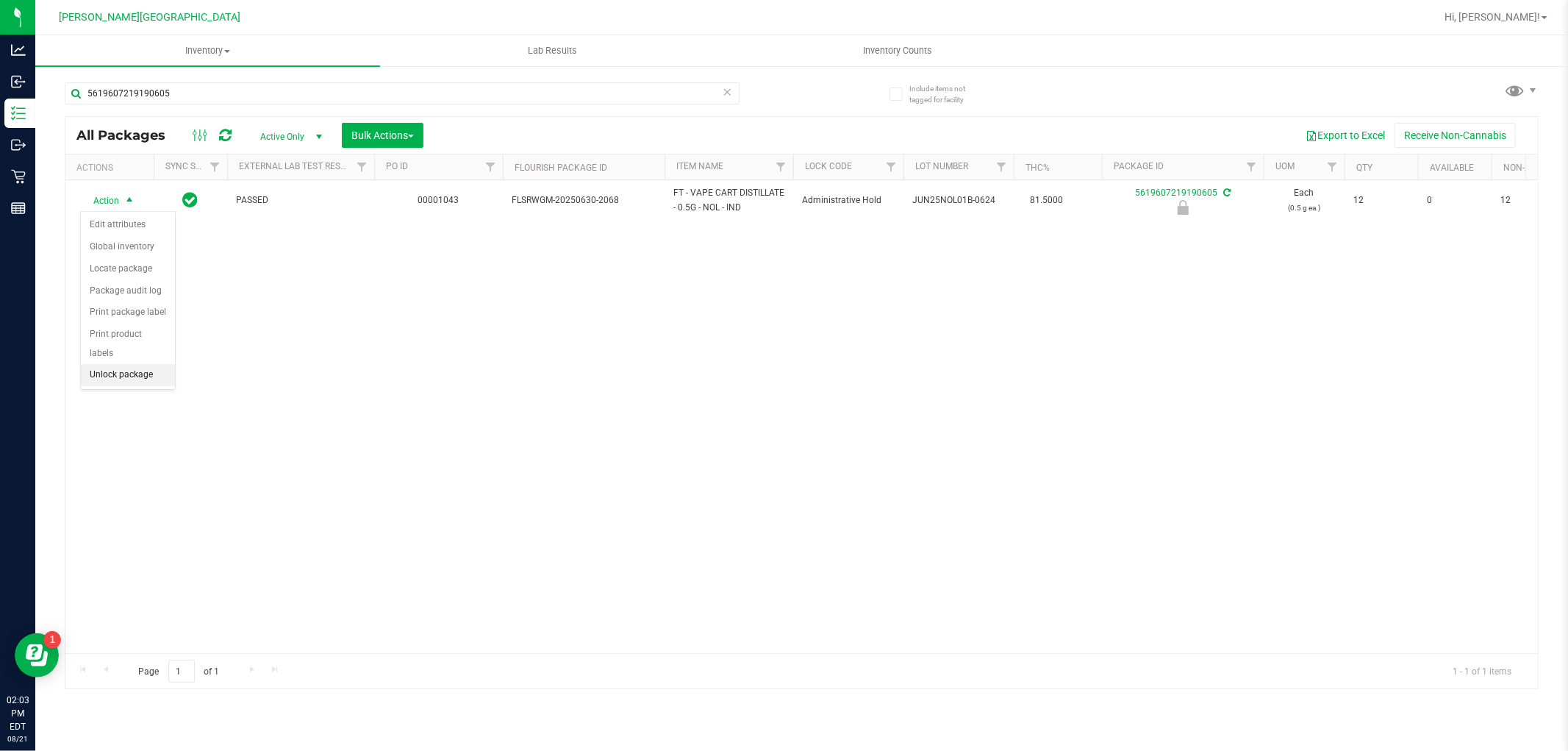
click at [132, 370] on li "Unlock package" at bounding box center [127, 375] width 94 height 22
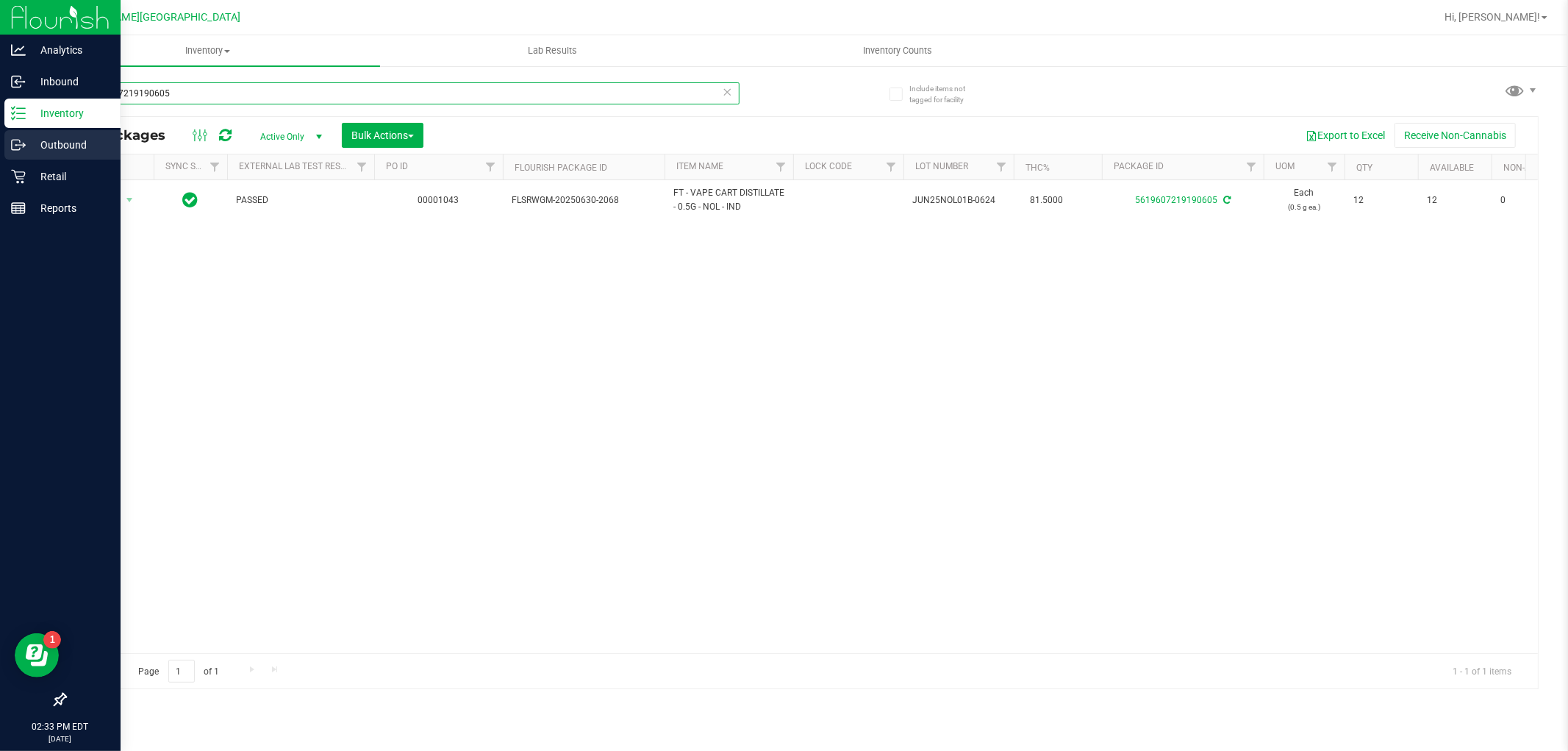
drag, startPoint x: 222, startPoint y: 91, endPoint x: 8, endPoint y: 147, distance: 221.2
click at [9, 147] on div "Analytics Inbound Inventory Outbound Retail Reports 02:33 PM EDT [DATE] 08/21 […" at bounding box center [784, 376] width 1568 height 751
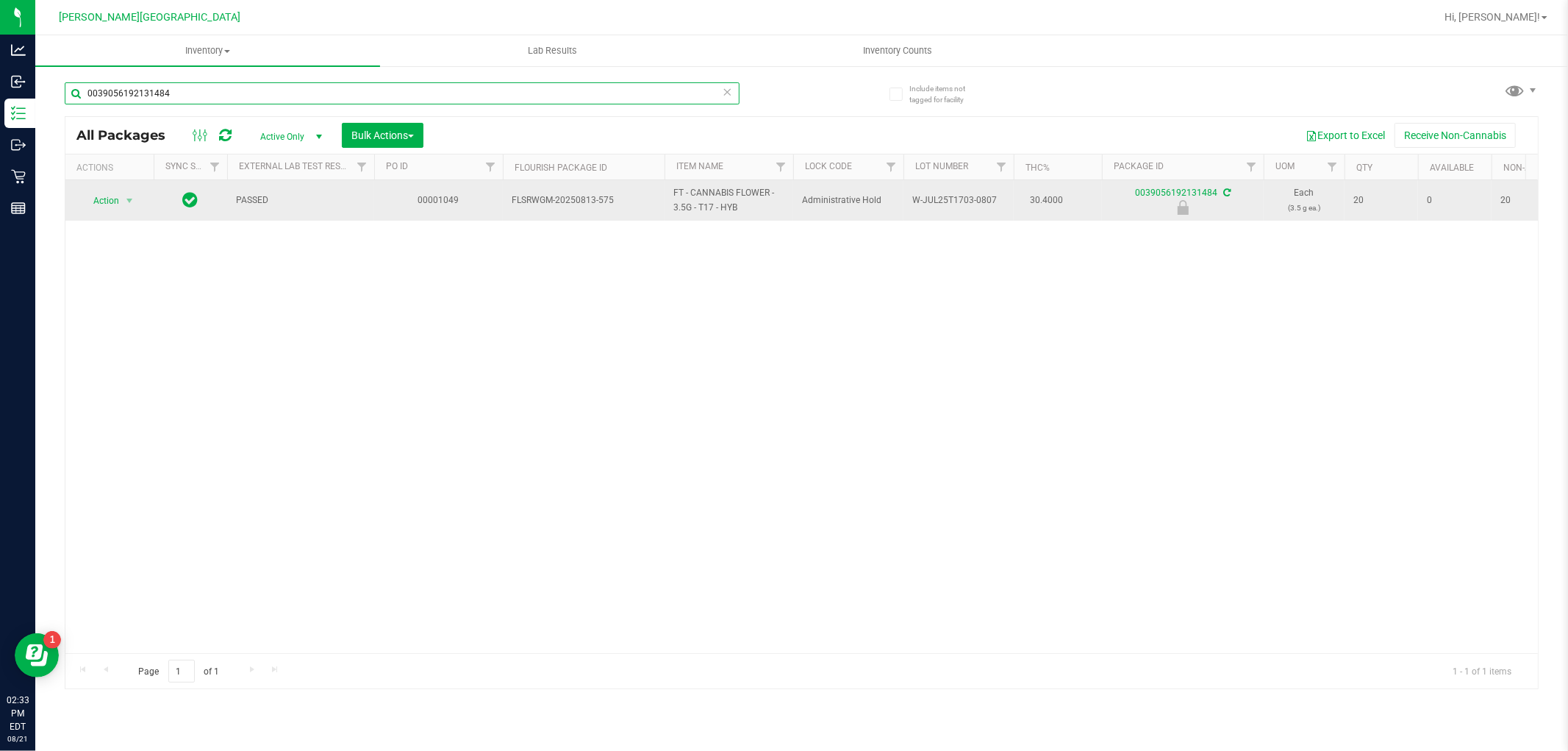
type input "0039056192131484"
click at [115, 204] on span "Action" at bounding box center [100, 201] width 40 height 21
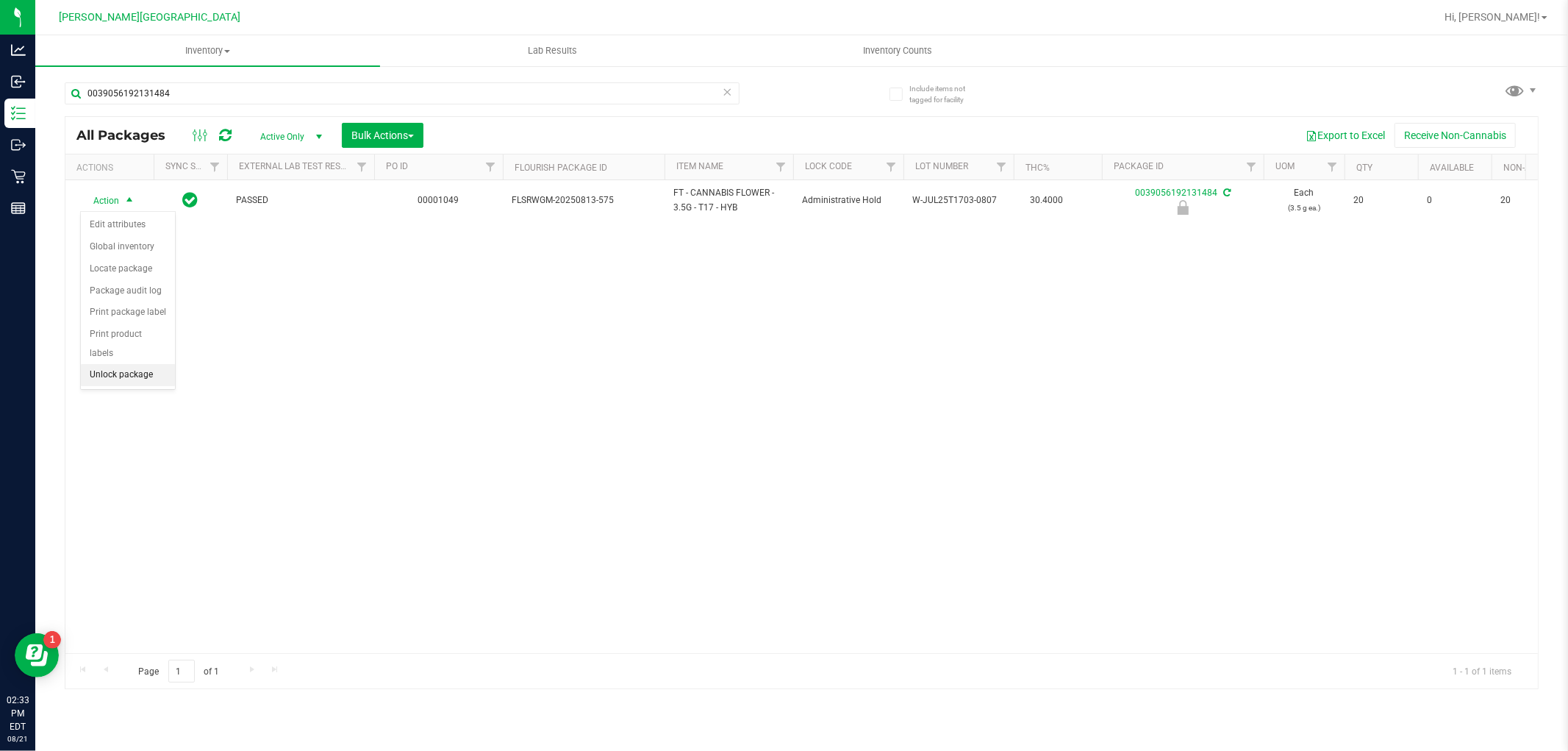
click at [130, 380] on li "Unlock package" at bounding box center [127, 375] width 94 height 22
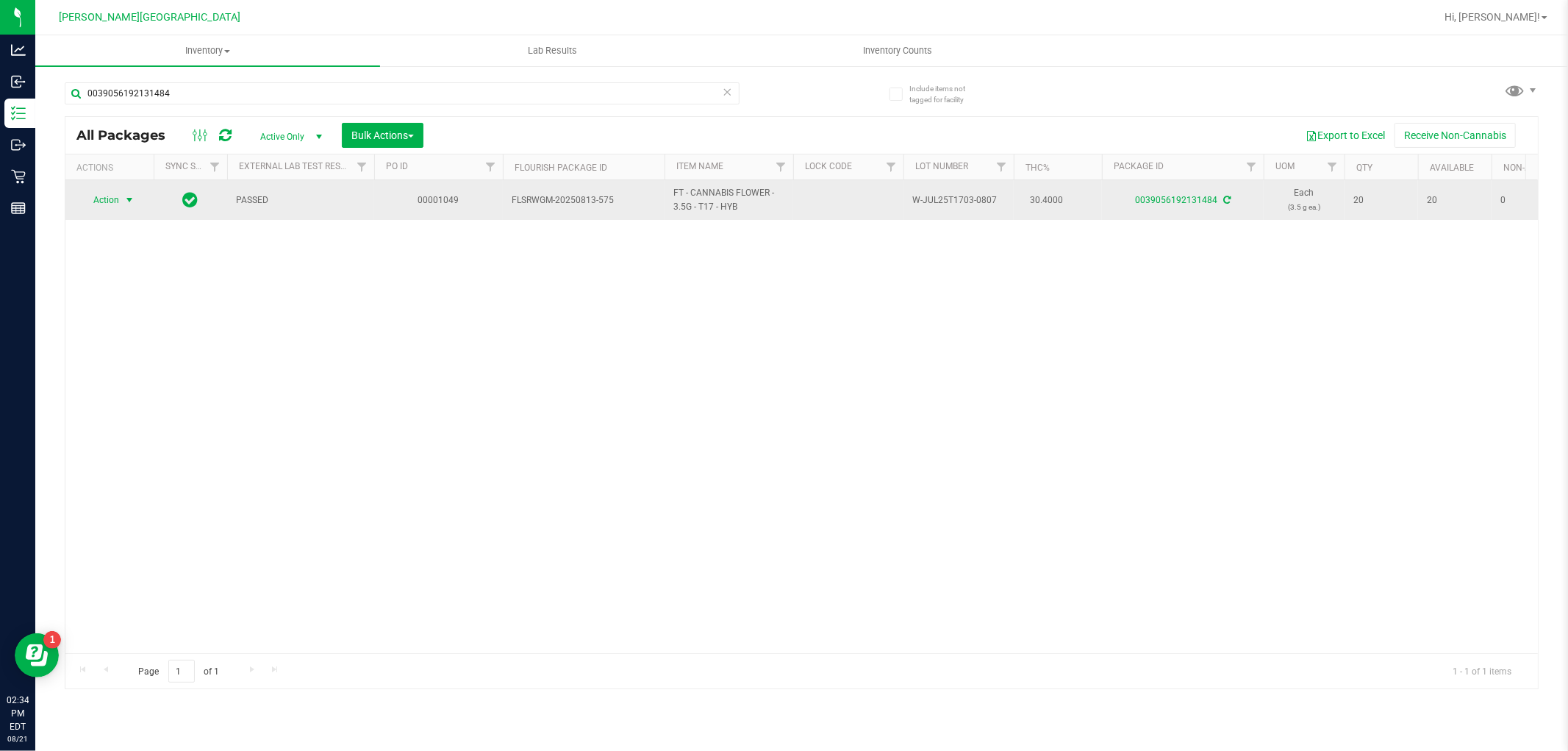
click at [120, 207] on span "select" at bounding box center [129, 200] width 18 height 21
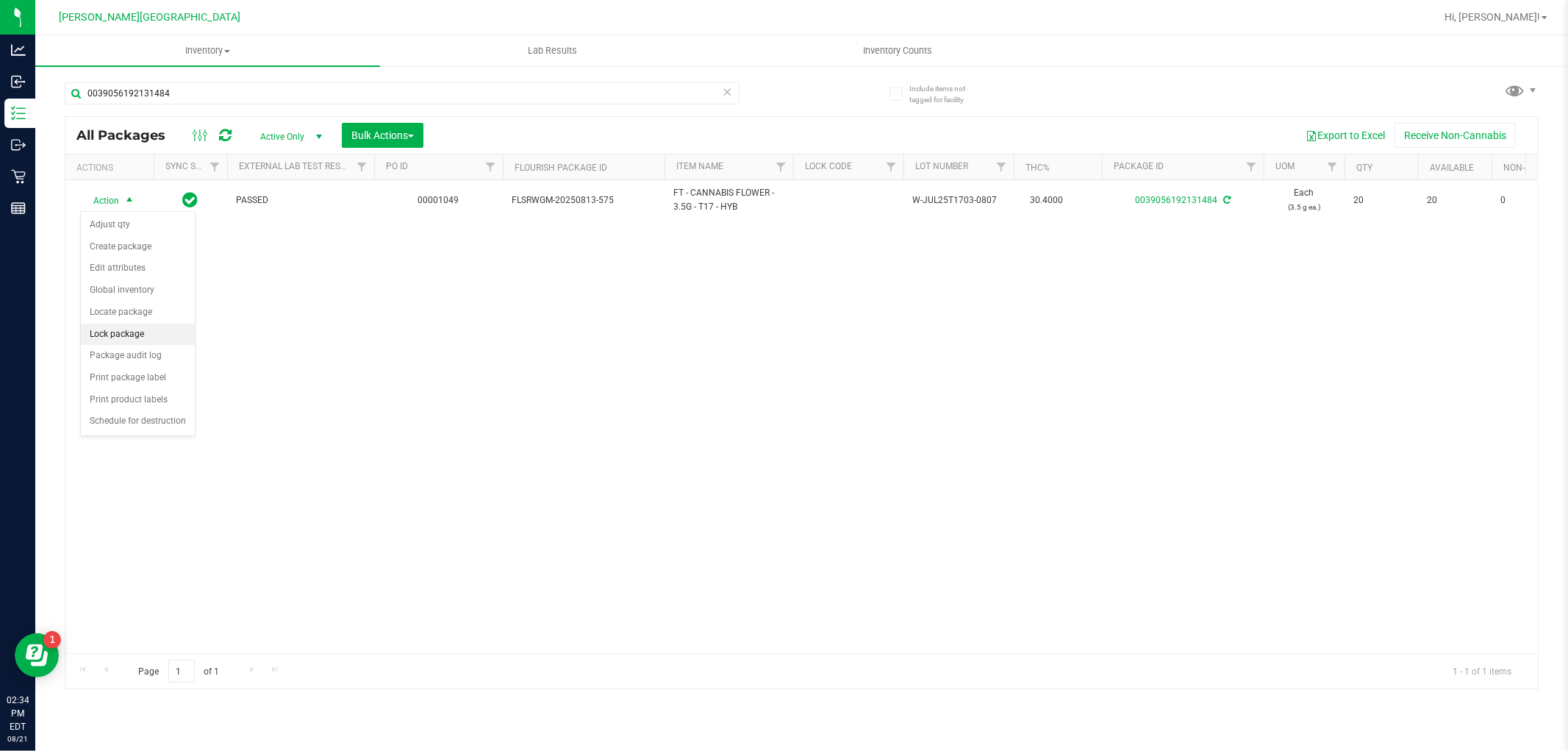
click at [127, 341] on li "Lock package" at bounding box center [138, 334] width 114 height 22
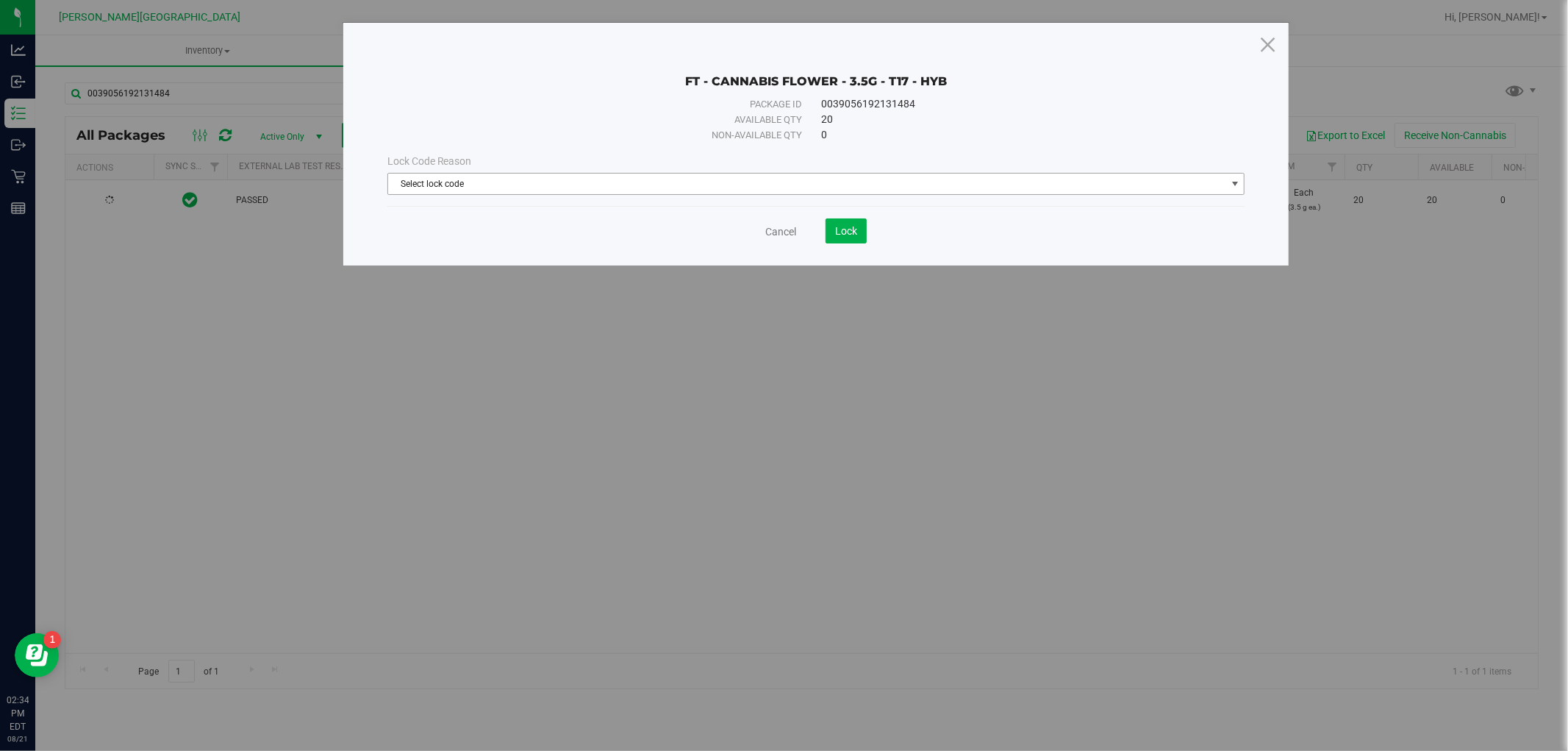
click at [680, 186] on span "Select lock code" at bounding box center [807, 184] width 838 height 21
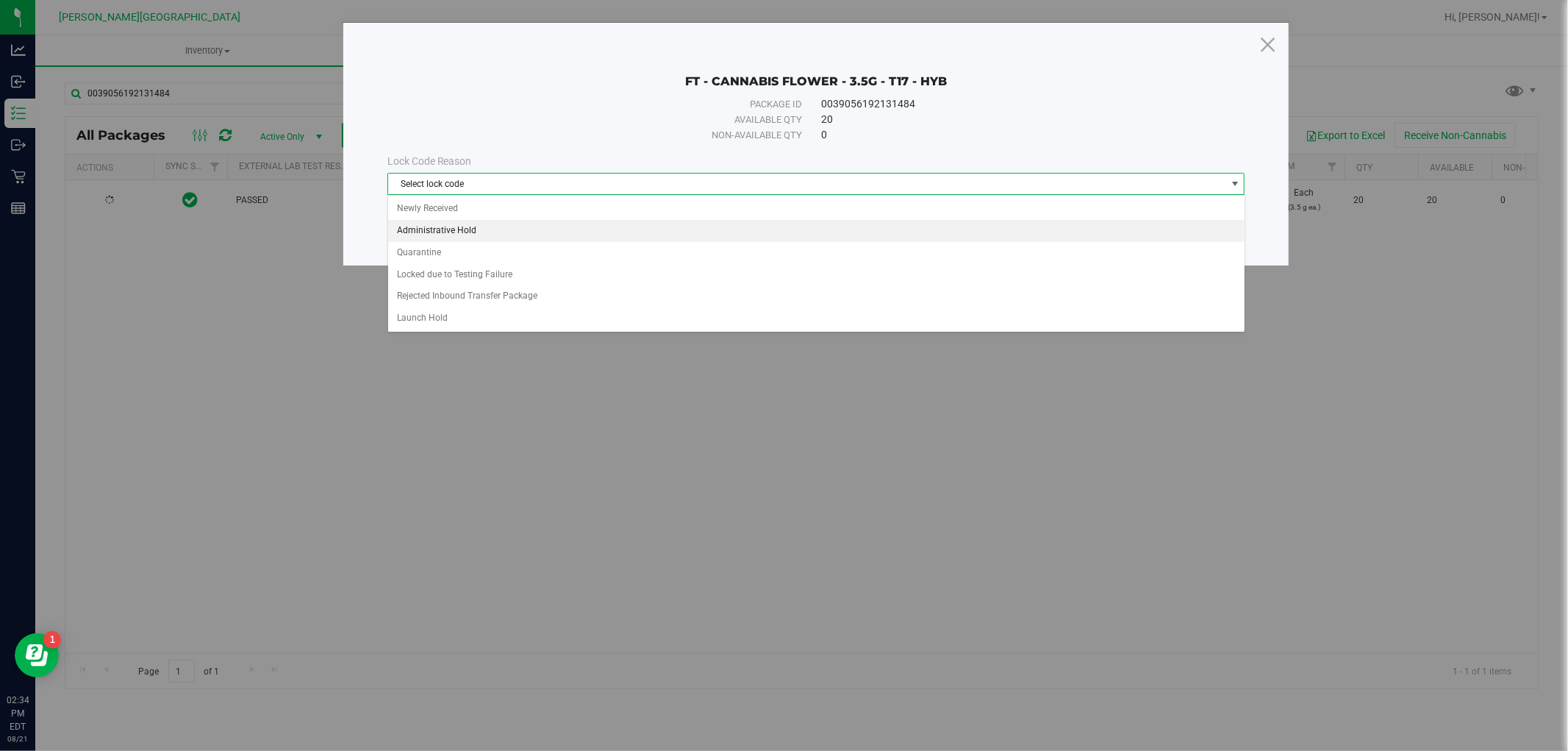
click at [502, 229] on li "Administrative Hold" at bounding box center [816, 230] width 856 height 22
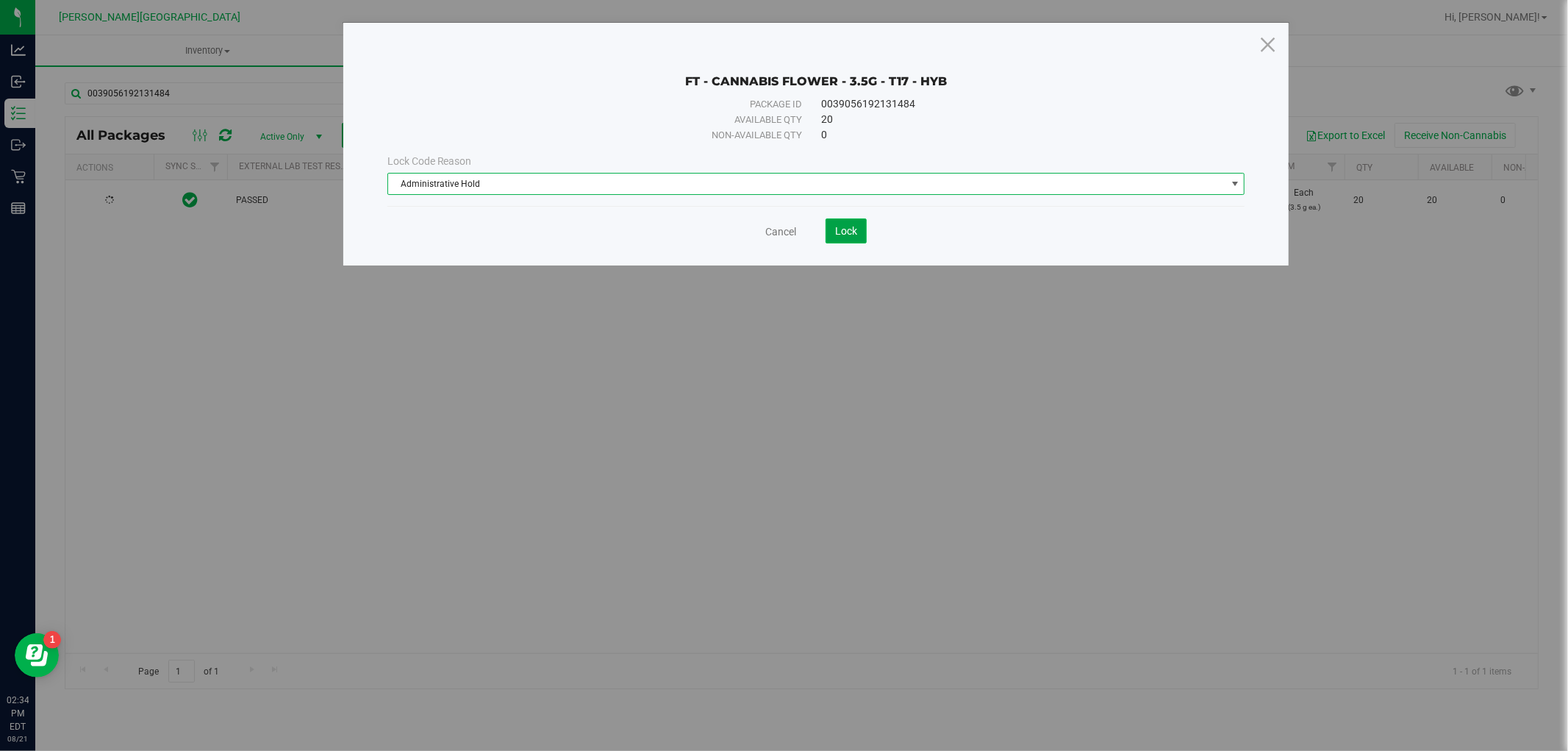
click at [862, 238] on button "Lock" at bounding box center [846, 230] width 42 height 25
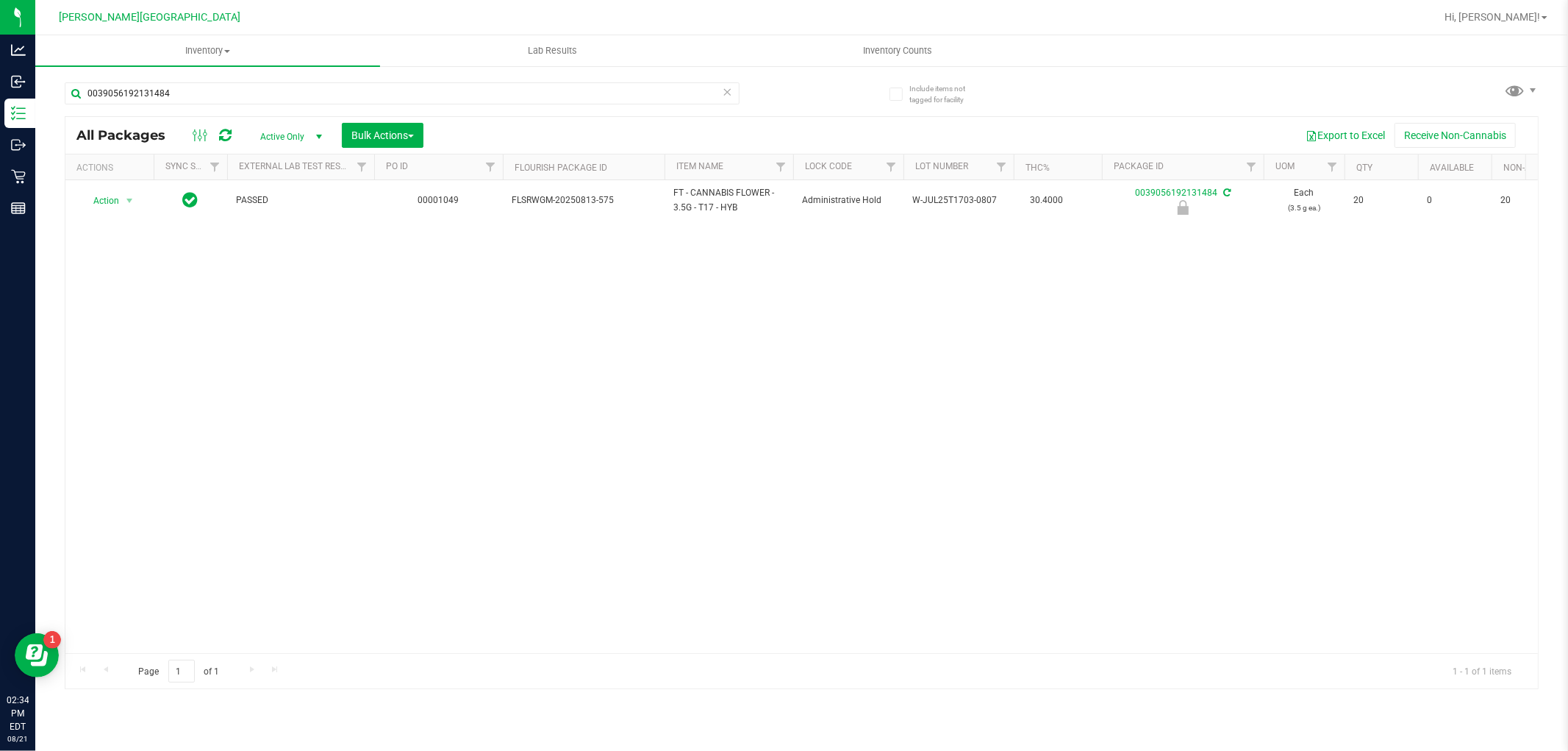
click at [203, 112] on div "0039056192131484" at bounding box center [402, 99] width 675 height 34
drag, startPoint x: 203, startPoint y: 91, endPoint x: 42, endPoint y: 122, distance: 164.0
click at [42, 122] on div "Include items not tagged for facility 0039056192131484 All Packages Active Only…" at bounding box center [802, 289] width 1533 height 448
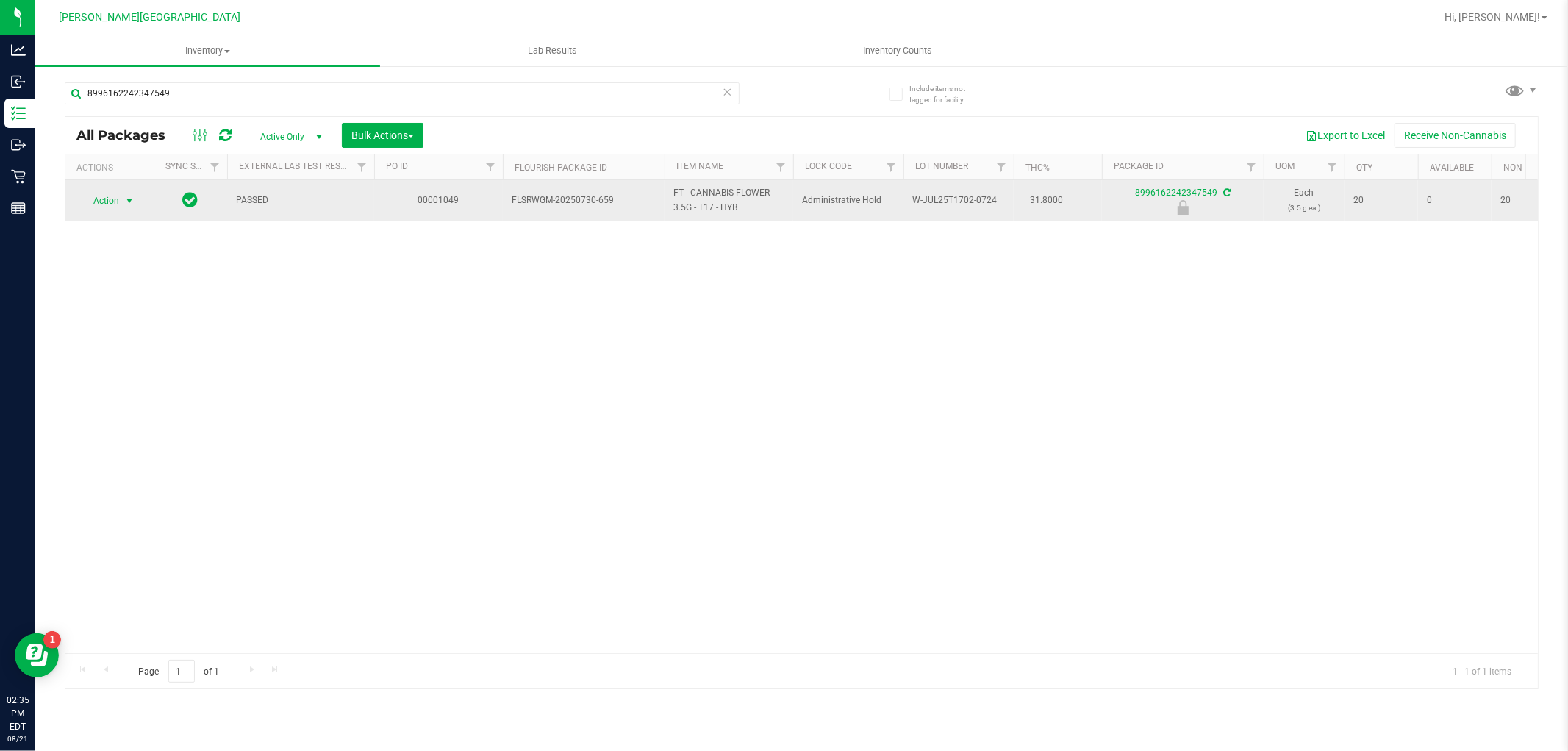
click at [114, 208] on span "Action" at bounding box center [100, 201] width 40 height 21
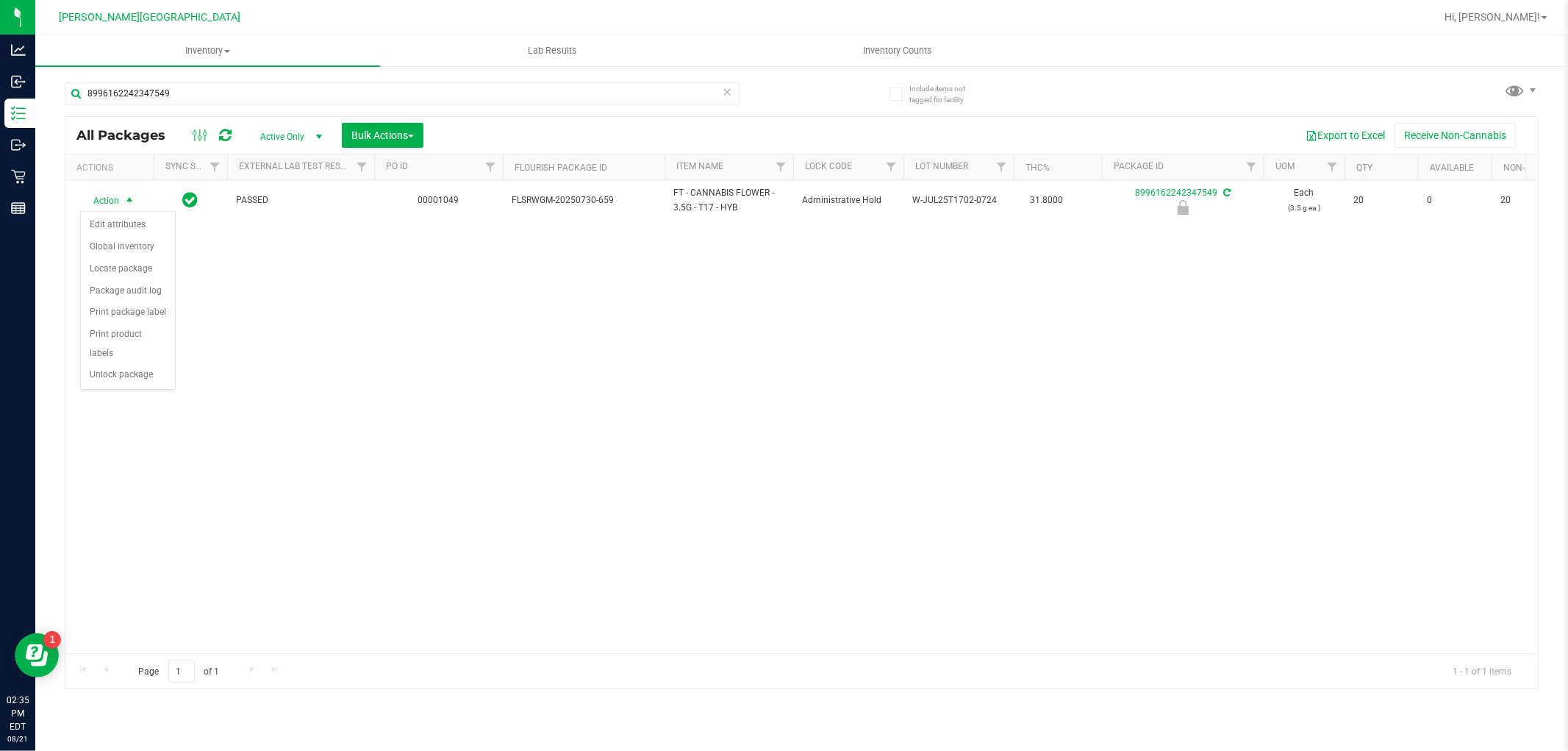
click at [306, 358] on div "Action Action Edit attributes Global inventory Locate package Package audit log…" at bounding box center [802, 416] width 1472 height 472
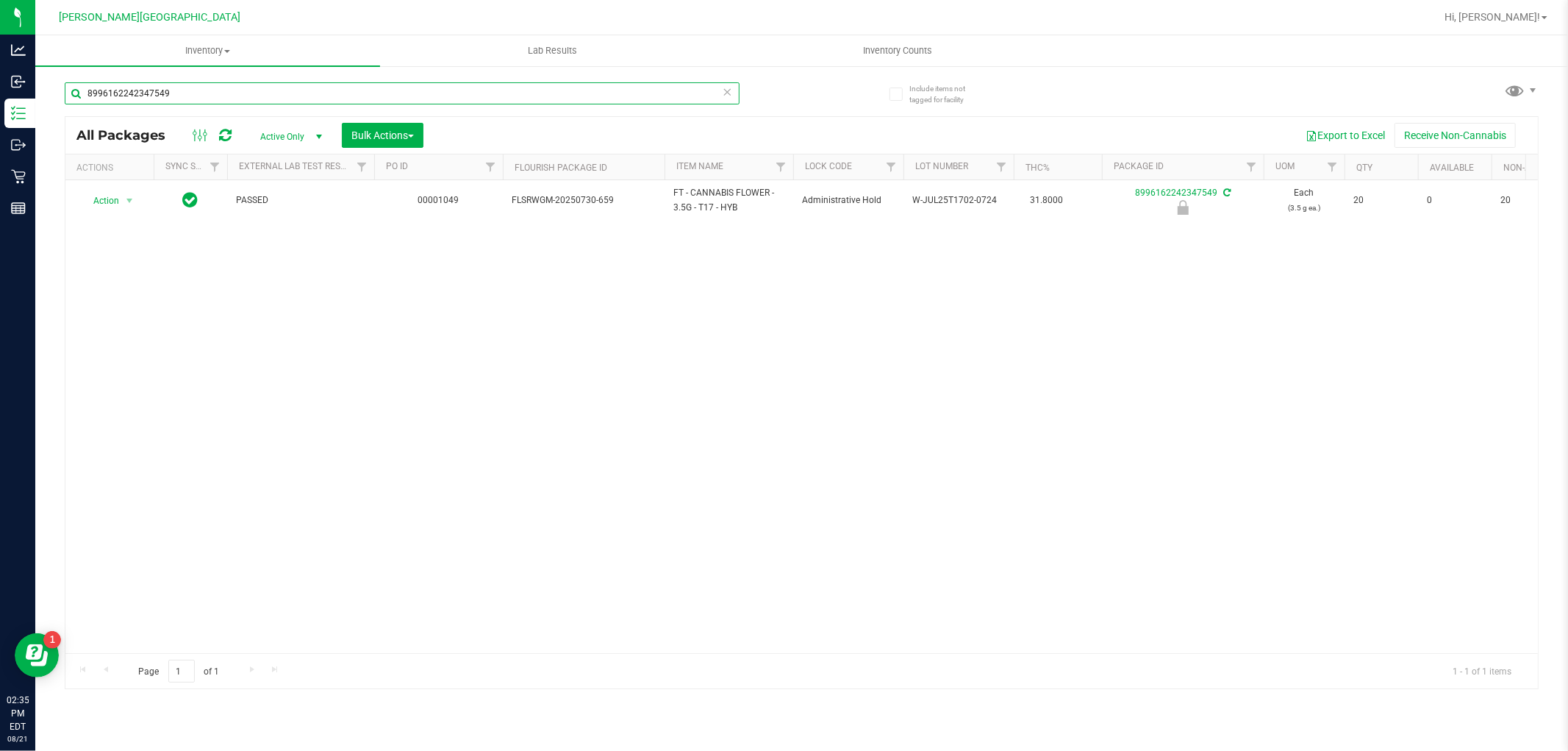
drag, startPoint x: 200, startPoint y: 86, endPoint x: 123, endPoint y: 321, distance: 247.3
click at [0, 189] on div "Analytics Inbound Inventory Outbound Retail Reports 02:35 PM EDT [DATE] 08/21 […" at bounding box center [784, 376] width 1568 height 751
type input "8996162242347549"
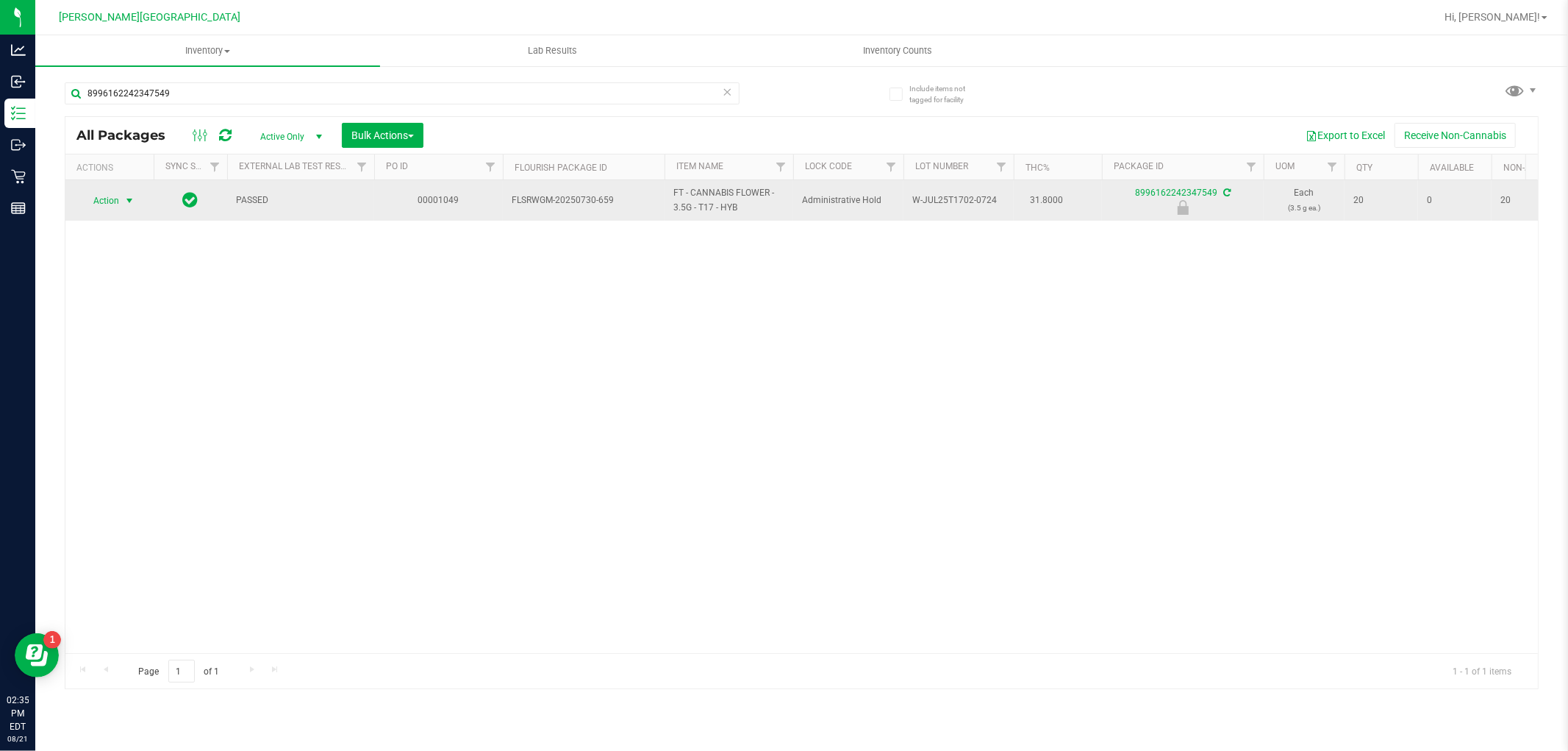
click at [114, 203] on span "Action" at bounding box center [100, 201] width 40 height 21
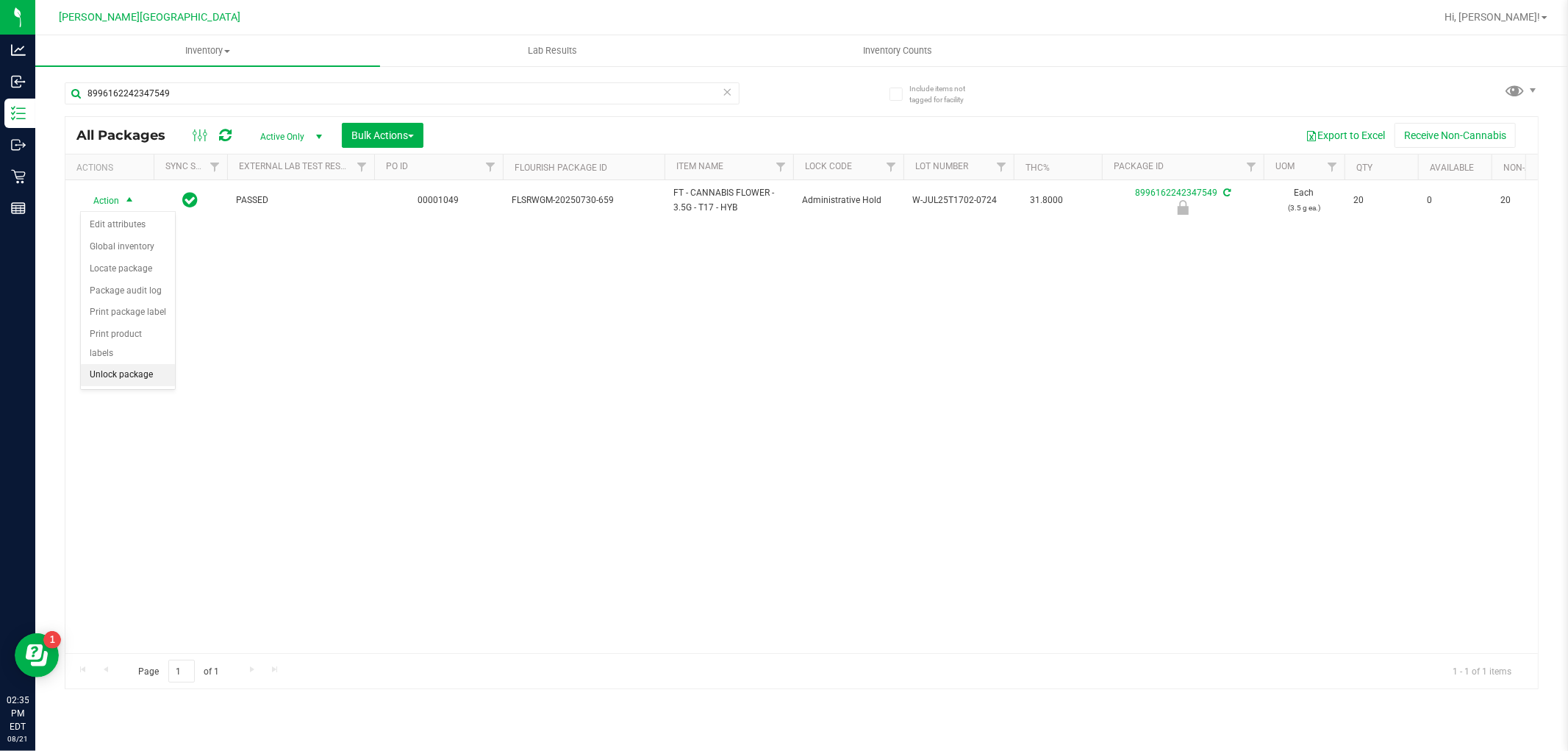
click at [123, 370] on li "Unlock package" at bounding box center [127, 375] width 94 height 22
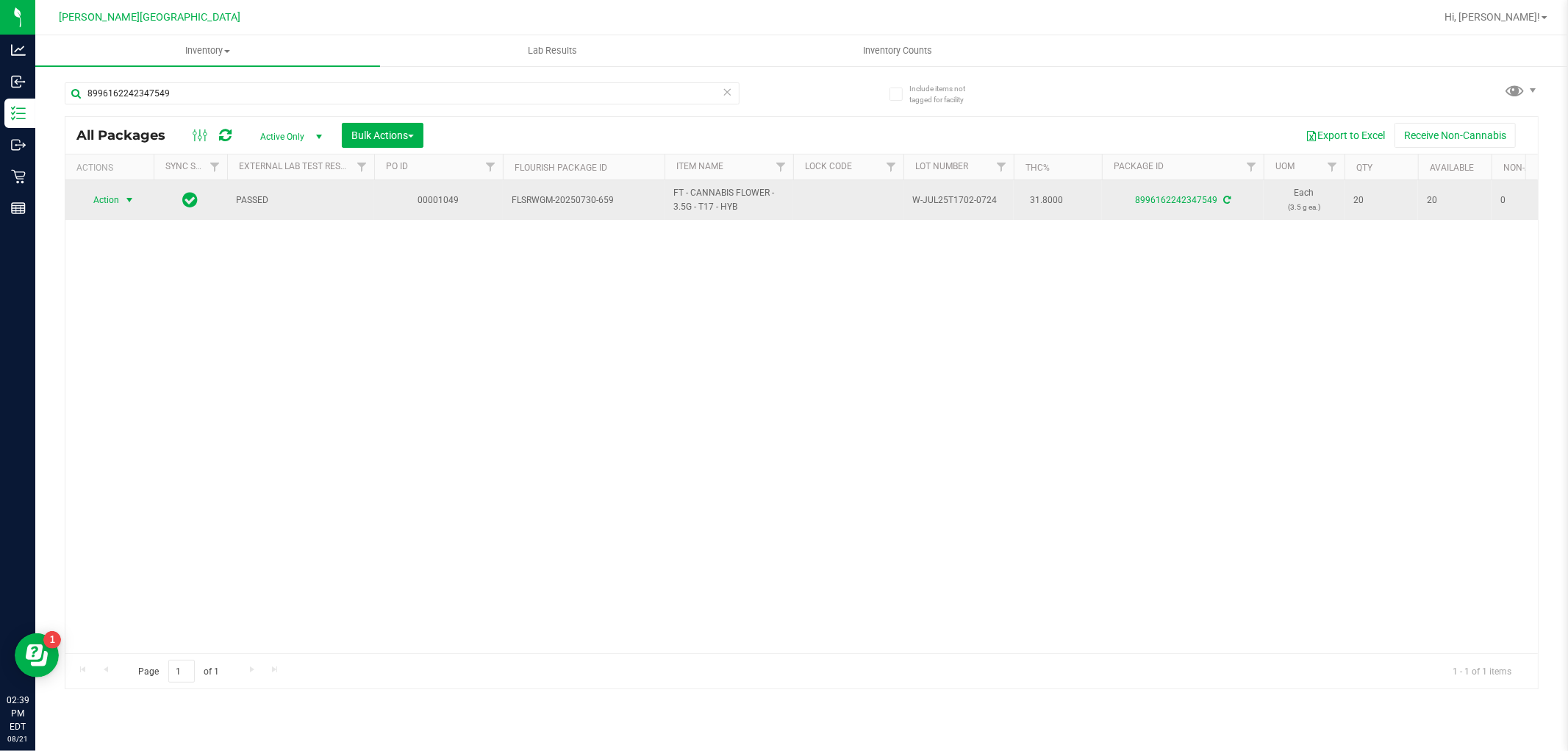
click at [122, 202] on span "select" at bounding box center [129, 200] width 18 height 21
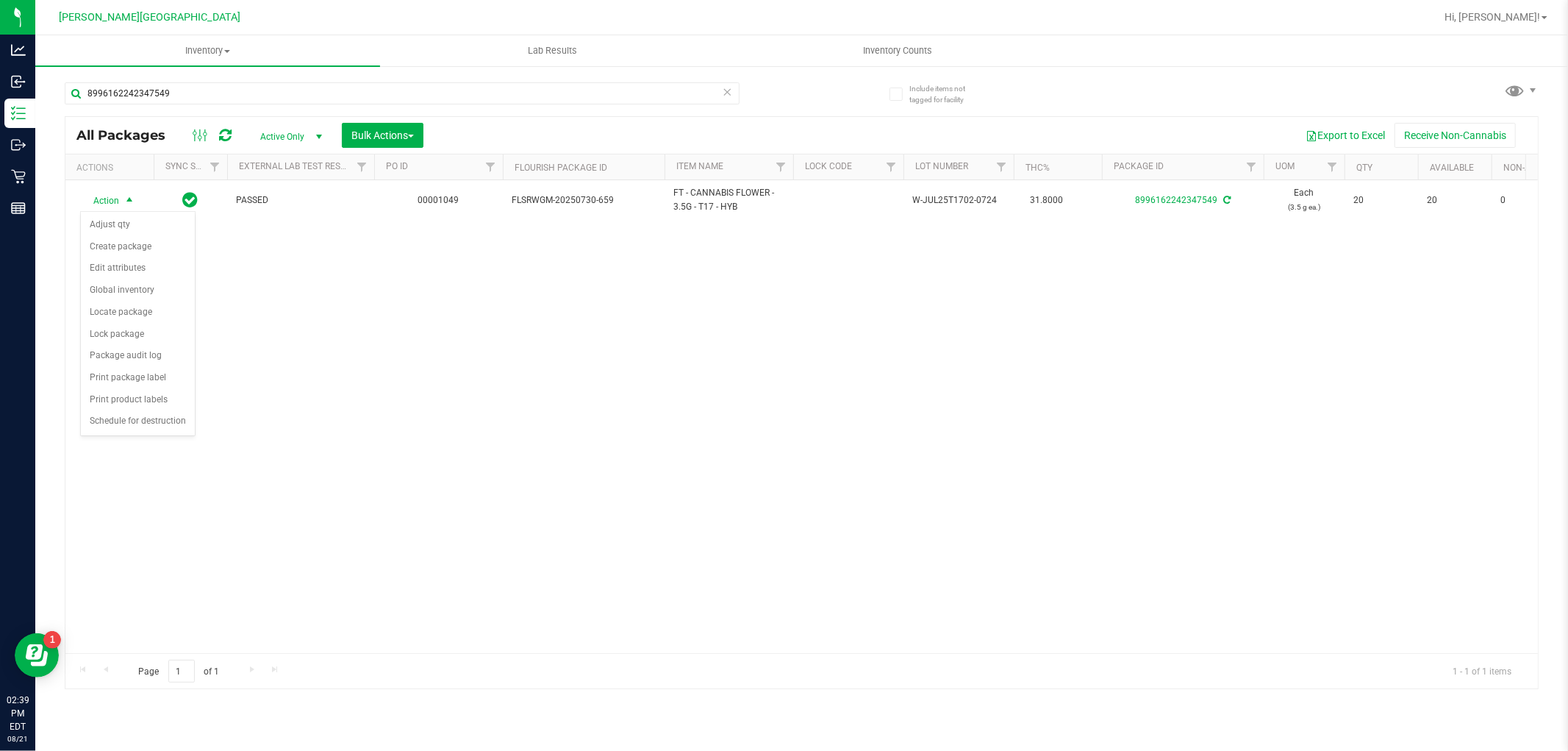
click at [493, 412] on div "Action Action Adjust qty Create package Edit attributes Global inventory Locate…" at bounding box center [802, 416] width 1472 height 472
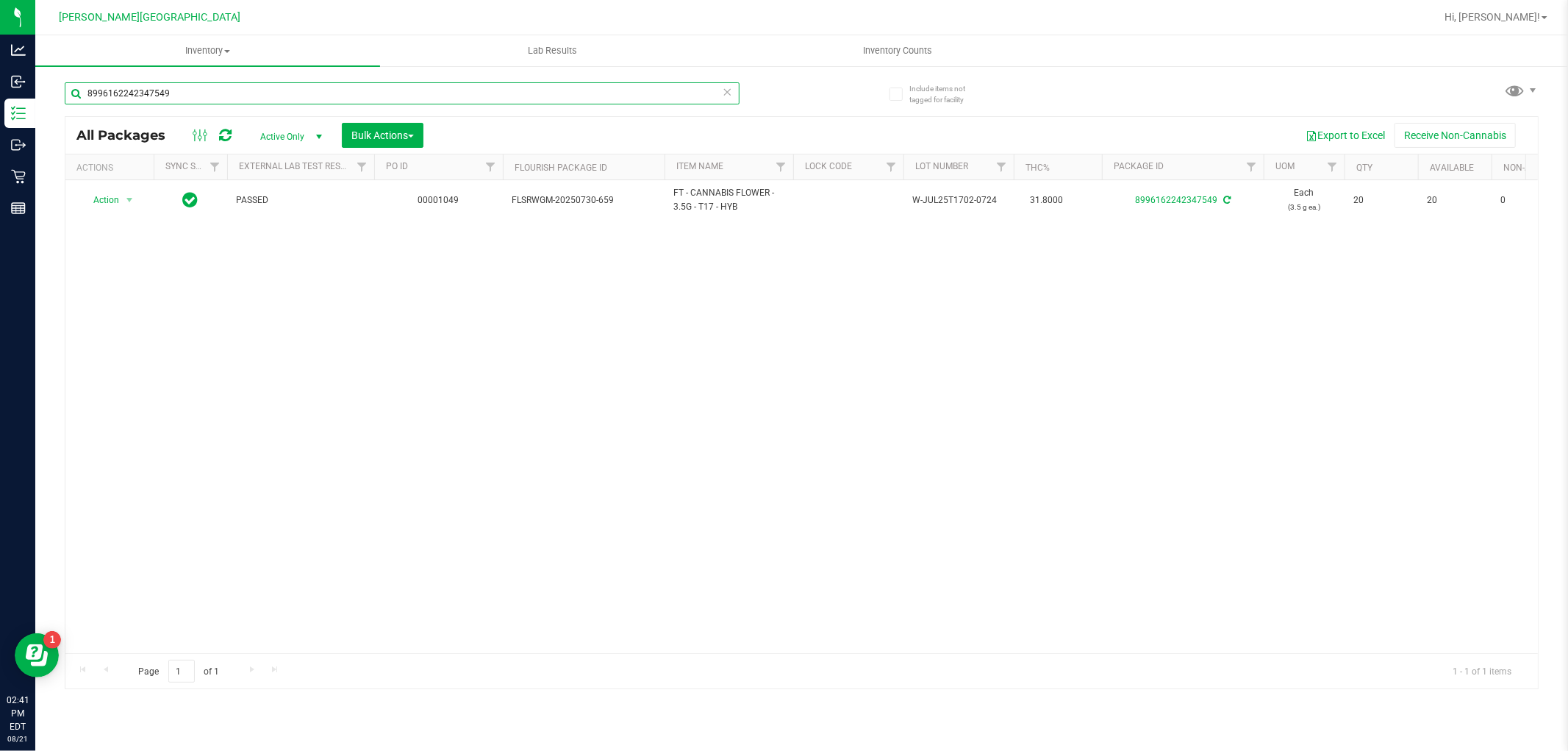
drag, startPoint x: 243, startPoint y: 97, endPoint x: 48, endPoint y: 145, distance: 200.8
click at [48, 145] on div "Include items not tagged for facility 8996162242347549 All Packages Active Only…" at bounding box center [802, 289] width 1533 height 448
type input "6526946630055430"
click at [468, 378] on div "Action Action Edit attributes Global inventory Locate package Package audit log…" at bounding box center [802, 416] width 1472 height 472
